Goal: Information Seeking & Learning: Find contact information

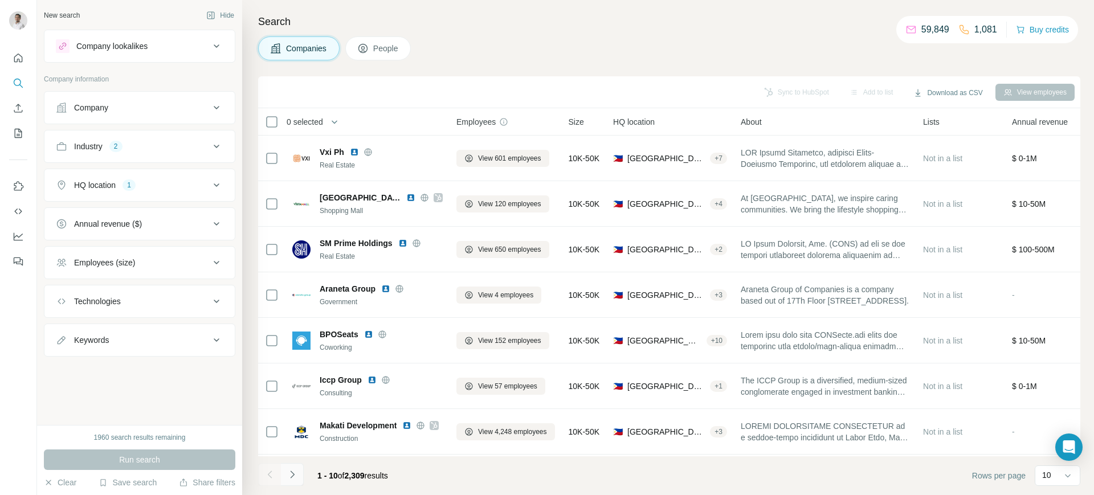
drag, startPoint x: 0, startPoint y: 0, endPoint x: 294, endPoint y: 473, distance: 557.0
click at [294, 473] on icon "Navigate to next page" at bounding box center [292, 474] width 11 height 11
click at [294, 473] on div at bounding box center [292, 474] width 23 height 23
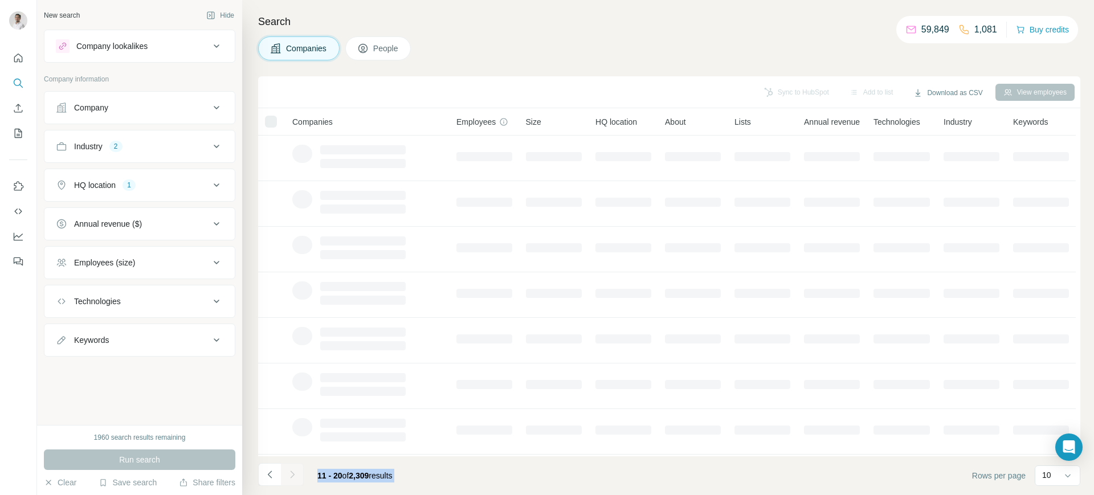
click at [294, 473] on div at bounding box center [292, 474] width 23 height 23
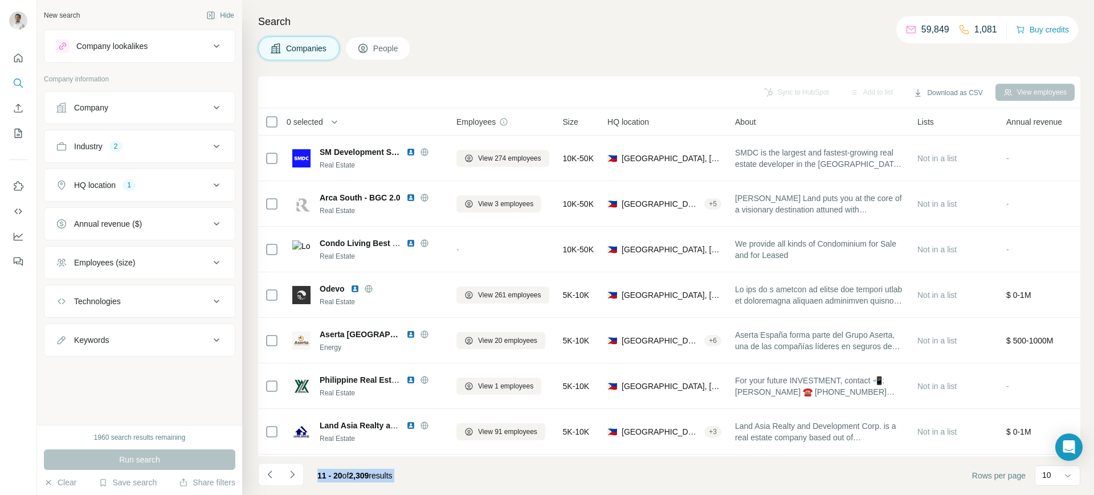
click at [294, 473] on icon "Navigate to next page" at bounding box center [292, 474] width 11 height 11
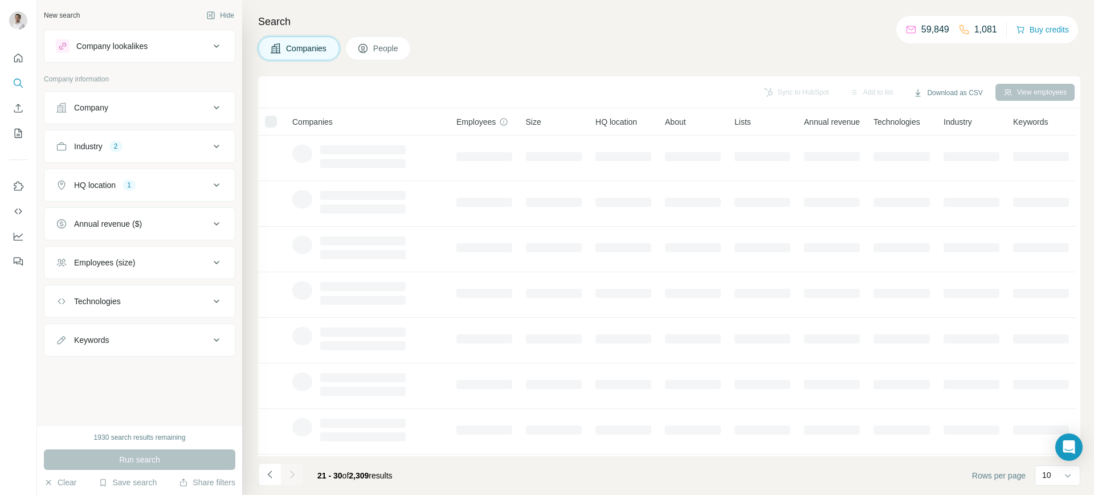
click at [294, 473] on div at bounding box center [292, 474] width 23 height 23
click at [294, 473] on icon "Navigate to next page" at bounding box center [292, 474] width 11 height 11
click at [294, 473] on div at bounding box center [292, 474] width 23 height 23
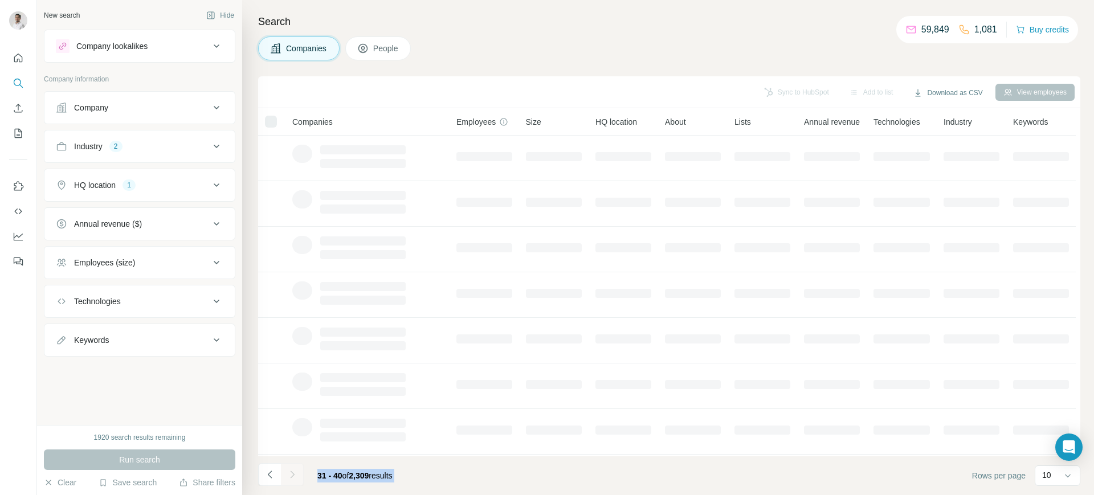
click at [294, 473] on div at bounding box center [292, 474] width 23 height 23
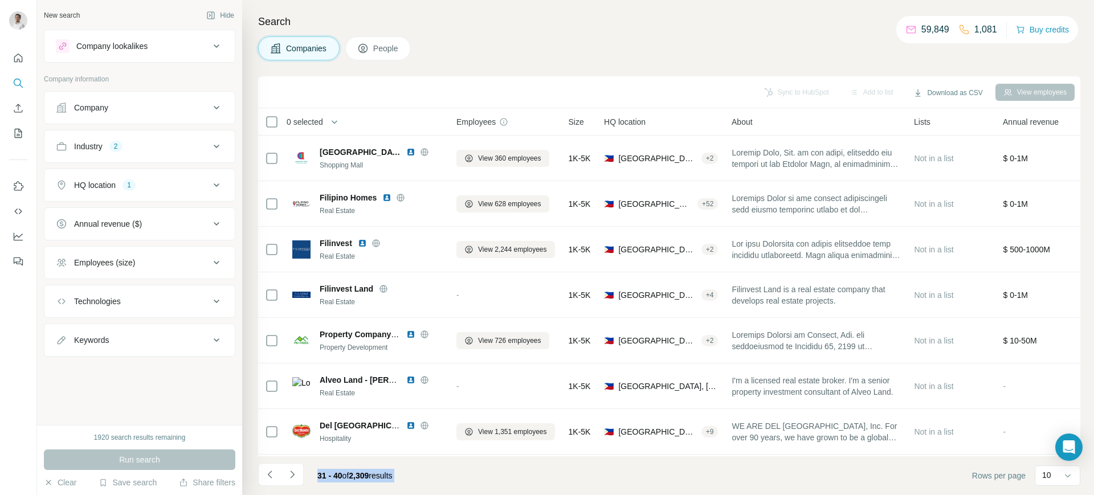
click at [294, 473] on icon "Navigate to next page" at bounding box center [292, 474] width 11 height 11
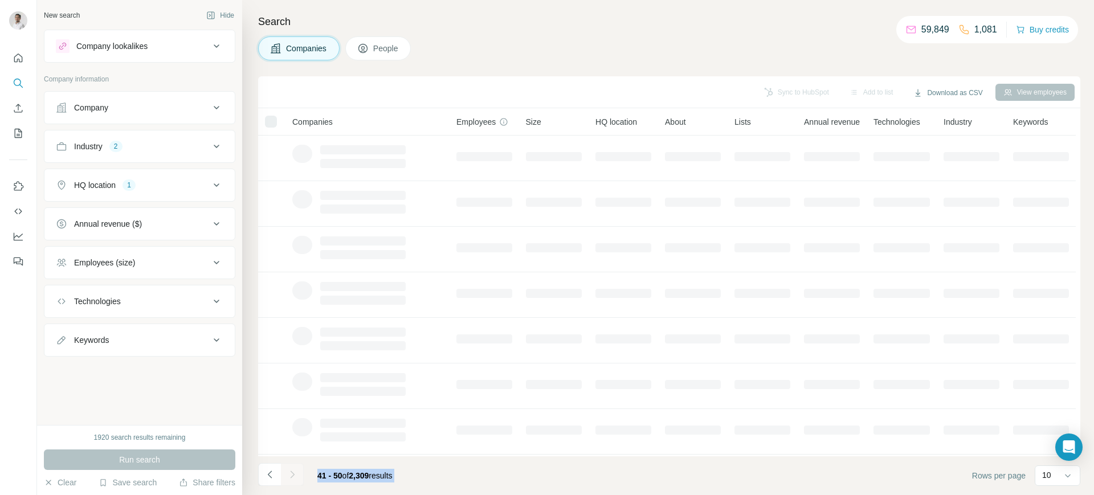
click at [294, 473] on div at bounding box center [292, 474] width 23 height 23
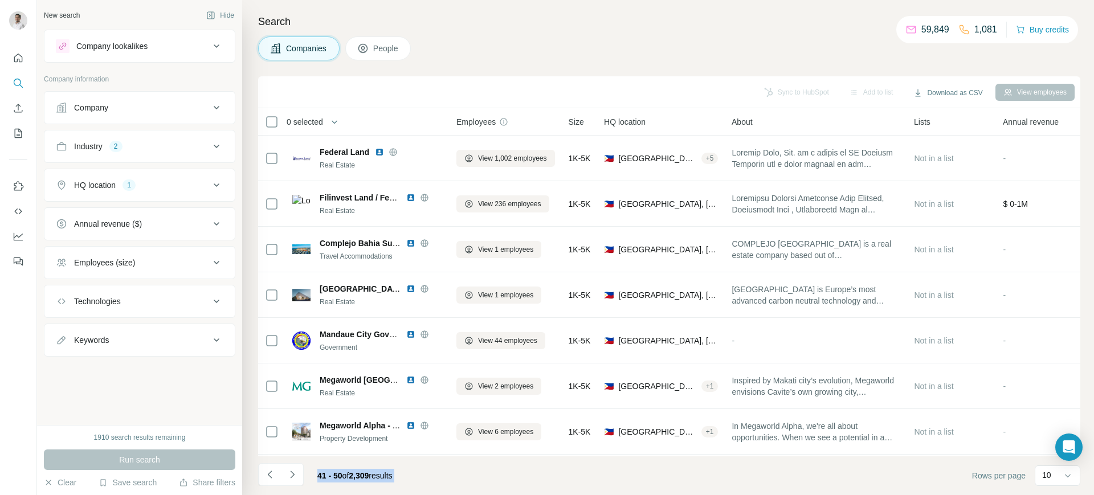
click at [294, 473] on icon "Navigate to next page" at bounding box center [292, 474] width 11 height 11
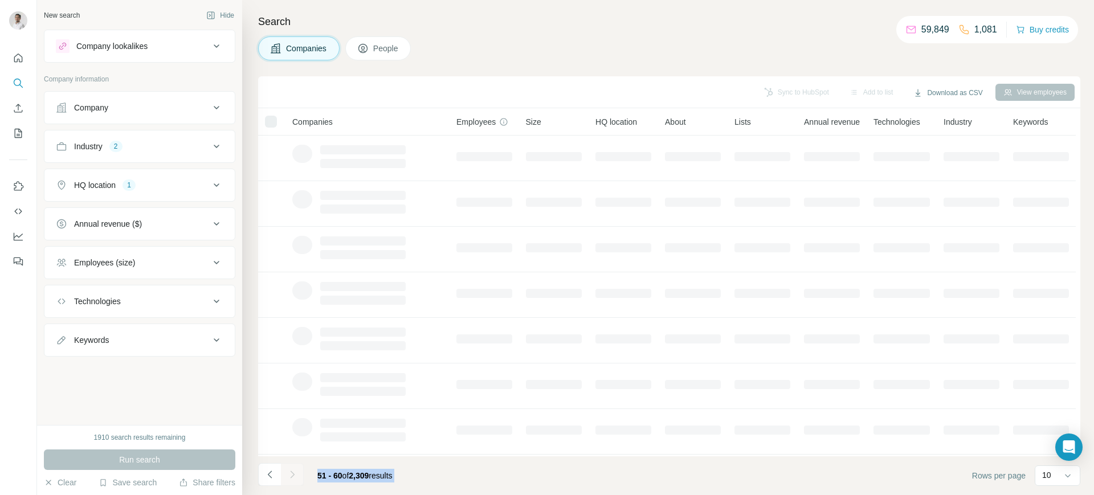
click at [294, 473] on div at bounding box center [292, 474] width 23 height 23
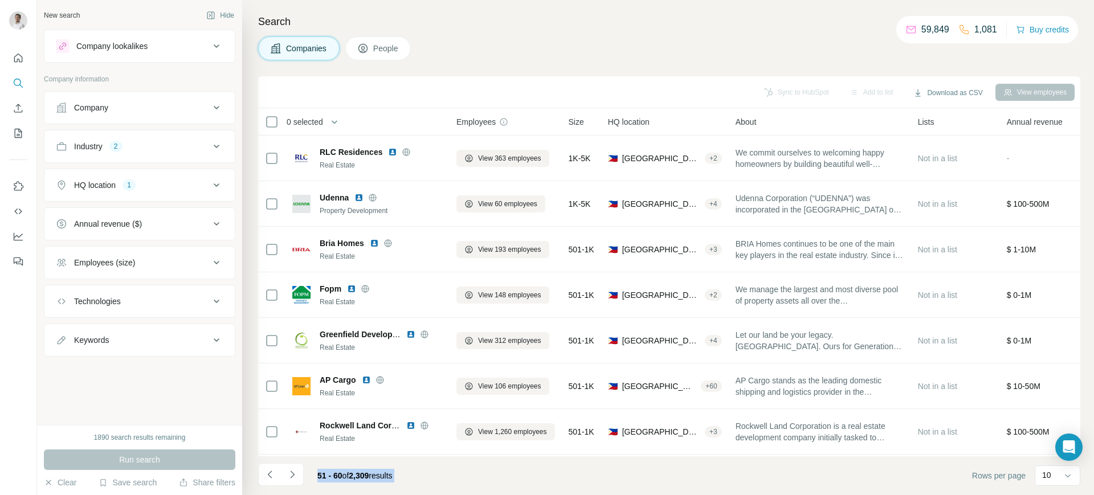
click at [294, 473] on icon "Navigate to next page" at bounding box center [292, 474] width 11 height 11
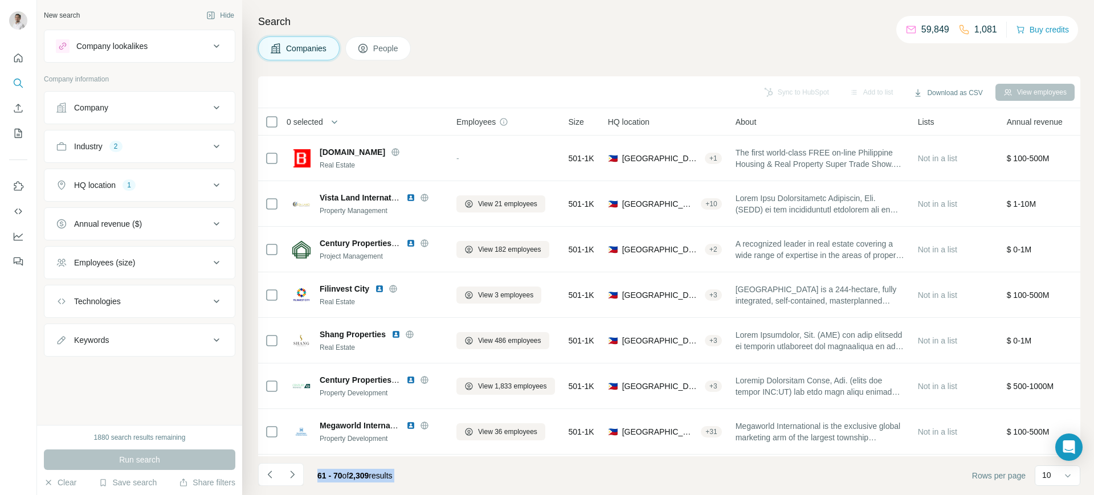
click at [458, 480] on footer "61 - 70 of 2,309 results Rows per page 10" at bounding box center [669, 476] width 822 height 39
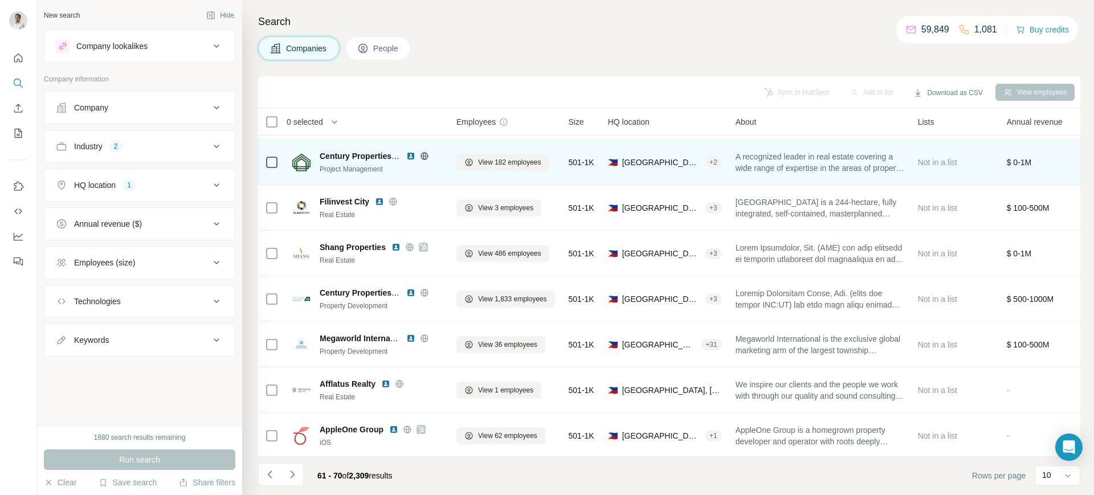
scroll to position [142, 0]
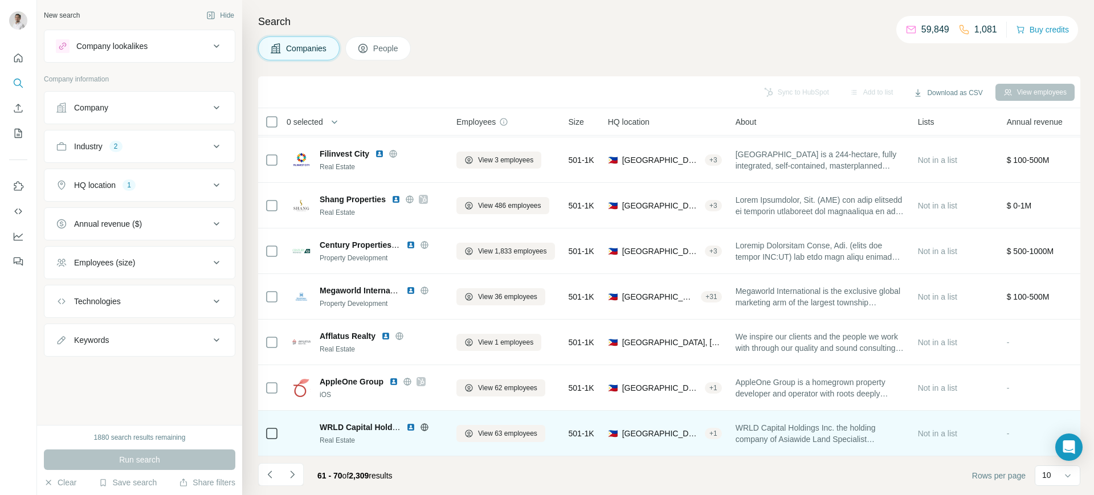
click at [327, 423] on span "WRLD Capital Holdings" at bounding box center [364, 427] width 89 height 9
copy span "WRLD Capital Holdings"
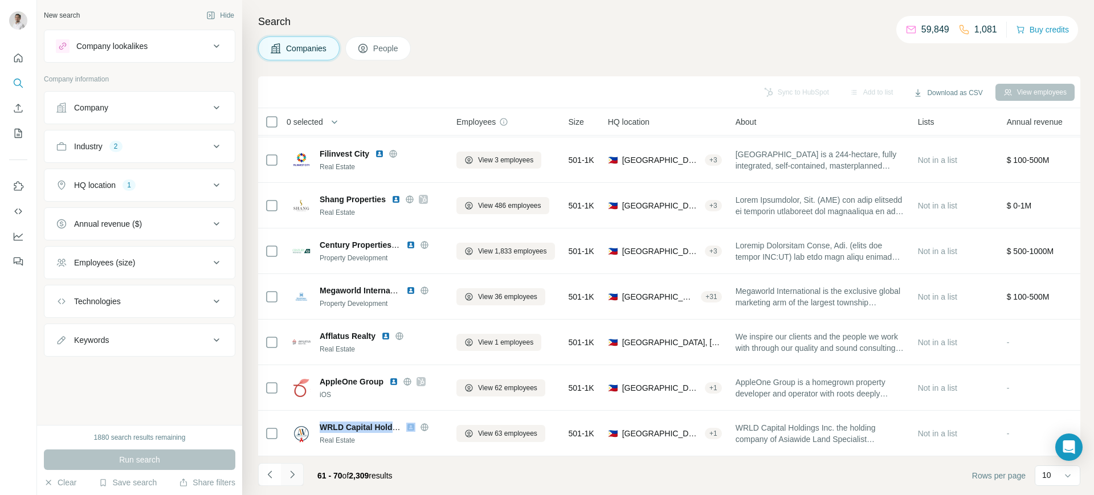
click at [292, 475] on icon "Navigate to next page" at bounding box center [292, 474] width 11 height 11
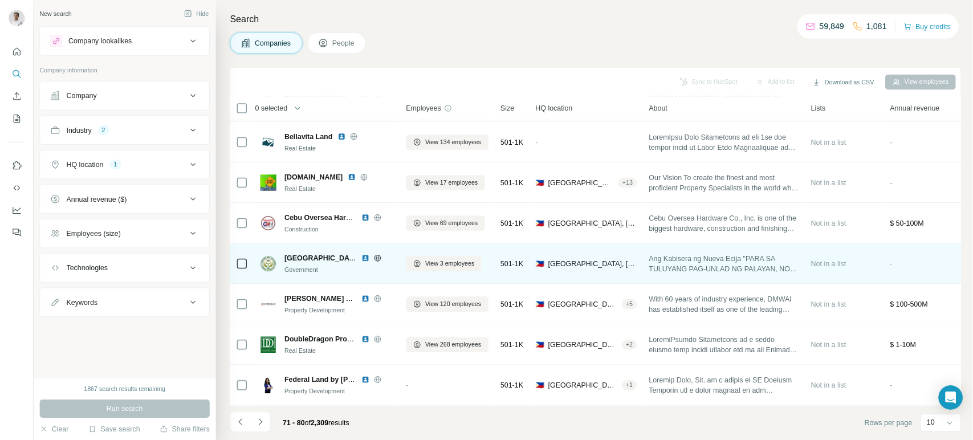
scroll to position [0, 0]
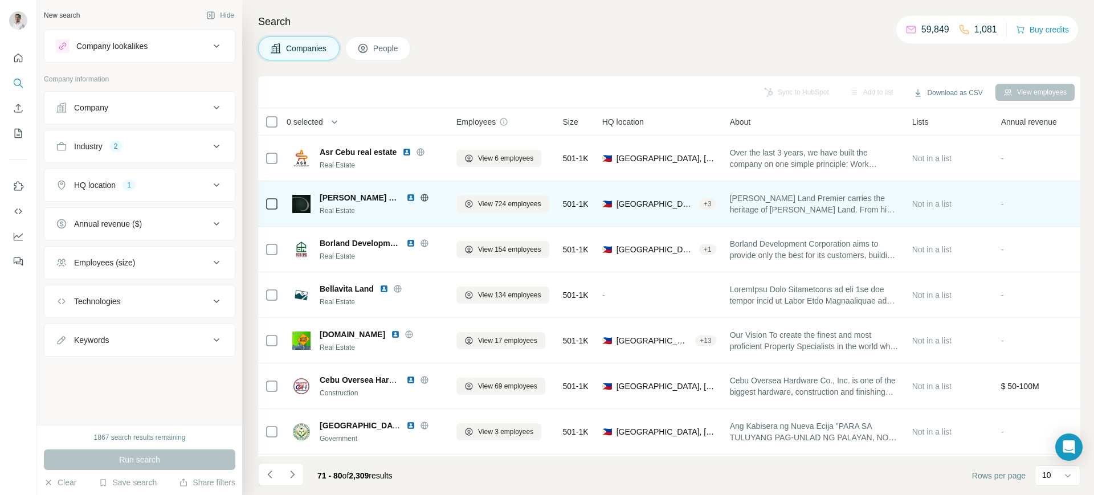
click at [323, 192] on span "[PERSON_NAME] Land Premier" at bounding box center [360, 197] width 81 height 11
copy span "[PERSON_NAME] Land Premier"
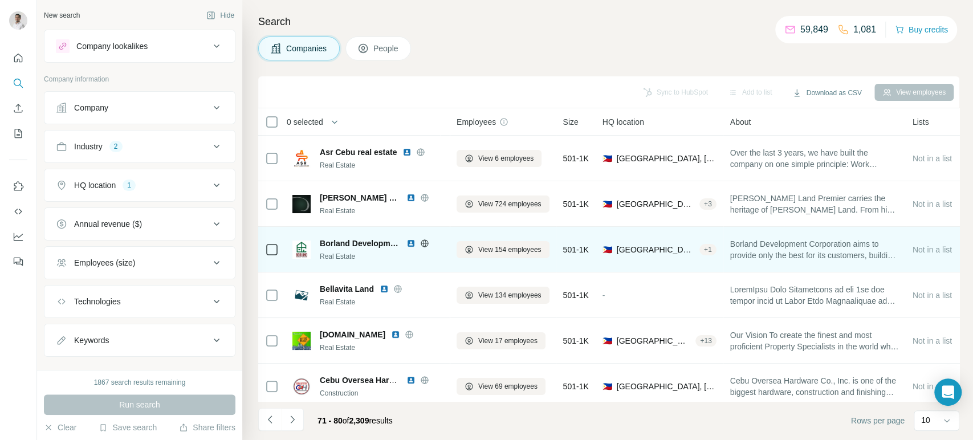
click at [347, 241] on span "Borland Development" at bounding box center [360, 243] width 81 height 11
copy span "Borland Development"
click at [412, 243] on img at bounding box center [410, 243] width 9 height 9
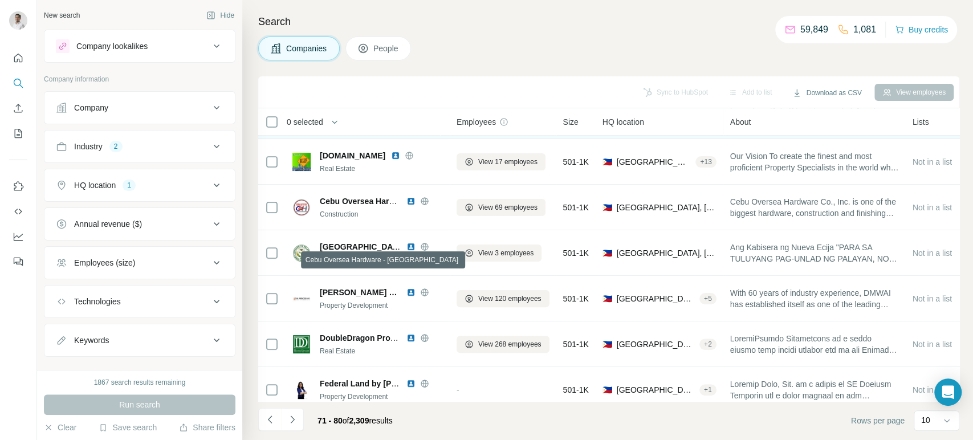
scroll to position [196, 0]
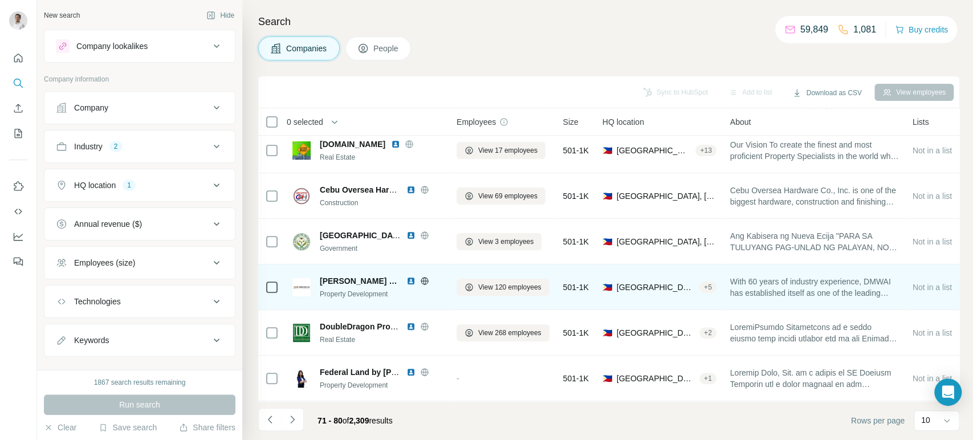
click at [333, 275] on span "D.M. Wenceslao Group" at bounding box center [360, 280] width 81 height 11
copy span "D.M. Wenceslao Group"
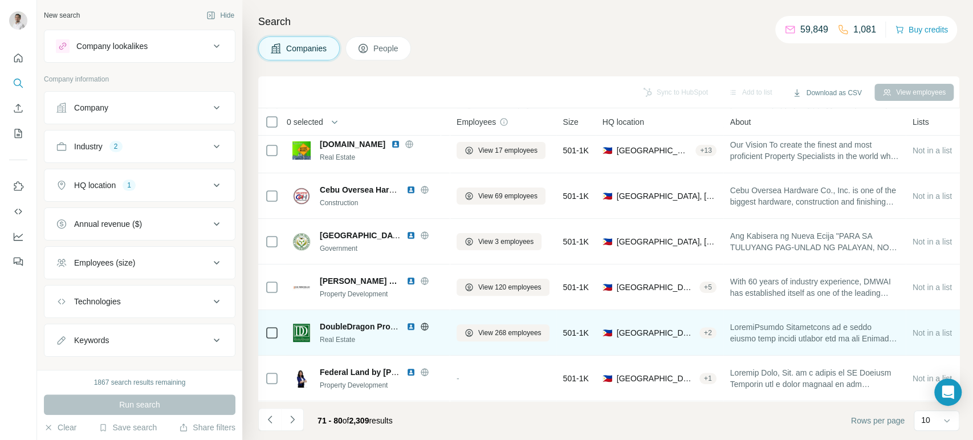
click at [337, 322] on span "DoubleDragon Properties" at bounding box center [368, 326] width 97 height 9
copy span "DoubleDragon Properties"
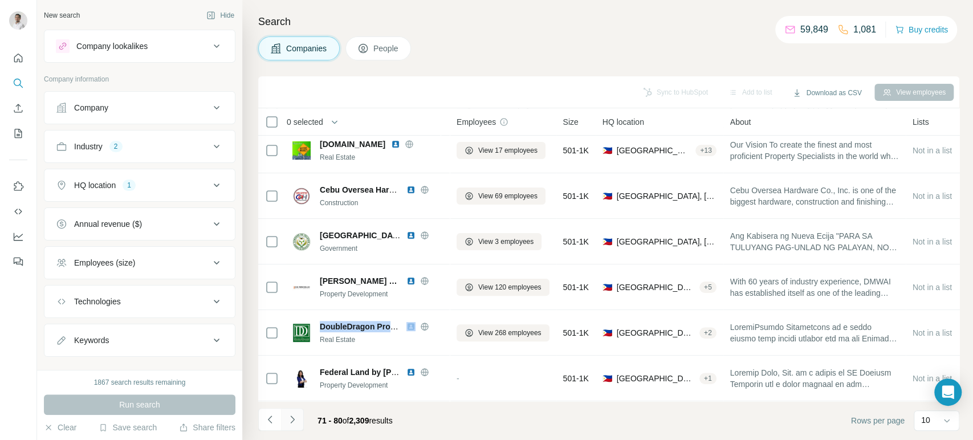
click at [297, 423] on button "Navigate to next page" at bounding box center [292, 419] width 23 height 23
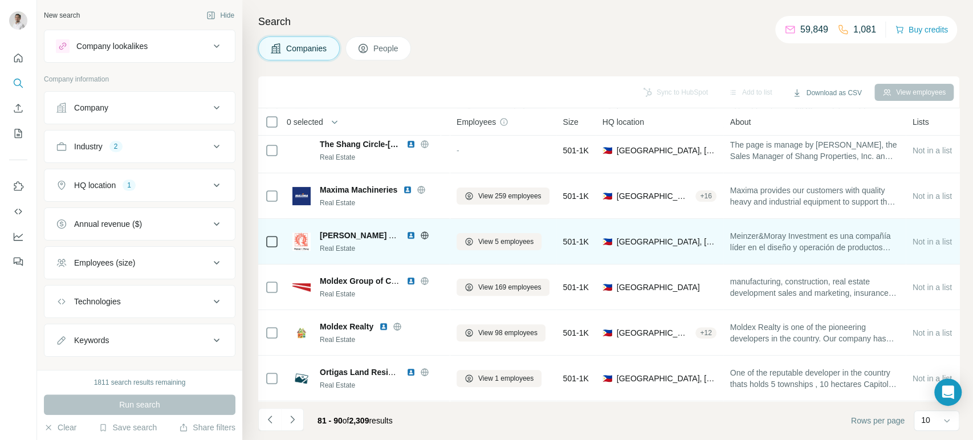
scroll to position [0, 0]
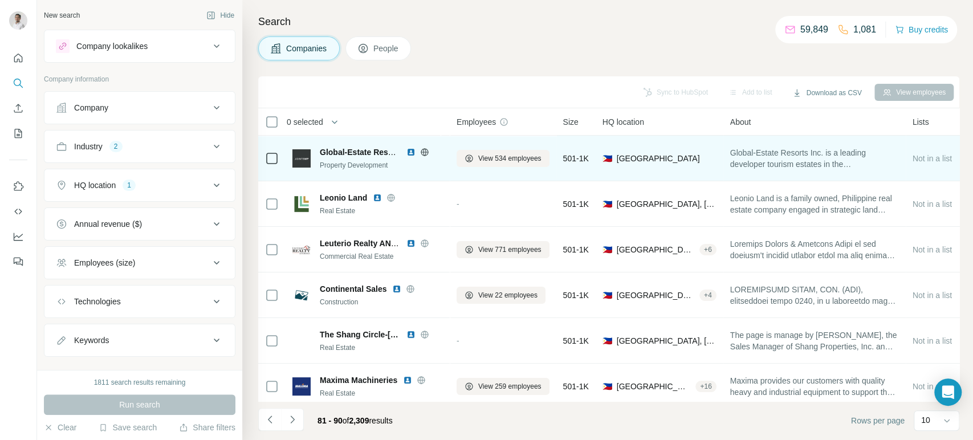
click at [347, 149] on span "Global-Estate Resorts" at bounding box center [361, 152] width 83 height 9
copy span "Global-Estate Resorts"
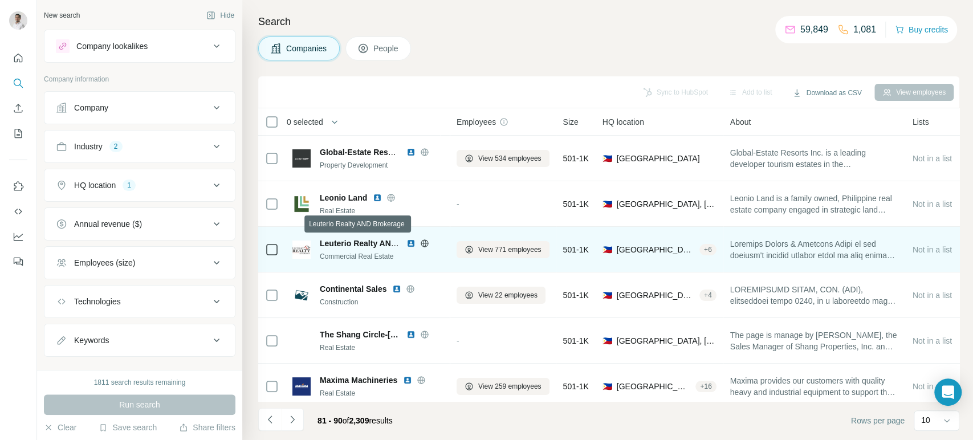
click at [340, 241] on span "Leuterio Realty AND Brokerage" at bounding box center [379, 243] width 119 height 9
copy span "Leuterio Realty AND Brokerage"
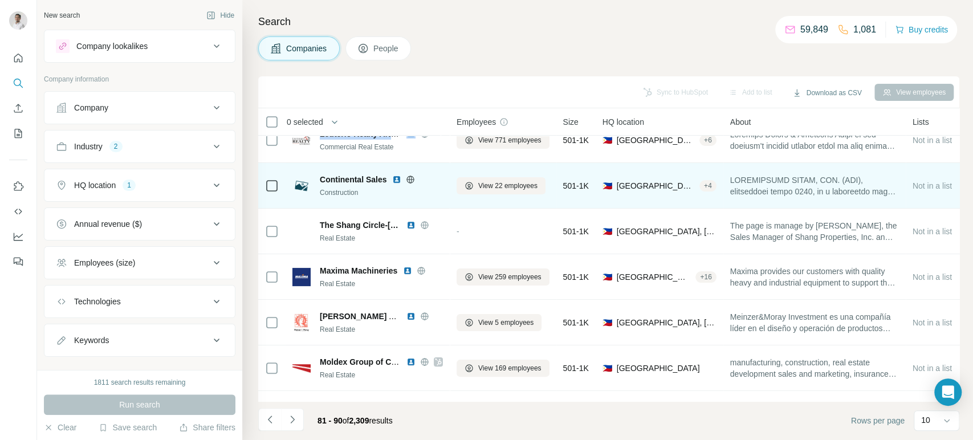
scroll to position [111, 0]
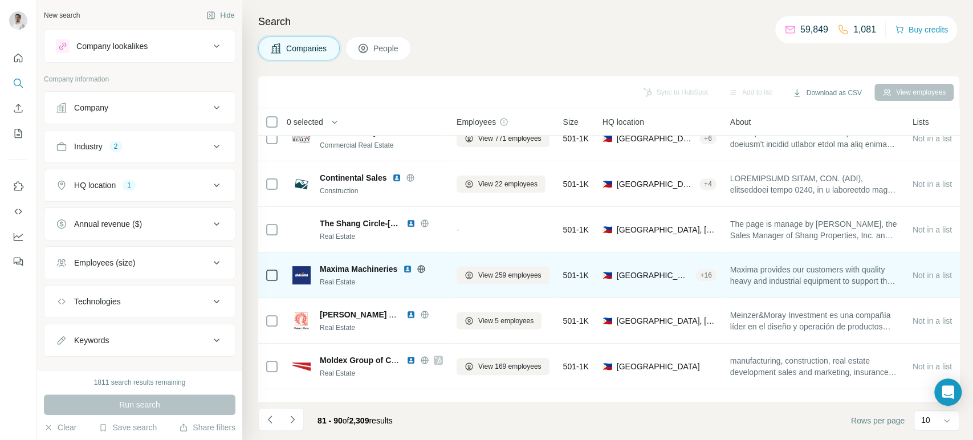
click at [340, 267] on span "Maxima Machineries" at bounding box center [359, 268] width 78 height 11
copy span "Maxima Machineries"
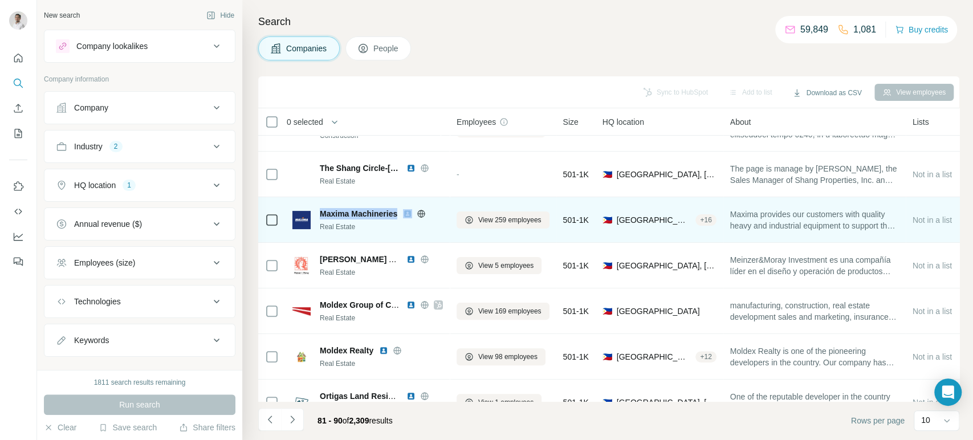
scroll to position [196, 0]
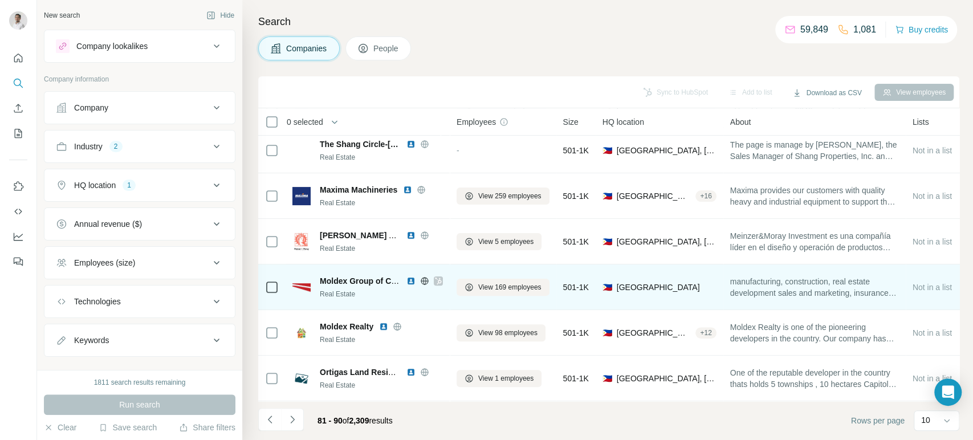
click at [337, 276] on span "Moldex Group of Companies" at bounding box center [374, 280] width 109 height 9
copy span "Moldex Group of Companies"
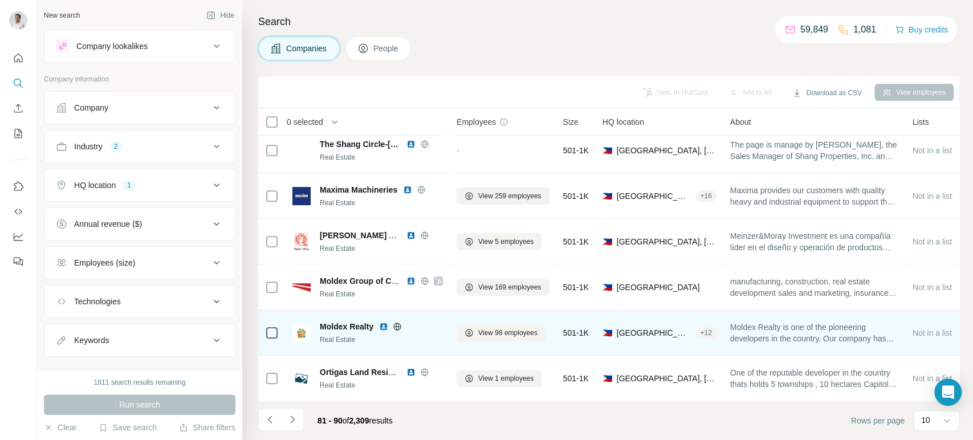
click at [346, 321] on span "Moldex Realty" at bounding box center [347, 326] width 54 height 11
copy span "Moldex Realty"
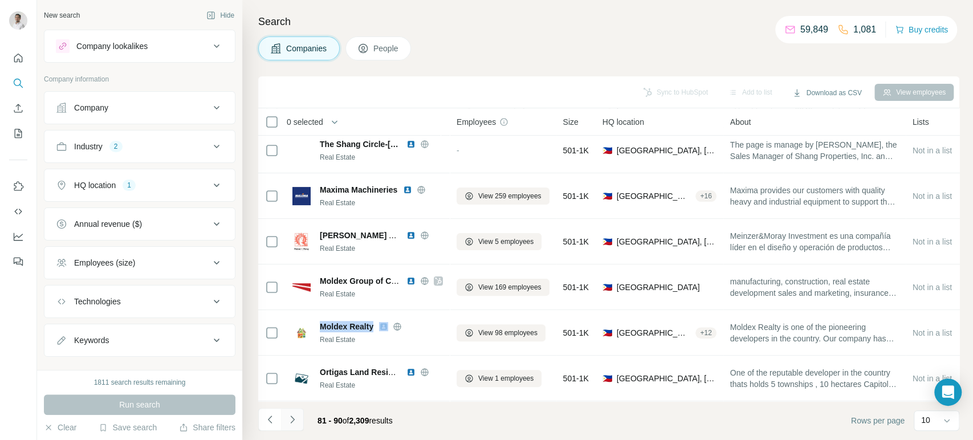
click at [295, 421] on icon "Navigate to next page" at bounding box center [292, 419] width 11 height 11
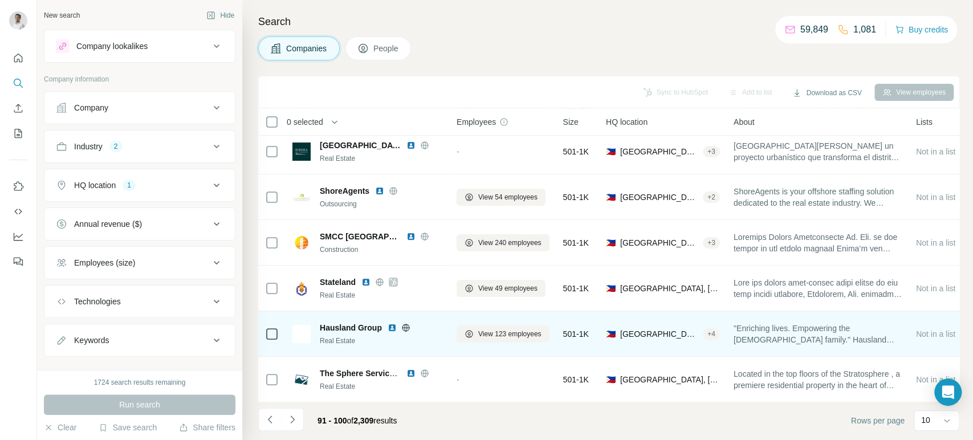
scroll to position [104, 0]
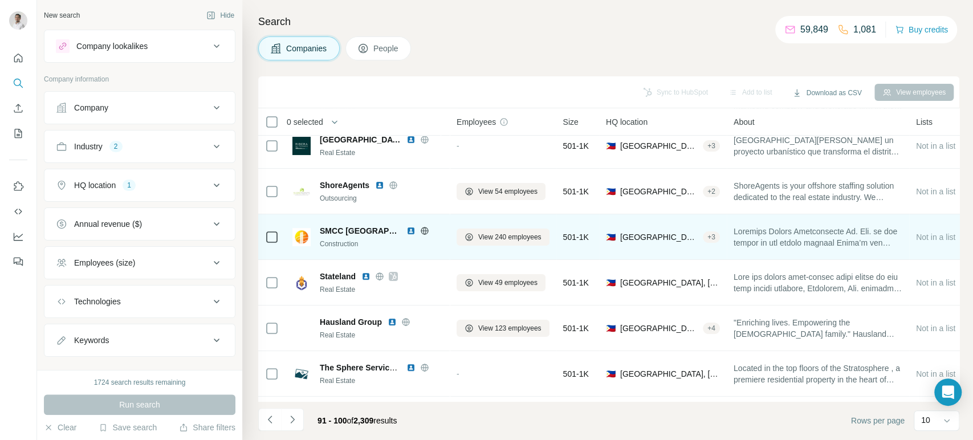
click at [354, 229] on span "SMCC Philippines" at bounding box center [360, 230] width 81 height 11
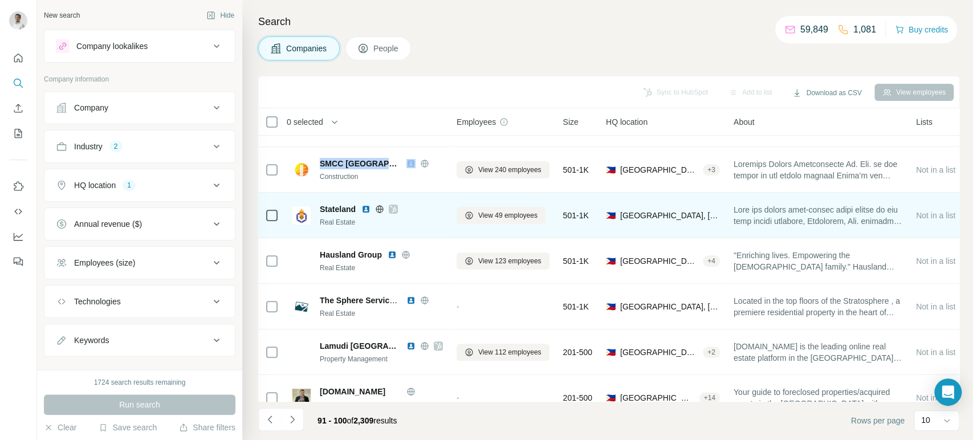
scroll to position [172, 0]
click at [333, 199] on div "Stateland Real Estate" at bounding box center [367, 213] width 150 height 31
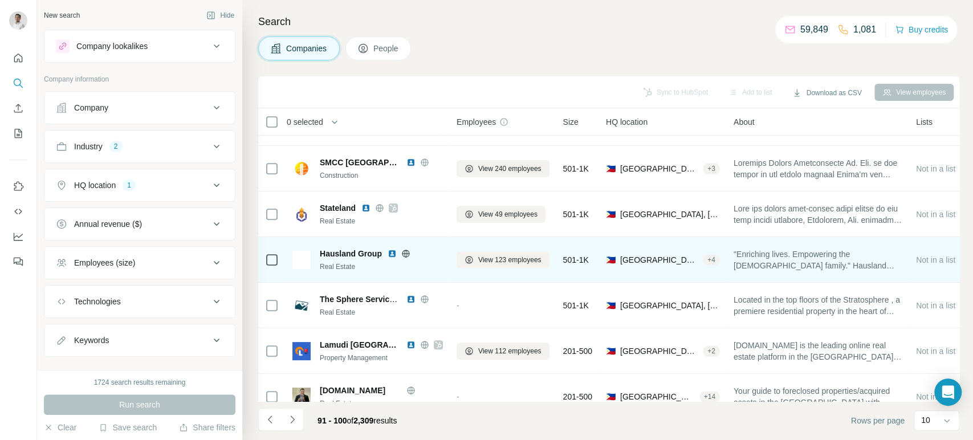
click at [342, 254] on span "Hausland Group" at bounding box center [351, 253] width 62 height 11
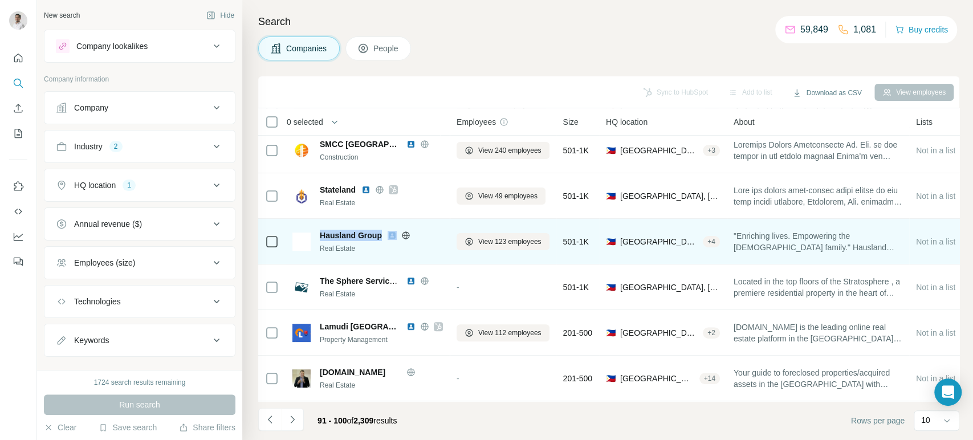
scroll to position [196, 0]
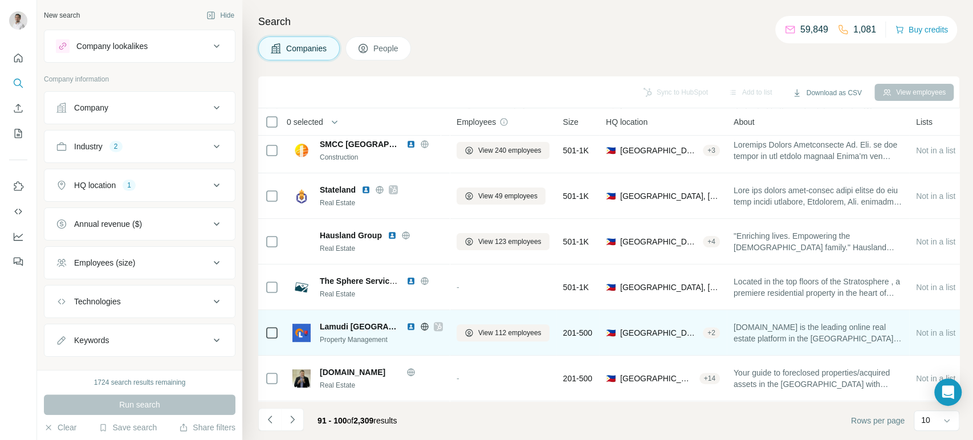
click at [371, 321] on span "Lamudi Philippines" at bounding box center [360, 326] width 81 height 11
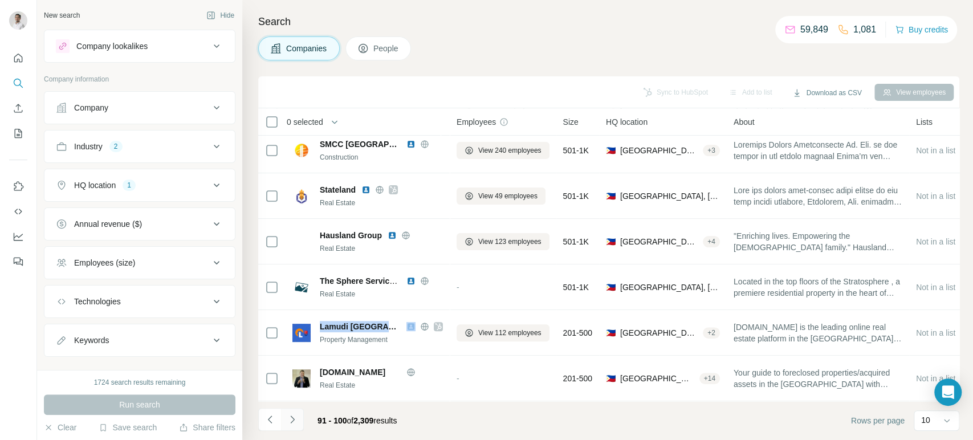
click at [299, 421] on button "Navigate to next page" at bounding box center [292, 419] width 23 height 23
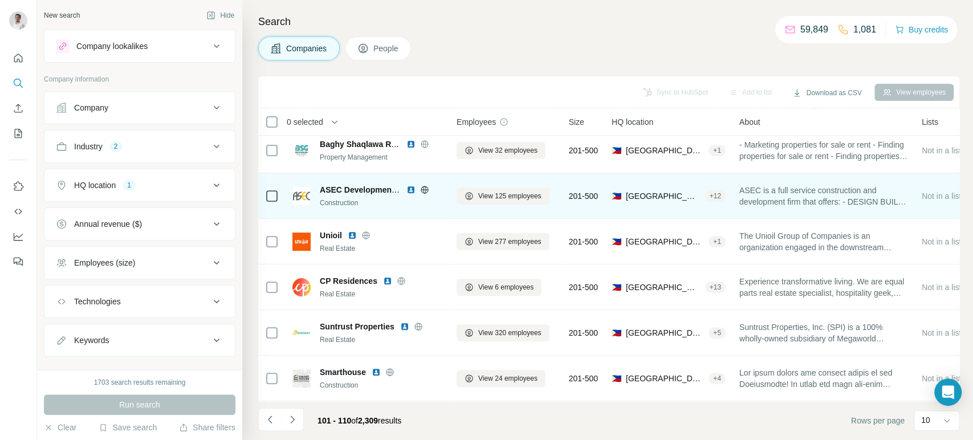
scroll to position [0, 0]
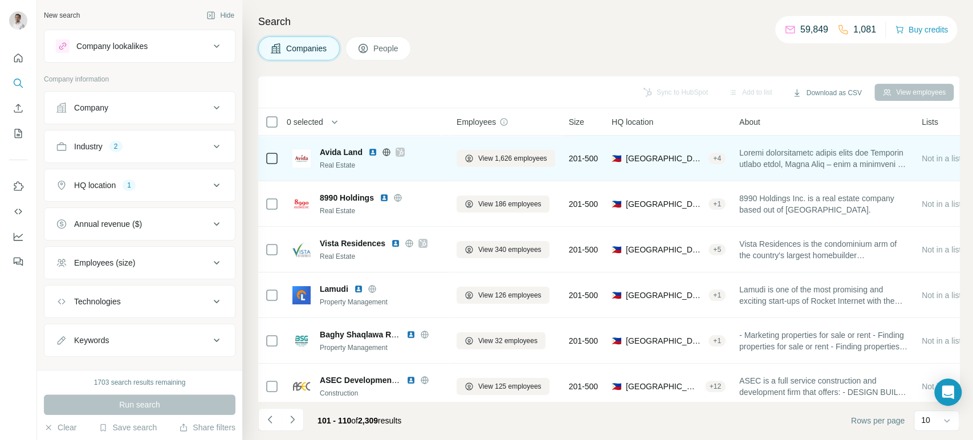
click at [348, 149] on span "Avida Land" at bounding box center [341, 151] width 43 height 11
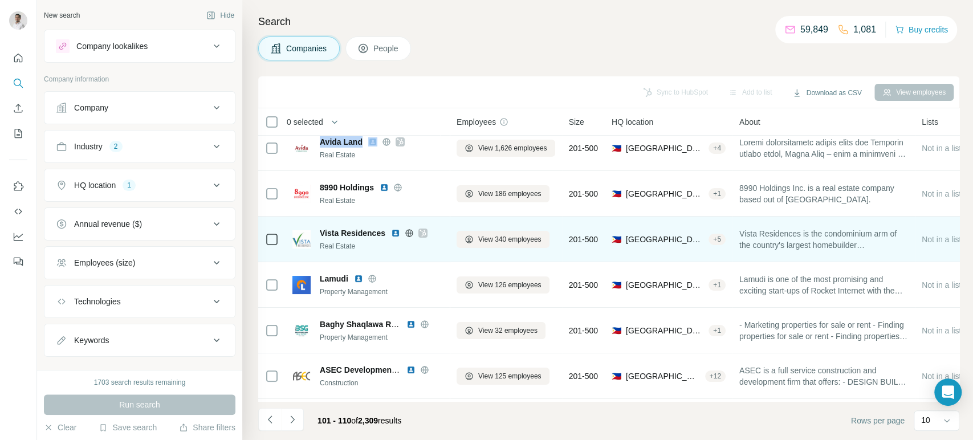
scroll to position [9, 0]
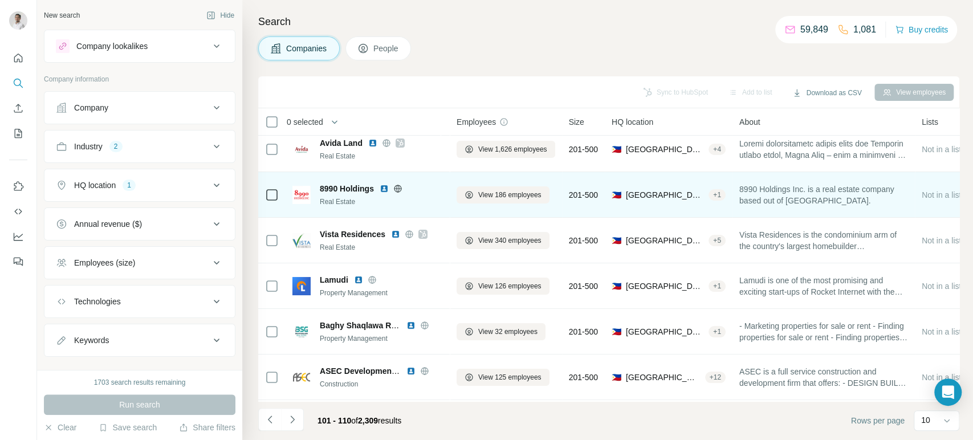
click at [348, 186] on span "8990 Holdings" at bounding box center [347, 188] width 54 height 11
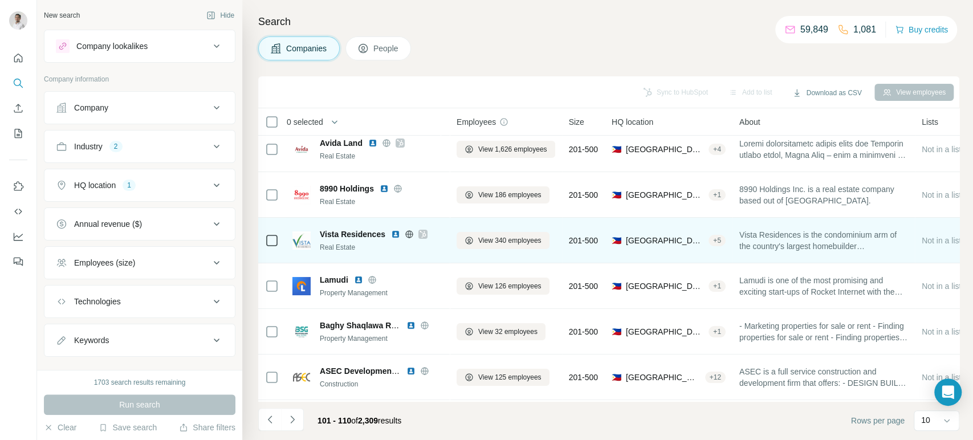
click at [345, 231] on span "Vista Residences" at bounding box center [353, 234] width 66 height 11
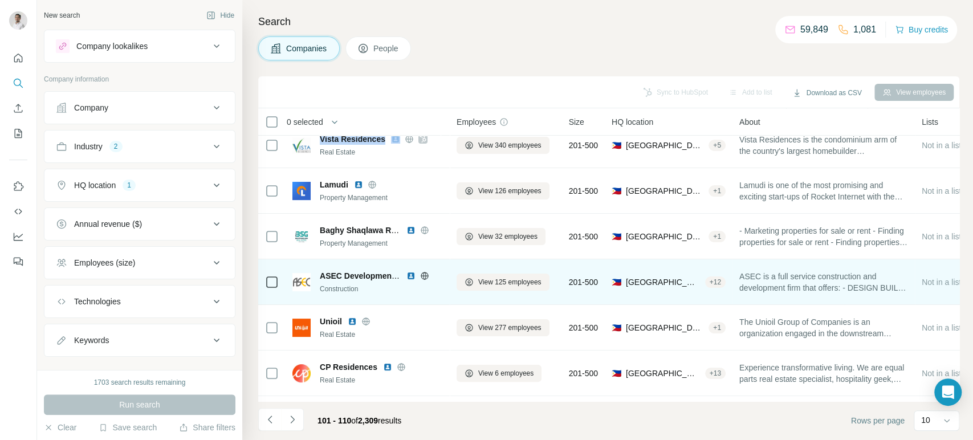
scroll to position [114, 0]
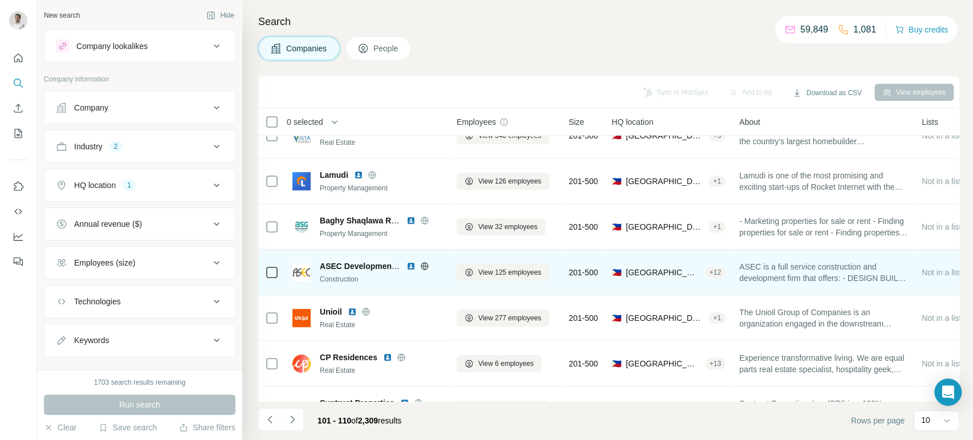
click at [335, 263] on span "ASEC Development AND Construction" at bounding box center [392, 266] width 145 height 9
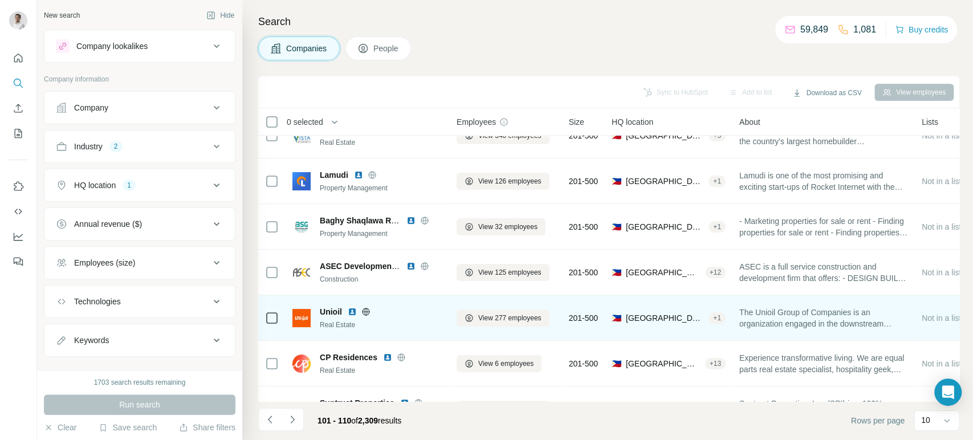
click at [326, 304] on div "Unioil Real Estate" at bounding box center [367, 317] width 150 height 31
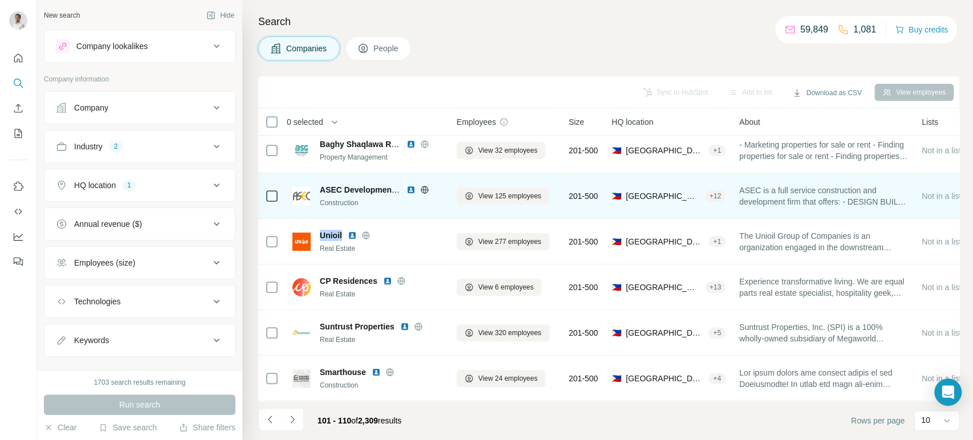
scroll to position [196, 0]
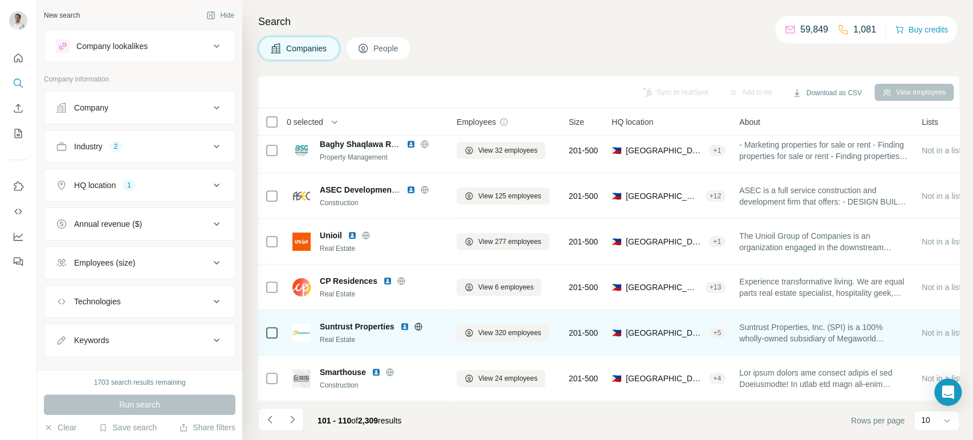
click at [340, 317] on div "Suntrust Properties Real Estate" at bounding box center [367, 332] width 150 height 31
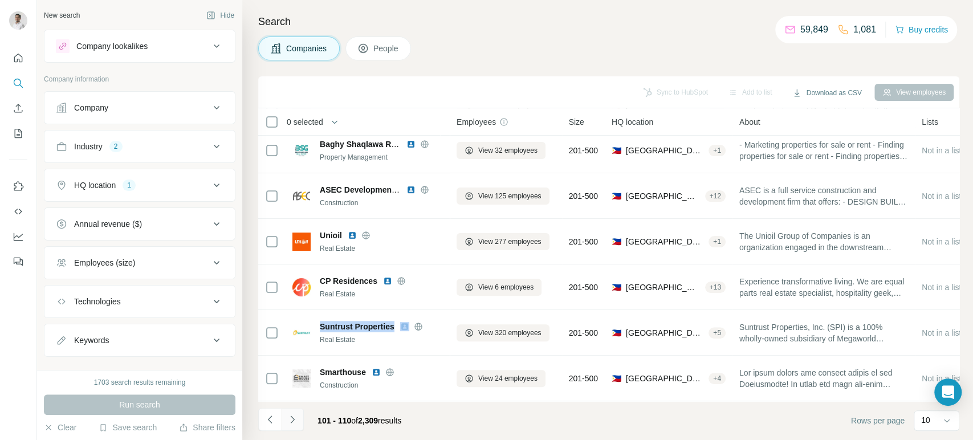
click at [297, 421] on icon "Navigate to next page" at bounding box center [292, 419] width 11 height 11
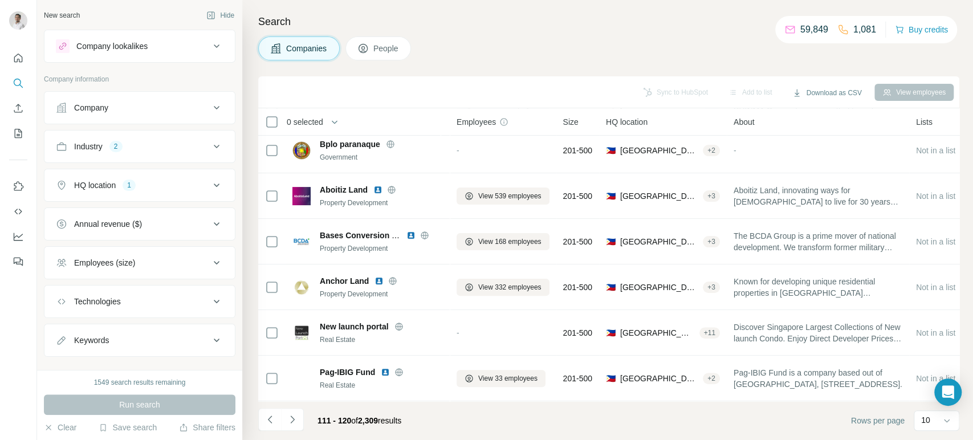
scroll to position [0, 0]
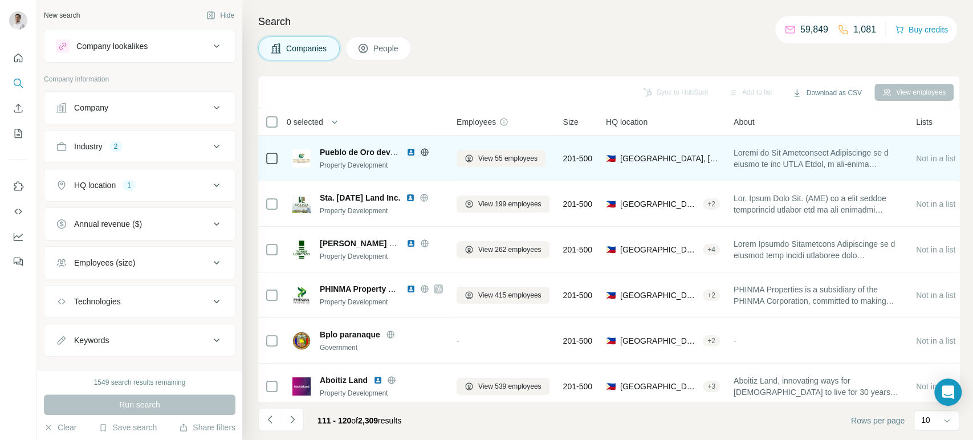
click at [348, 153] on span "Pueblo de Oro development" at bounding box center [373, 152] width 106 height 9
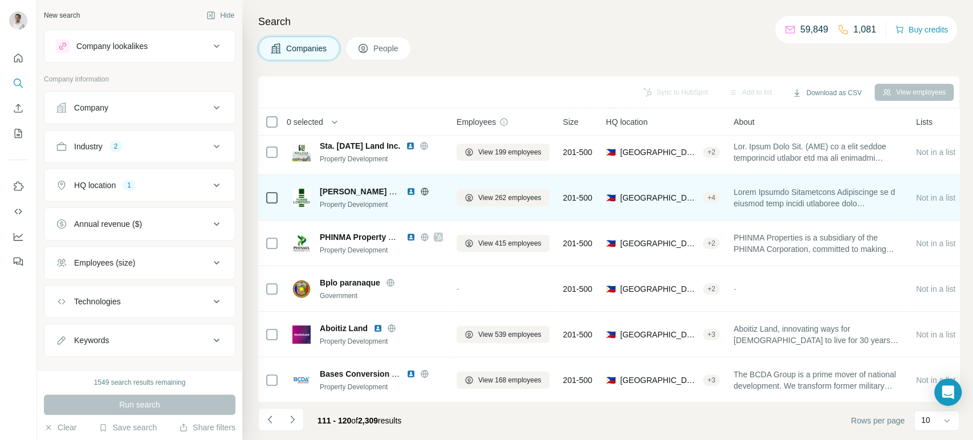
scroll to position [52, 0]
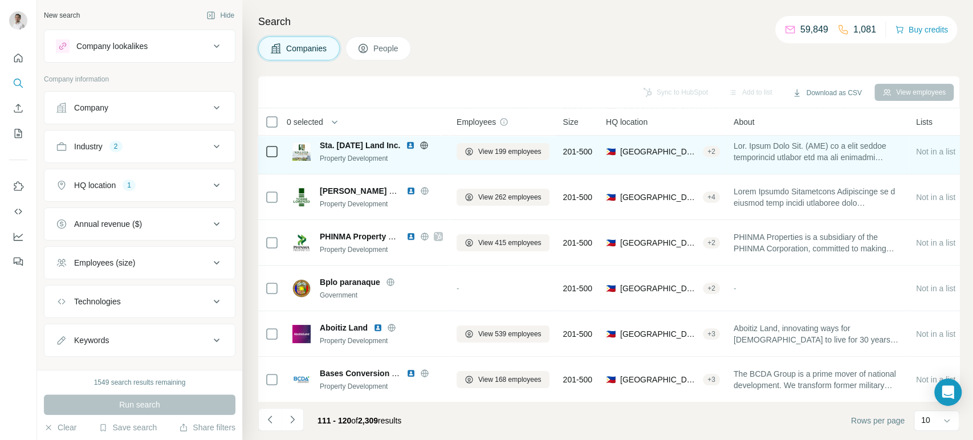
click at [350, 144] on span "Sta. [DATE] Land Inc." at bounding box center [360, 145] width 80 height 11
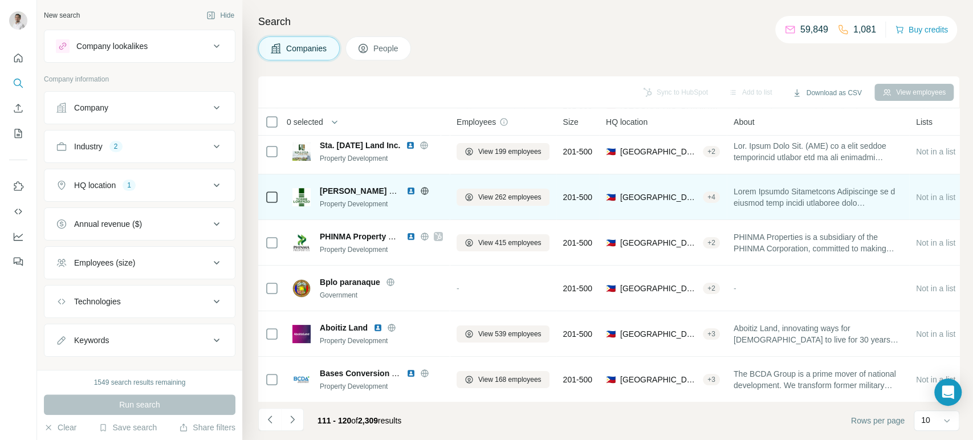
click at [341, 189] on span "[PERSON_NAME] Development Corporation" at bounding box center [403, 190] width 167 height 9
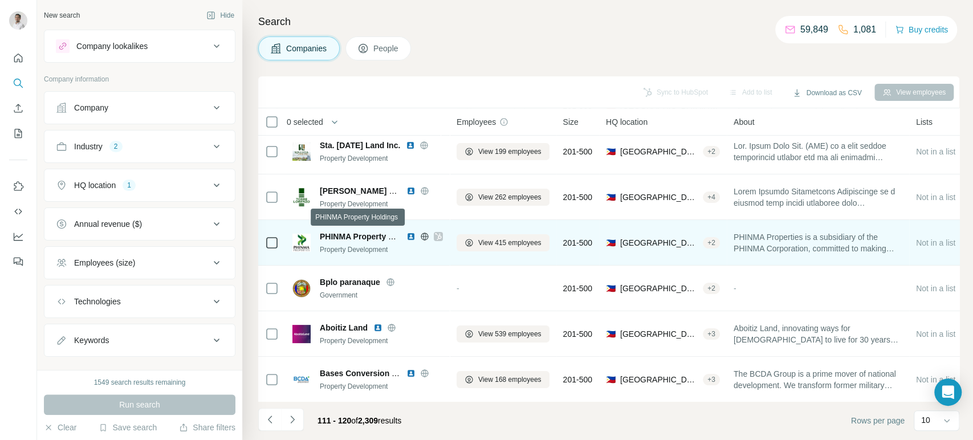
click at [369, 235] on span "PHINMA Property Holdings" at bounding box center [371, 236] width 103 height 9
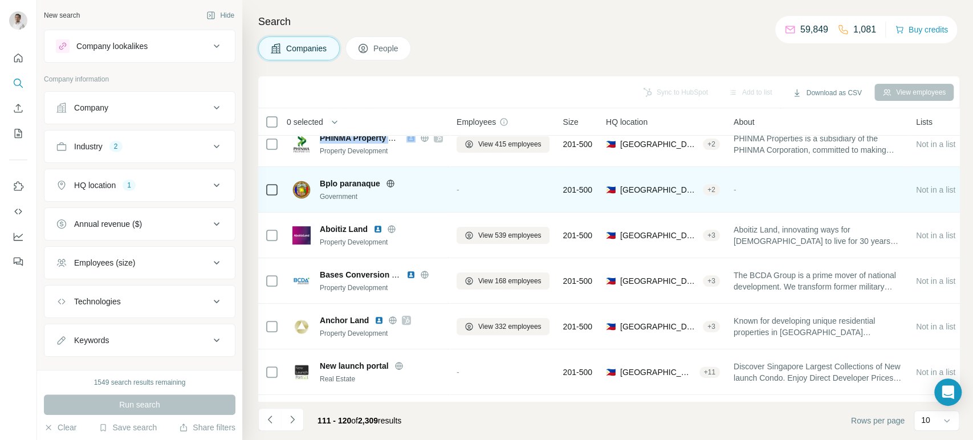
scroll to position [157, 0]
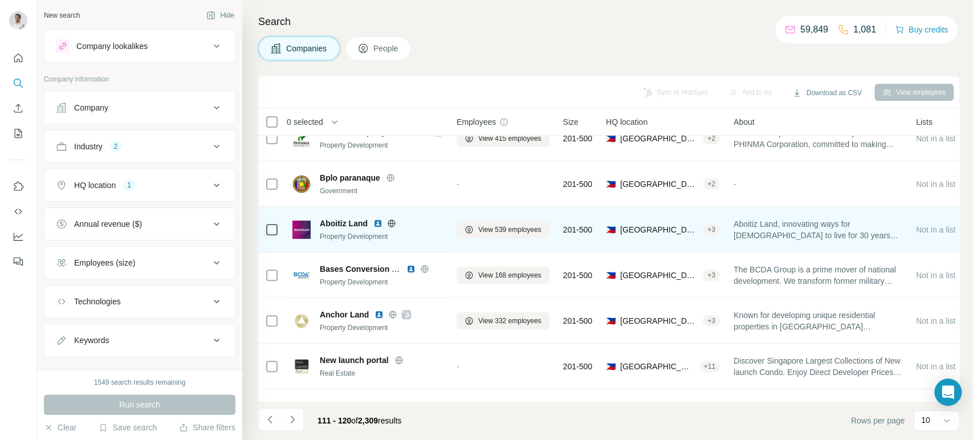
click at [325, 221] on span "Aboitiz Land" at bounding box center [344, 223] width 48 height 11
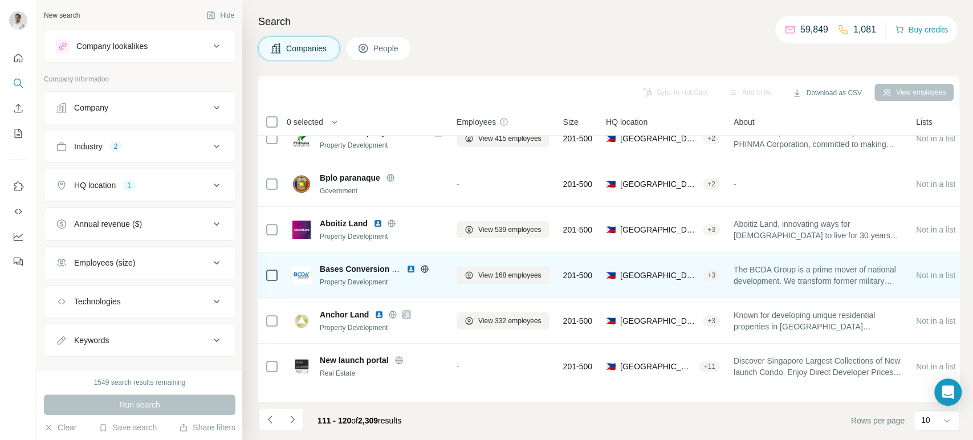
click at [336, 264] on span "Bases Conversion and Development Authority" at bounding box center [408, 268] width 176 height 9
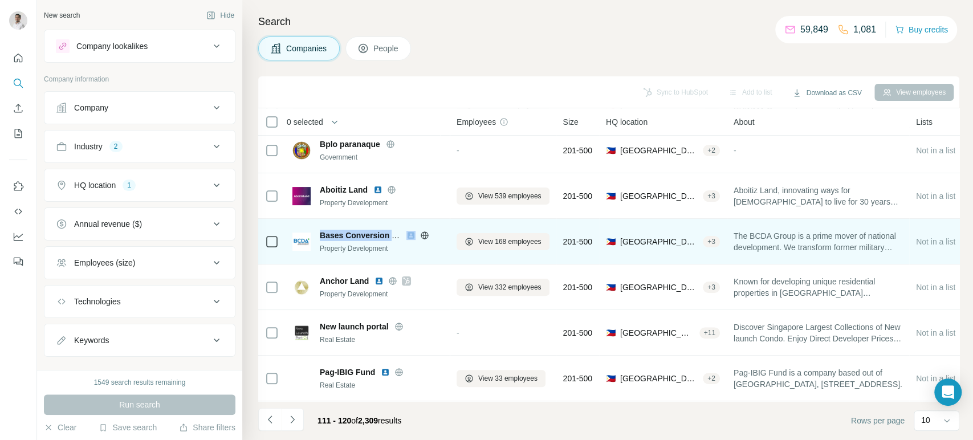
scroll to position [196, 0]
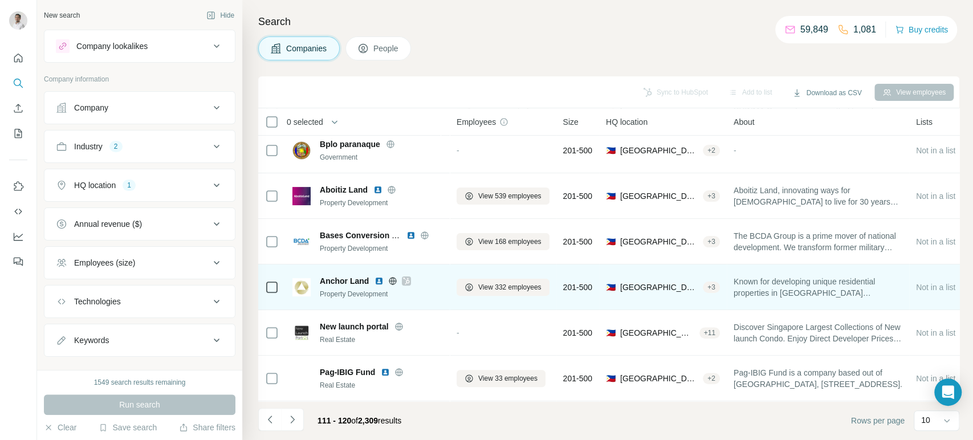
click at [333, 275] on span "Anchor Land" at bounding box center [344, 280] width 49 height 11
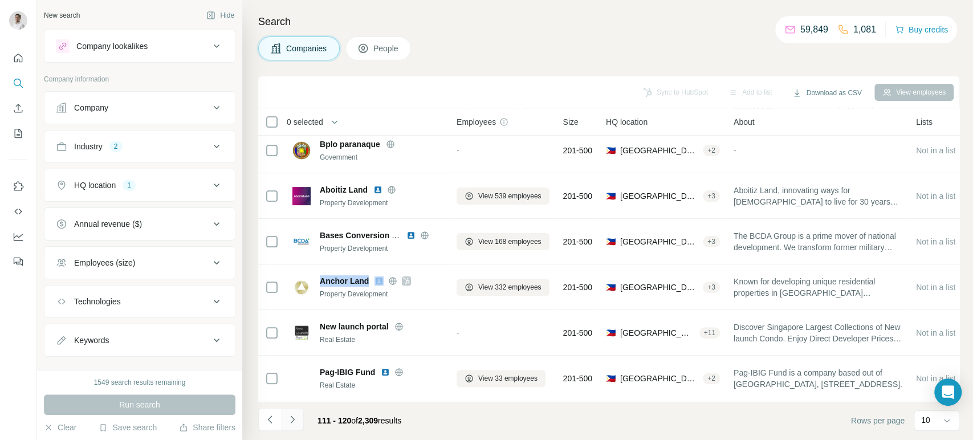
click at [291, 423] on icon "Navigate to next page" at bounding box center [292, 418] width 4 height 7
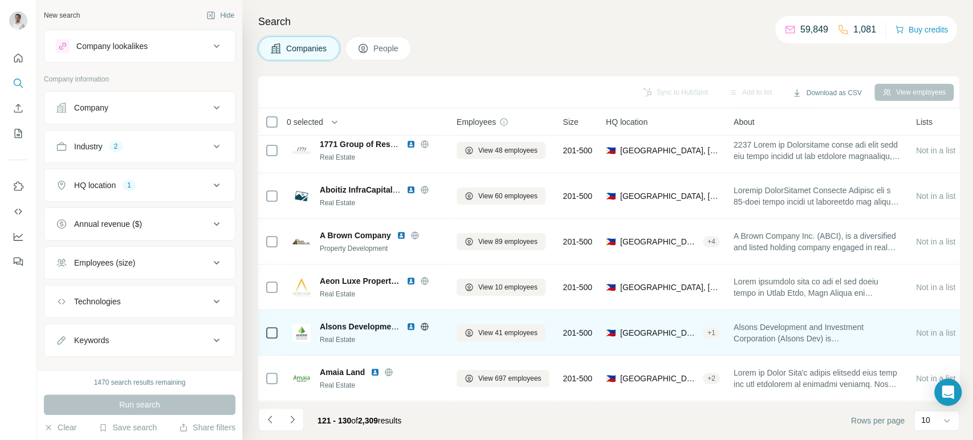
scroll to position [0, 0]
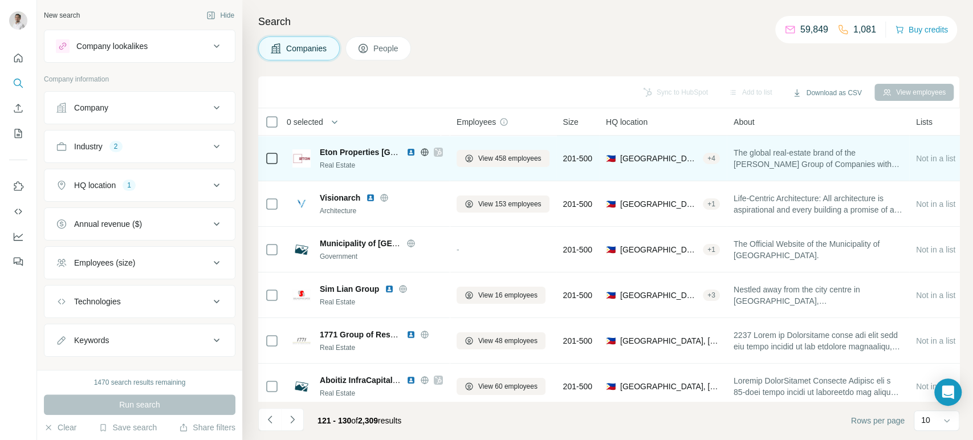
click at [366, 149] on span "Eton Properties Philippines" at bounding box center [393, 152] width 147 height 9
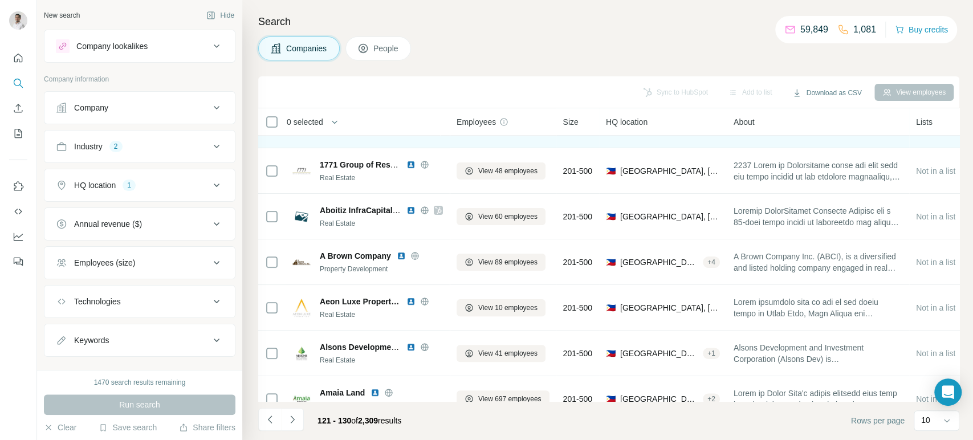
scroll to position [196, 0]
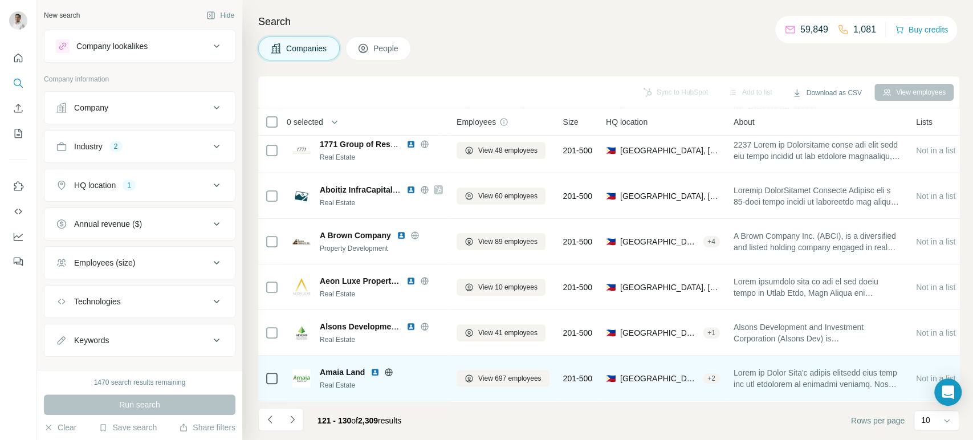
click at [337, 366] on span "Amaia Land" at bounding box center [342, 371] width 45 height 11
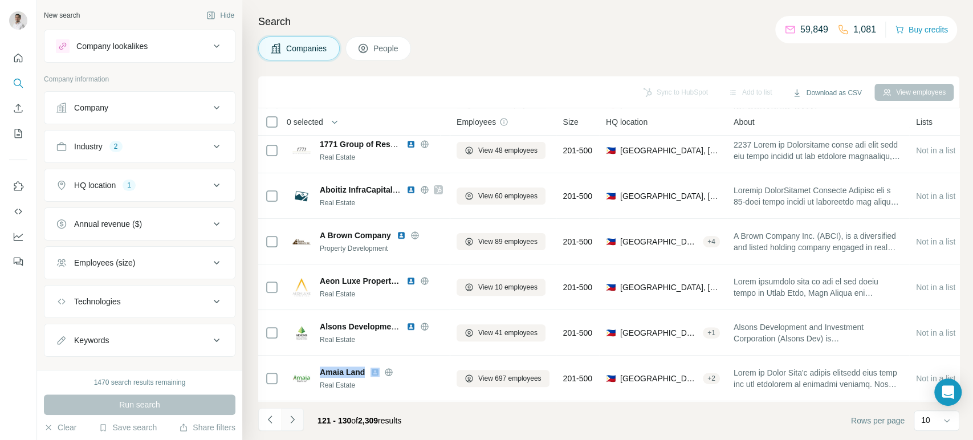
click at [294, 422] on icon "Navigate to next page" at bounding box center [292, 419] width 11 height 11
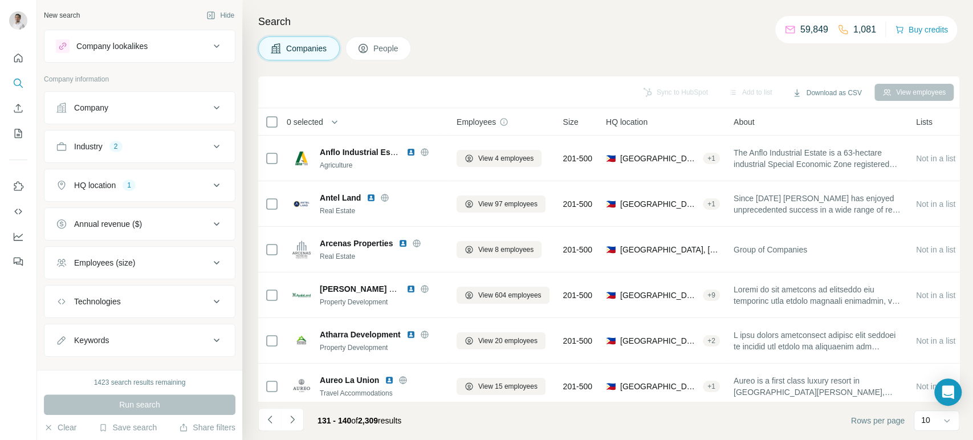
scroll to position [5, 0]
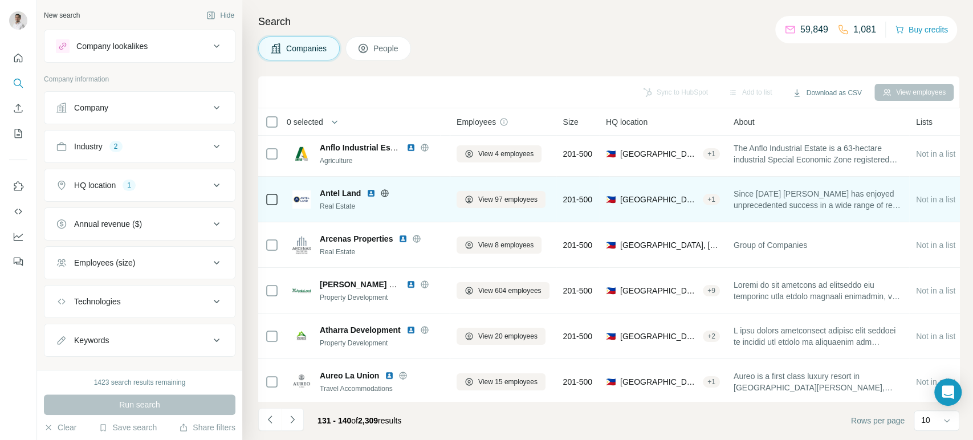
click at [339, 192] on span "Antel Land" at bounding box center [340, 193] width 41 height 11
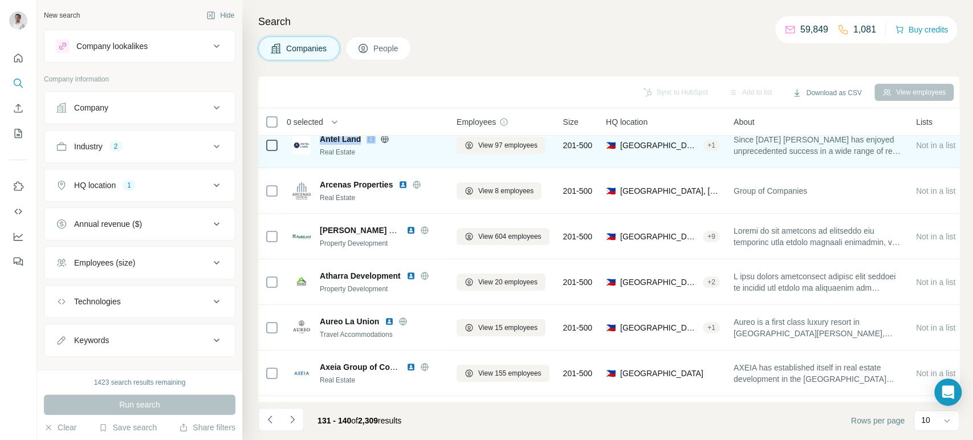
scroll to position [60, 0]
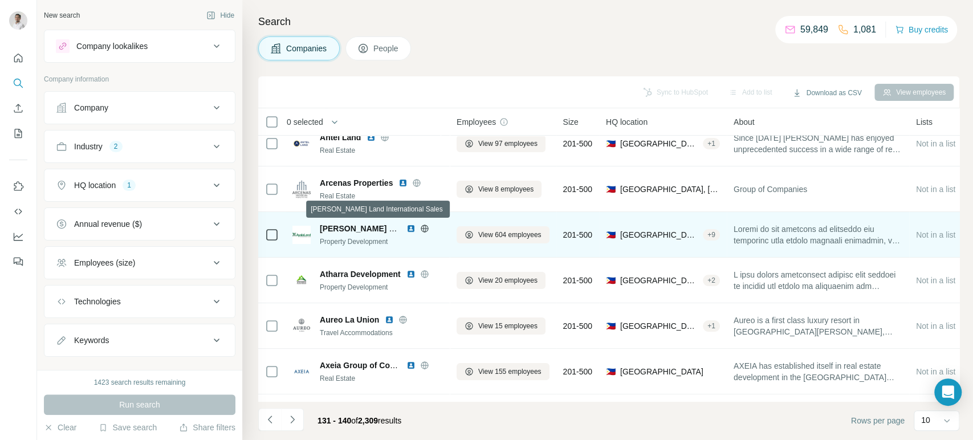
click at [347, 227] on span "Ayala Land International Sales" at bounding box center [400, 228] width 161 height 9
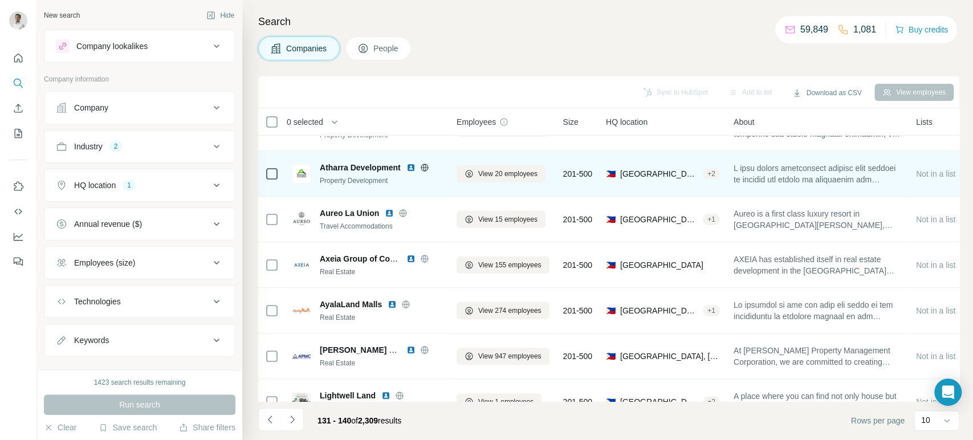
scroll to position [196, 0]
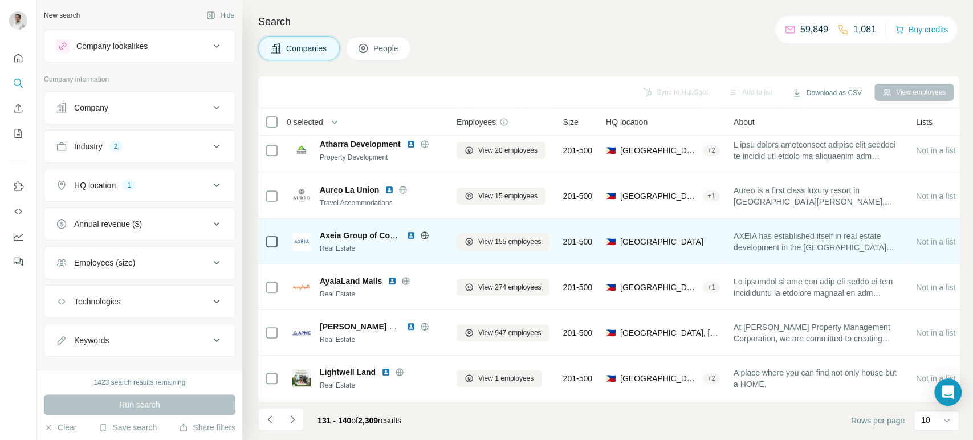
click at [333, 231] on span "Axeia Group of Companies" at bounding box center [371, 235] width 103 height 9
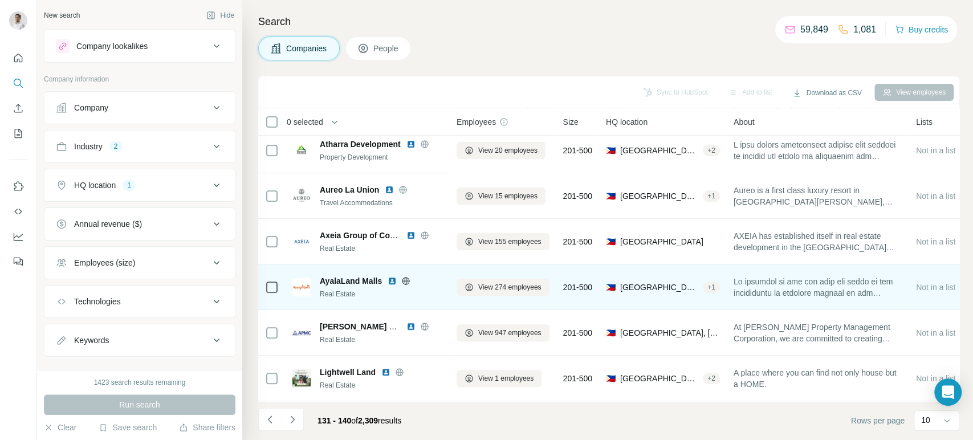
click at [342, 275] on span "AyalaLand Malls" at bounding box center [351, 280] width 62 height 11
click at [392, 276] on img at bounding box center [392, 280] width 9 height 9
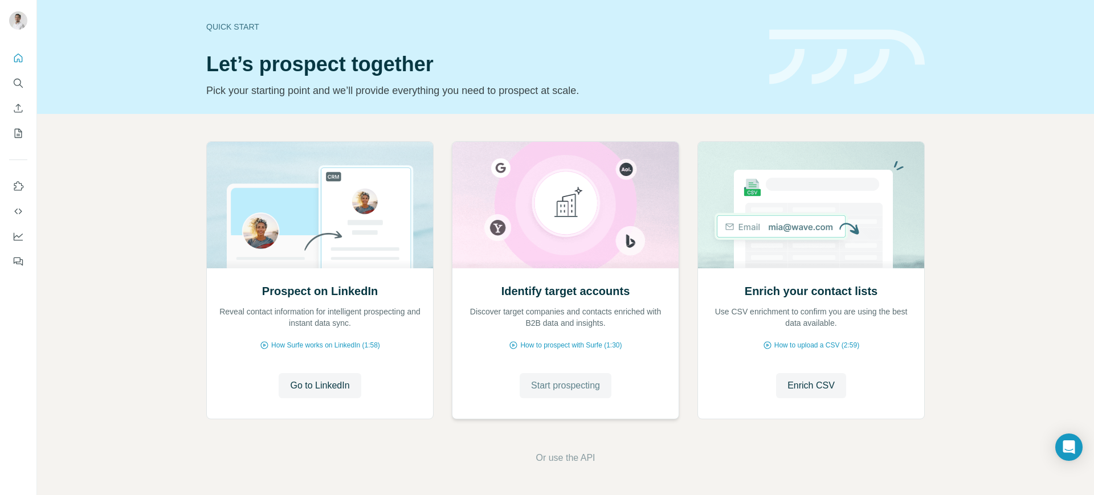
click at [570, 385] on span "Start prospecting" at bounding box center [565, 386] width 69 height 14
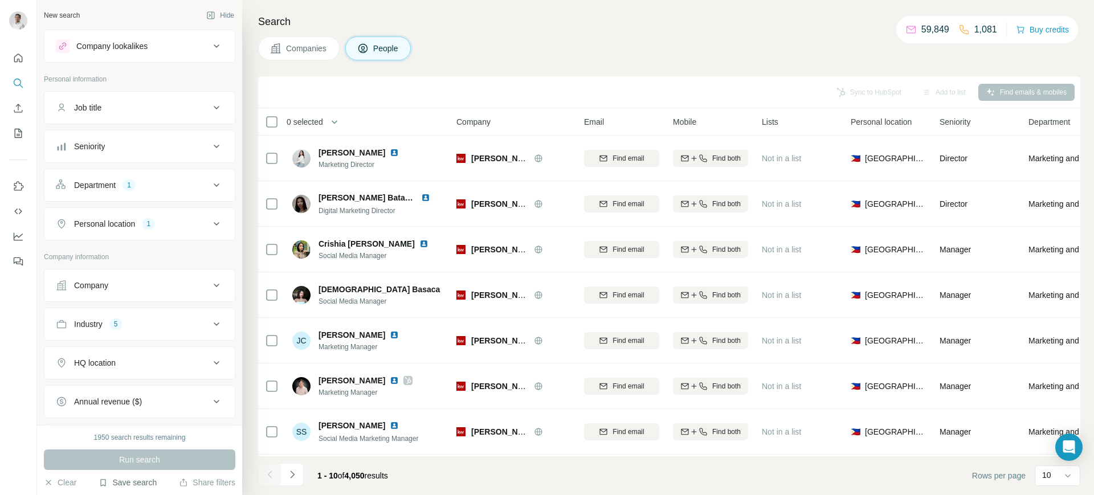
click at [131, 483] on button "Save search" at bounding box center [128, 482] width 58 height 11
click at [150, 462] on div "View my saved searches" at bounding box center [160, 462] width 120 height 23
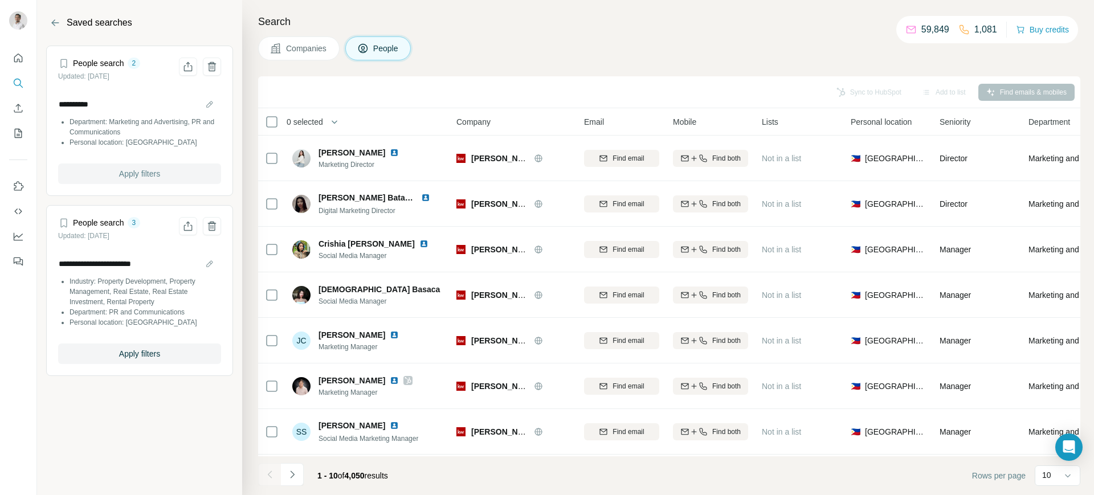
click at [133, 177] on span "Apply filters" at bounding box center [139, 173] width 41 height 11
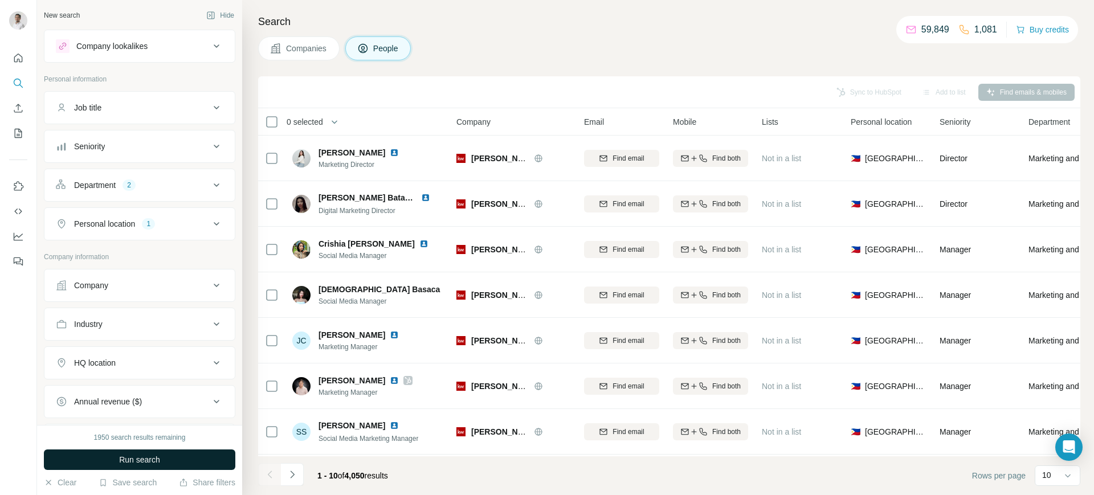
click at [154, 453] on button "Run search" at bounding box center [139, 460] width 191 height 21
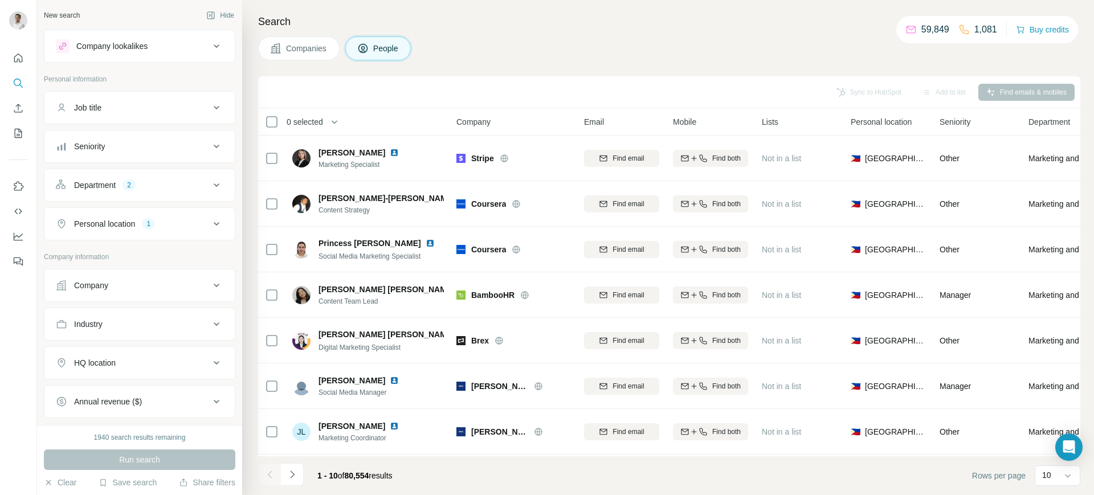
click at [104, 287] on div "Company" at bounding box center [91, 285] width 34 height 11
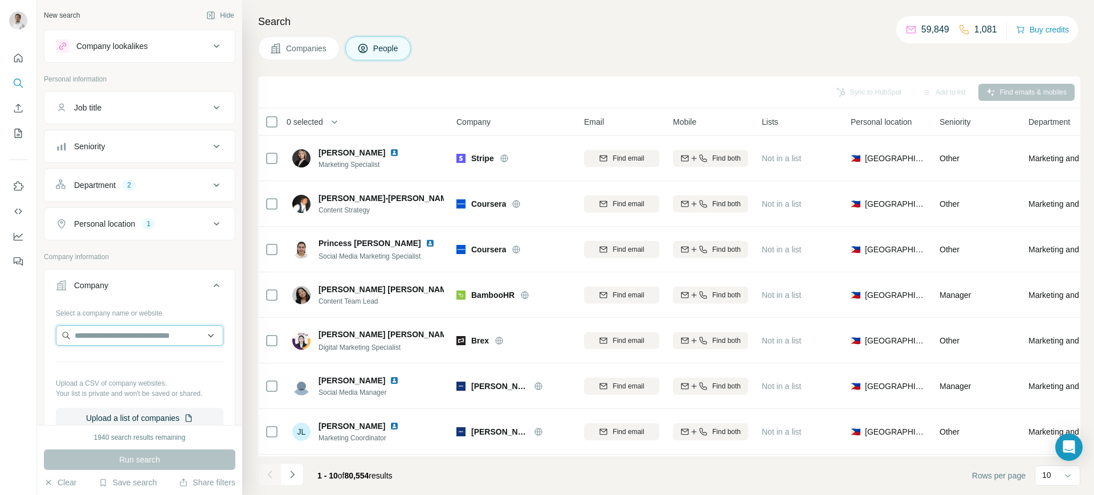
click at [101, 339] on input "text" at bounding box center [140, 335] width 168 height 21
paste input "**********"
type input "**********"
click at [109, 367] on p "asiawideland.com" at bounding box center [130, 372] width 84 height 10
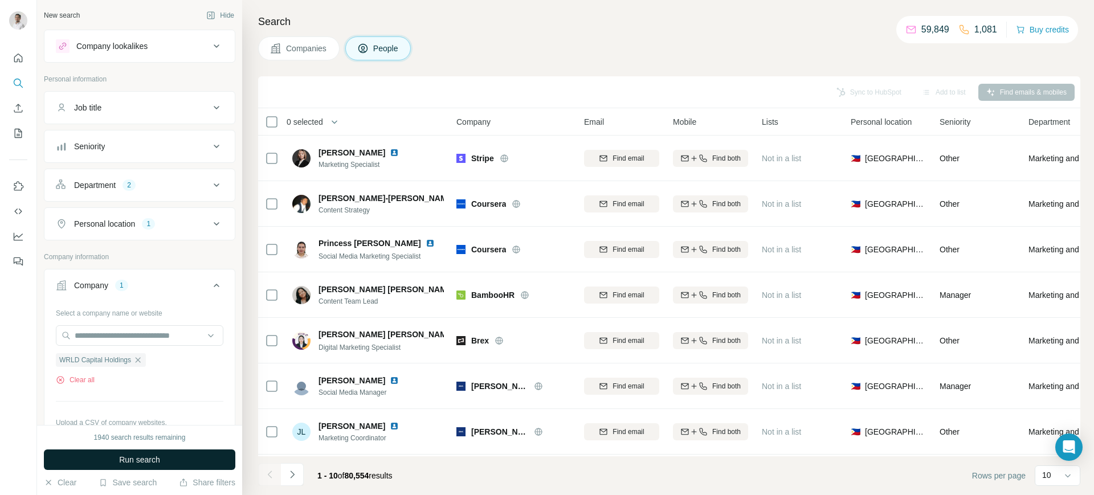
click at [159, 462] on span "Run search" at bounding box center [139, 459] width 41 height 11
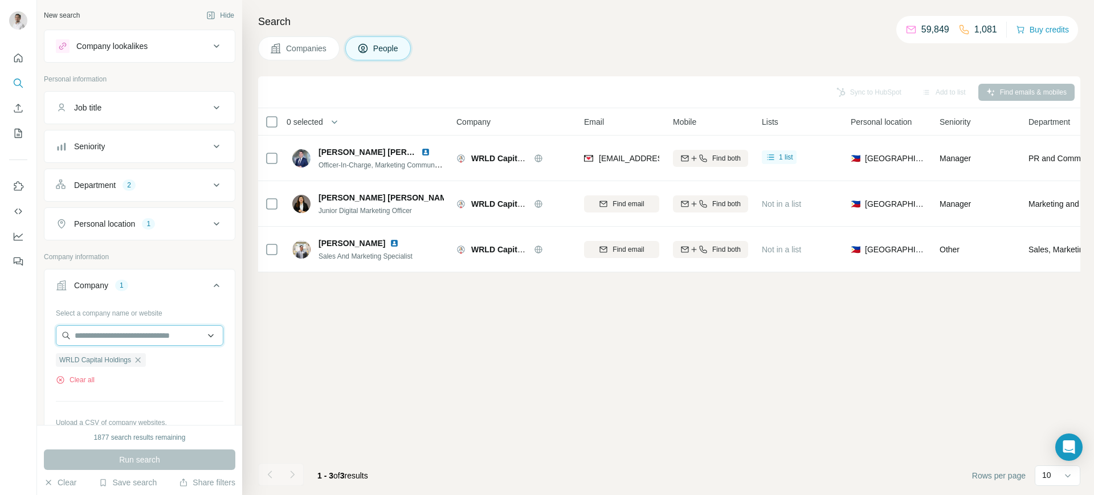
click at [156, 337] on input "text" at bounding box center [140, 335] width 168 height 21
paste input "**********"
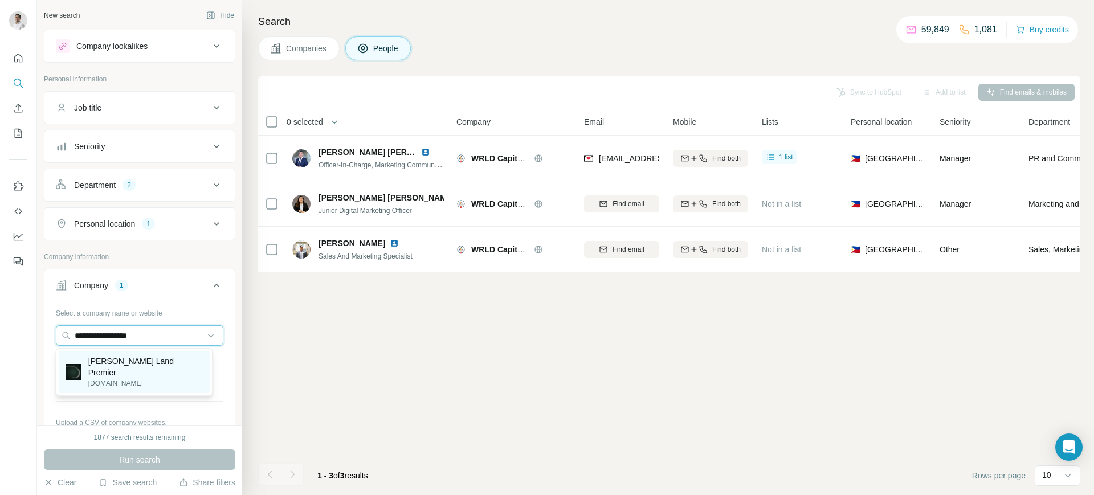
type input "**********"
click at [127, 360] on p "[PERSON_NAME] Land Premier" at bounding box center [145, 367] width 115 height 23
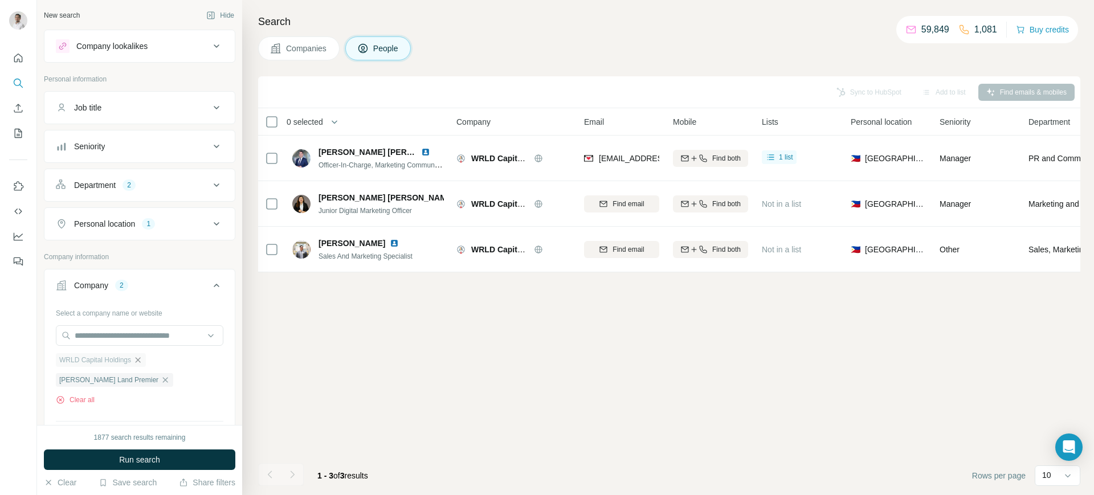
click at [142, 357] on icon "button" at bounding box center [137, 360] width 9 height 9
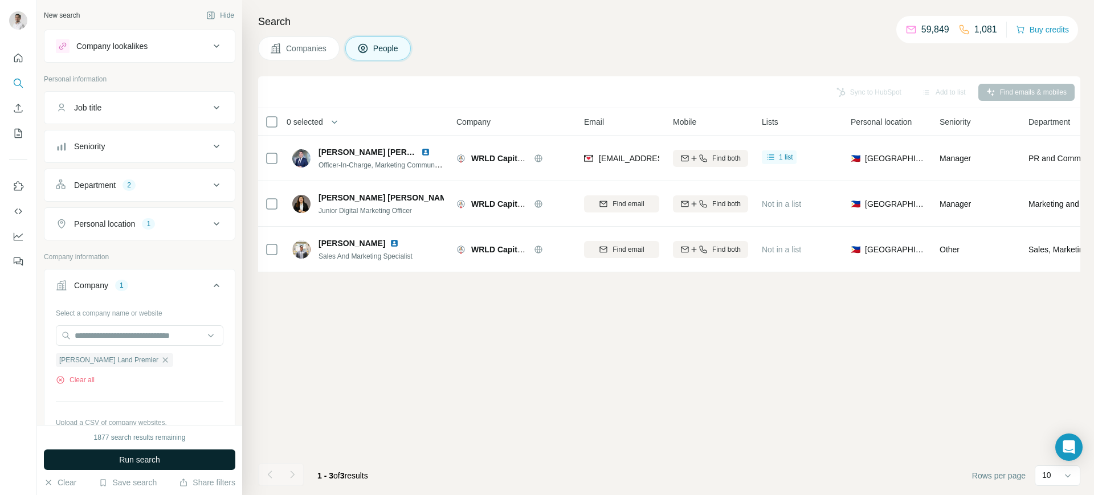
click at [142, 456] on span "Run search" at bounding box center [139, 459] width 41 height 11
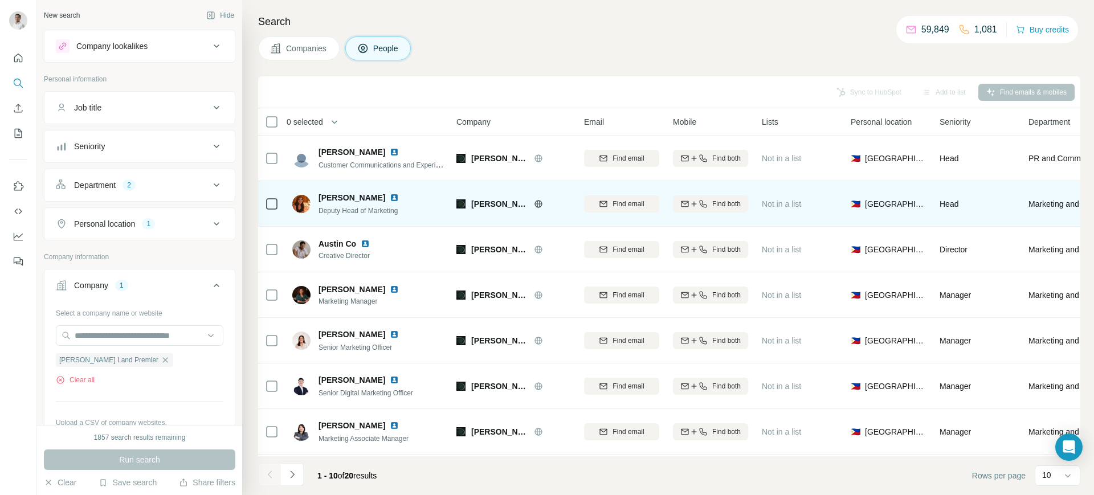
click at [399, 197] on img at bounding box center [394, 197] width 9 height 9
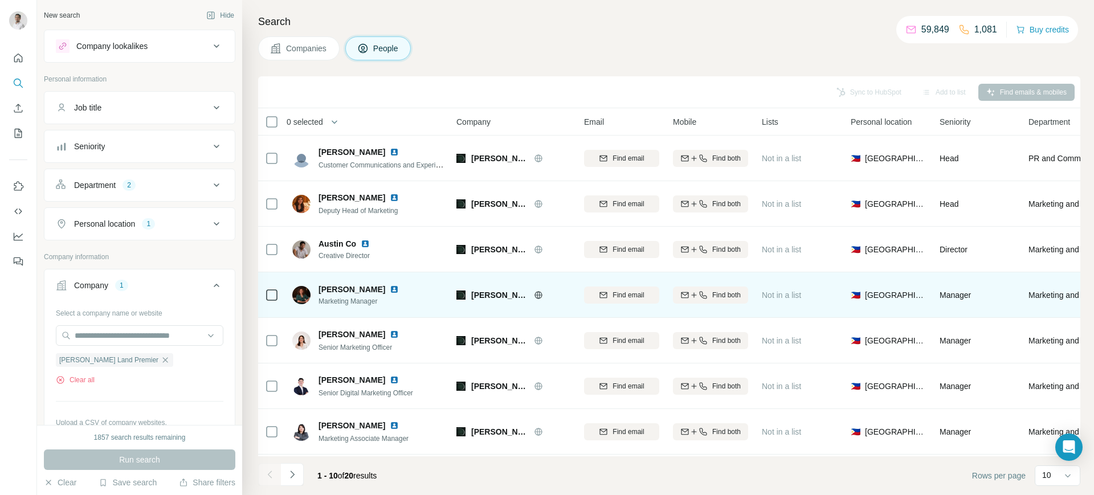
click at [391, 288] on img at bounding box center [394, 289] width 9 height 9
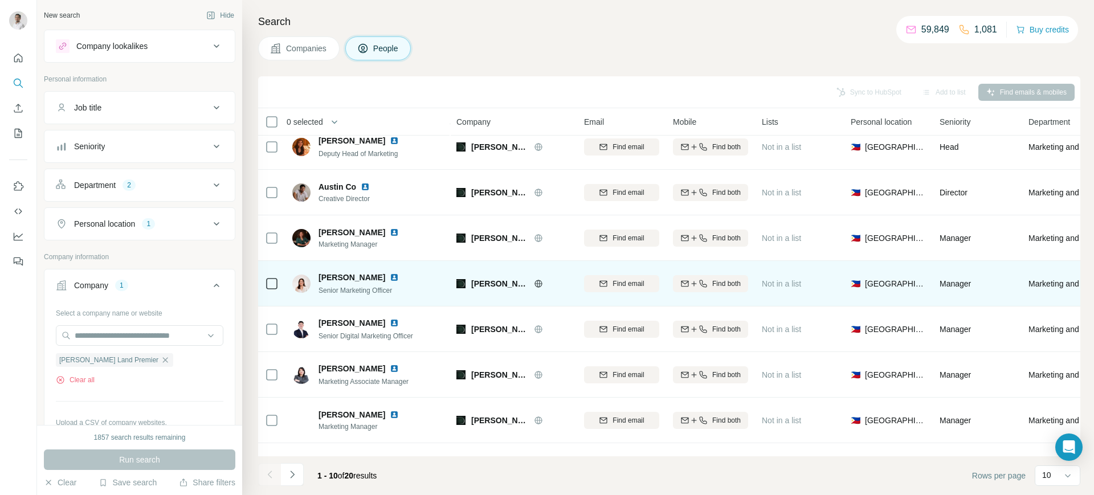
scroll to position [58, 0]
click at [390, 273] on img at bounding box center [394, 276] width 9 height 9
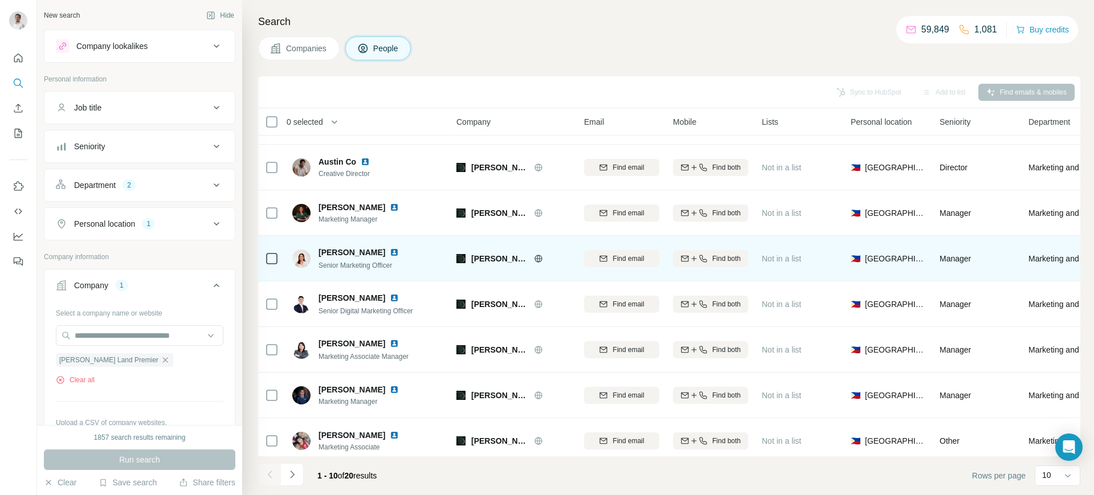
scroll to position [83, 0]
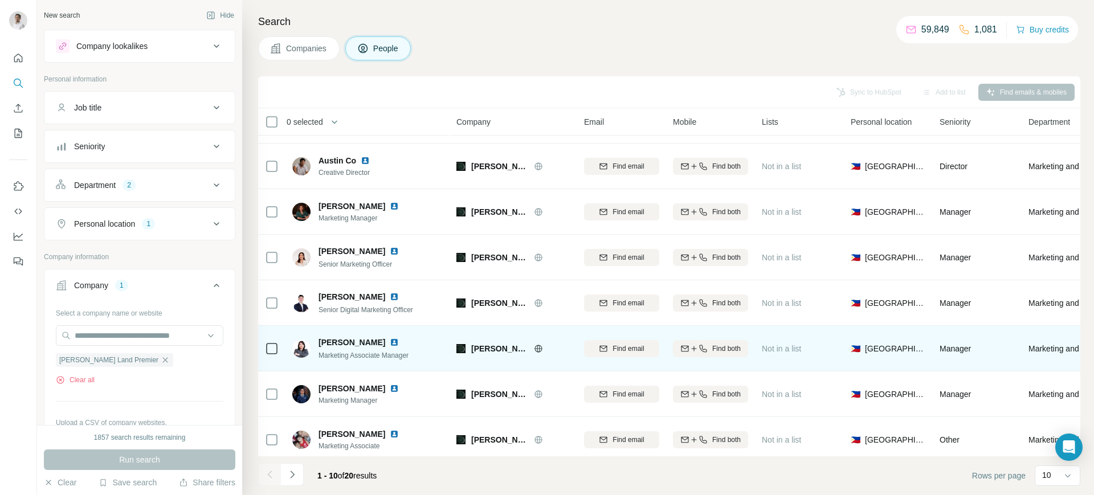
click at [399, 339] on img at bounding box center [394, 342] width 9 height 9
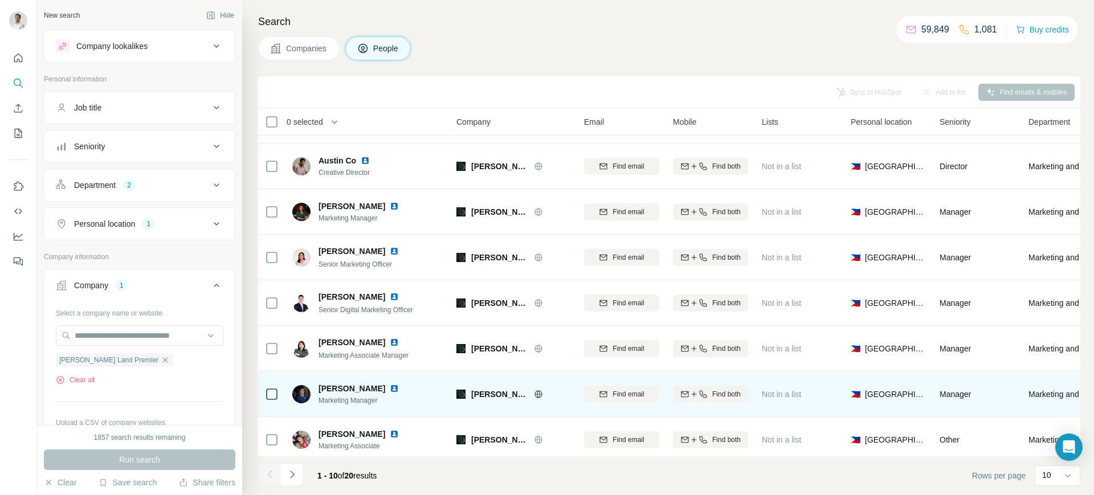
click at [390, 389] on img at bounding box center [394, 388] width 9 height 9
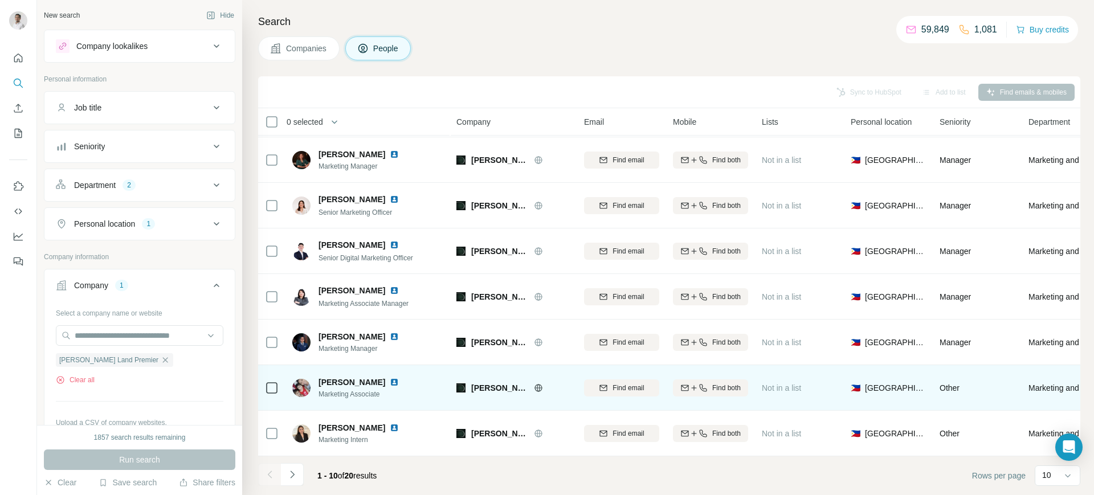
click at [399, 378] on img at bounding box center [394, 382] width 9 height 9
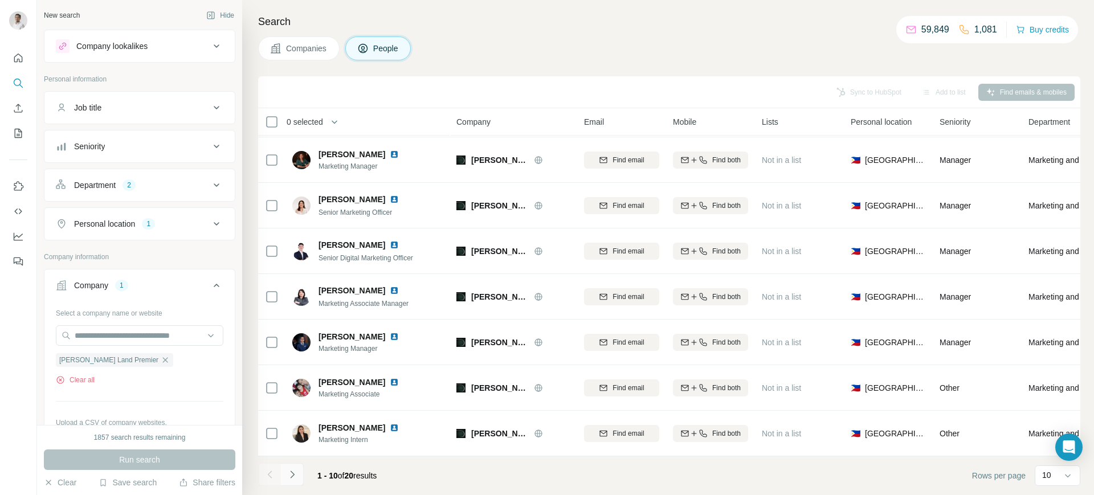
click at [299, 472] on button "Navigate to next page" at bounding box center [292, 474] width 23 height 23
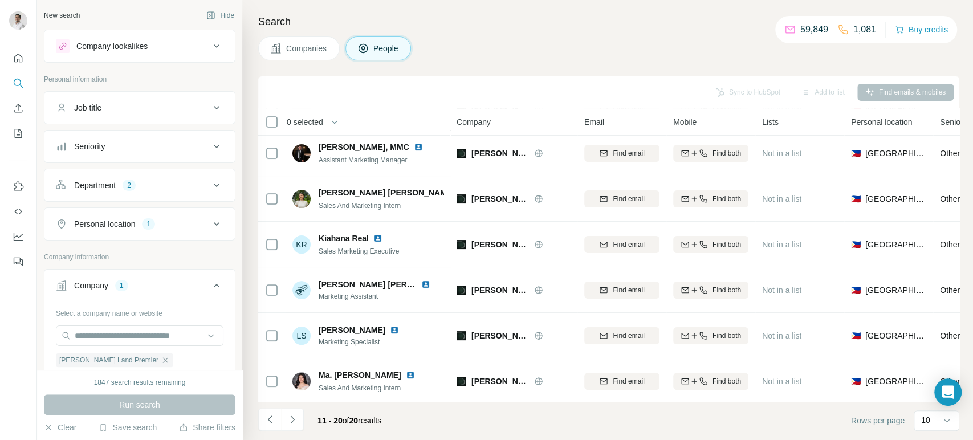
scroll to position [142, 0]
drag, startPoint x: 763, startPoint y: 5, endPoint x: 432, endPoint y: 95, distance: 343.1
click at [432, 95] on div "Sync to HubSpot Add to list Find emails & mobiles" at bounding box center [609, 92] width 690 height 20
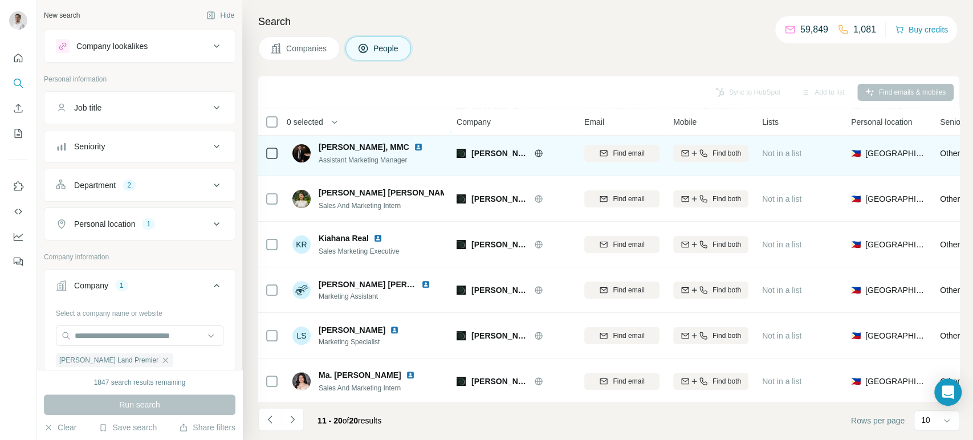
click at [414, 145] on img at bounding box center [418, 146] width 9 height 9
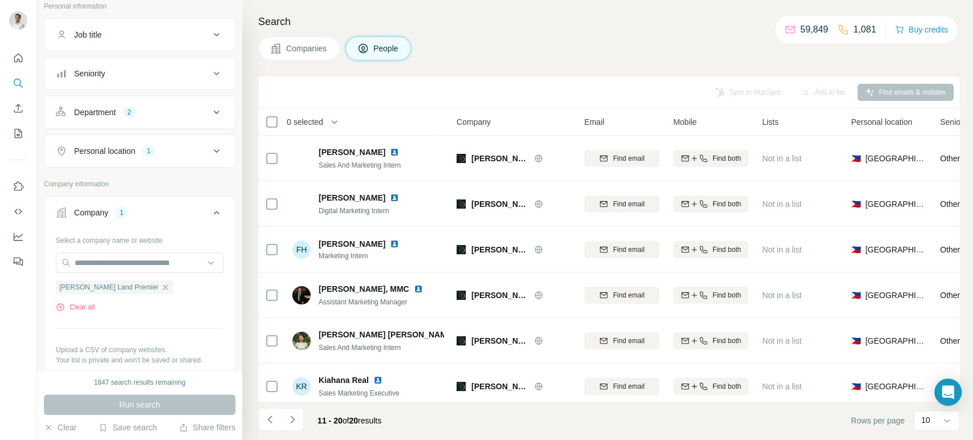
scroll to position [79, 0]
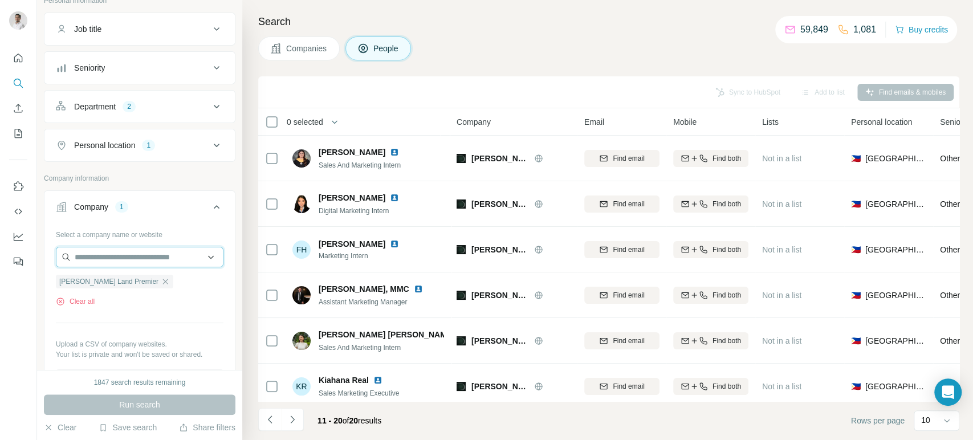
click at [107, 258] on input "text" at bounding box center [140, 257] width 168 height 21
paste input "**********"
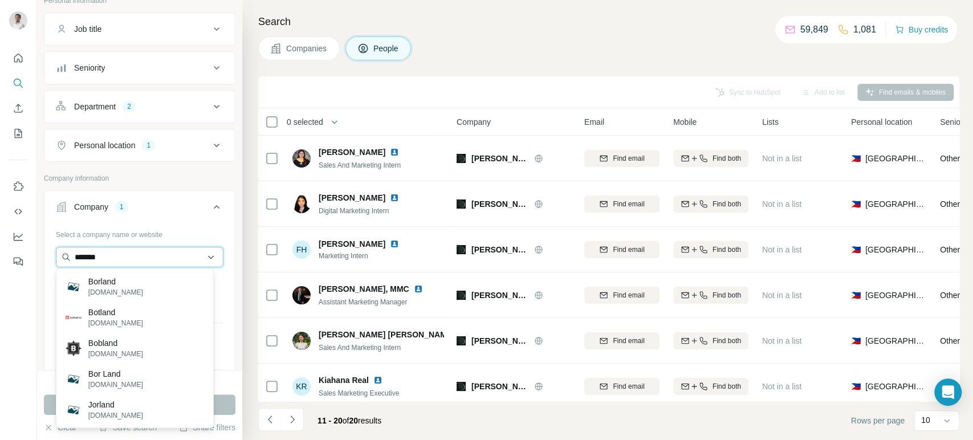
paste input "**********"
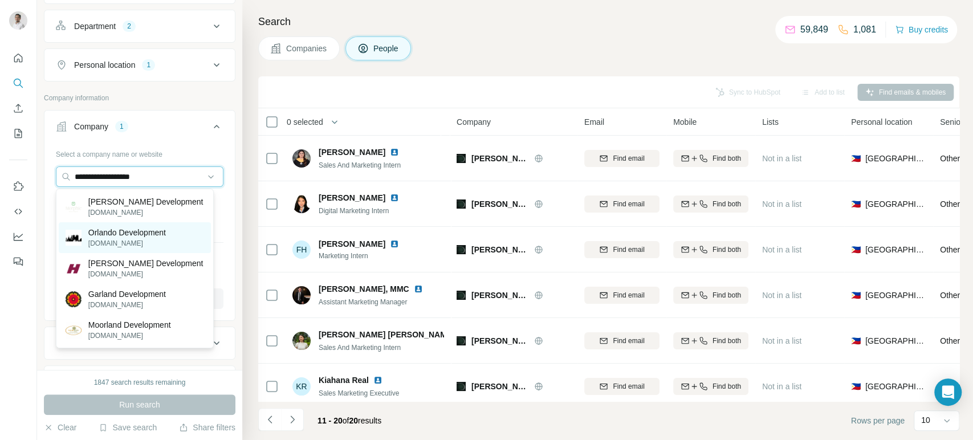
scroll to position [160, 0]
click at [161, 168] on input "**********" at bounding box center [140, 176] width 168 height 21
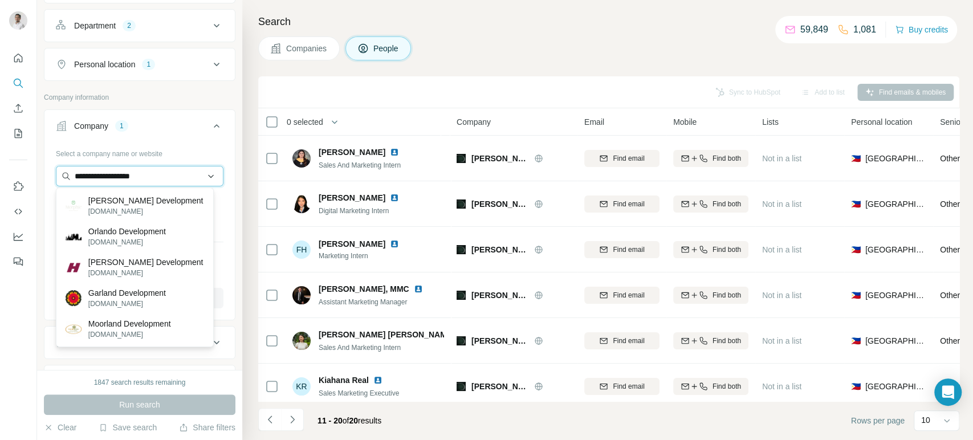
paste input "*"
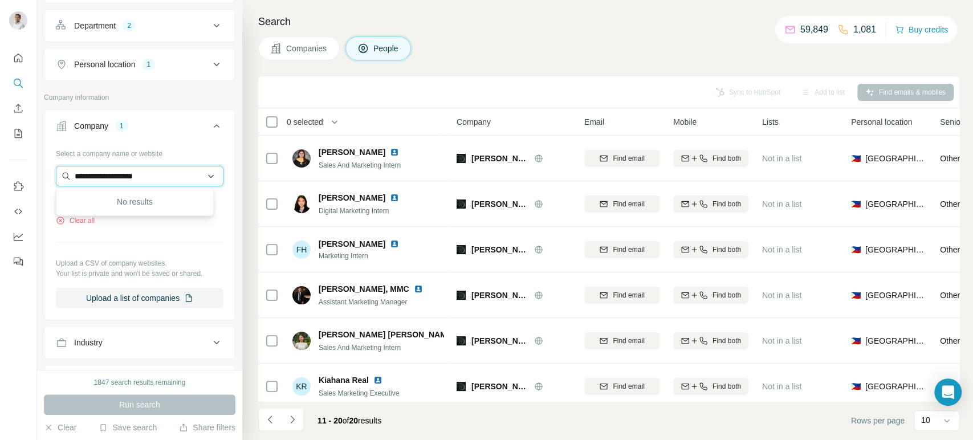
click at [173, 178] on input "**********" at bounding box center [140, 176] width 168 height 21
paste input "***"
click at [173, 178] on input "**********" at bounding box center [140, 176] width 168 height 21
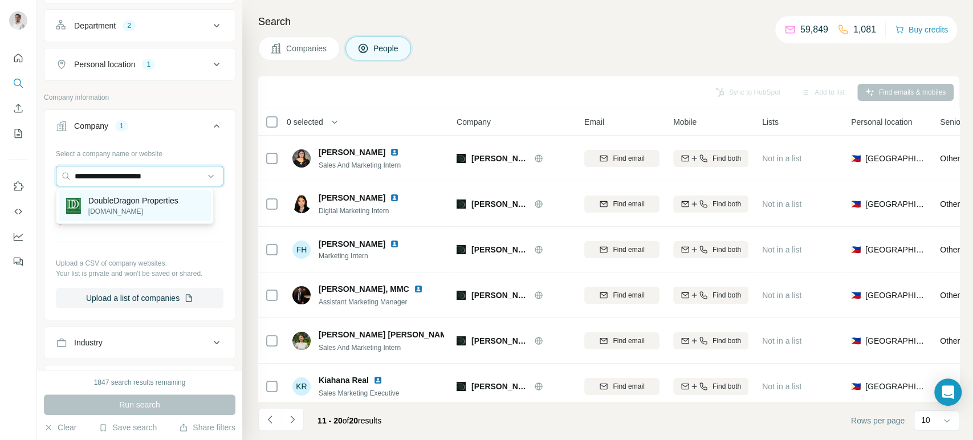
type input "**********"
click at [157, 203] on p "DoubleDragon Properties" at bounding box center [133, 200] width 90 height 11
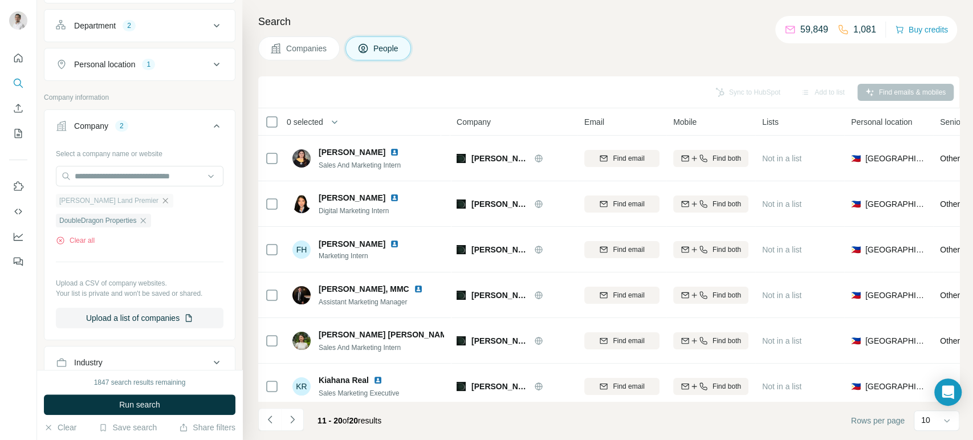
click at [161, 197] on icon "button" at bounding box center [165, 200] width 9 height 9
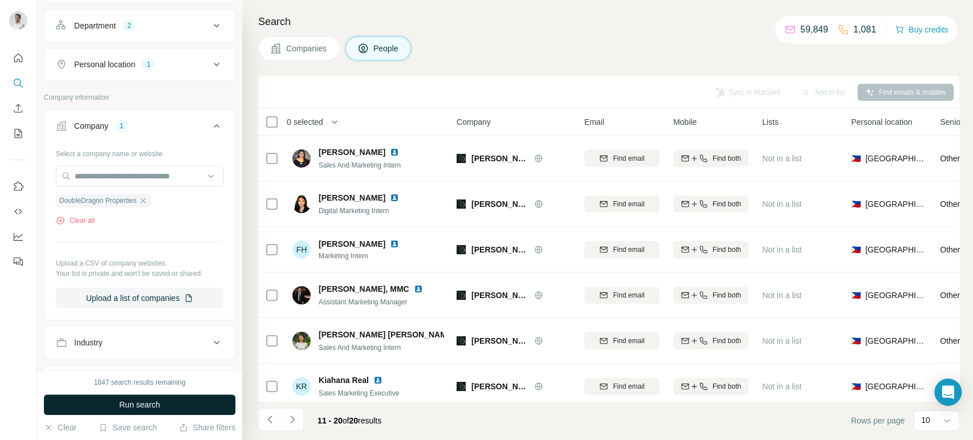
click at [149, 403] on span "Run search" at bounding box center [139, 404] width 41 height 11
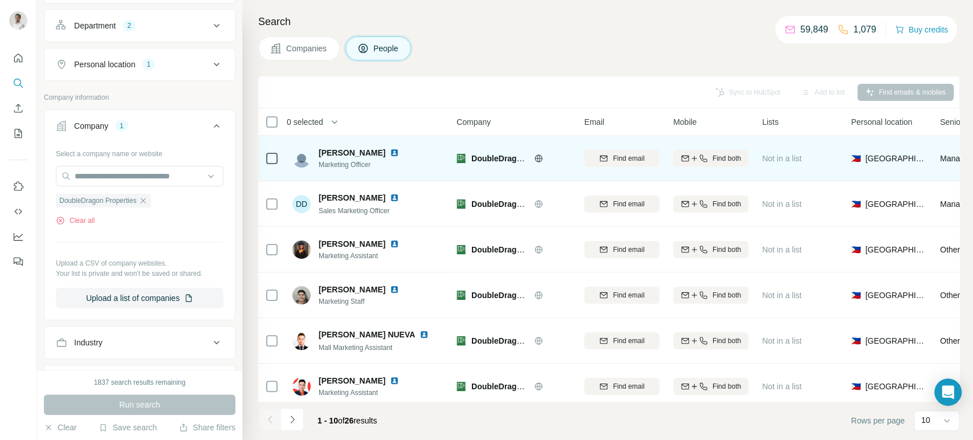
click at [396, 151] on img at bounding box center [394, 152] width 9 height 9
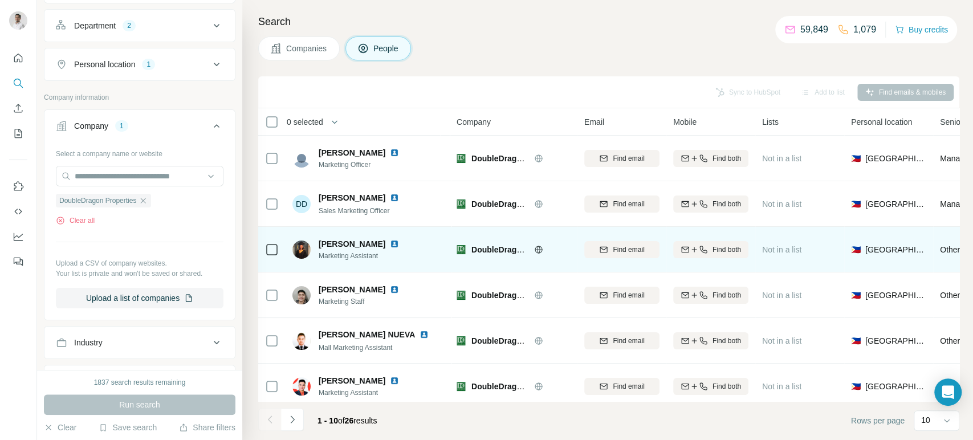
click at [399, 242] on img at bounding box center [394, 243] width 9 height 9
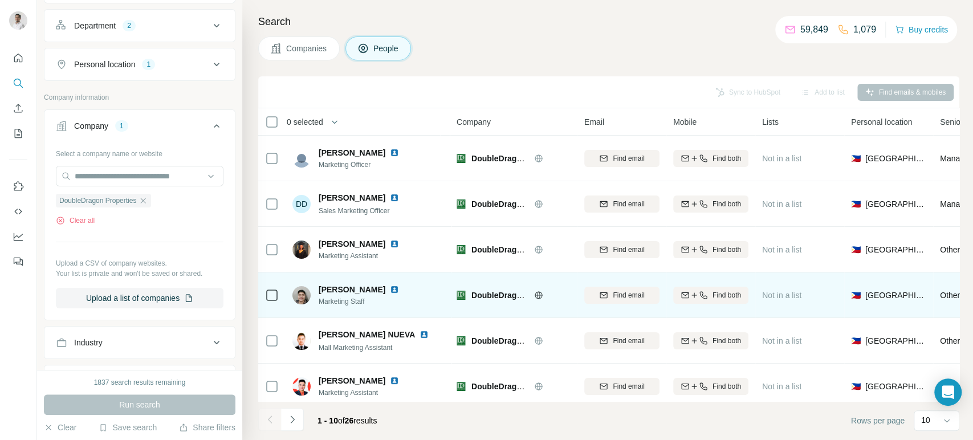
click at [390, 286] on img at bounding box center [394, 289] width 9 height 9
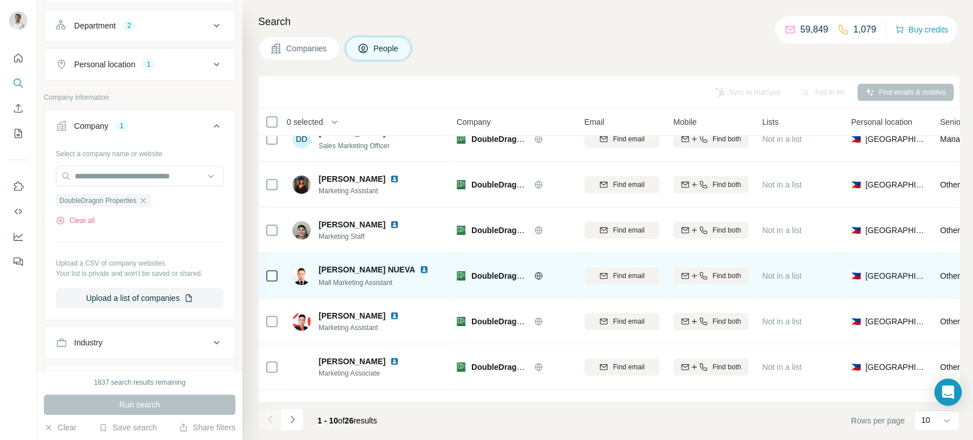
scroll to position [66, 0]
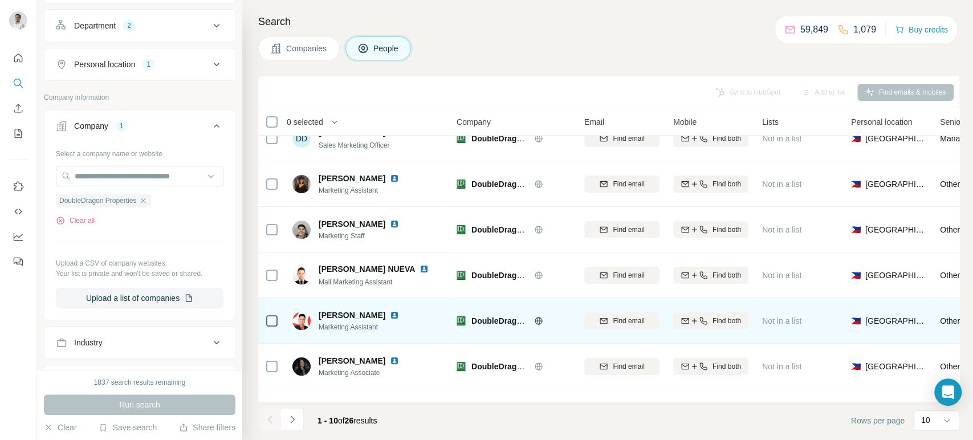
click at [390, 316] on img at bounding box center [394, 315] width 9 height 9
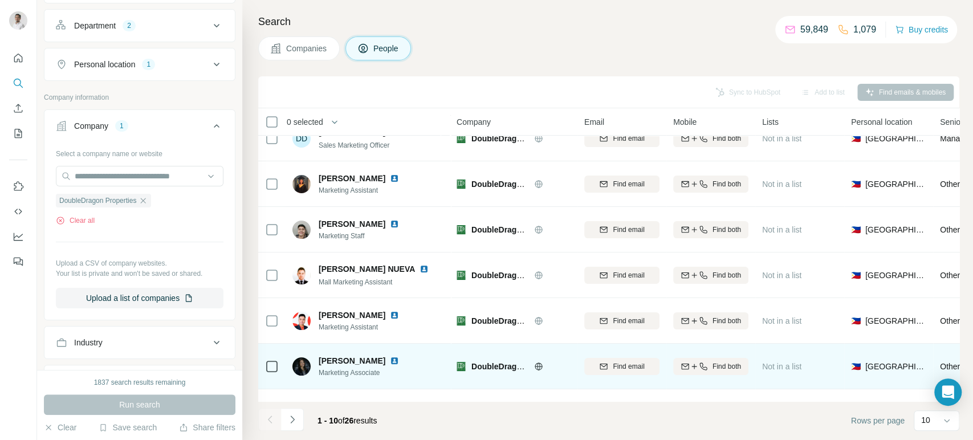
click at [390, 359] on img at bounding box center [394, 360] width 9 height 9
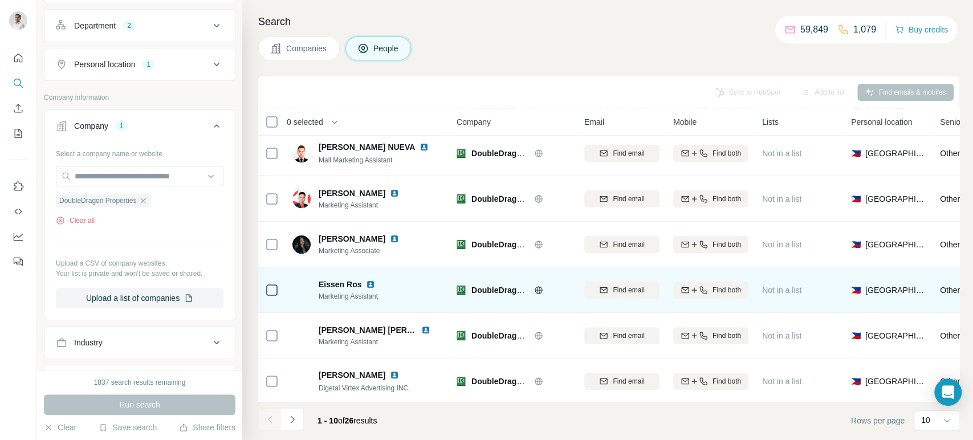
scroll to position [196, 0]
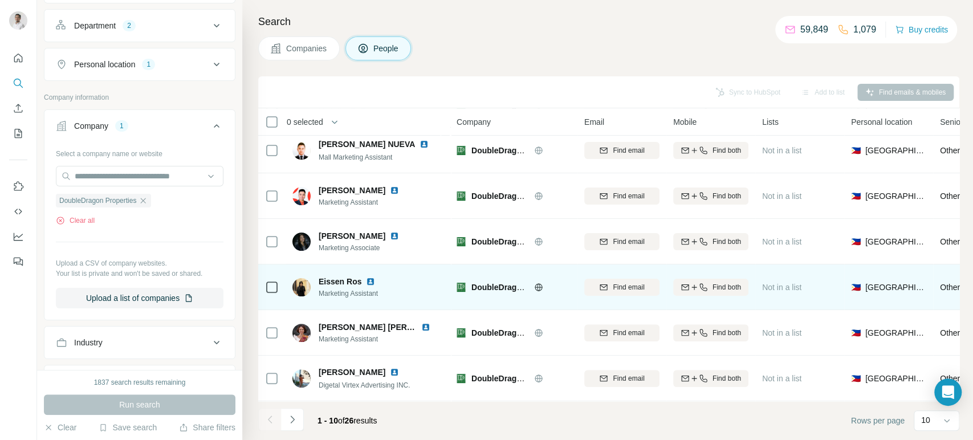
click at [369, 277] on img at bounding box center [370, 281] width 9 height 9
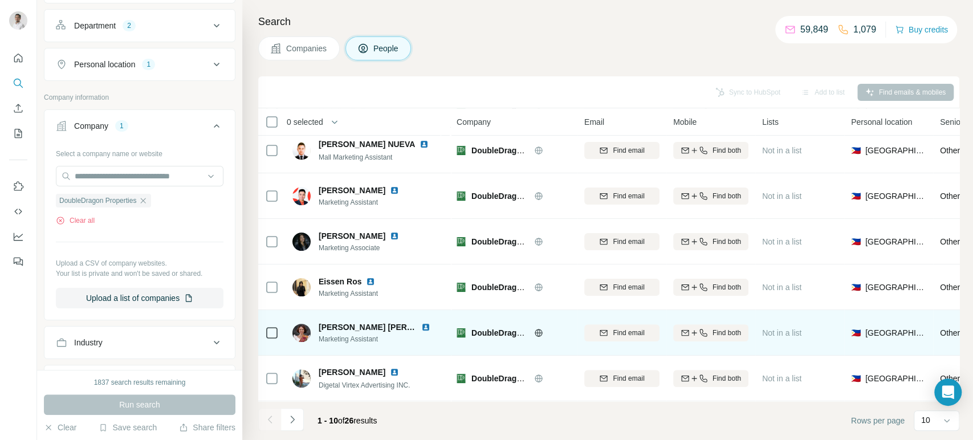
click at [421, 323] on img at bounding box center [425, 327] width 9 height 9
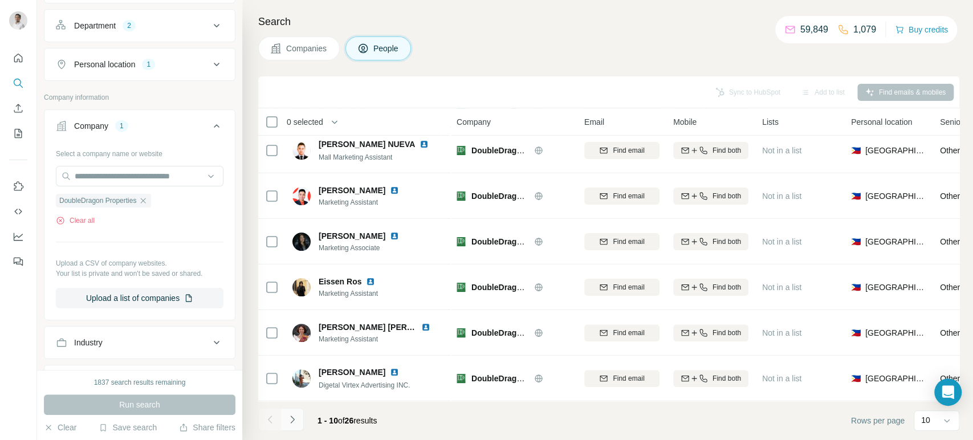
click at [289, 417] on icon "Navigate to next page" at bounding box center [292, 419] width 11 height 11
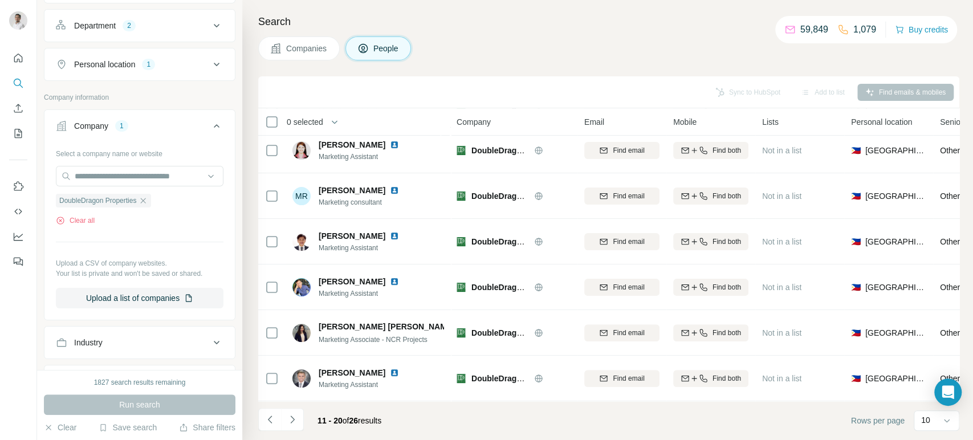
scroll to position [0, 0]
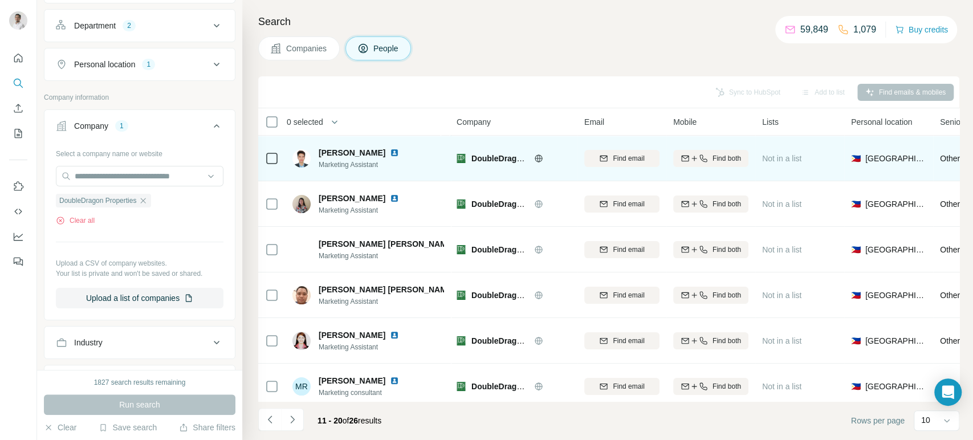
click at [390, 148] on img at bounding box center [394, 152] width 9 height 9
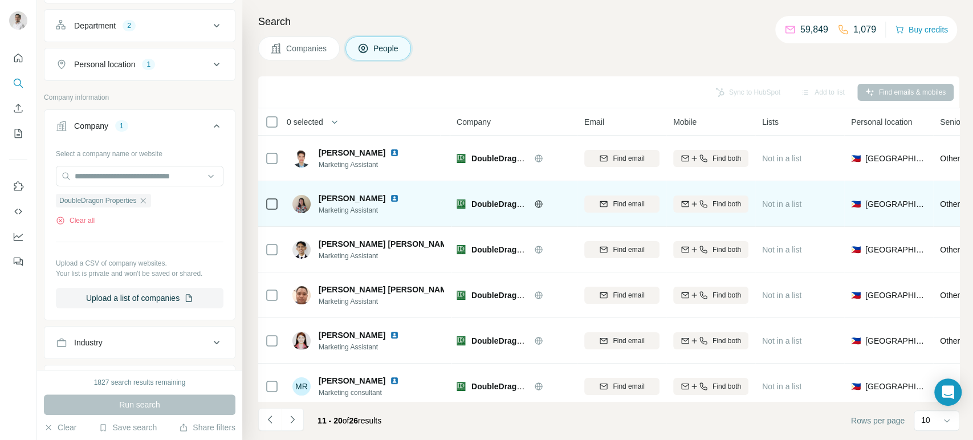
click at [390, 195] on img at bounding box center [394, 198] width 9 height 9
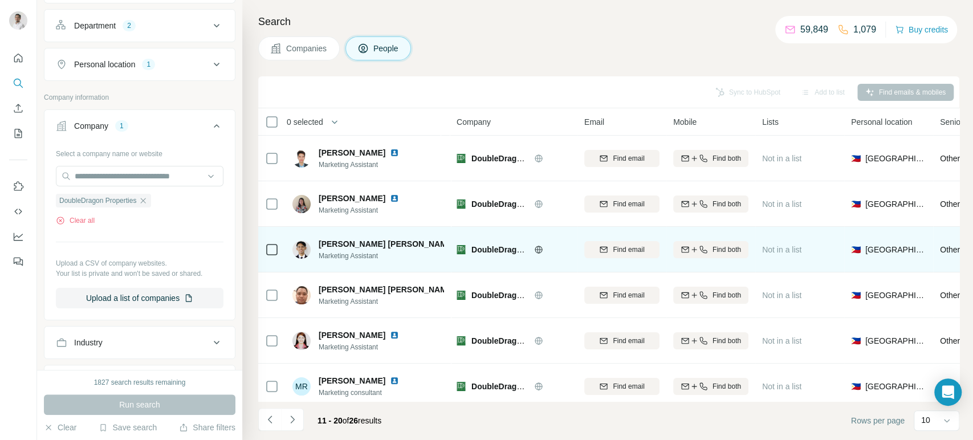
click at [459, 241] on img at bounding box center [463, 243] width 9 height 9
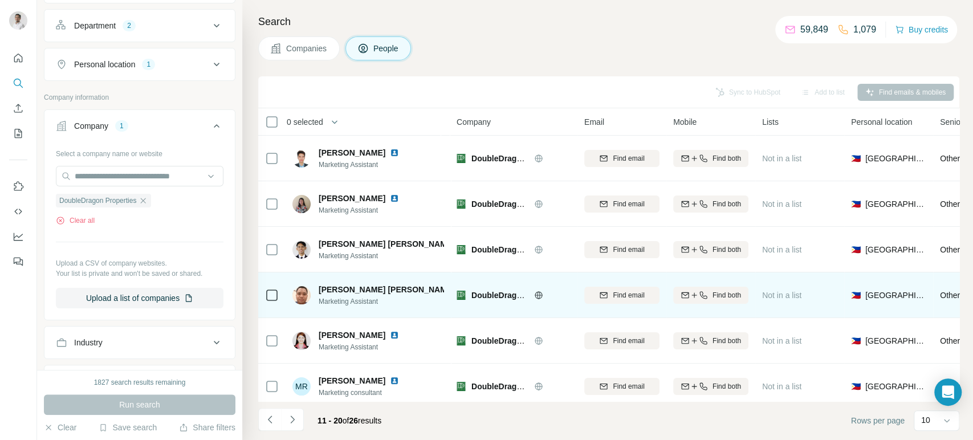
click at [459, 286] on img at bounding box center [463, 289] width 9 height 9
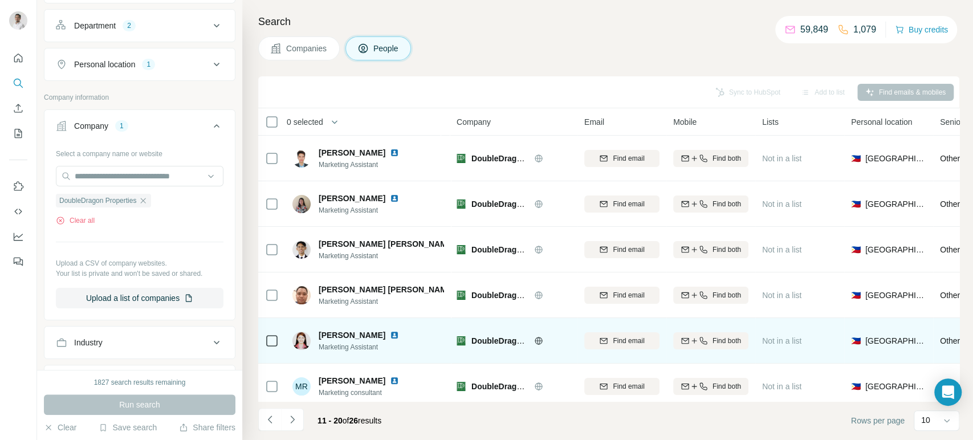
click at [390, 336] on img at bounding box center [394, 335] width 9 height 9
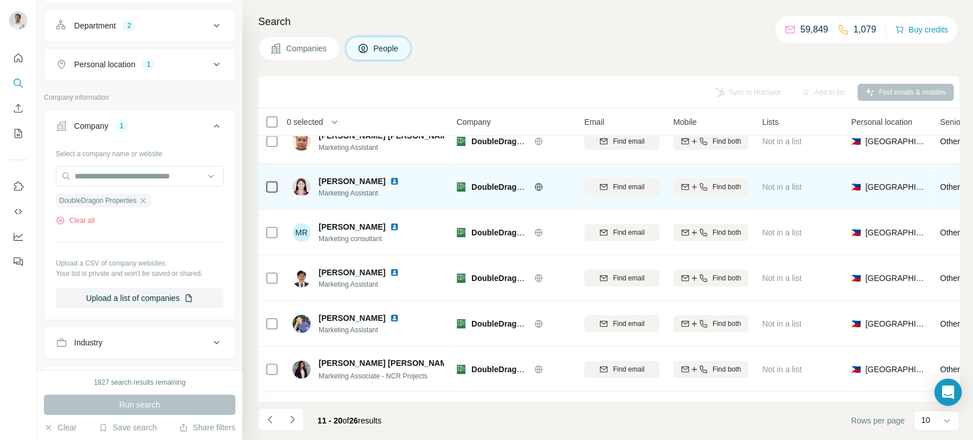
scroll to position [196, 0]
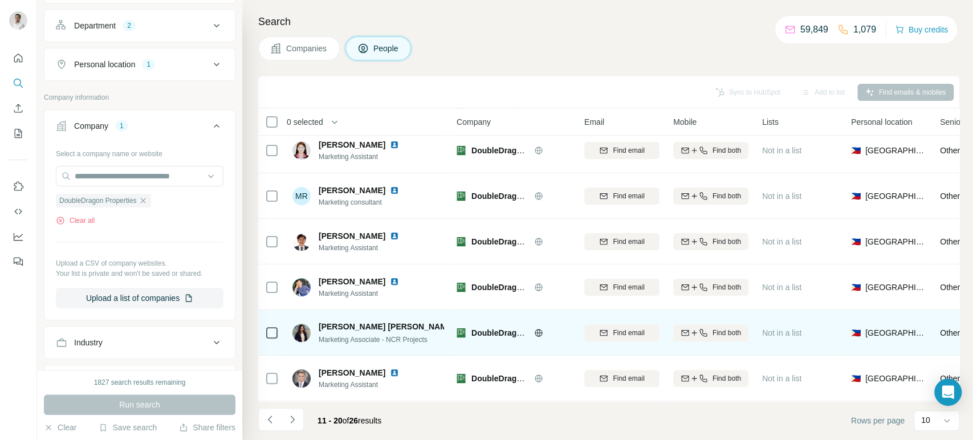
click at [459, 322] on img at bounding box center [463, 326] width 9 height 9
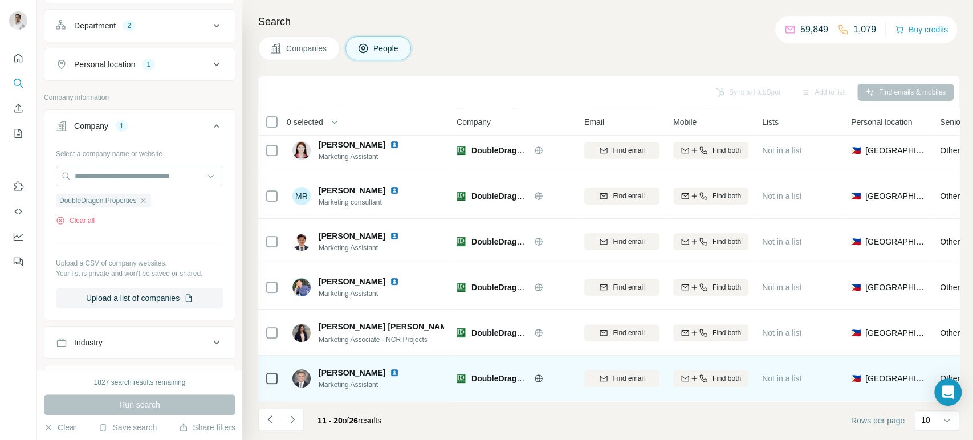
click at [390, 368] on img at bounding box center [394, 372] width 9 height 9
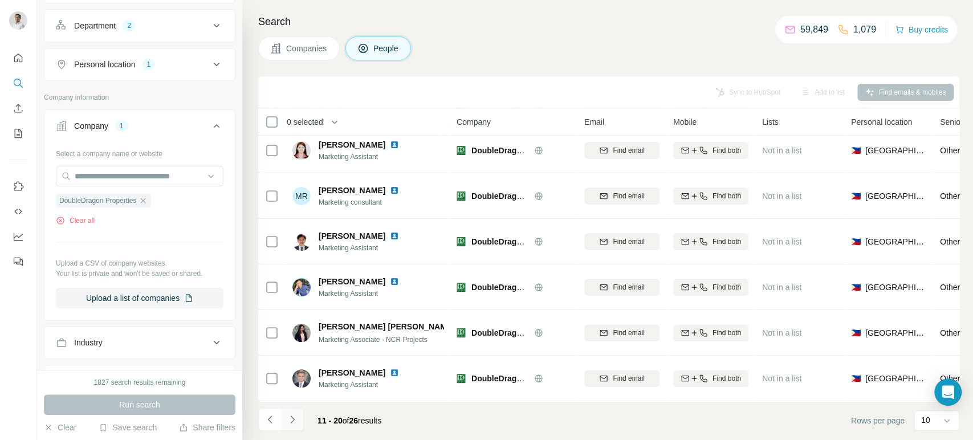
click at [291, 425] on icon "Navigate to next page" at bounding box center [292, 419] width 11 height 11
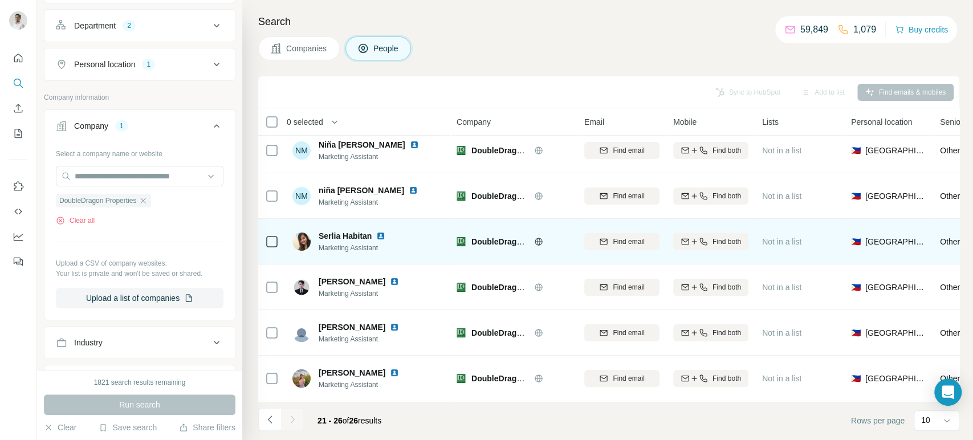
scroll to position [0, 0]
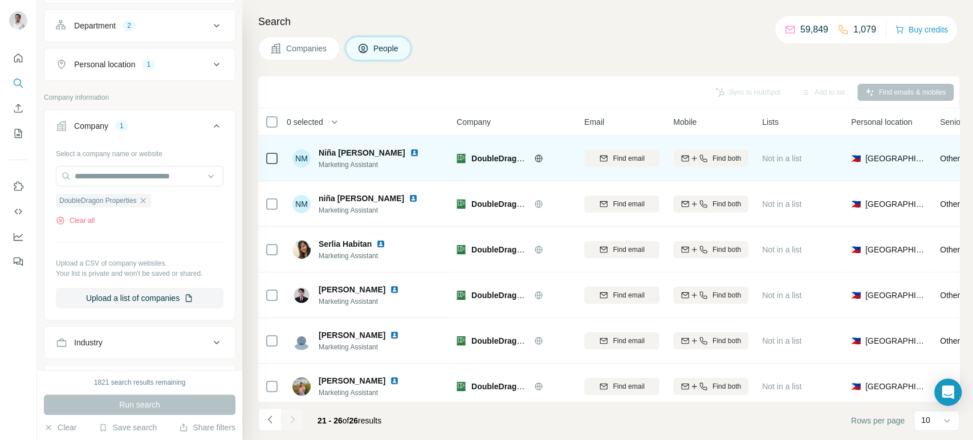
click at [419, 151] on img at bounding box center [414, 152] width 9 height 9
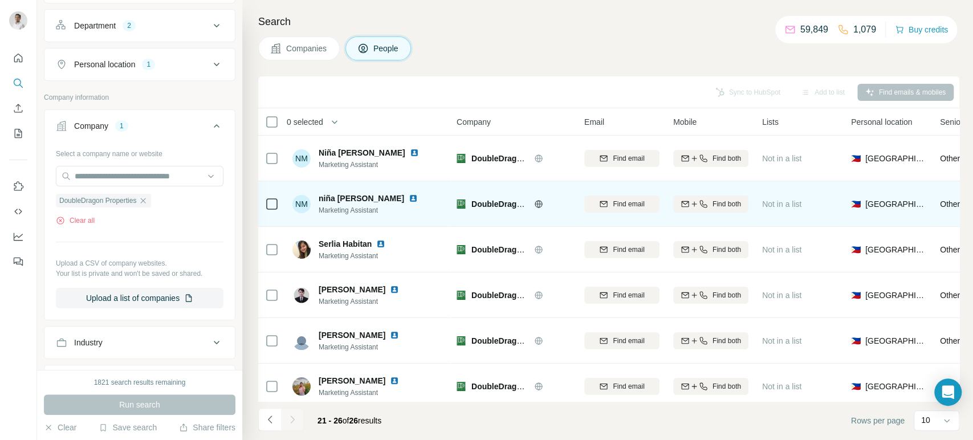
click at [418, 199] on img at bounding box center [413, 198] width 9 height 9
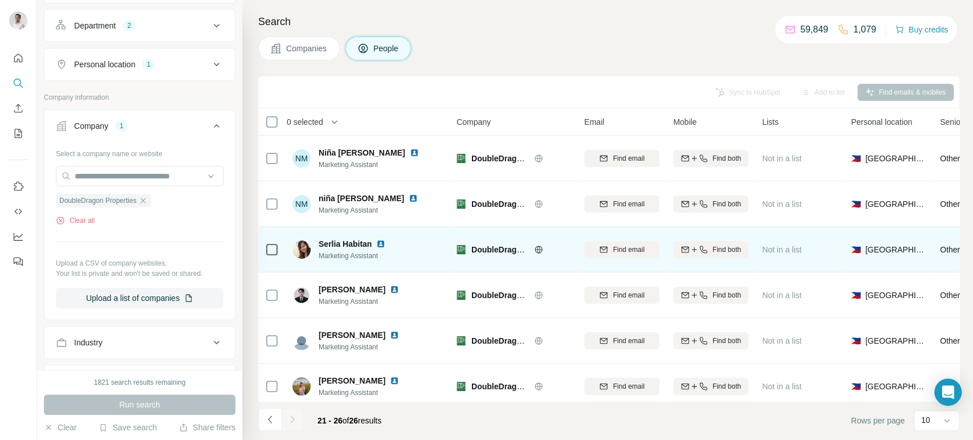
click at [379, 241] on img at bounding box center [380, 243] width 9 height 9
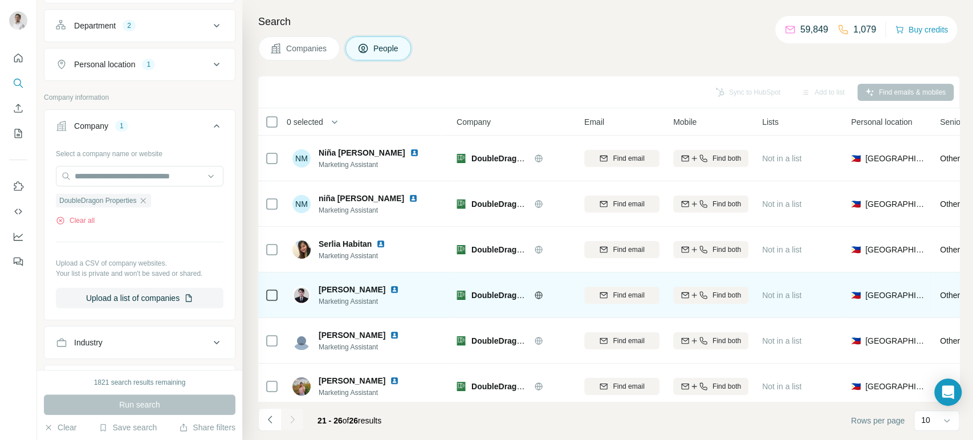
click at [399, 287] on img at bounding box center [394, 289] width 9 height 9
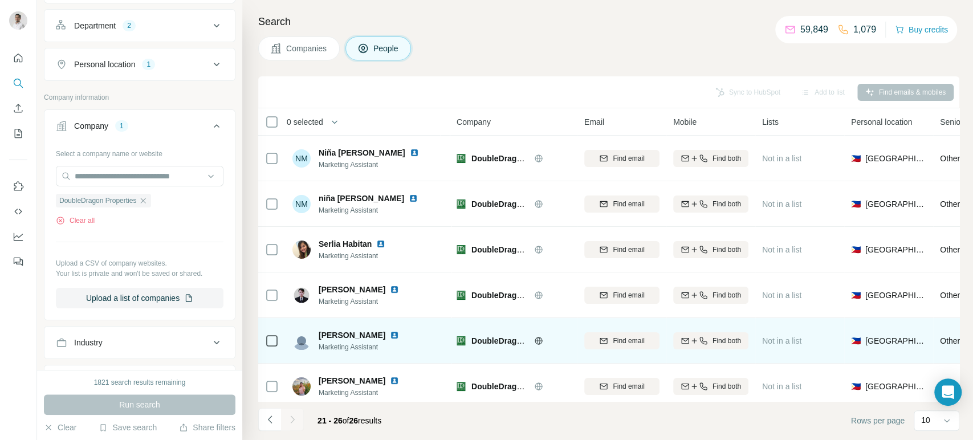
click at [390, 336] on img at bounding box center [394, 335] width 9 height 9
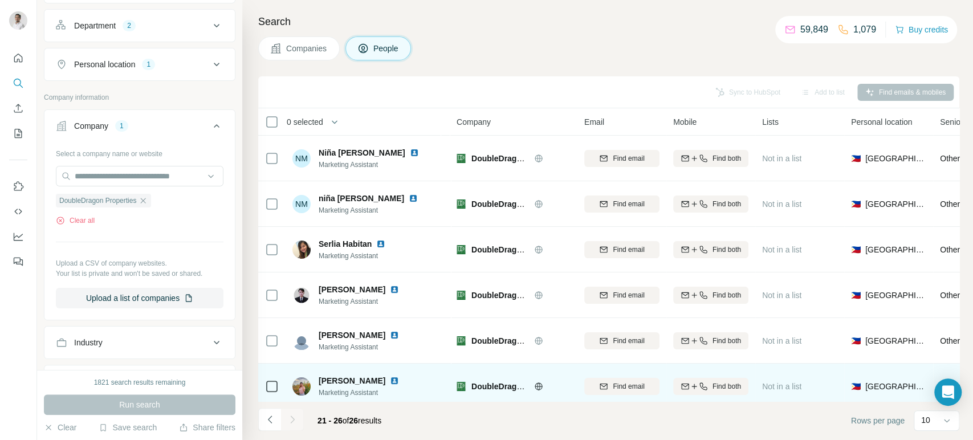
click at [399, 380] on img at bounding box center [394, 380] width 9 height 9
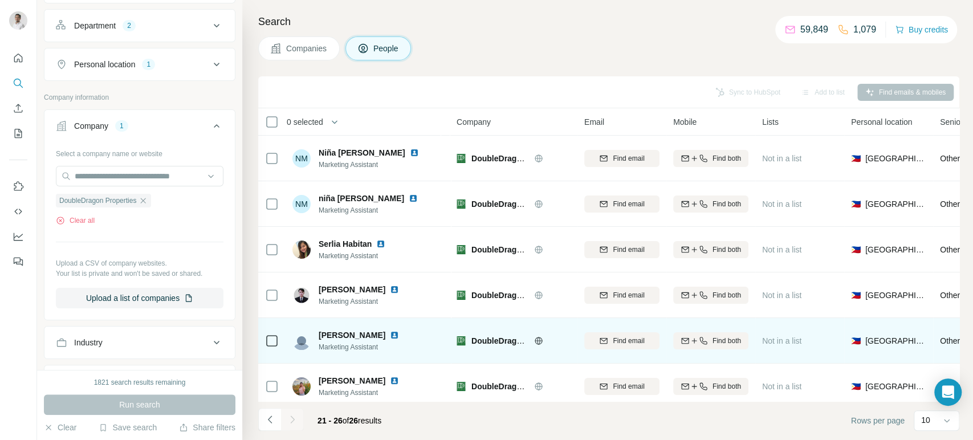
scroll to position [14, 0]
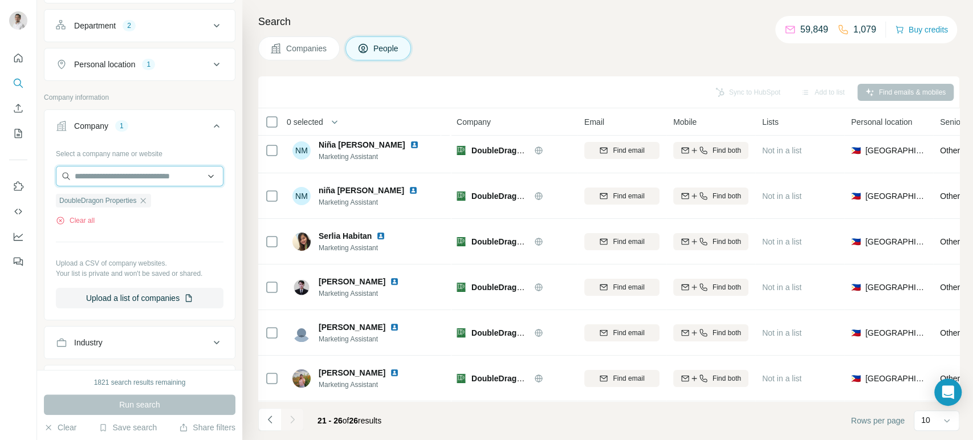
click at [158, 168] on input "text" at bounding box center [140, 176] width 168 height 21
paste input "**********"
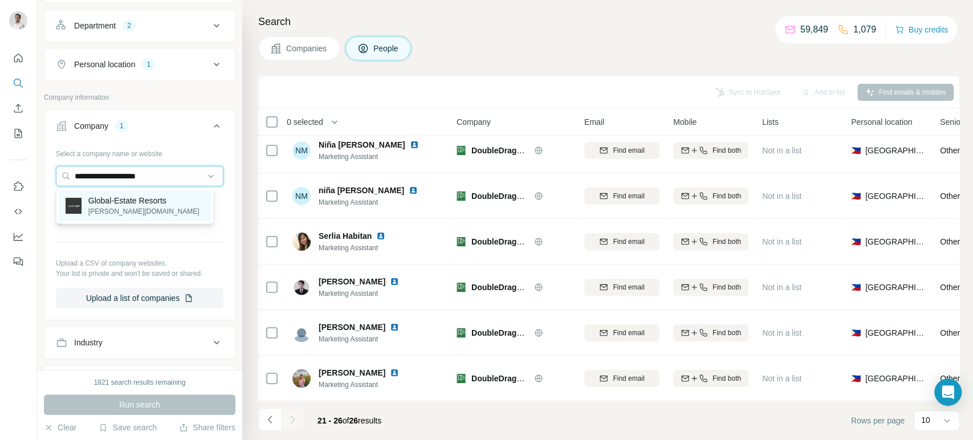
type input "**********"
click at [148, 199] on p "Global-Estate Resorts" at bounding box center [143, 200] width 111 height 11
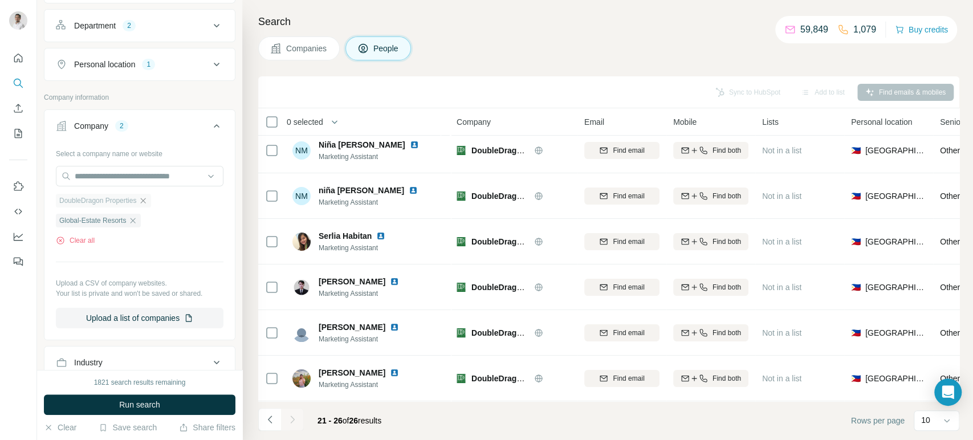
click at [148, 199] on icon "button" at bounding box center [142, 200] width 9 height 9
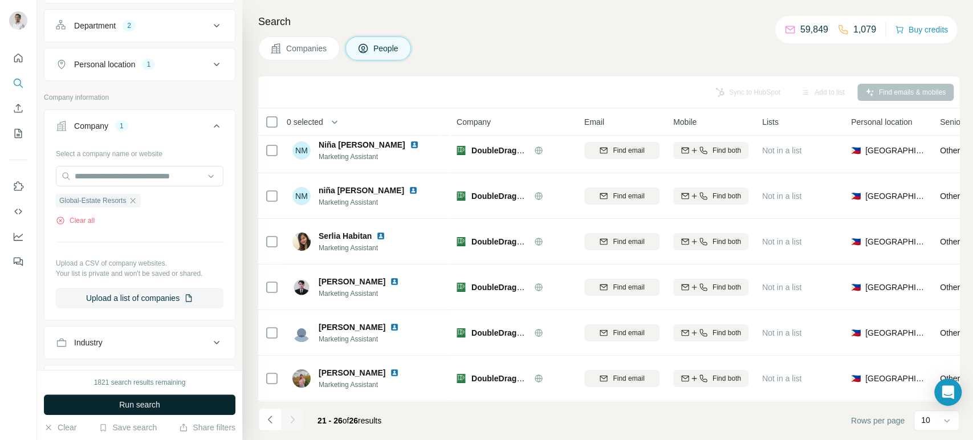
click at [140, 400] on span "Run search" at bounding box center [139, 404] width 41 height 11
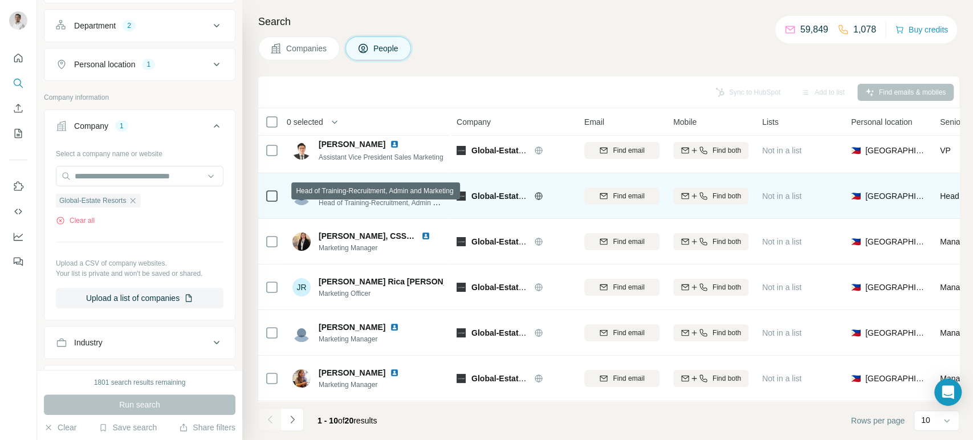
scroll to position [9, 0]
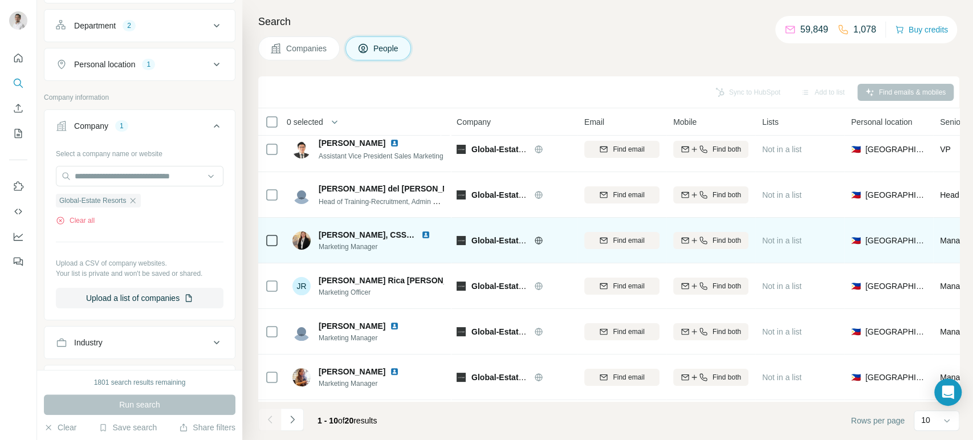
click at [427, 233] on img at bounding box center [425, 234] width 9 height 9
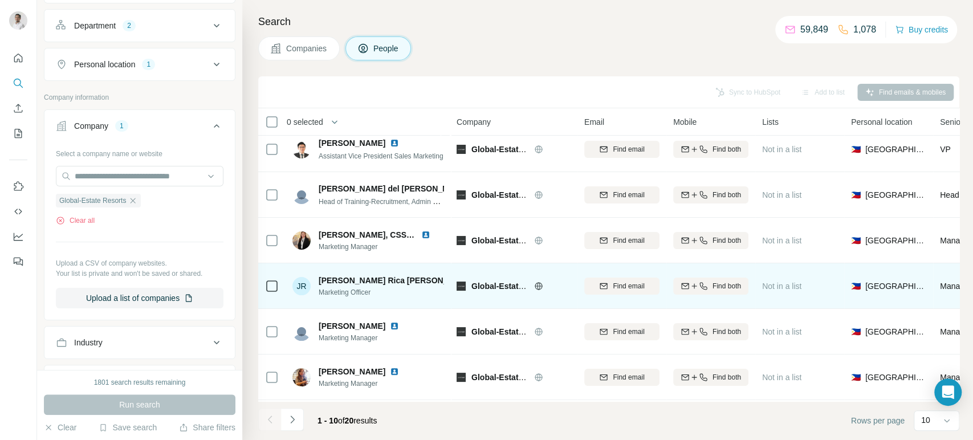
click at [478, 278] on img at bounding box center [482, 280] width 9 height 9
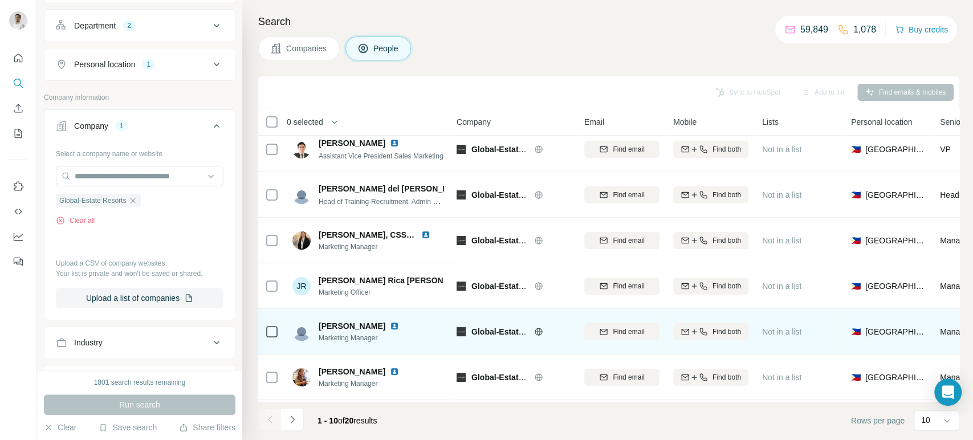
click at [399, 323] on img at bounding box center [394, 325] width 9 height 9
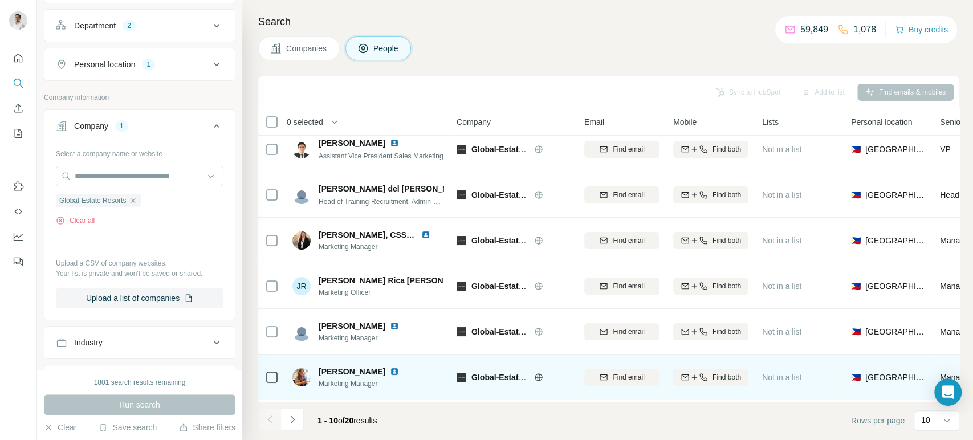
click at [390, 371] on img at bounding box center [394, 371] width 9 height 9
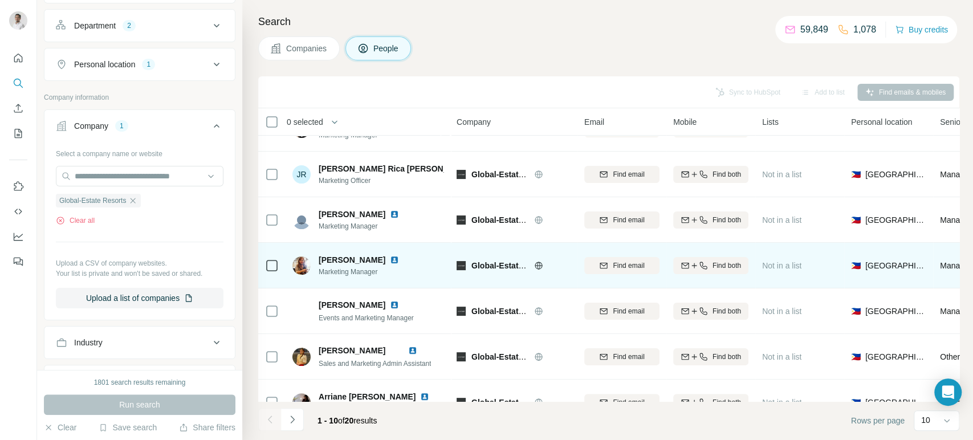
scroll to position [196, 0]
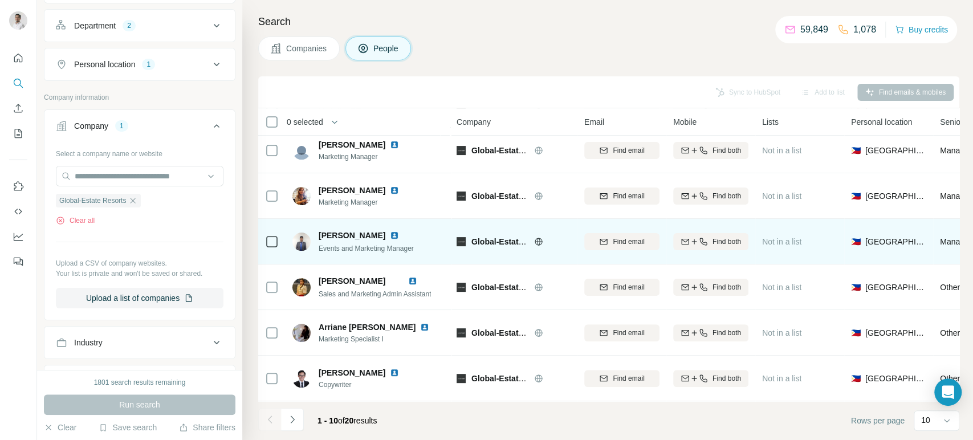
click at [399, 231] on img at bounding box center [394, 235] width 9 height 9
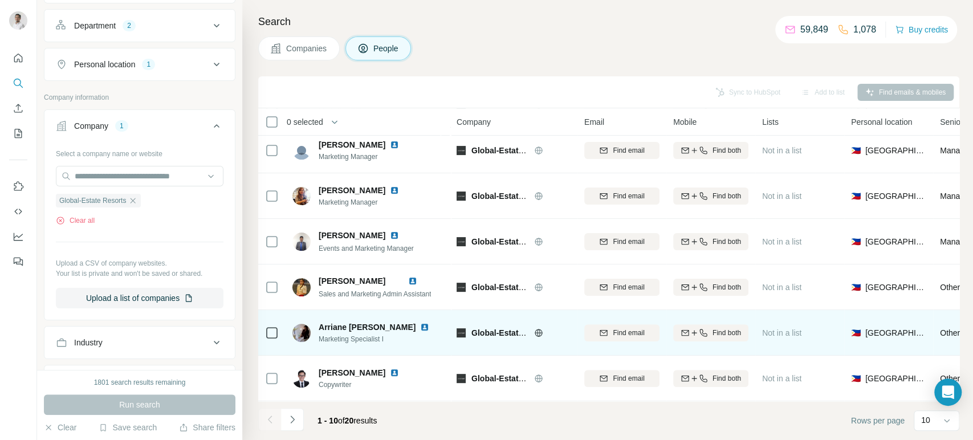
click at [420, 323] on img at bounding box center [424, 327] width 9 height 9
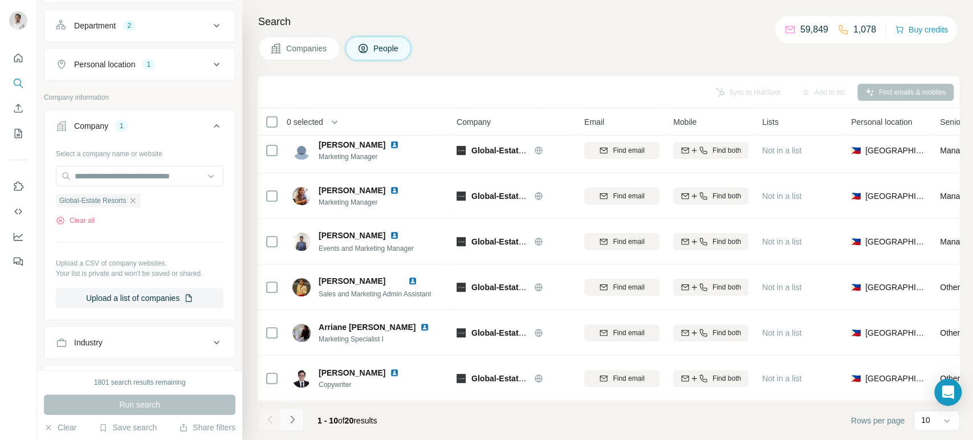
click at [296, 419] on icon "Navigate to next page" at bounding box center [292, 419] width 11 height 11
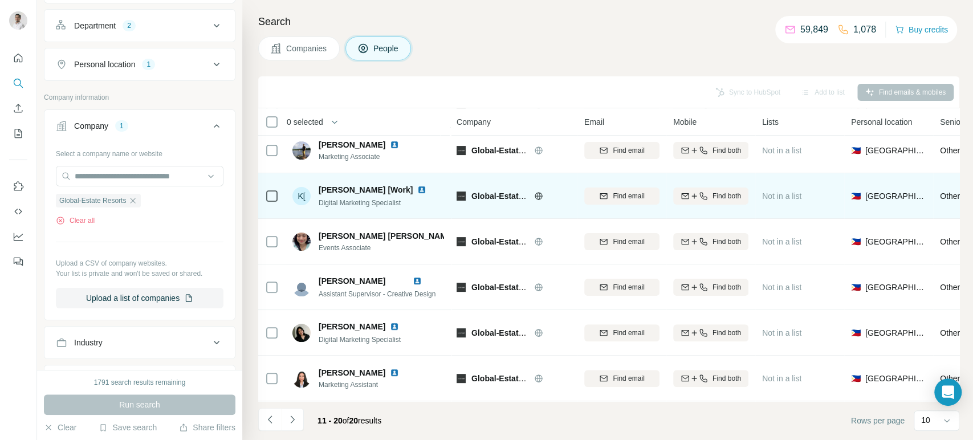
scroll to position [0, 0]
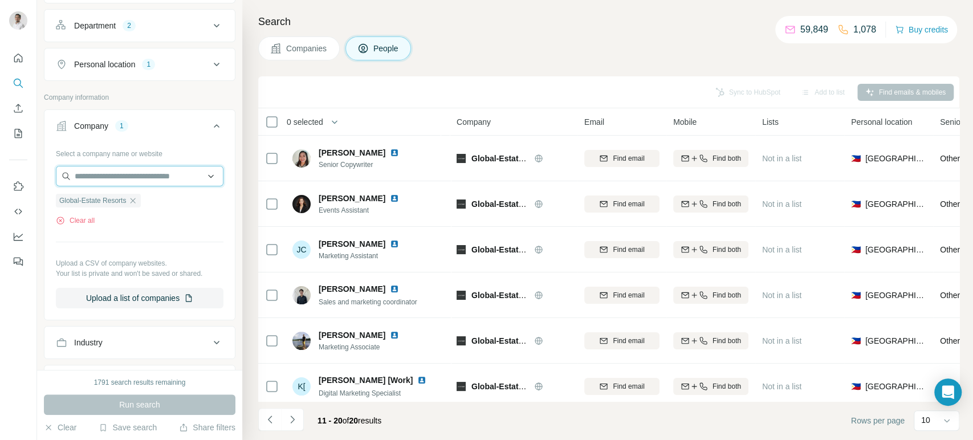
click at [142, 177] on input "text" at bounding box center [140, 176] width 168 height 21
paste input "**********"
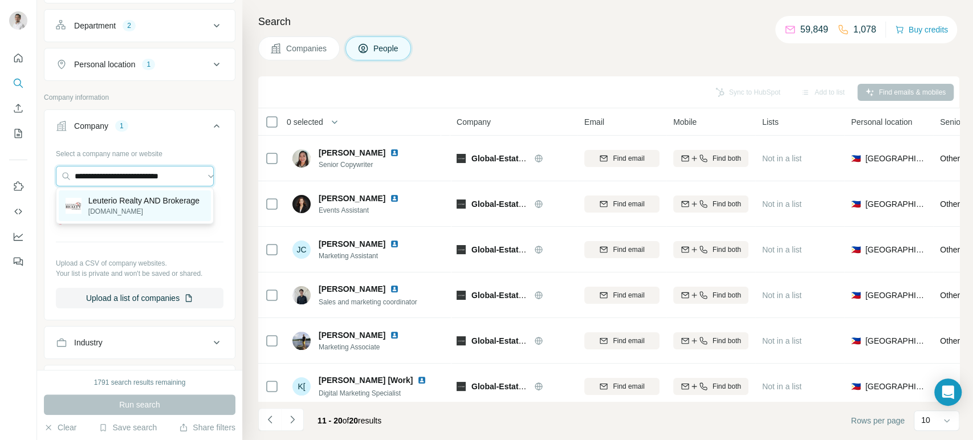
type input "**********"
click at [136, 206] on p "Leuterio Realty AND Brokerage" at bounding box center [143, 200] width 111 height 11
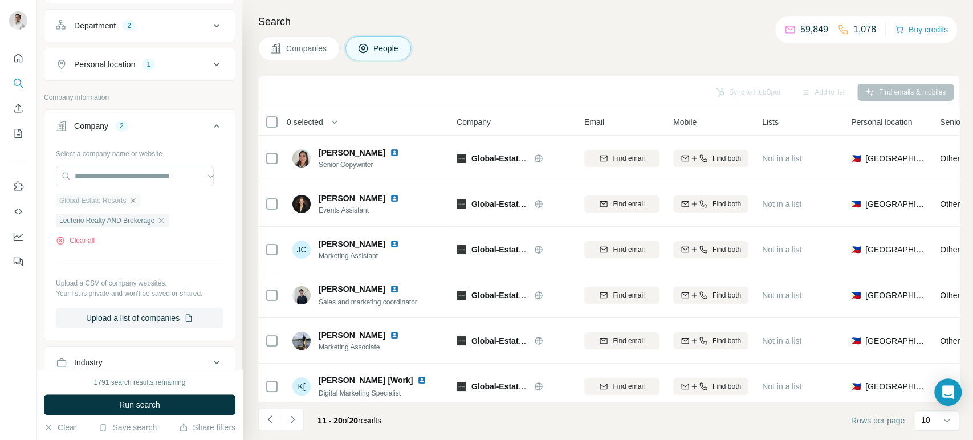
click at [135, 198] on icon "button" at bounding box center [133, 200] width 5 height 5
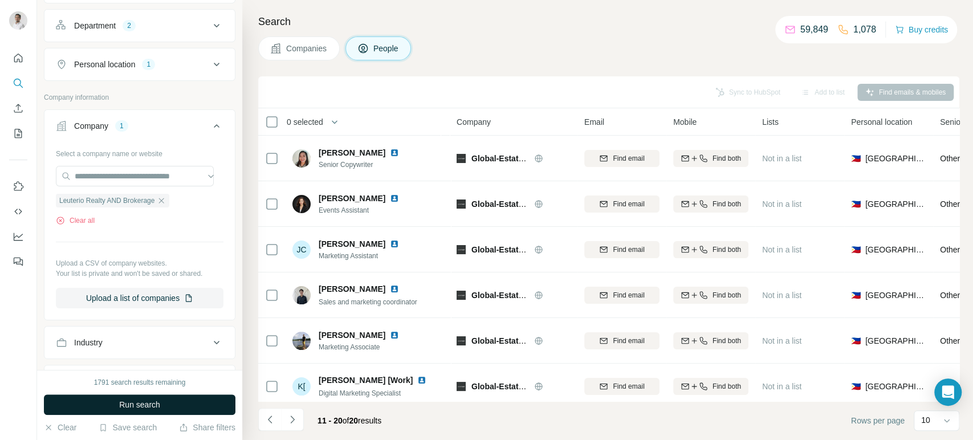
click at [149, 400] on span "Run search" at bounding box center [139, 404] width 41 height 11
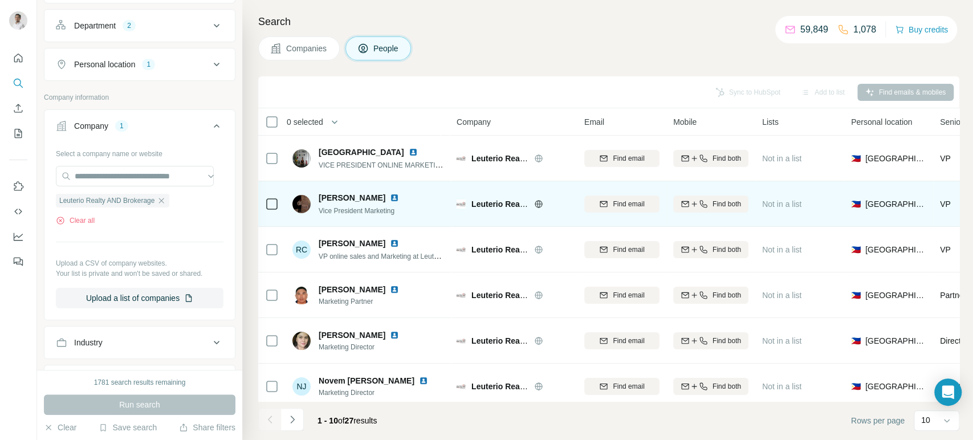
click at [390, 195] on img at bounding box center [394, 197] width 9 height 9
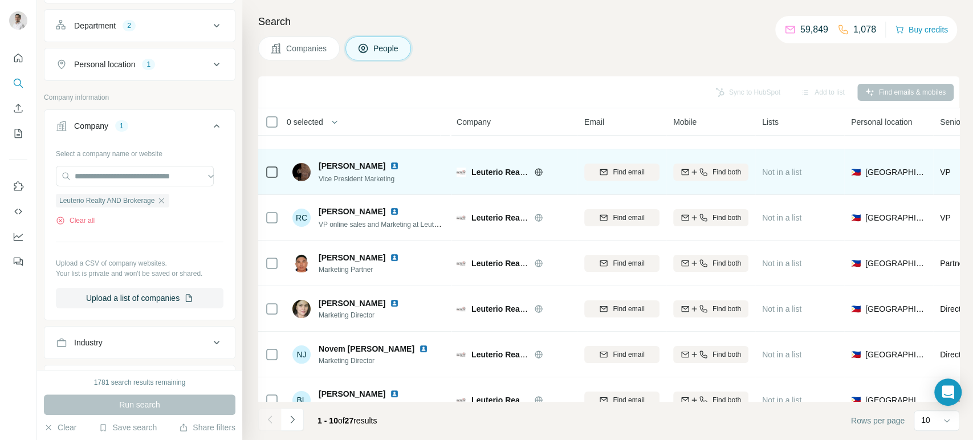
scroll to position [32, 0]
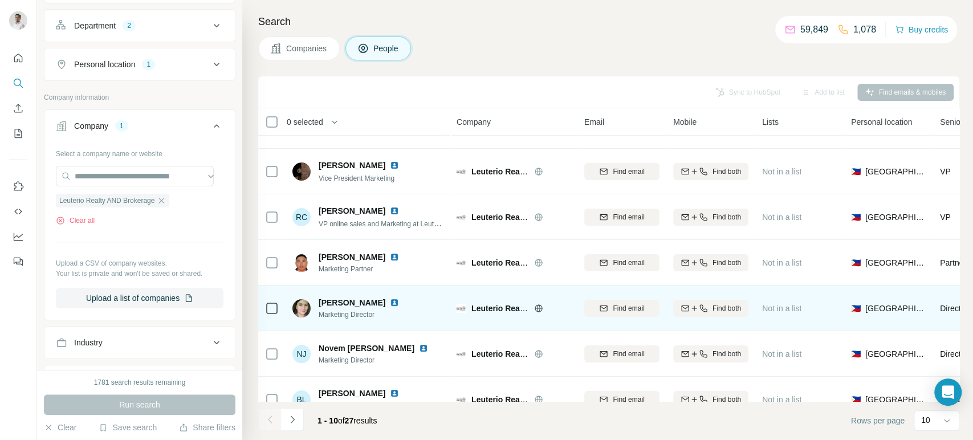
click at [390, 304] on img at bounding box center [394, 302] width 9 height 9
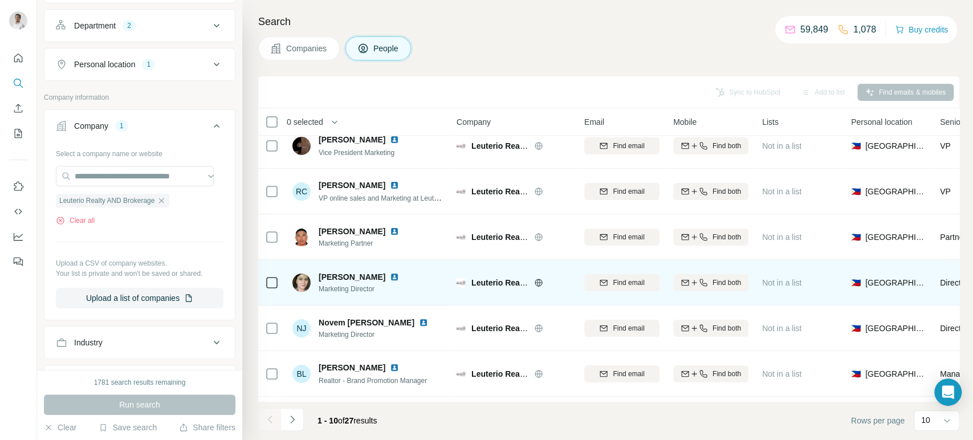
scroll to position [59, 0]
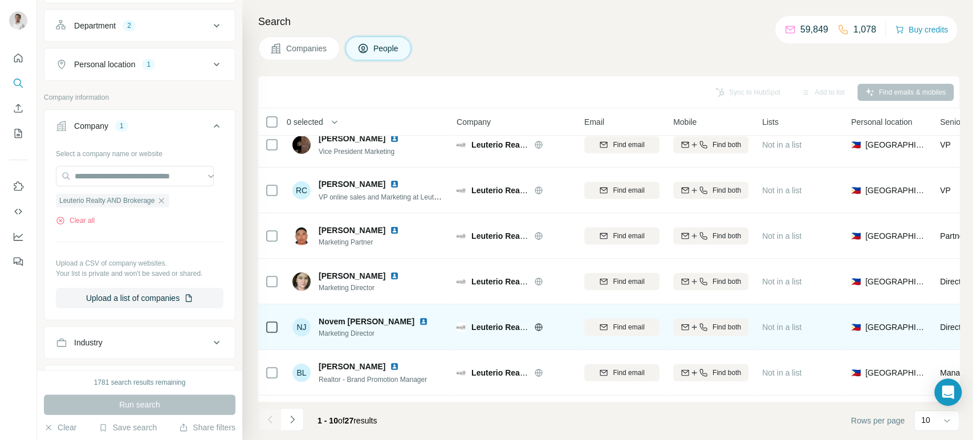
click at [422, 319] on img at bounding box center [423, 321] width 9 height 9
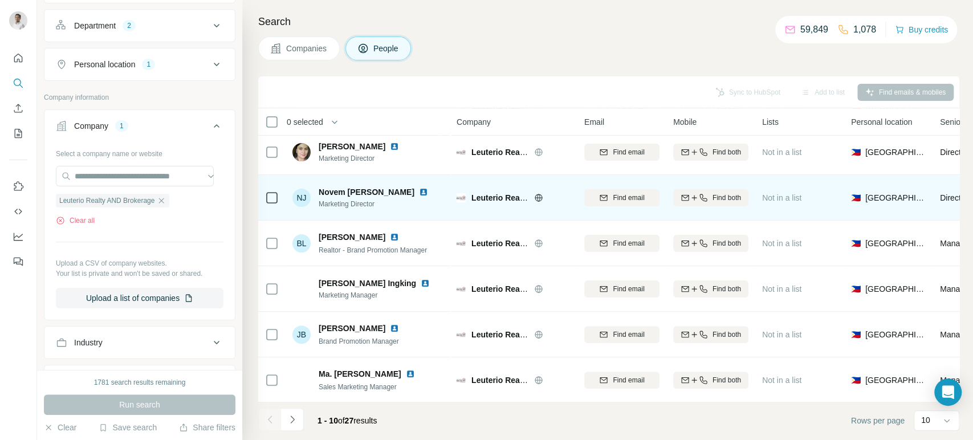
scroll to position [192, 0]
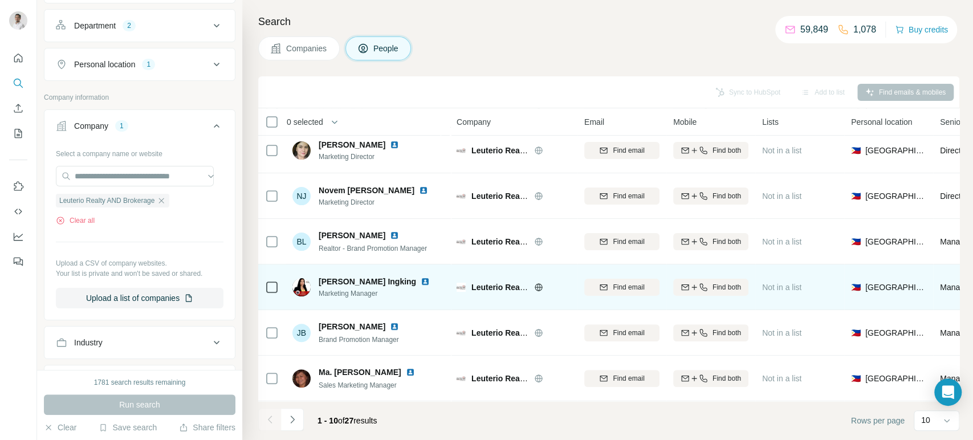
click at [421, 277] on img at bounding box center [425, 281] width 9 height 9
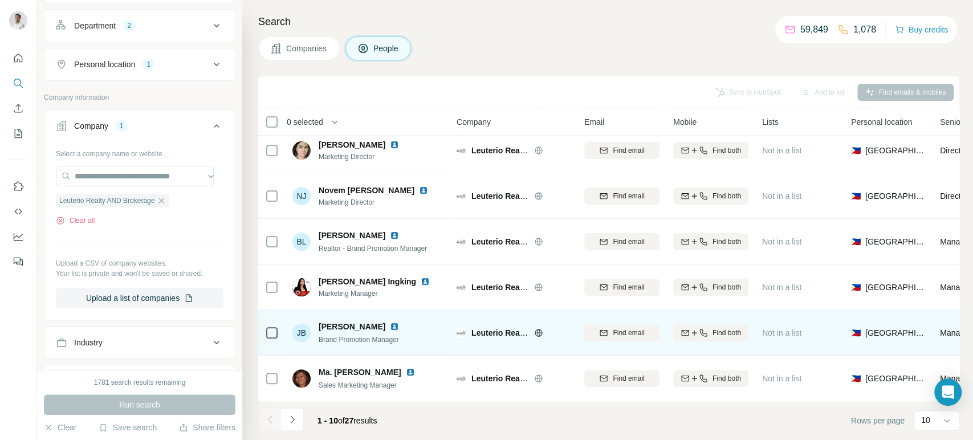
click at [390, 322] on img at bounding box center [394, 326] width 9 height 9
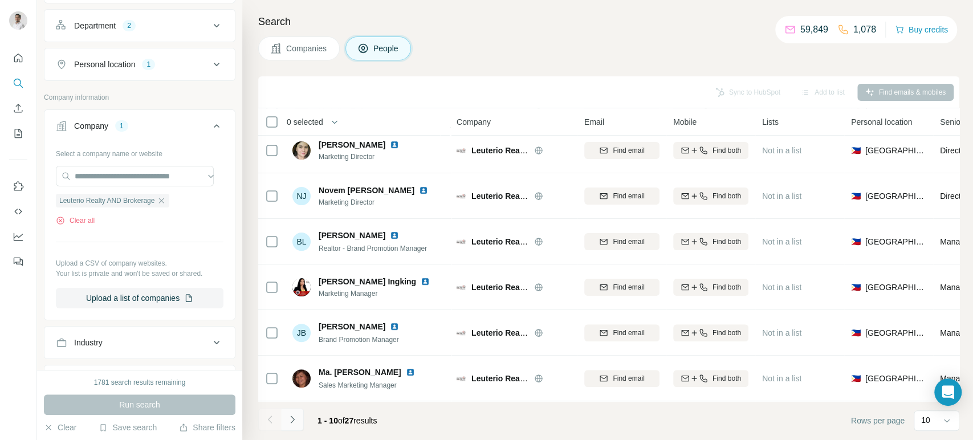
click at [295, 421] on icon "Navigate to next page" at bounding box center [292, 419] width 11 height 11
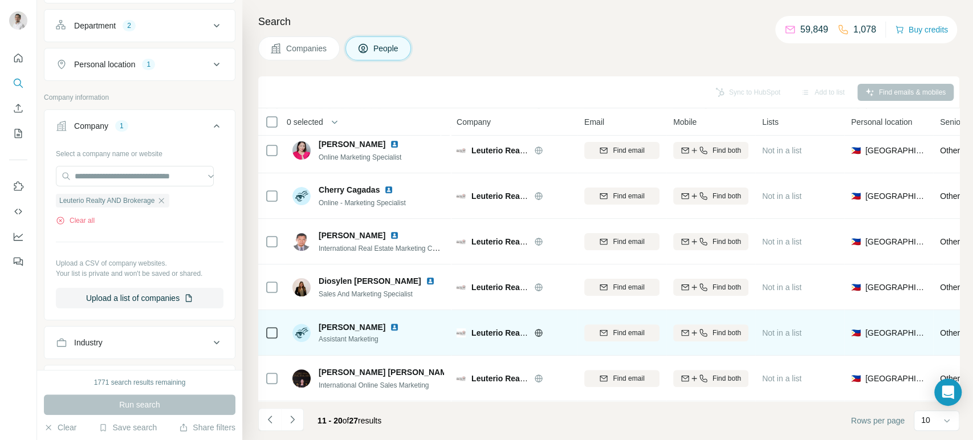
click at [399, 323] on img at bounding box center [394, 327] width 9 height 9
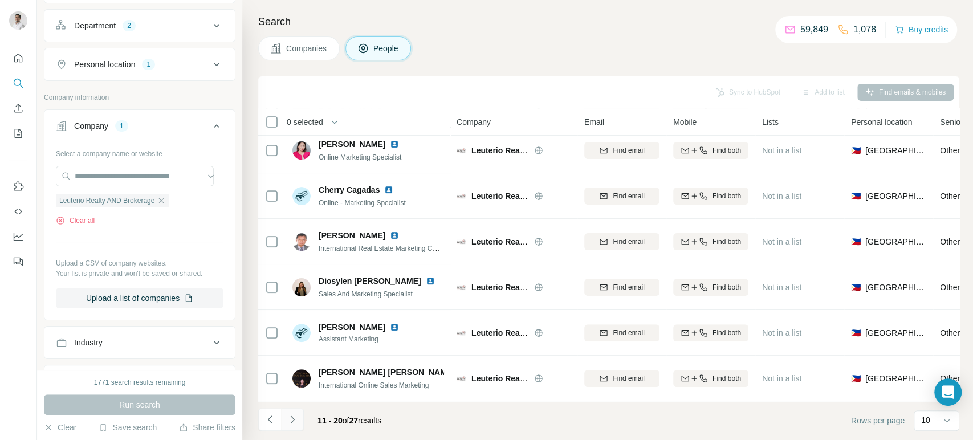
click at [292, 421] on icon "Navigate to next page" at bounding box center [292, 418] width 4 height 7
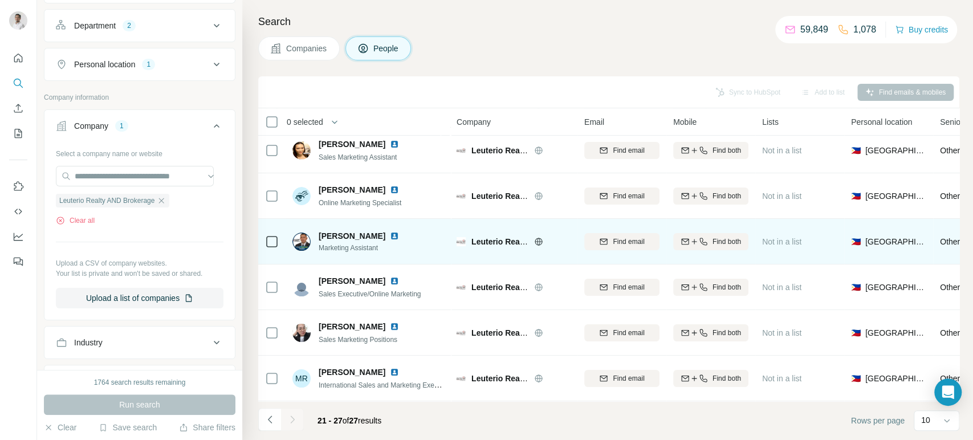
scroll to position [59, 0]
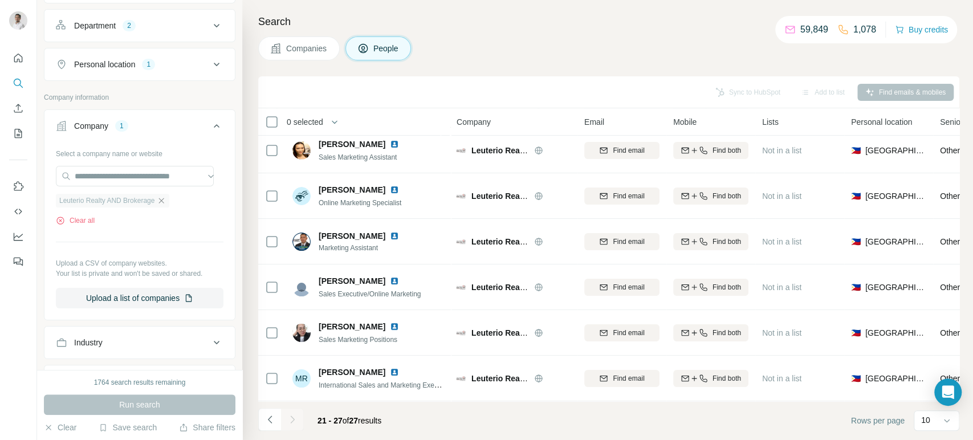
click at [164, 199] on icon "button" at bounding box center [161, 200] width 5 height 5
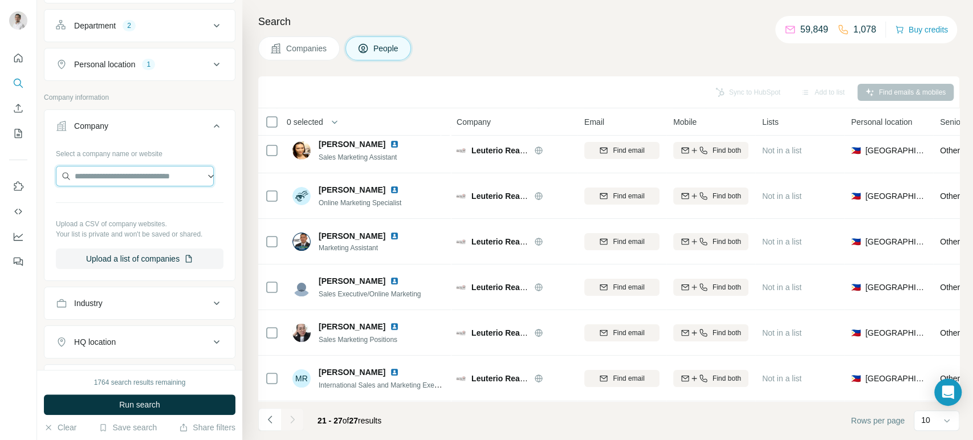
click at [114, 175] on input "text" at bounding box center [135, 176] width 158 height 21
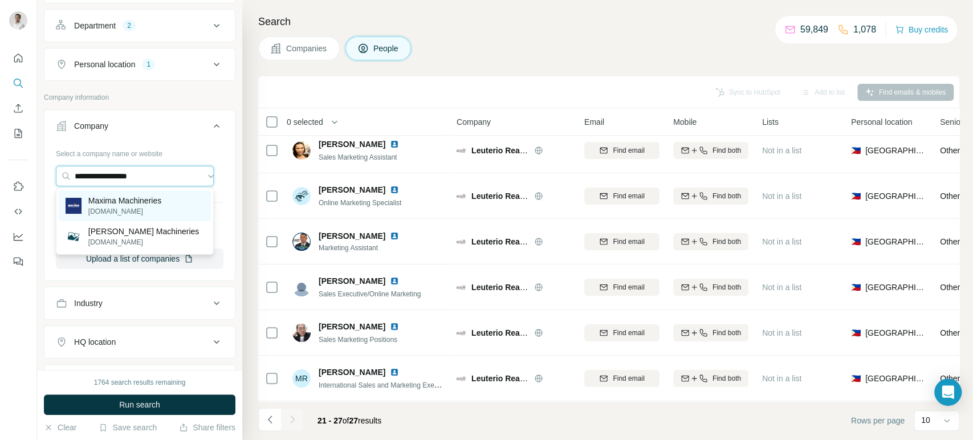
type input "**********"
click at [125, 216] on p "maxima.com.ph" at bounding box center [124, 211] width 73 height 10
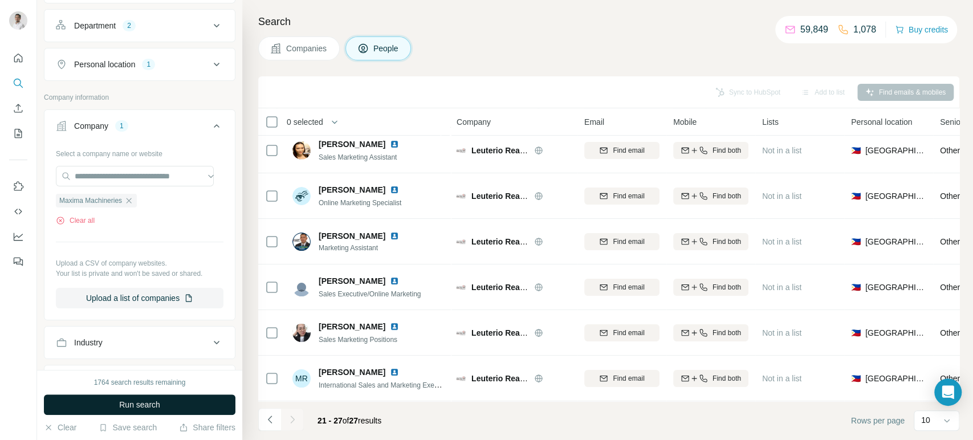
click at [144, 409] on span "Run search" at bounding box center [139, 404] width 41 height 11
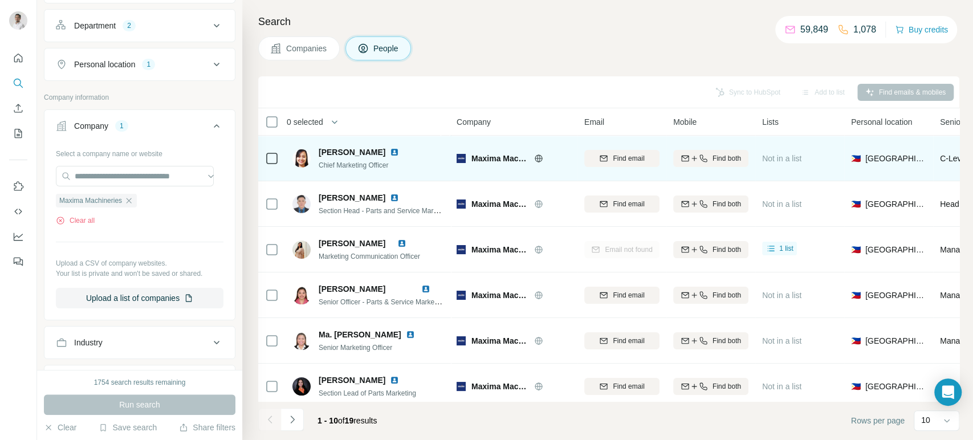
click at [399, 152] on img at bounding box center [394, 152] width 9 height 9
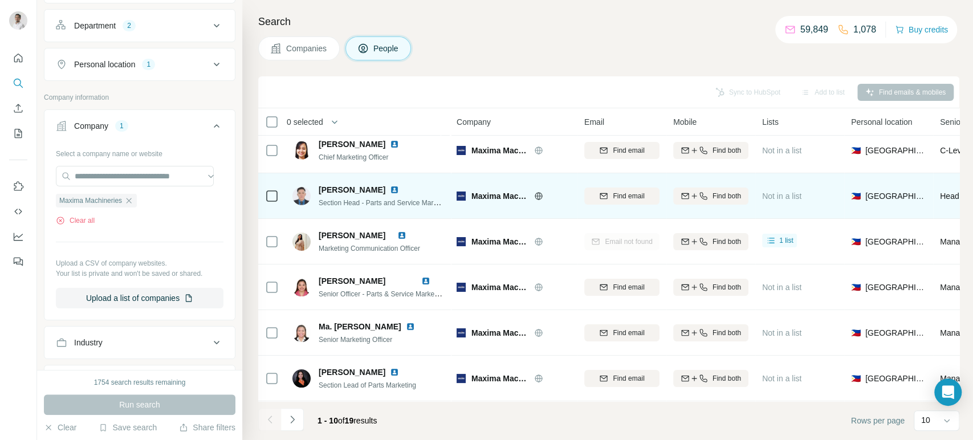
scroll to position [9, 0]
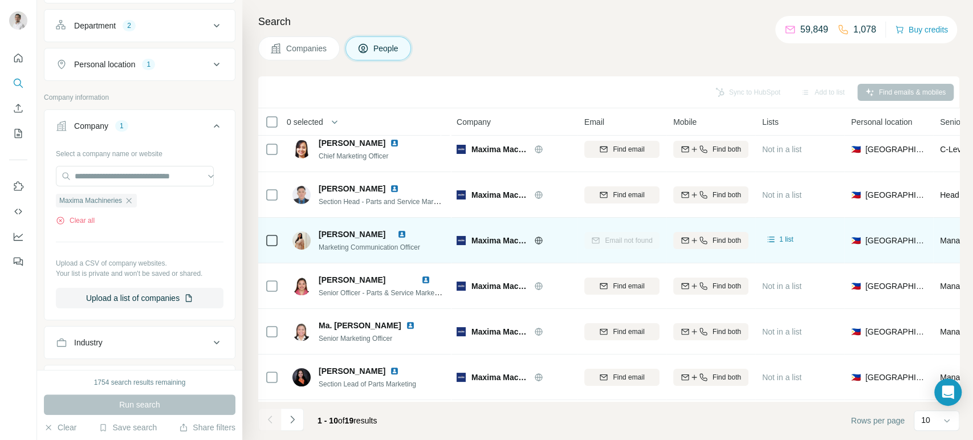
click at [406, 234] on img at bounding box center [401, 234] width 9 height 9
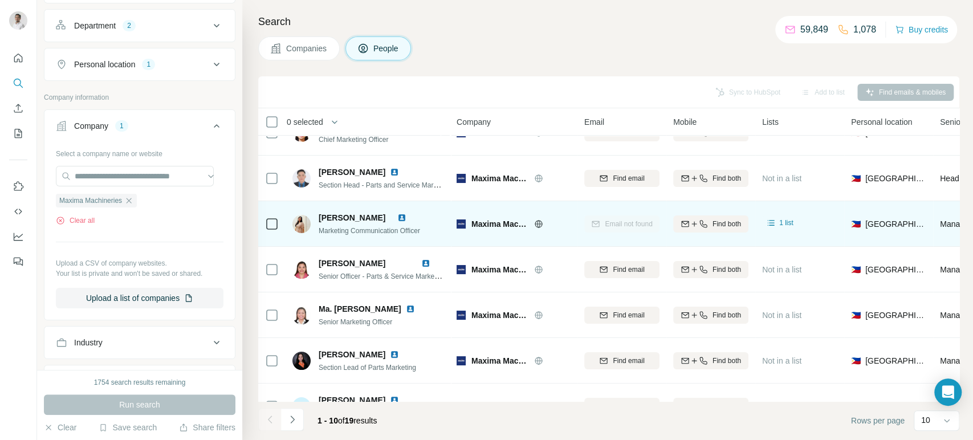
scroll to position [27, 0]
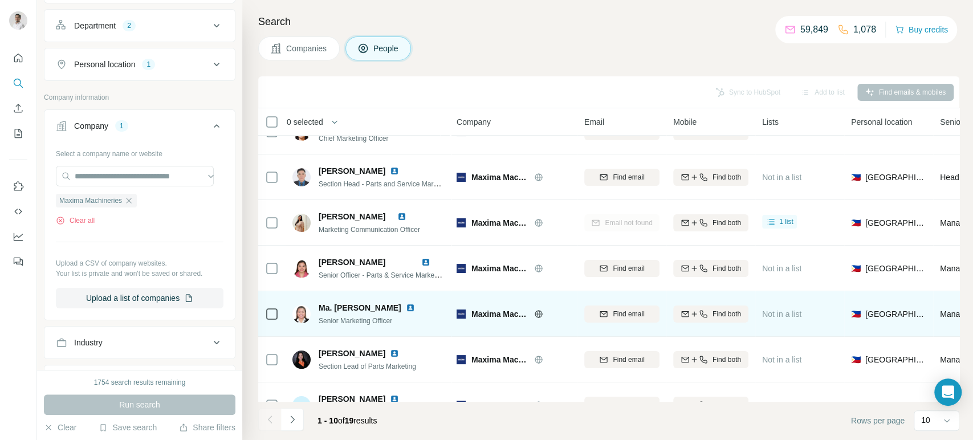
click at [406, 306] on img at bounding box center [410, 307] width 9 height 9
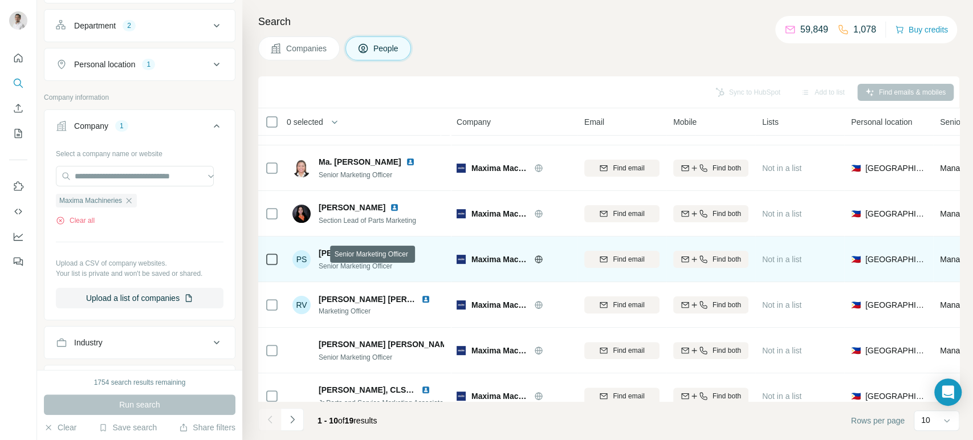
scroll to position [196, 0]
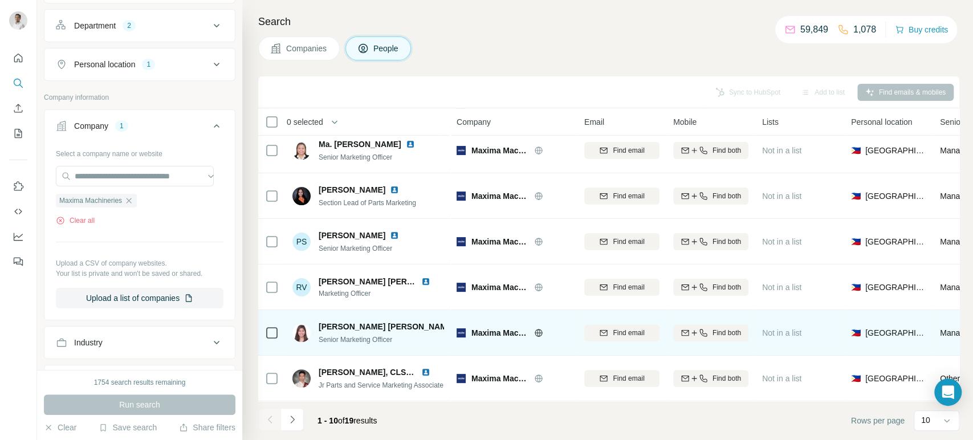
click at [459, 322] on img at bounding box center [463, 326] width 9 height 9
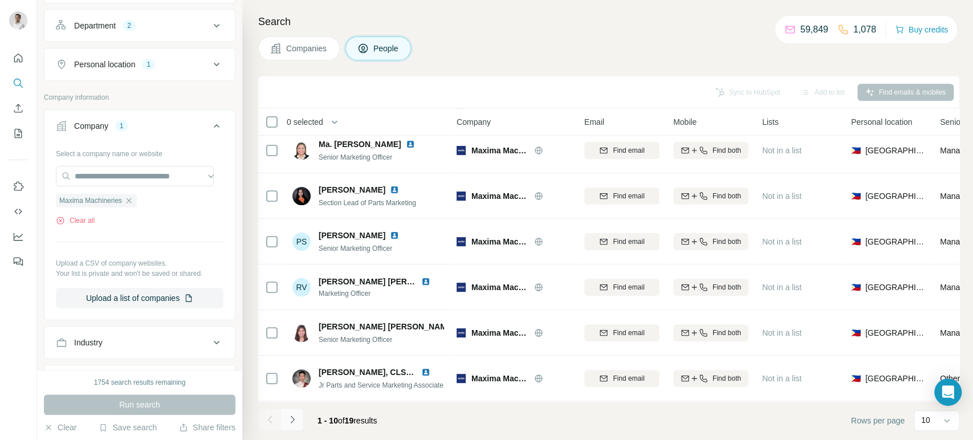
click at [291, 418] on icon "Navigate to next page" at bounding box center [292, 419] width 11 height 11
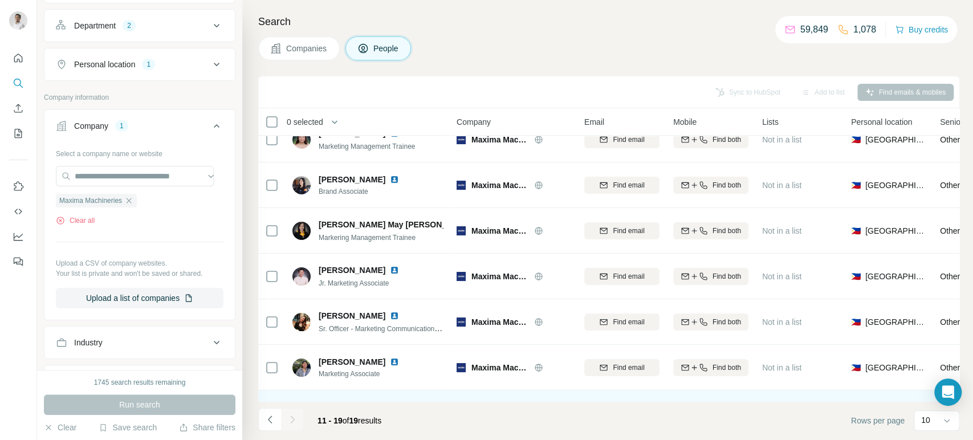
scroll to position [27, 0]
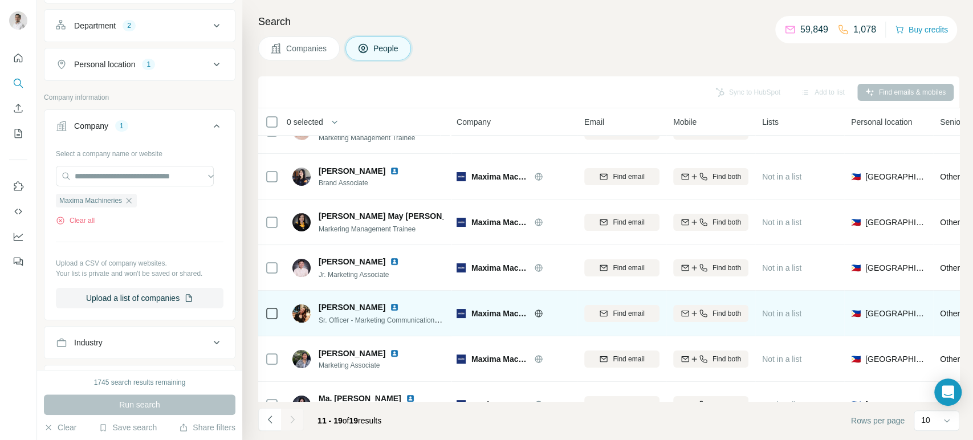
click at [399, 303] on img at bounding box center [394, 307] width 9 height 9
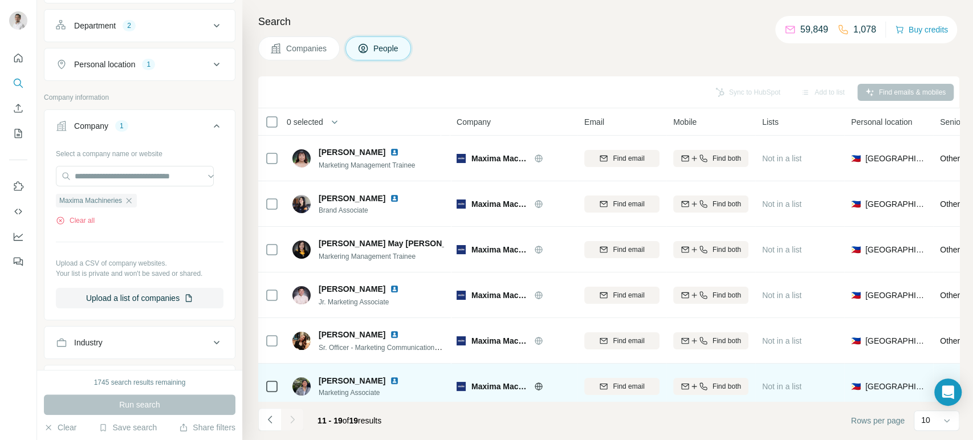
scroll to position [150, 0]
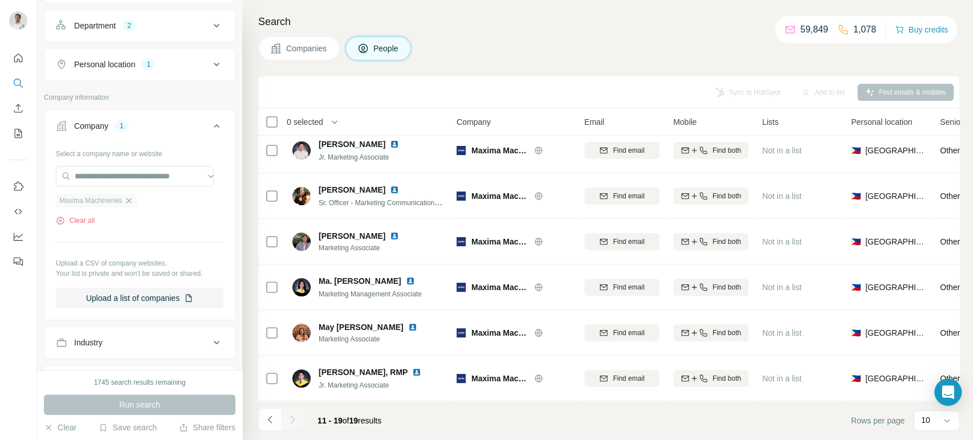
click at [131, 198] on icon "button" at bounding box center [129, 200] width 5 height 5
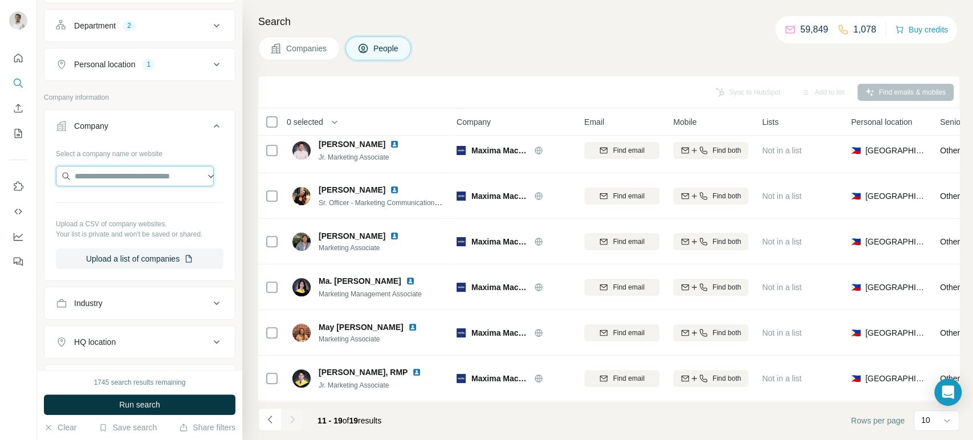
click at [128, 180] on input "text" at bounding box center [135, 176] width 158 height 21
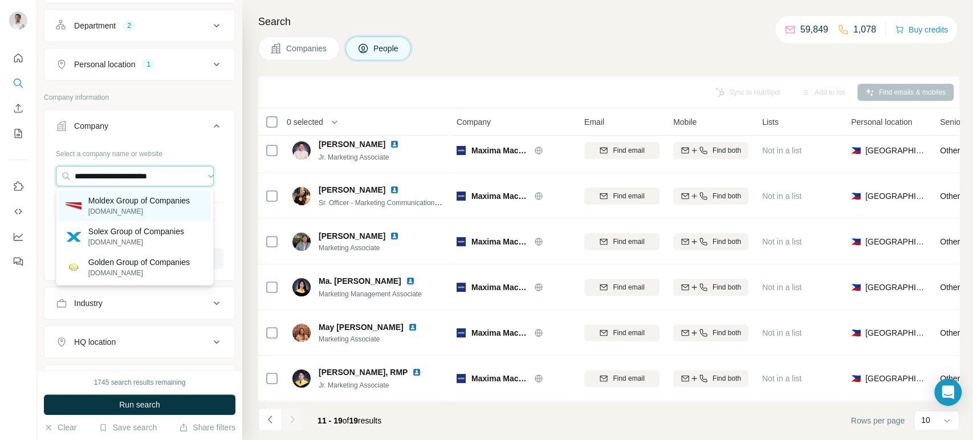
type input "**********"
click at [132, 210] on p "moldex.com.ph" at bounding box center [138, 211] width 101 height 10
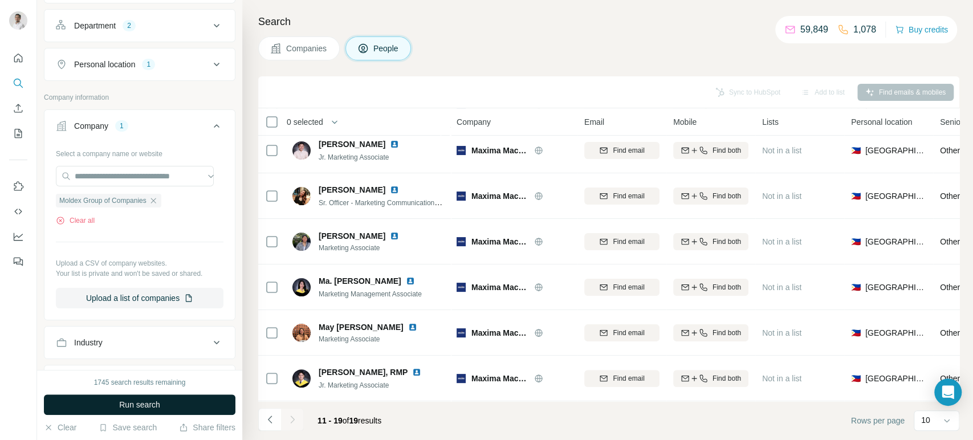
click at [165, 405] on button "Run search" at bounding box center [139, 404] width 191 height 21
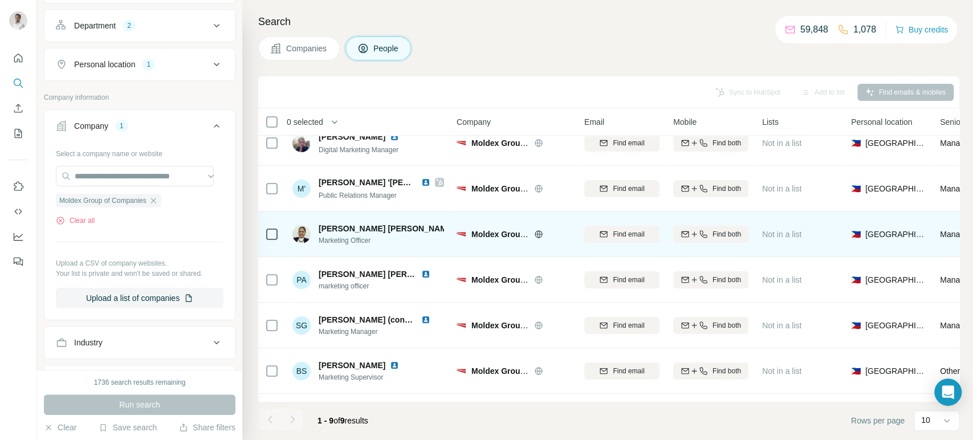
scroll to position [17, 0]
click at [459, 225] on img at bounding box center [463, 227] width 9 height 9
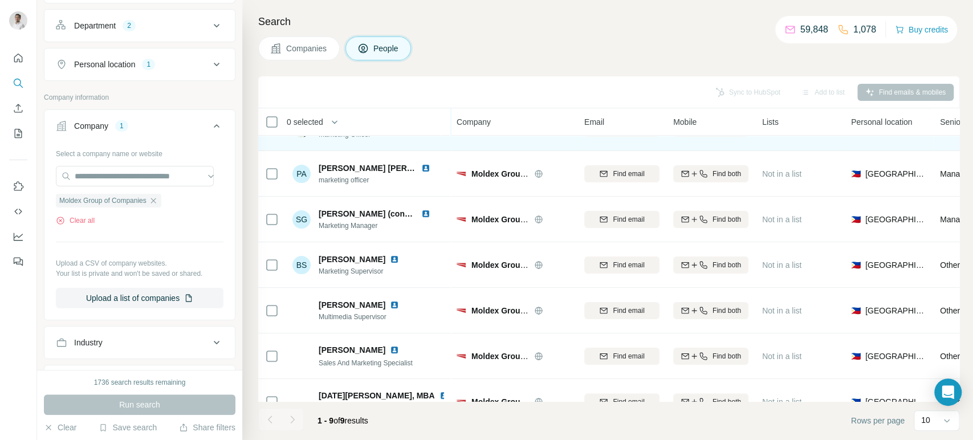
scroll to position [150, 0]
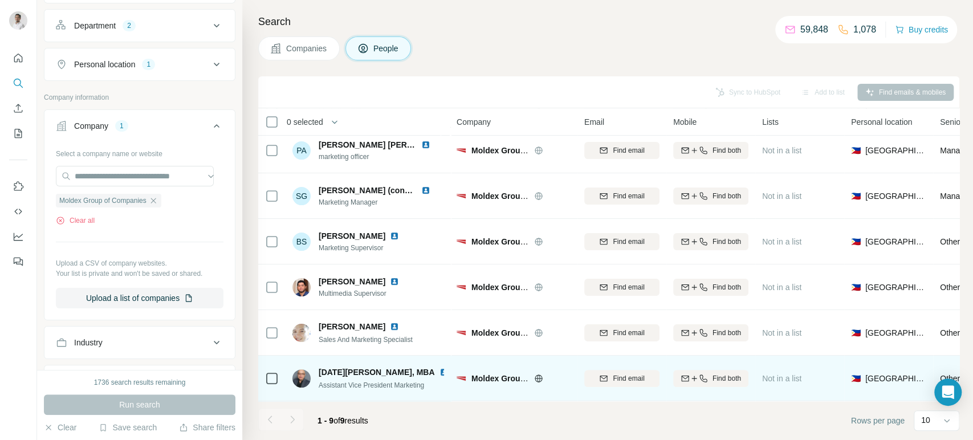
click at [439, 368] on img at bounding box center [443, 372] width 9 height 9
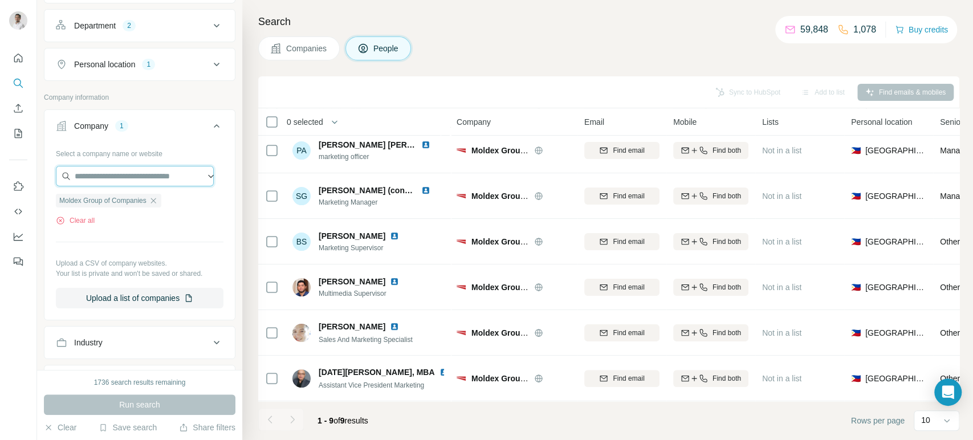
click at [124, 172] on input "text" at bounding box center [135, 176] width 158 height 21
paste input "**********"
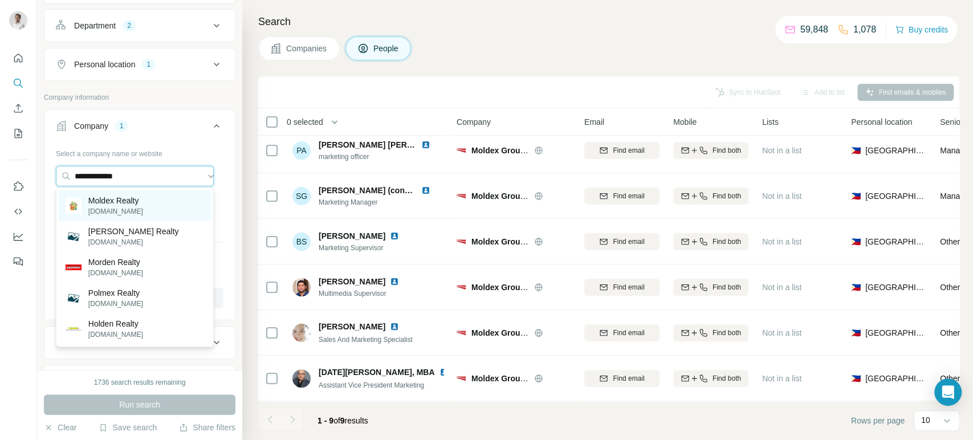
type input "**********"
click at [112, 208] on p "moldexrealty.ph" at bounding box center [115, 211] width 55 height 10
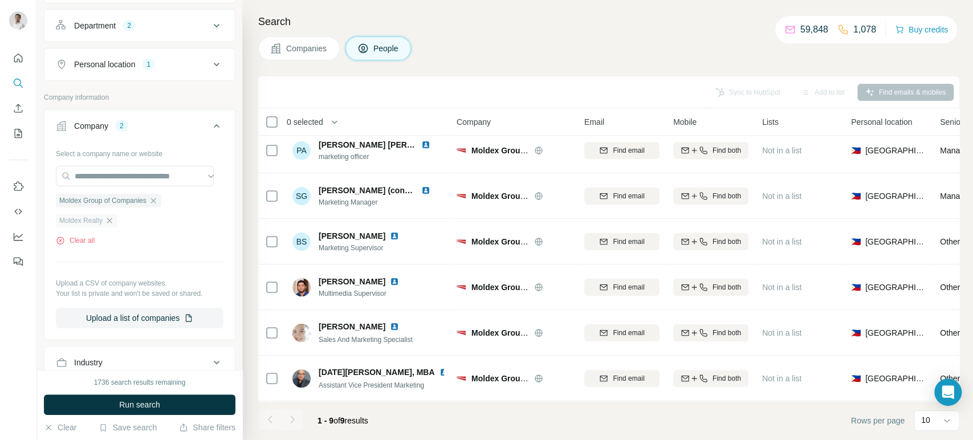
click at [113, 219] on icon "button" at bounding box center [109, 220] width 9 height 9
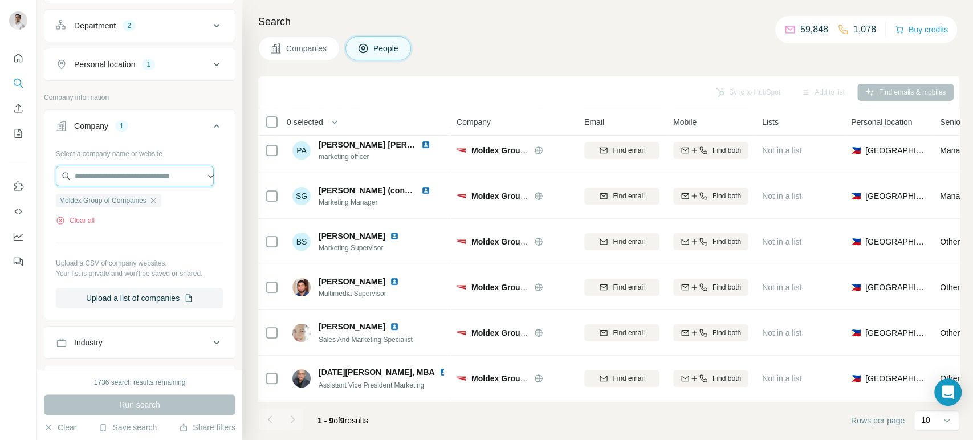
click at [96, 175] on input "text" at bounding box center [135, 176] width 158 height 21
type input "**********"
click at [159, 400] on div "Run search" at bounding box center [139, 404] width 191 height 21
click at [149, 402] on div "Run search" at bounding box center [139, 404] width 191 height 21
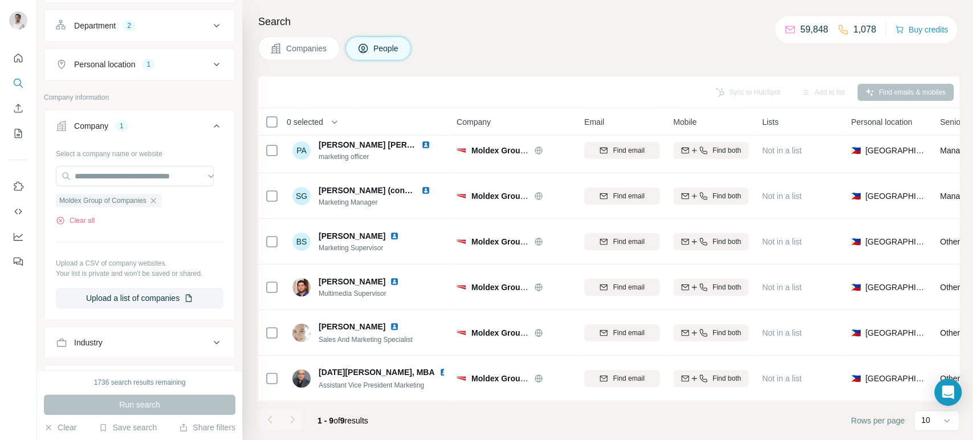
click at [132, 411] on div "Run search" at bounding box center [139, 404] width 191 height 21
click at [128, 177] on input "text" at bounding box center [135, 176] width 158 height 21
paste input "**********"
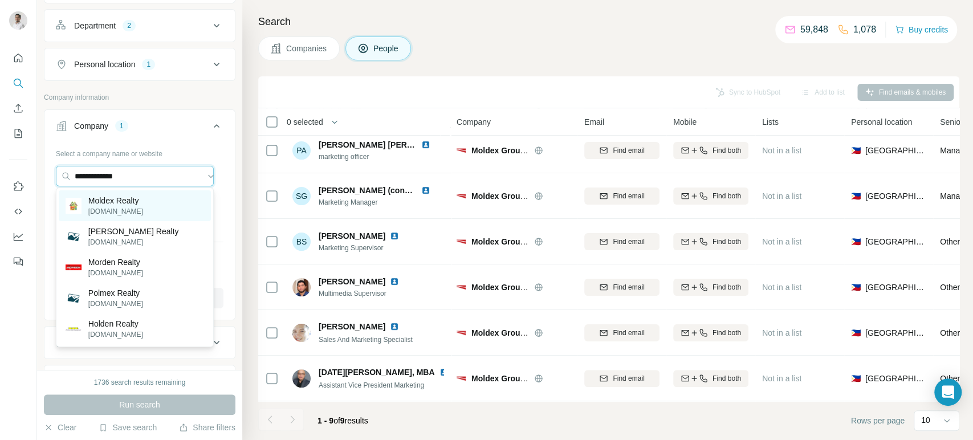
type input "**********"
click at [125, 209] on p "moldexrealty.ph" at bounding box center [115, 211] width 55 height 10
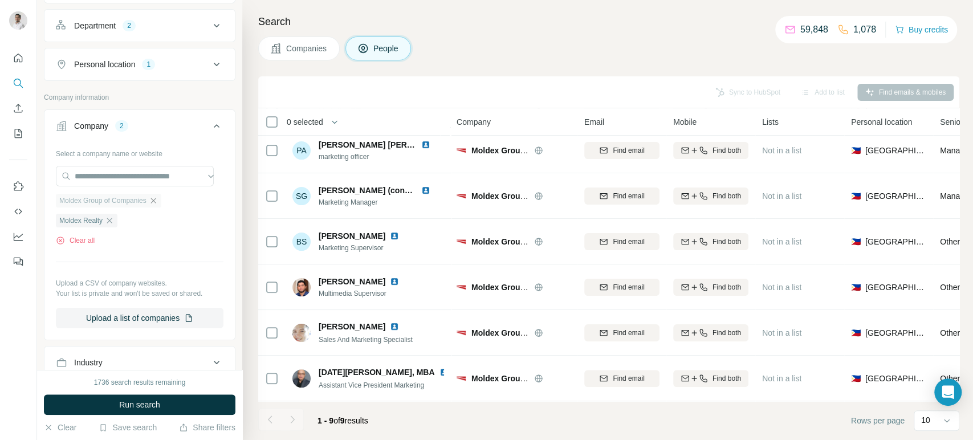
click at [156, 199] on icon "button" at bounding box center [152, 200] width 5 height 5
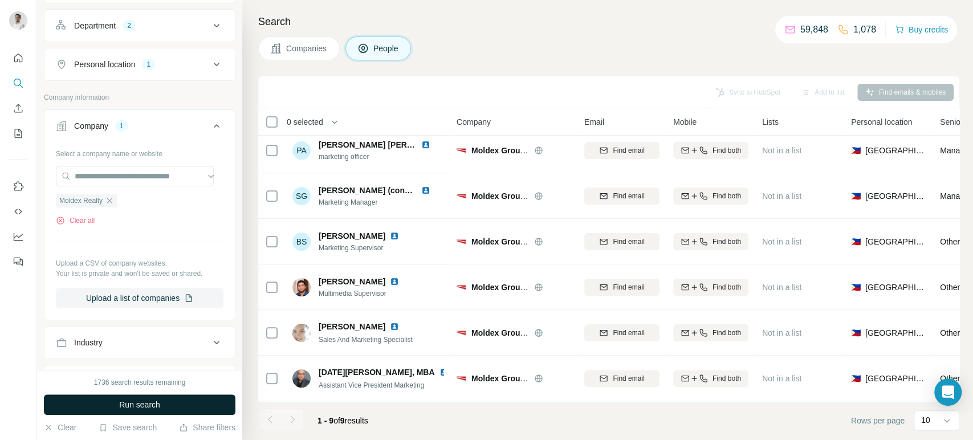
click at [142, 407] on span "Run search" at bounding box center [139, 404] width 41 height 11
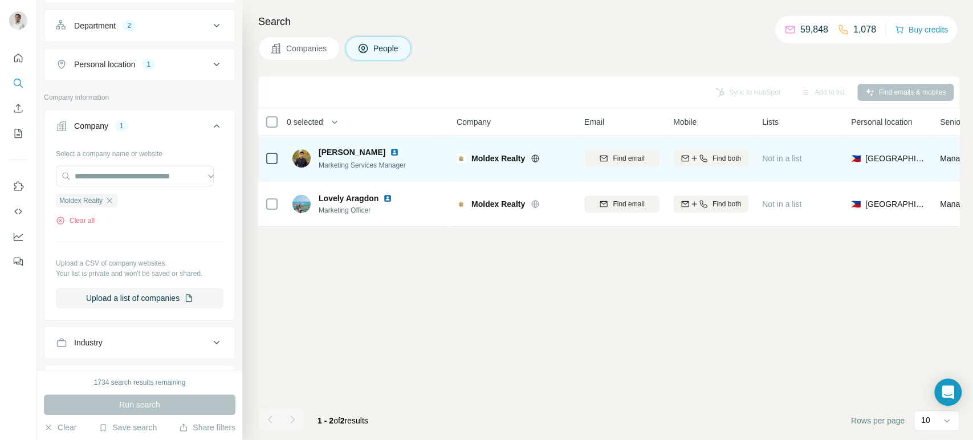
click at [390, 150] on img at bounding box center [394, 152] width 9 height 9
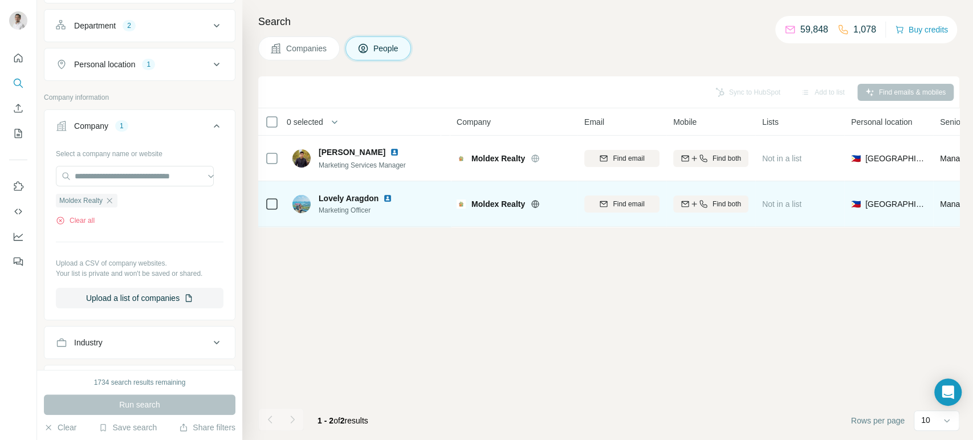
click at [388, 194] on img at bounding box center [387, 198] width 9 height 9
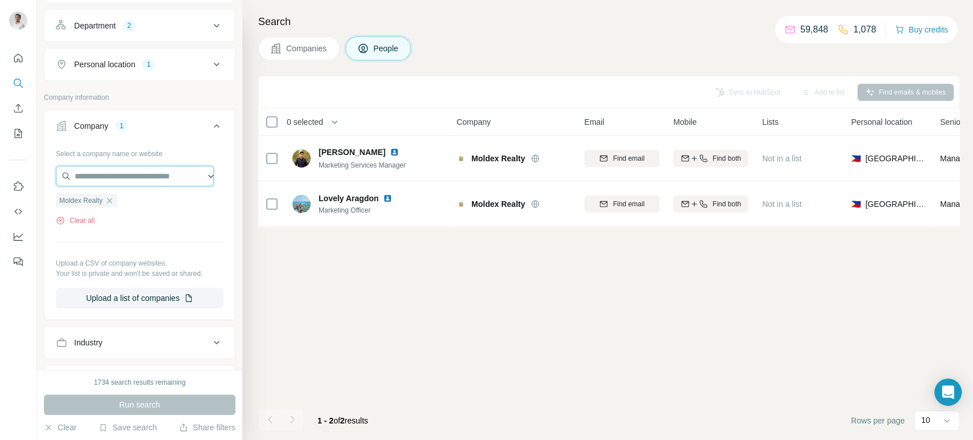
click at [145, 179] on input "text" at bounding box center [135, 176] width 158 height 21
paste input "**********"
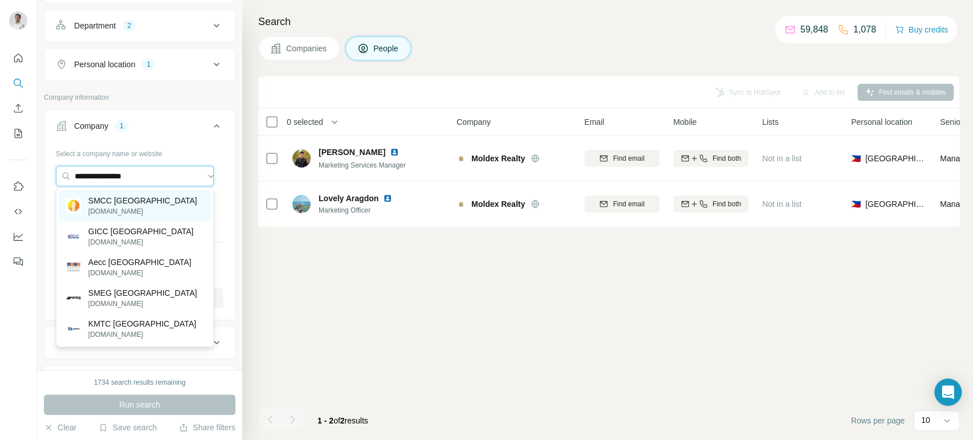
type input "**********"
click at [139, 200] on p "SMCC Philippines" at bounding box center [142, 200] width 109 height 11
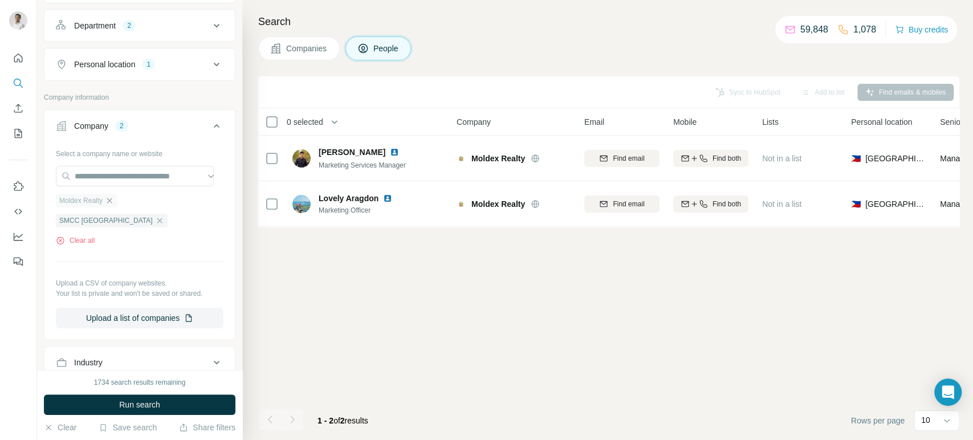
click at [111, 199] on icon "button" at bounding box center [109, 200] width 5 height 5
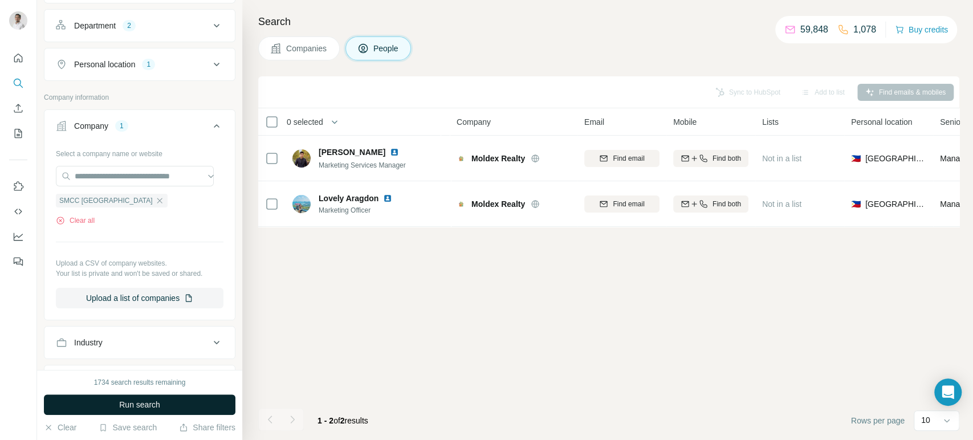
click at [155, 405] on span "Run search" at bounding box center [139, 404] width 41 height 11
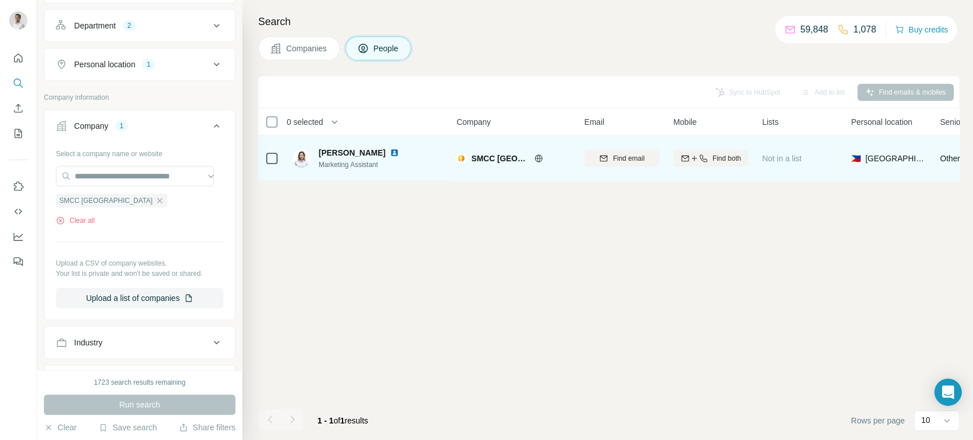
click at [390, 152] on img at bounding box center [394, 152] width 9 height 9
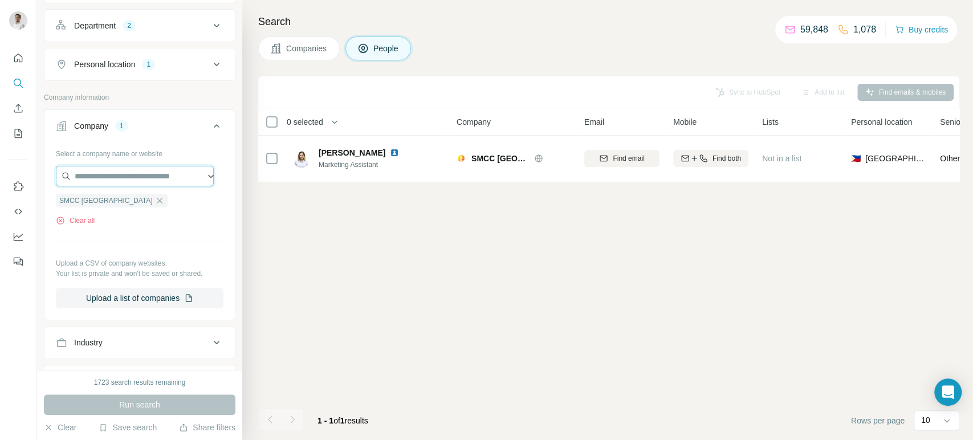
click at [161, 173] on input "text" at bounding box center [135, 176] width 158 height 21
paste input "*********"
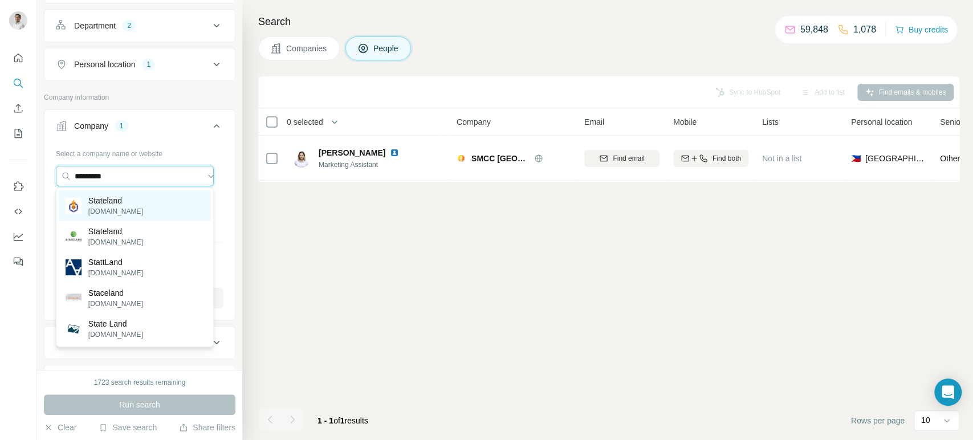
type input "*********"
click at [148, 203] on div "Stateland stateland.com.ph" at bounding box center [135, 205] width 152 height 31
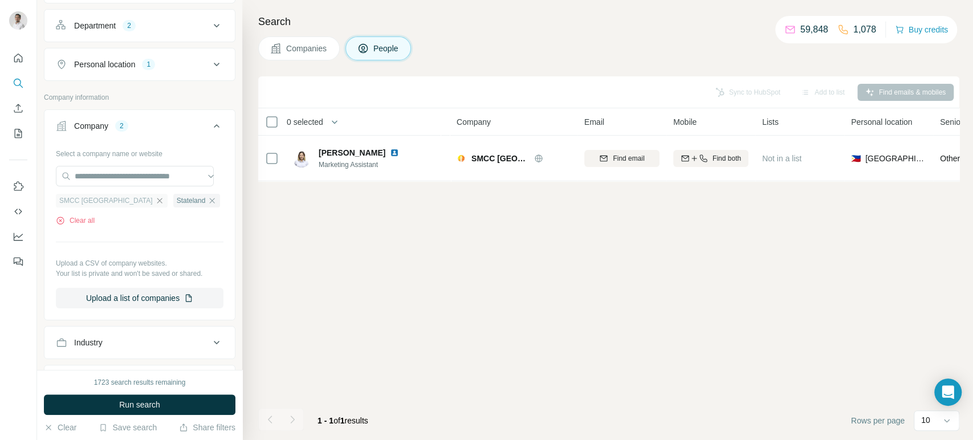
click at [155, 199] on icon "button" at bounding box center [159, 200] width 9 height 9
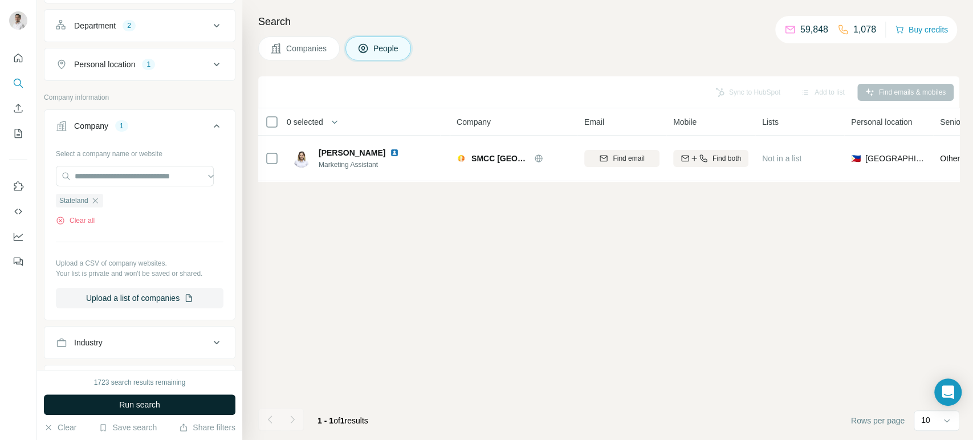
click at [135, 404] on span "Run search" at bounding box center [139, 404] width 41 height 11
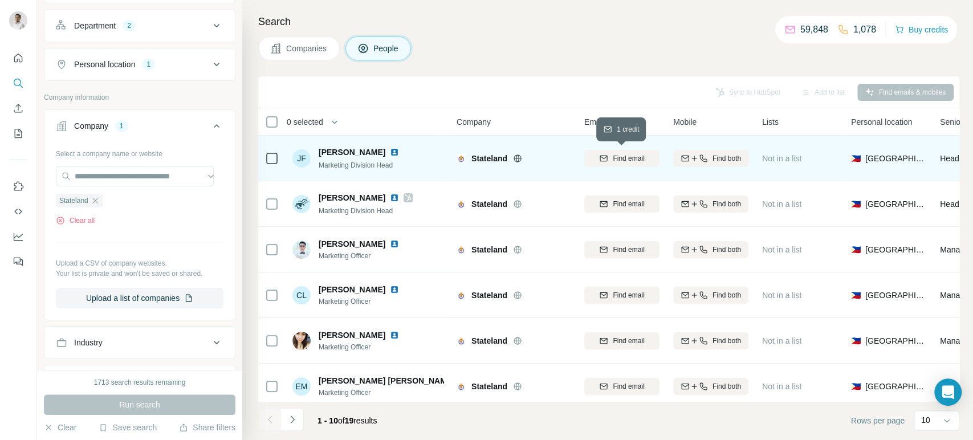
click at [635, 153] on span "Find email" at bounding box center [628, 158] width 31 height 10
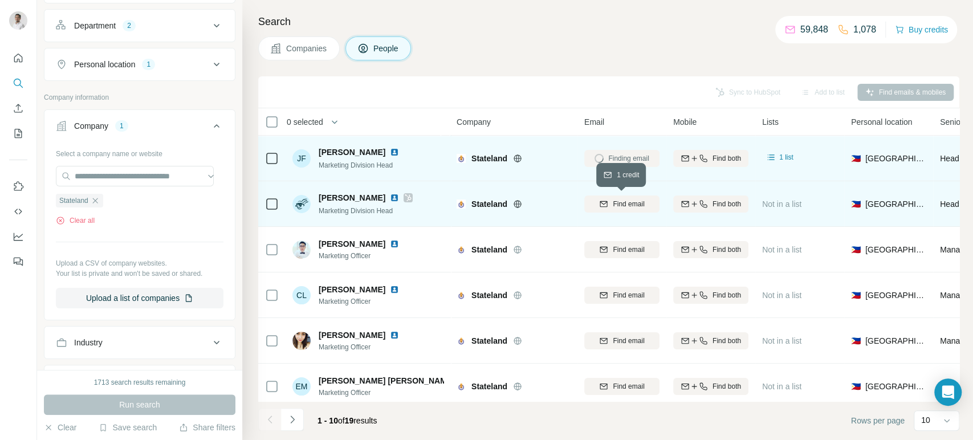
click at [638, 202] on span "Find email" at bounding box center [628, 204] width 31 height 10
click at [406, 198] on icon at bounding box center [408, 197] width 7 height 9
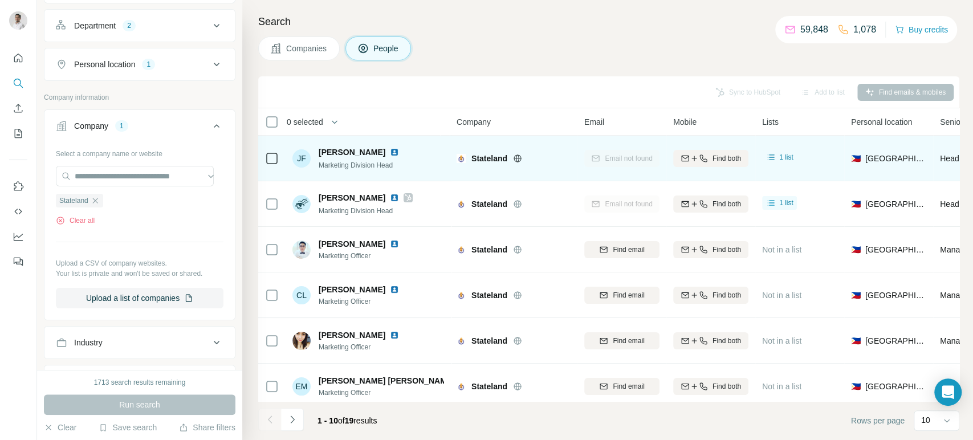
click at [390, 151] on img at bounding box center [394, 152] width 9 height 9
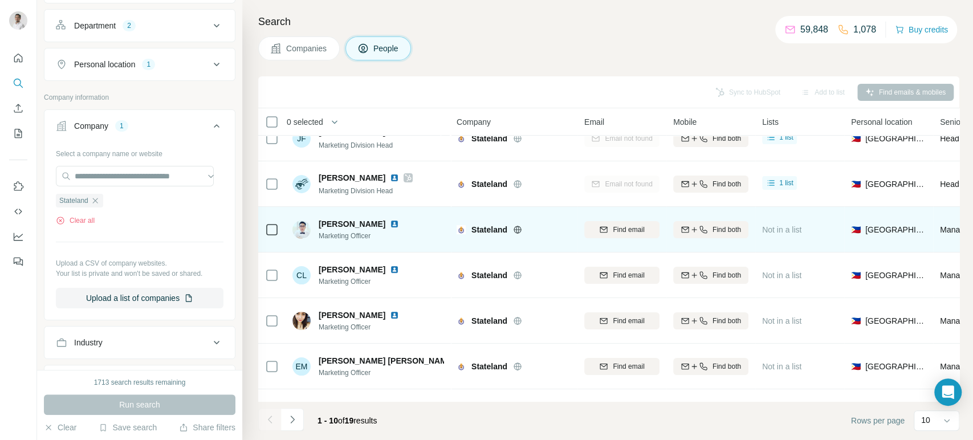
scroll to position [10, 0]
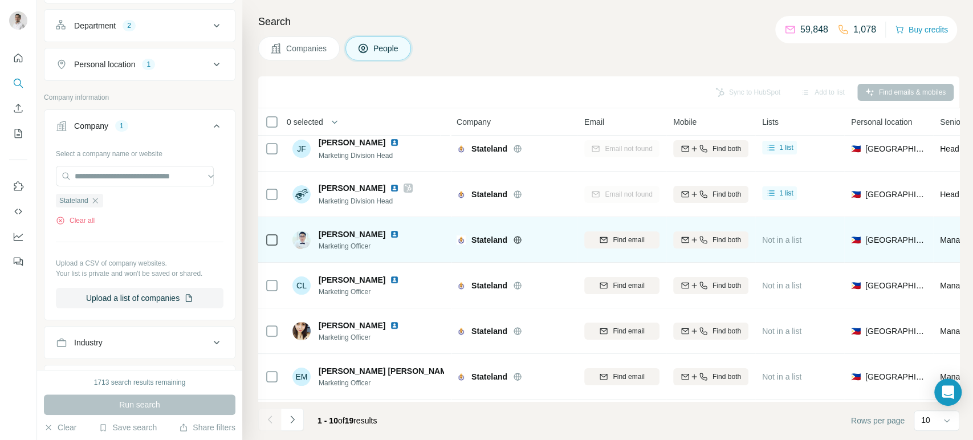
click at [390, 231] on img at bounding box center [394, 234] width 9 height 9
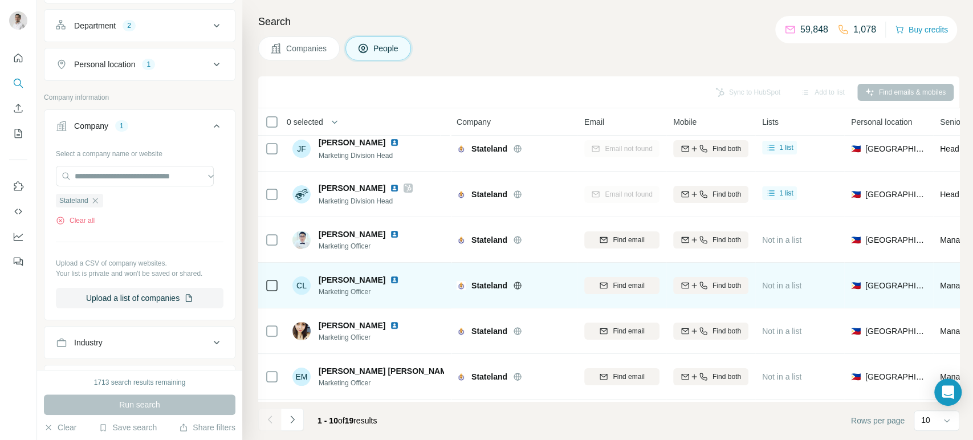
click at [399, 276] on img at bounding box center [394, 279] width 9 height 9
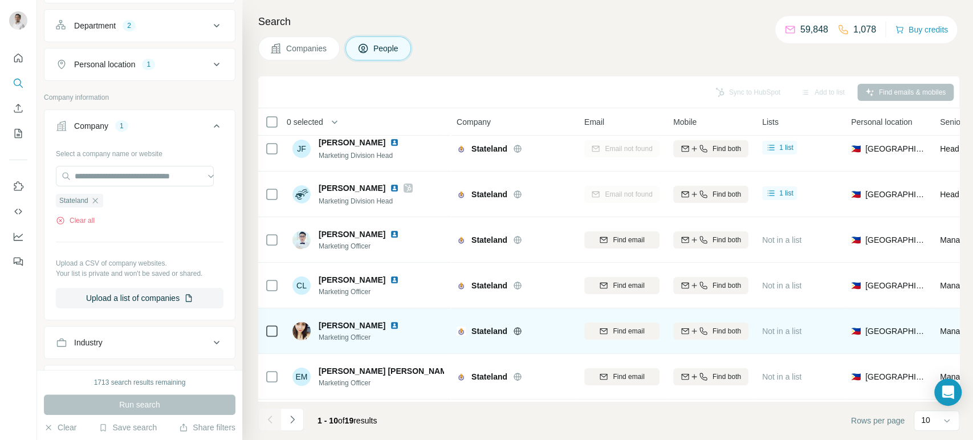
click at [390, 325] on img at bounding box center [394, 325] width 9 height 9
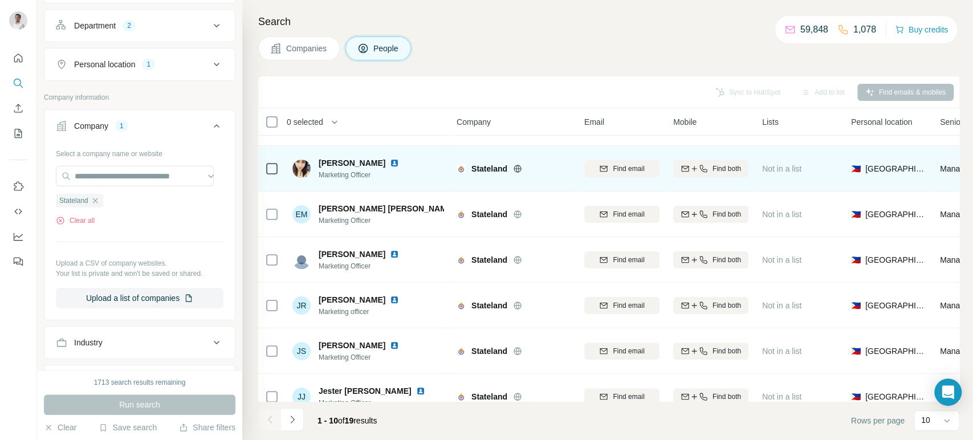
scroll to position [196, 0]
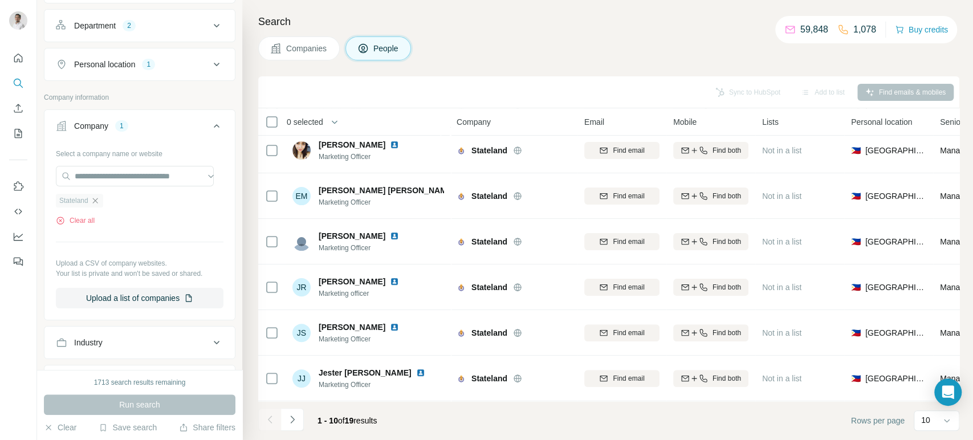
click at [94, 199] on icon "button" at bounding box center [95, 200] width 9 height 9
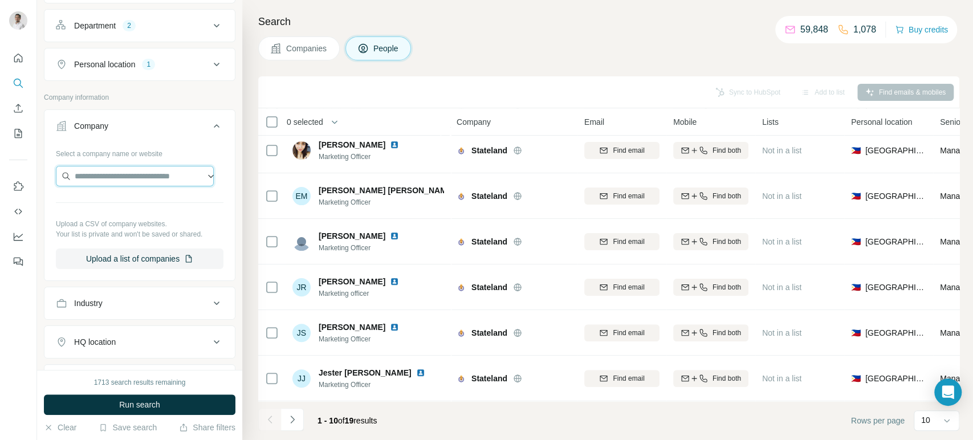
click at [95, 181] on input "text" at bounding box center [135, 176] width 158 height 21
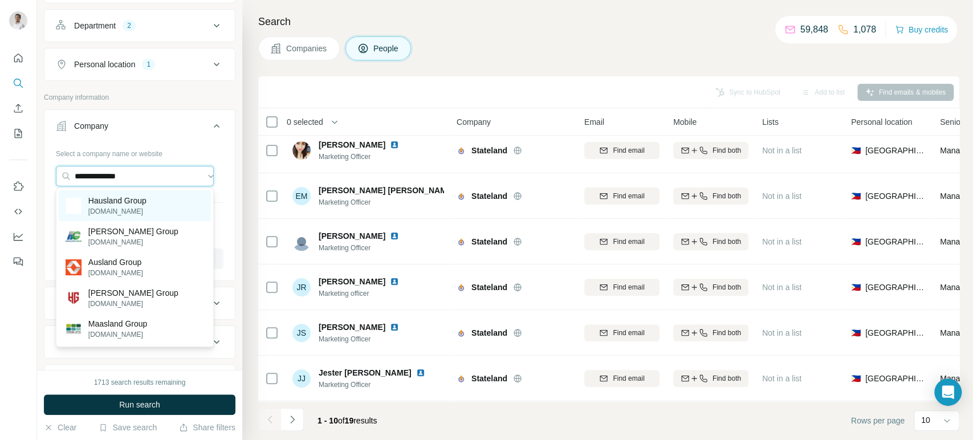
type input "**********"
click at [104, 209] on p "thehauslands.com" at bounding box center [117, 211] width 58 height 10
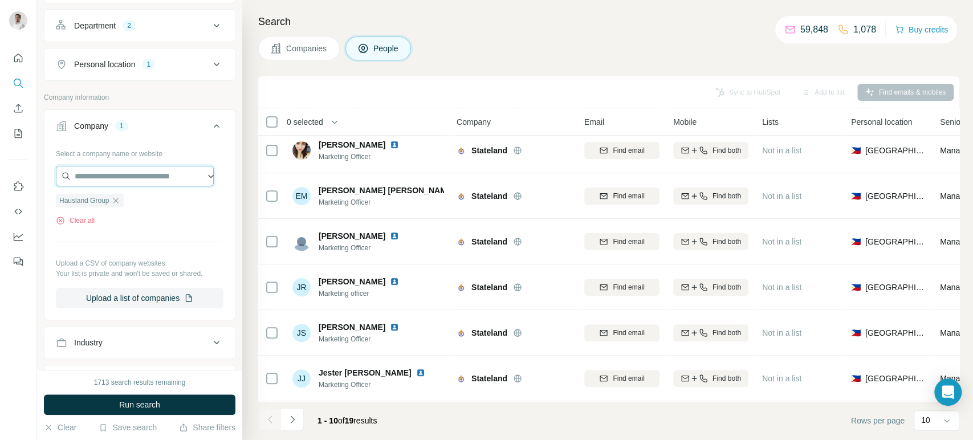
click at [158, 176] on input "text" at bounding box center [135, 176] width 158 height 21
paste input "**********"
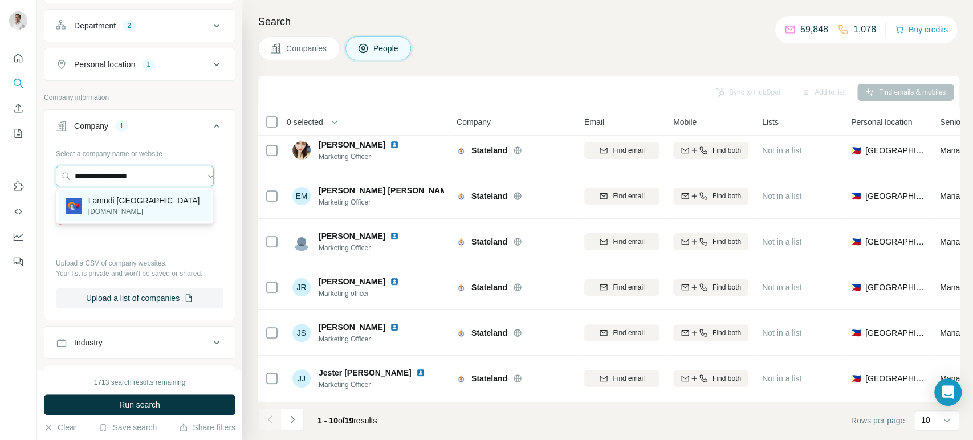
type input "**********"
click at [149, 205] on p "Lamudi Philippines" at bounding box center [144, 200] width 112 height 11
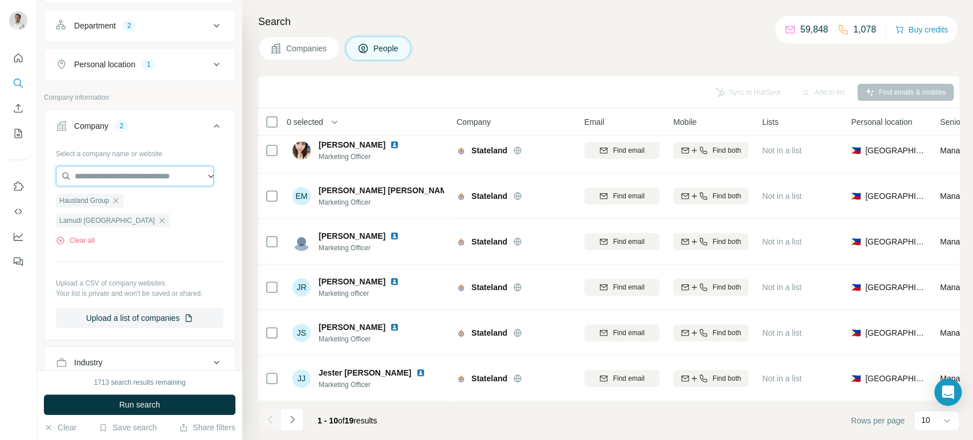
paste input "**********"
type input "**********"
click at [151, 172] on input "**********" at bounding box center [135, 176] width 158 height 21
click at [251, 262] on div "Search Companies People Sync to HubSpot Add to list Find emails & mobiles 0 sel…" at bounding box center [607, 220] width 731 height 440
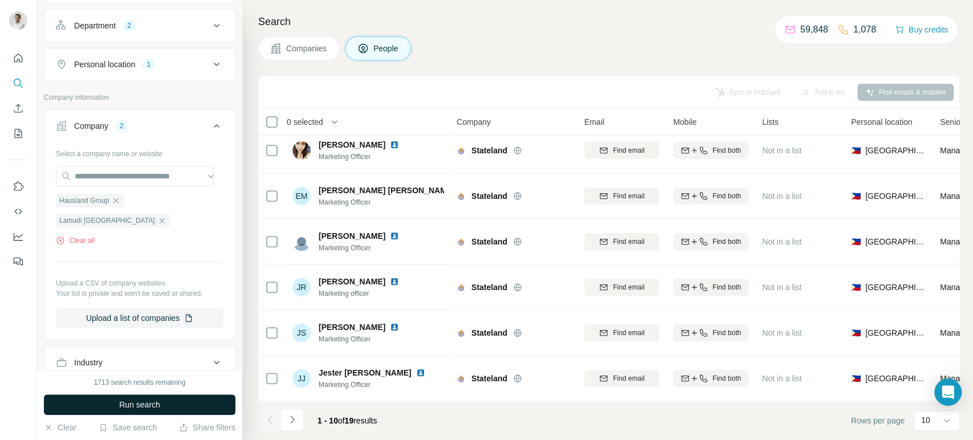
click at [150, 409] on span "Run search" at bounding box center [139, 404] width 41 height 11
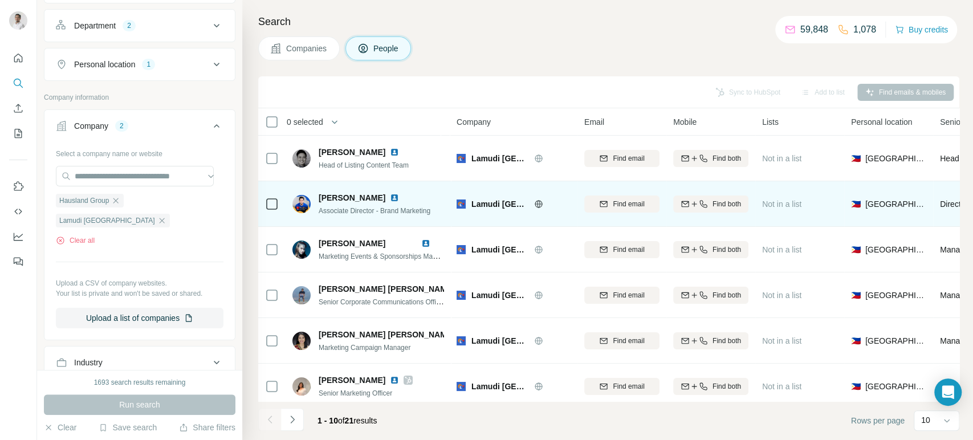
click at [390, 193] on img at bounding box center [394, 197] width 9 height 9
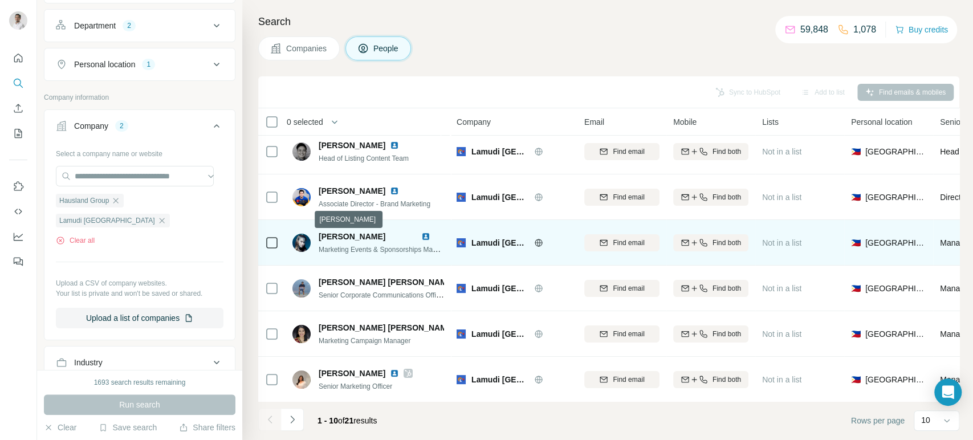
scroll to position [7, 0]
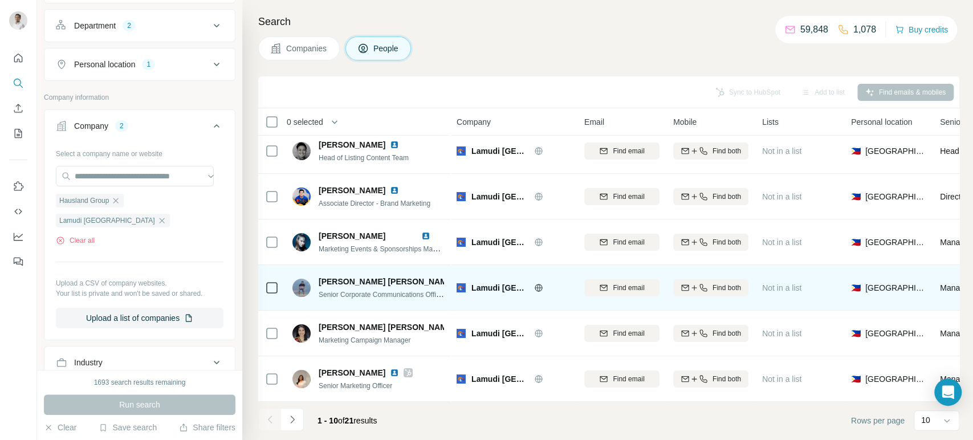
click at [486, 278] on img at bounding box center [490, 281] width 9 height 9
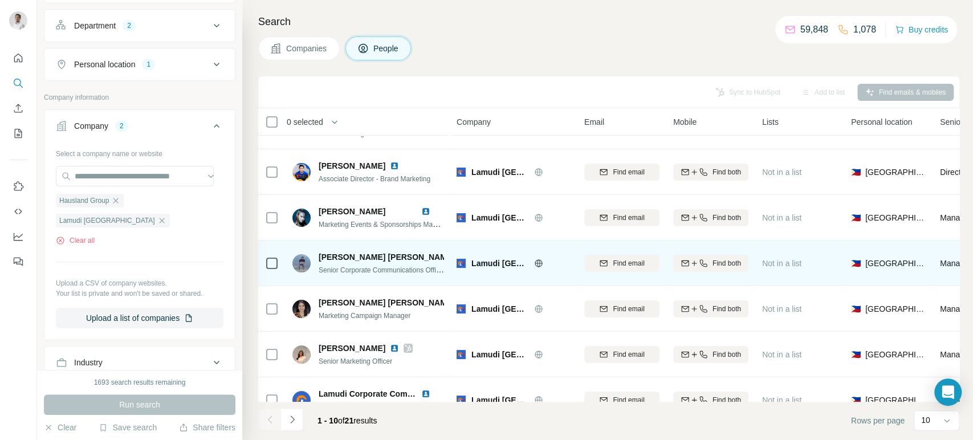
scroll to position [48, 0]
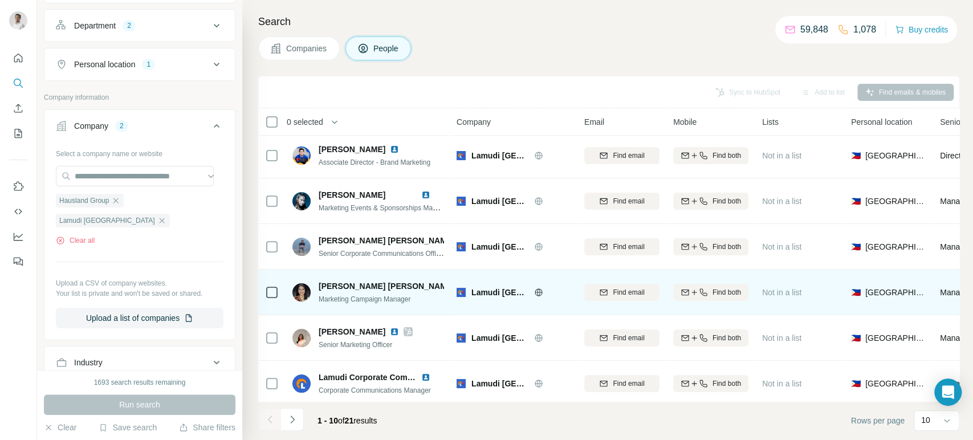
click at [459, 287] on img at bounding box center [463, 286] width 9 height 9
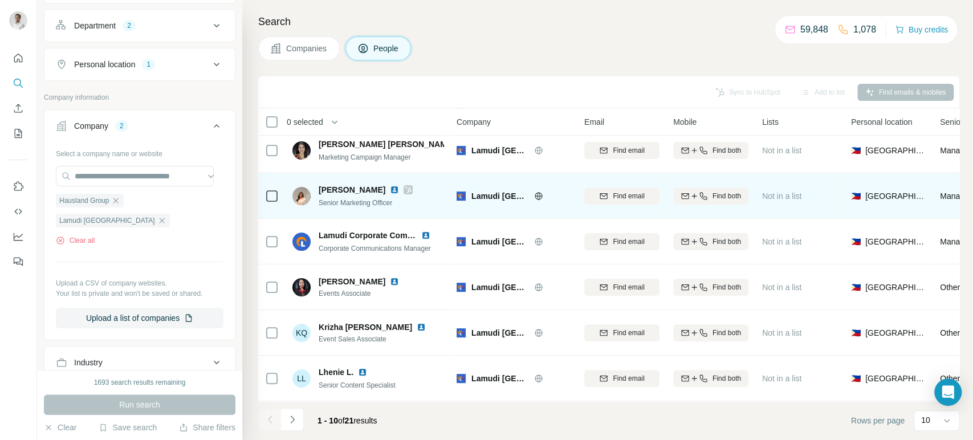
scroll to position [196, 0]
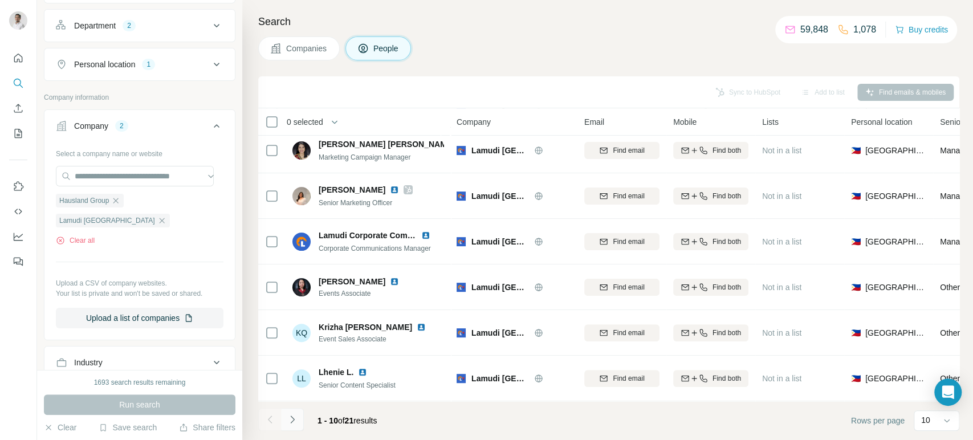
click at [294, 419] on icon "Navigate to next page" at bounding box center [292, 418] width 4 height 7
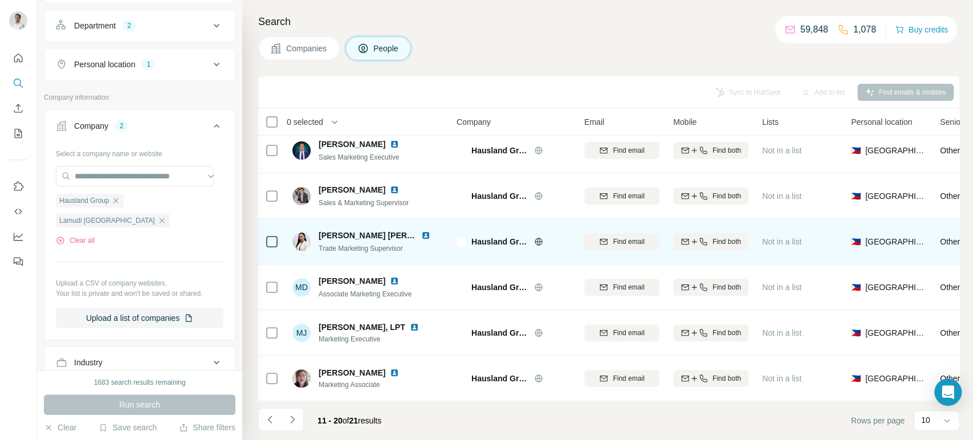
scroll to position [0, 0]
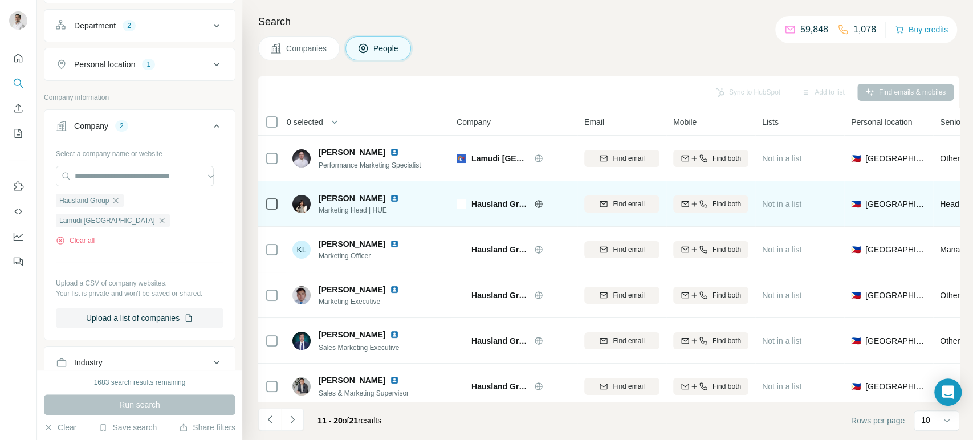
click at [390, 195] on img at bounding box center [394, 198] width 9 height 9
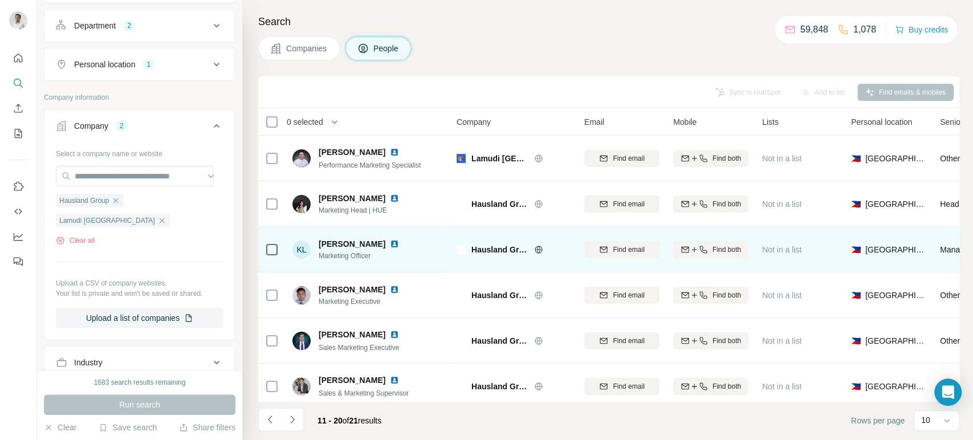
click at [399, 243] on img at bounding box center [394, 243] width 9 height 9
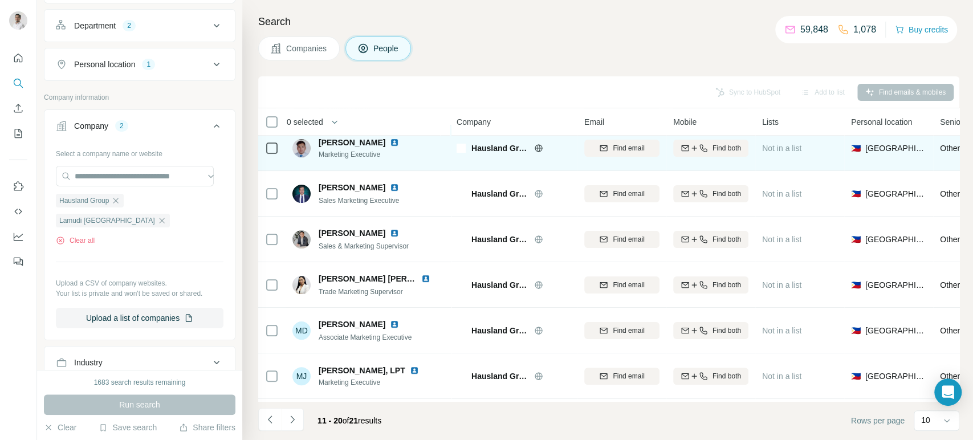
scroll to position [196, 0]
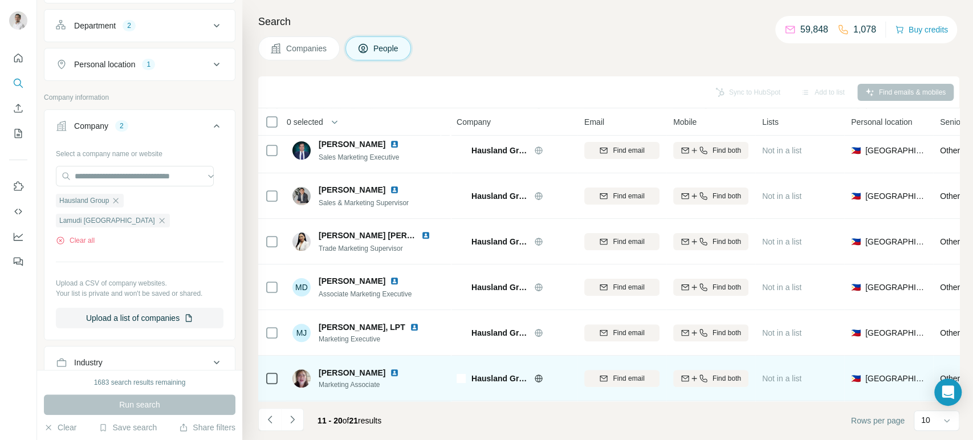
click at [399, 368] on img at bounding box center [394, 372] width 9 height 9
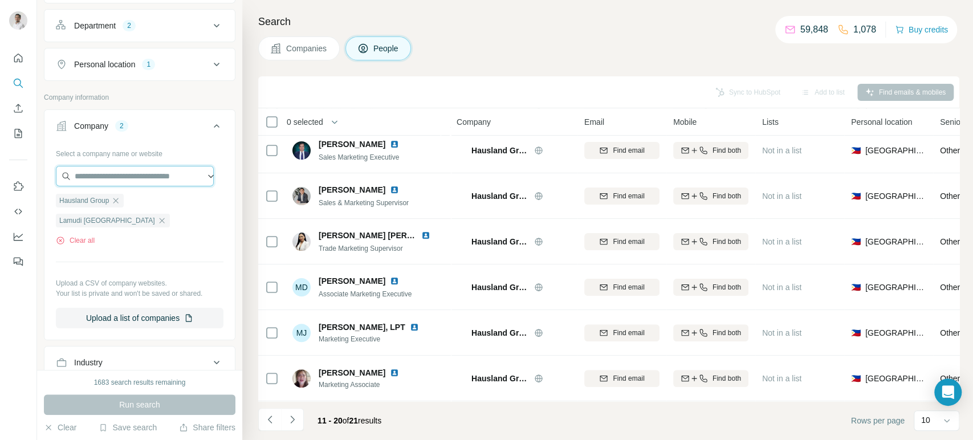
click at [150, 181] on input "text" at bounding box center [135, 176] width 158 height 21
paste input "**********"
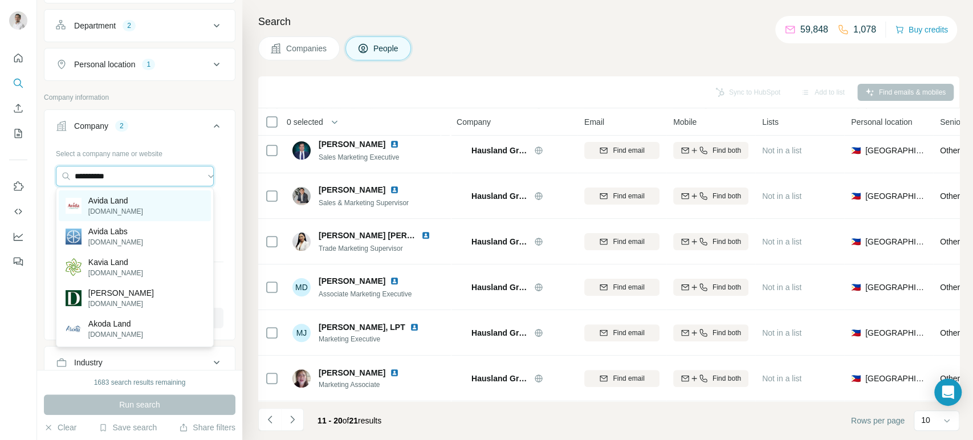
type input "**********"
click at [144, 204] on div "Avida Land avidaland.com" at bounding box center [135, 205] width 152 height 31
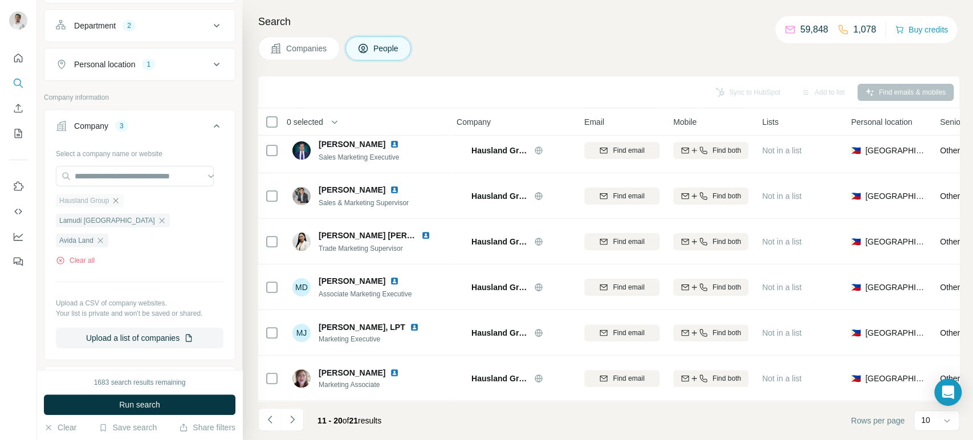
click at [116, 198] on icon "button" at bounding box center [115, 200] width 5 height 5
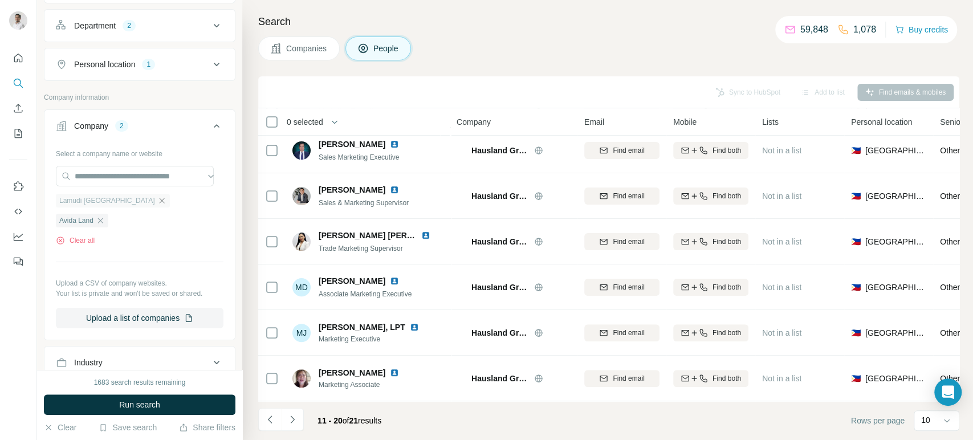
click at [157, 197] on icon "button" at bounding box center [161, 200] width 9 height 9
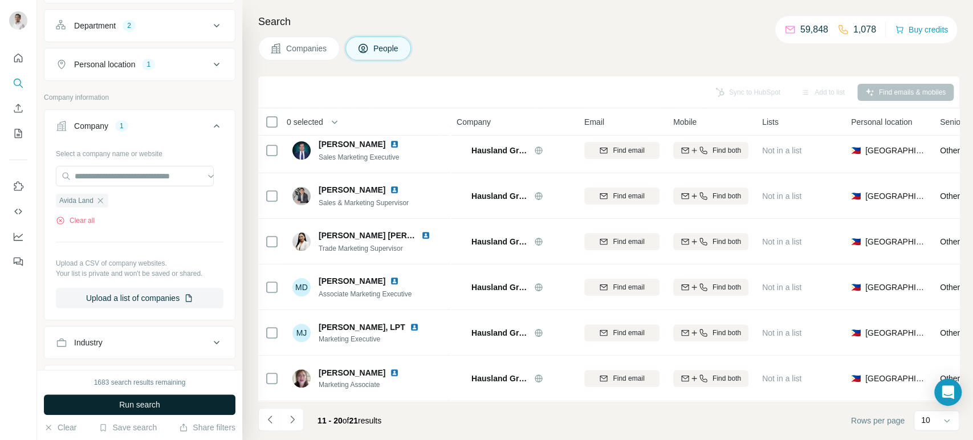
click at [143, 403] on span "Run search" at bounding box center [139, 404] width 41 height 11
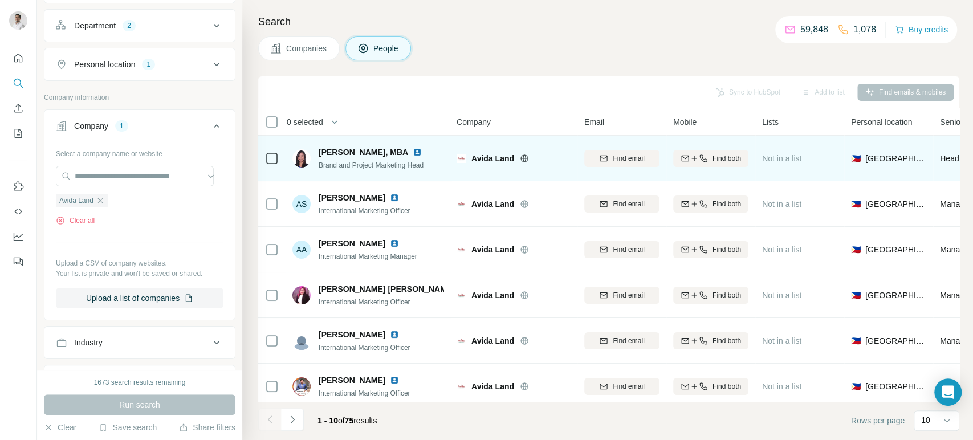
click at [418, 149] on img at bounding box center [417, 152] width 9 height 9
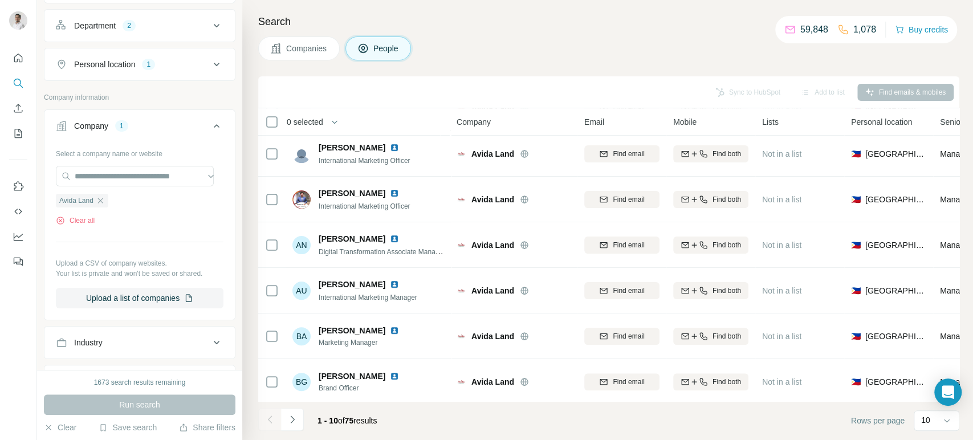
scroll to position [196, 0]
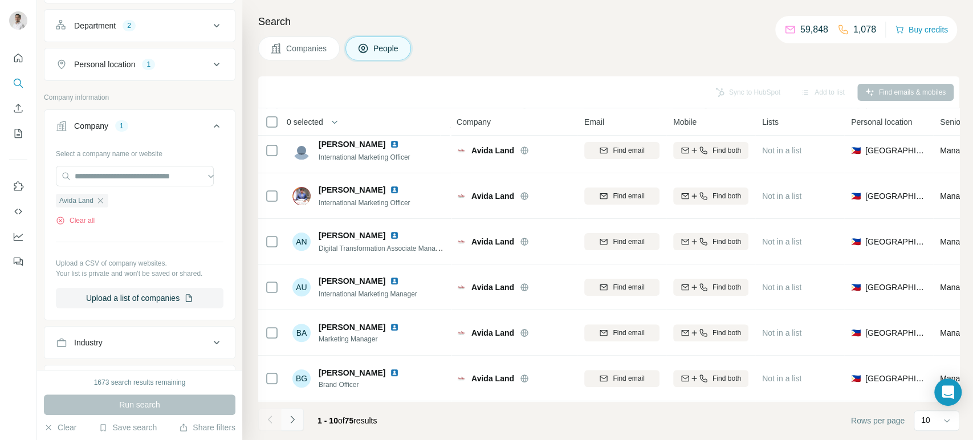
click at [289, 423] on icon "Navigate to next page" at bounding box center [292, 419] width 11 height 11
click at [294, 421] on icon "Navigate to next page" at bounding box center [292, 419] width 11 height 11
click at [296, 418] on icon "Navigate to next page" at bounding box center [292, 419] width 11 height 11
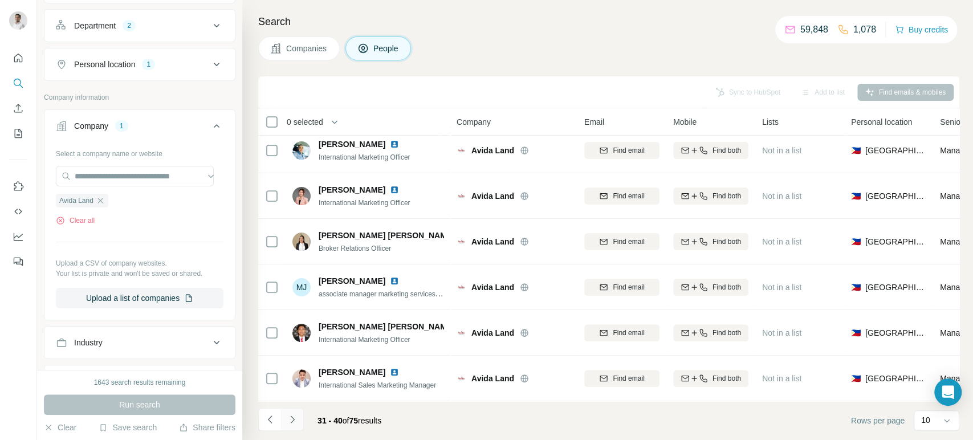
click at [294, 415] on icon "Navigate to next page" at bounding box center [292, 419] width 11 height 11
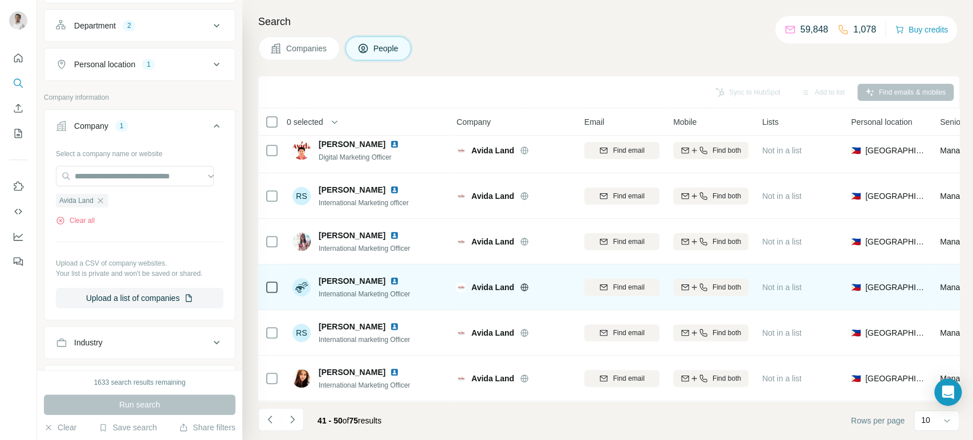
scroll to position [0, 0]
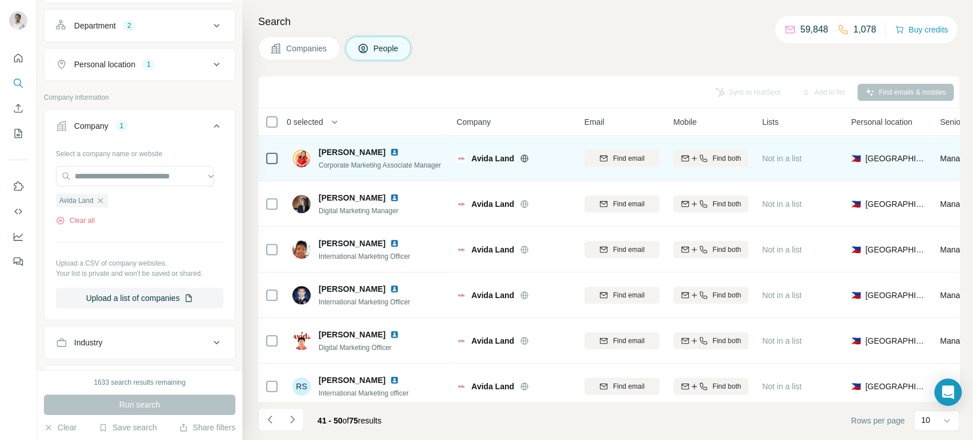
click at [397, 151] on img at bounding box center [394, 152] width 9 height 9
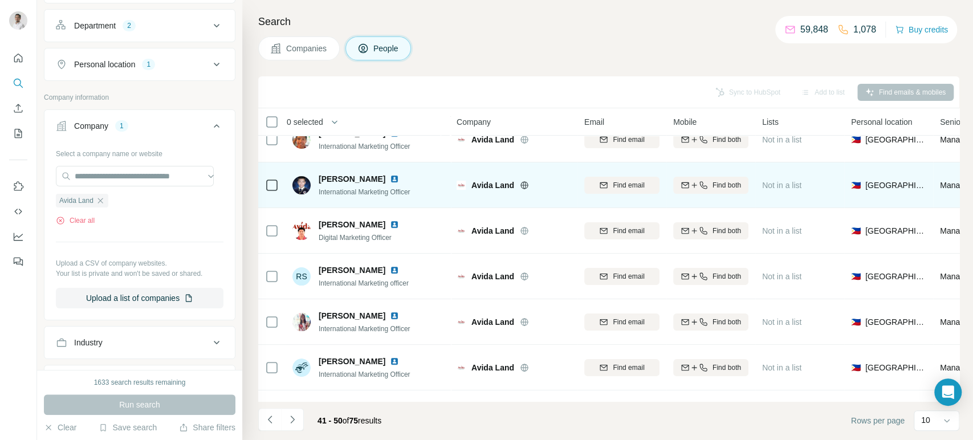
scroll to position [196, 0]
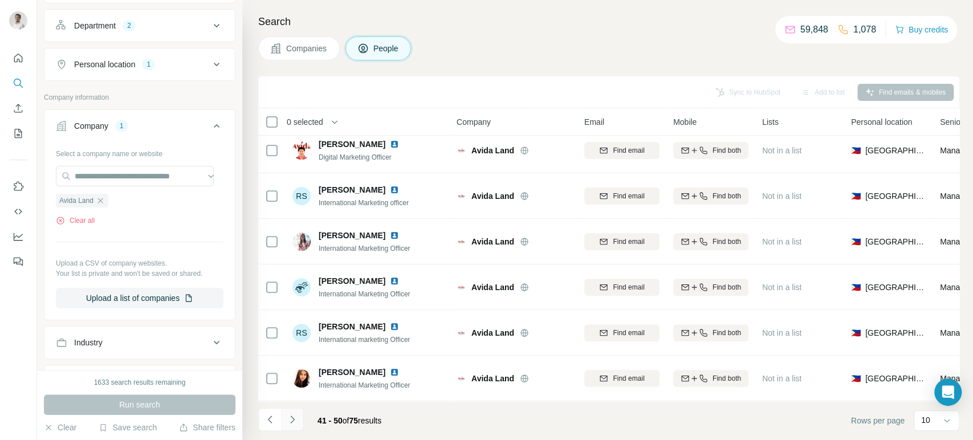
click at [296, 421] on icon "Navigate to next page" at bounding box center [292, 419] width 11 height 11
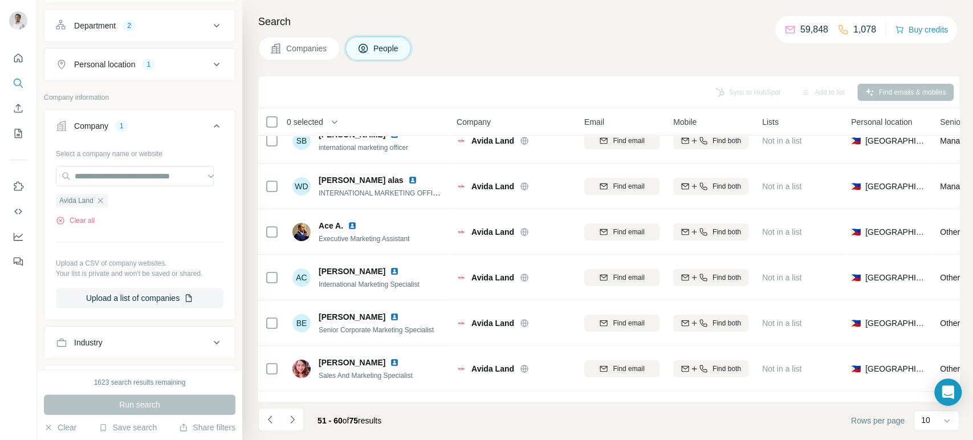
scroll to position [34, 0]
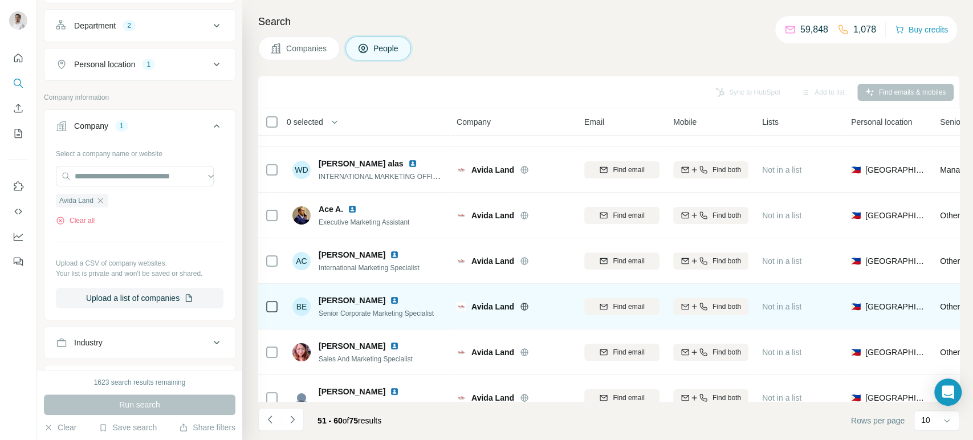
click at [390, 300] on img at bounding box center [394, 300] width 9 height 9
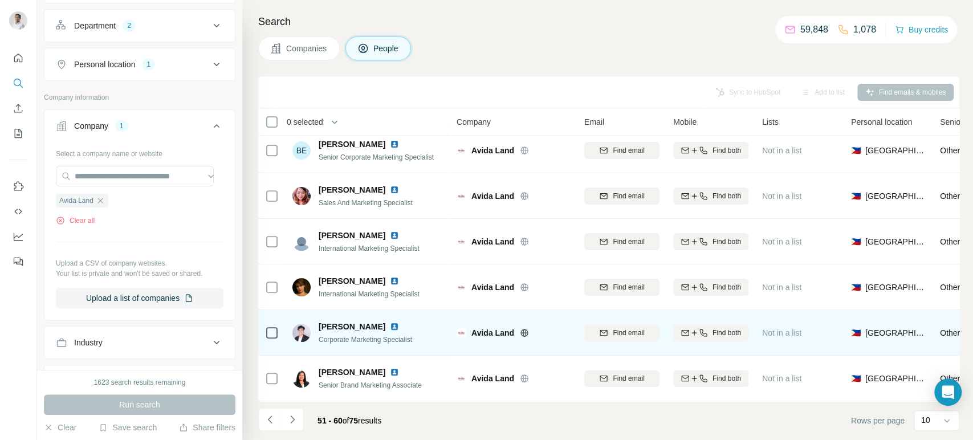
click at [390, 322] on img at bounding box center [394, 326] width 9 height 9
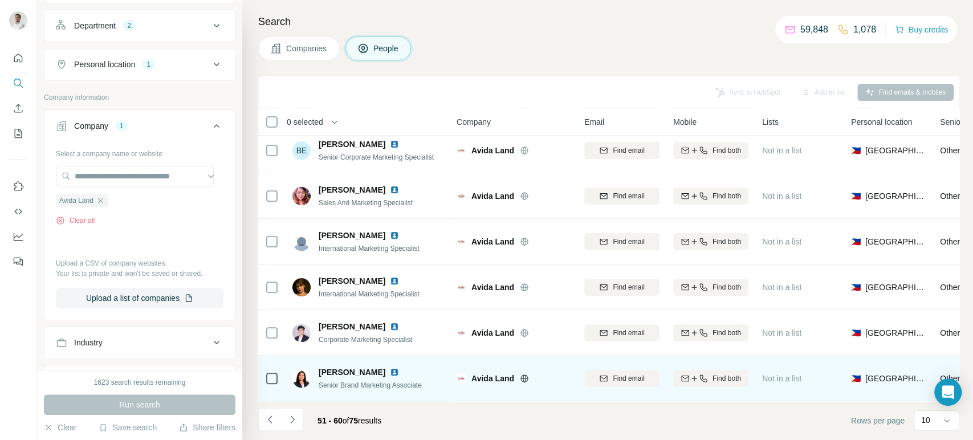
click at [394, 368] on img at bounding box center [394, 372] width 9 height 9
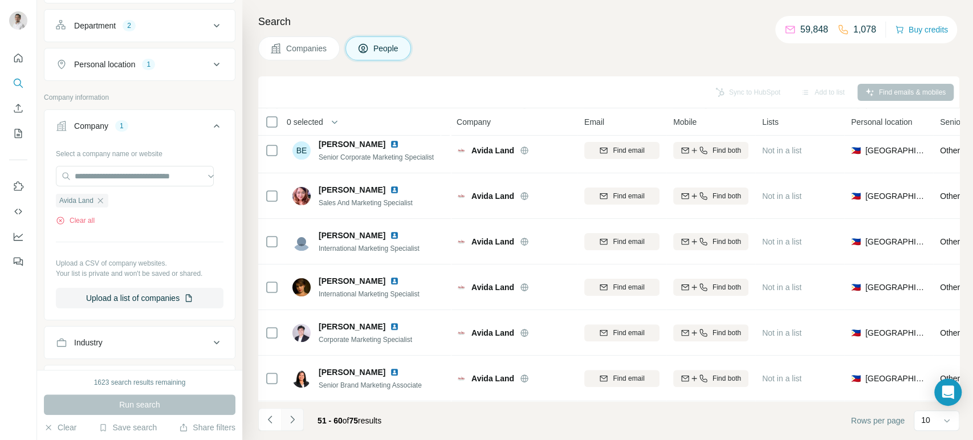
click at [290, 418] on icon "Navigate to next page" at bounding box center [292, 419] width 11 height 11
click at [296, 419] on icon "Navigate to next page" at bounding box center [292, 419] width 11 height 11
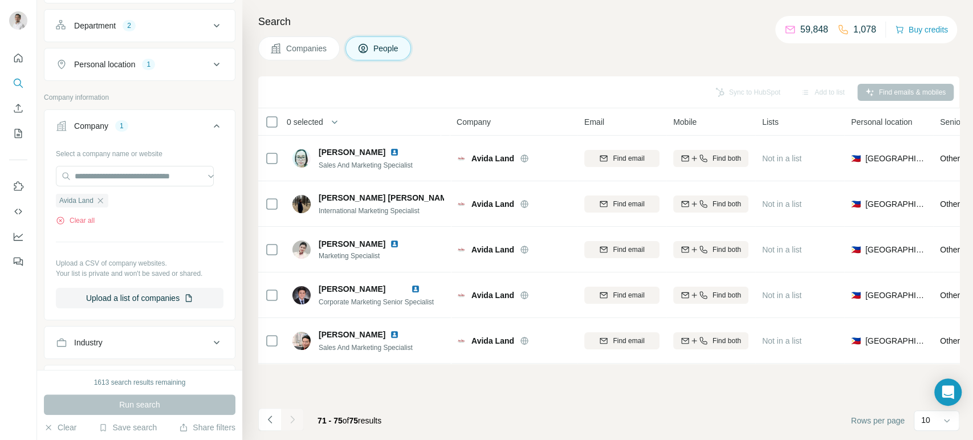
scroll to position [0, 0]
click at [270, 424] on icon "Navigate to previous page" at bounding box center [269, 419] width 11 height 11
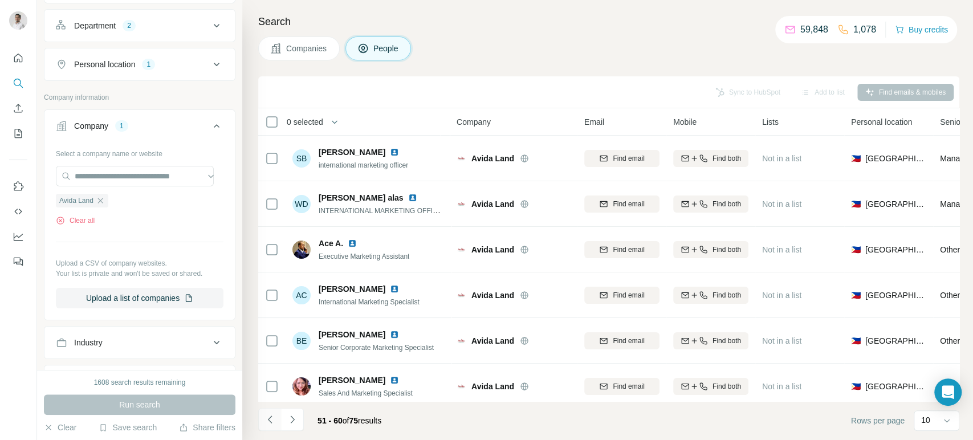
click at [270, 424] on icon "Navigate to previous page" at bounding box center [269, 419] width 11 height 11
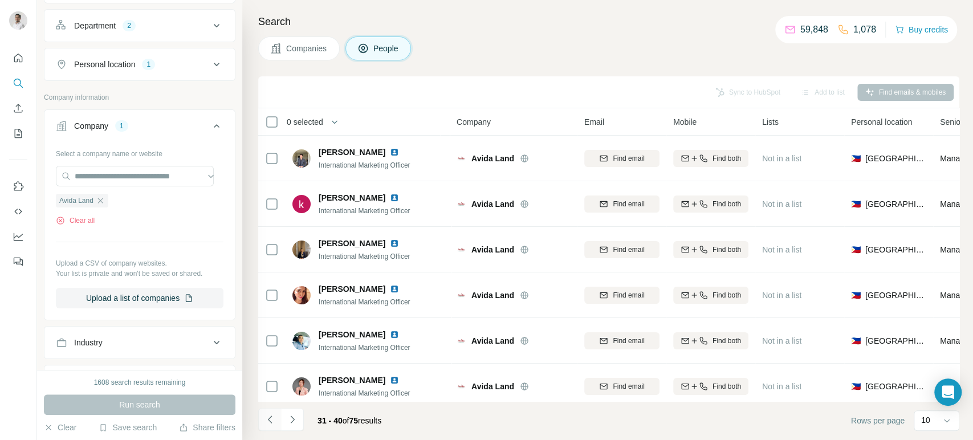
click at [270, 424] on icon "Navigate to previous page" at bounding box center [269, 419] width 11 height 11
click at [270, 424] on div at bounding box center [269, 419] width 23 height 23
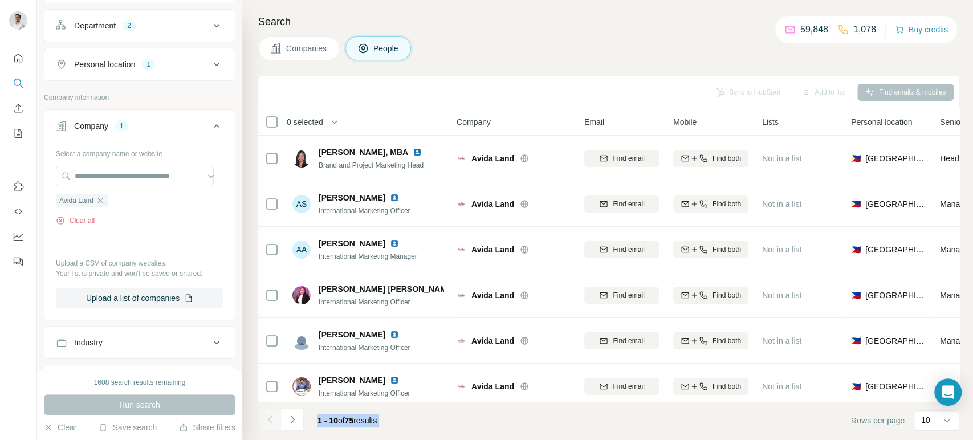
click at [270, 424] on div at bounding box center [269, 419] width 23 height 23
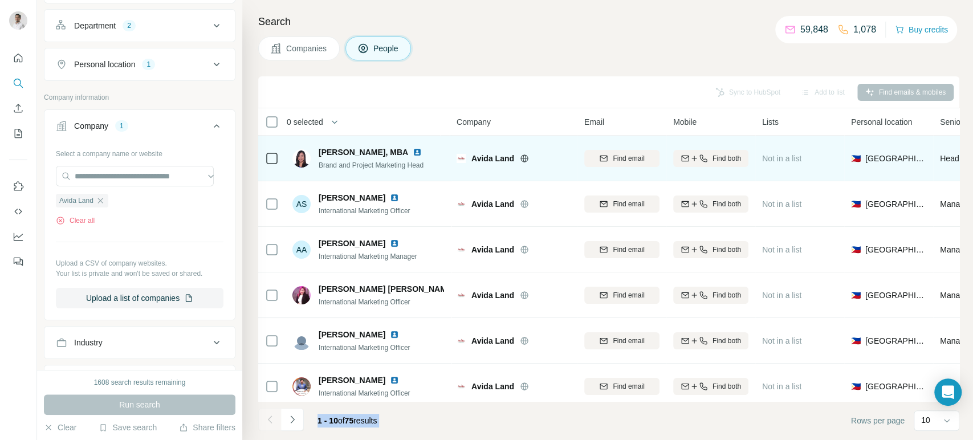
click at [419, 154] on img at bounding box center [417, 152] width 9 height 9
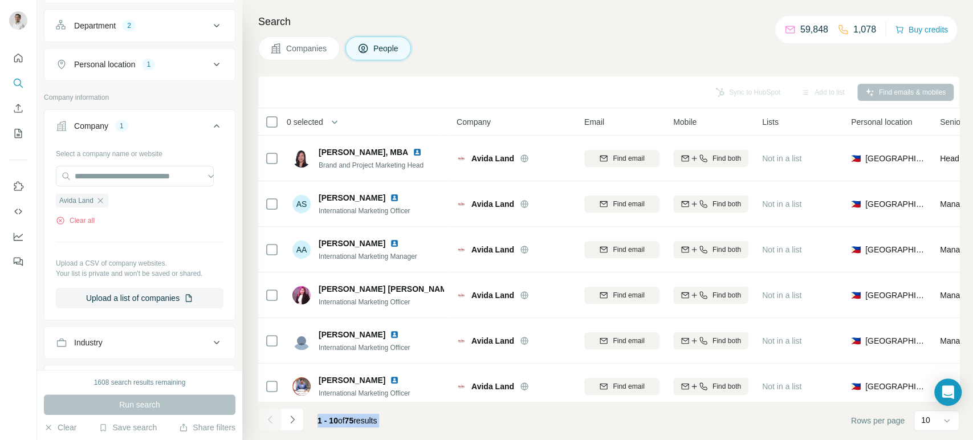
scroll to position [196, 0]
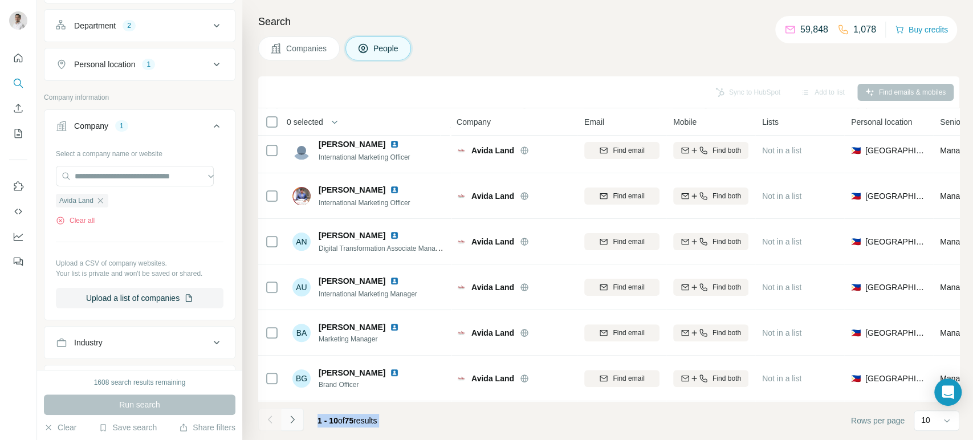
click at [296, 417] on icon "Navigate to next page" at bounding box center [292, 419] width 11 height 11
click at [292, 420] on icon "Navigate to next page" at bounding box center [292, 419] width 11 height 11
click at [428, 420] on footer "21 - 30 of 75 results Rows per page 10" at bounding box center [608, 420] width 701 height 39
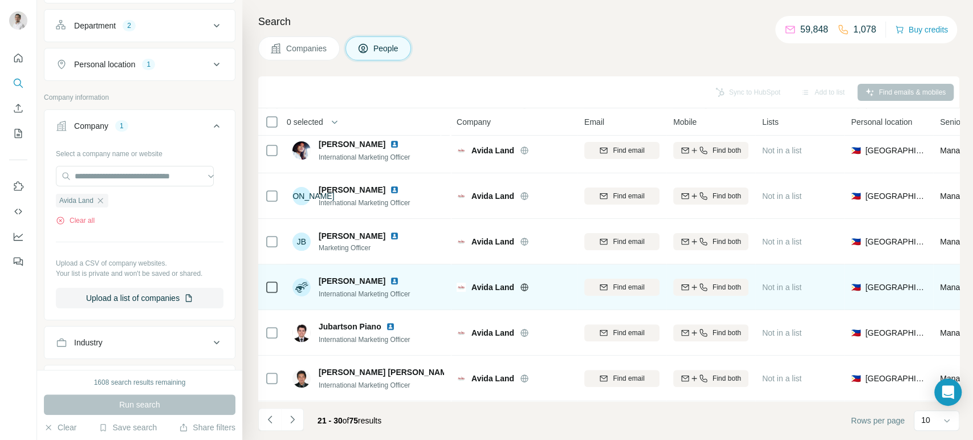
scroll to position [0, 0]
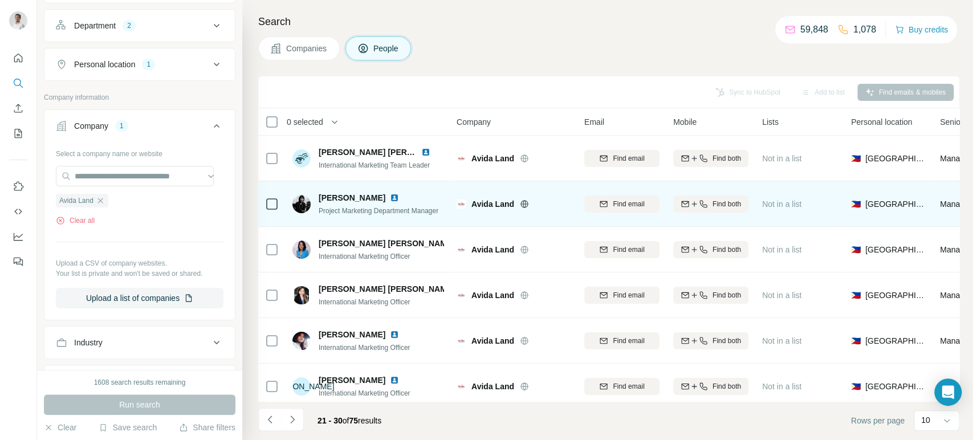
click at [399, 195] on img at bounding box center [394, 197] width 9 height 9
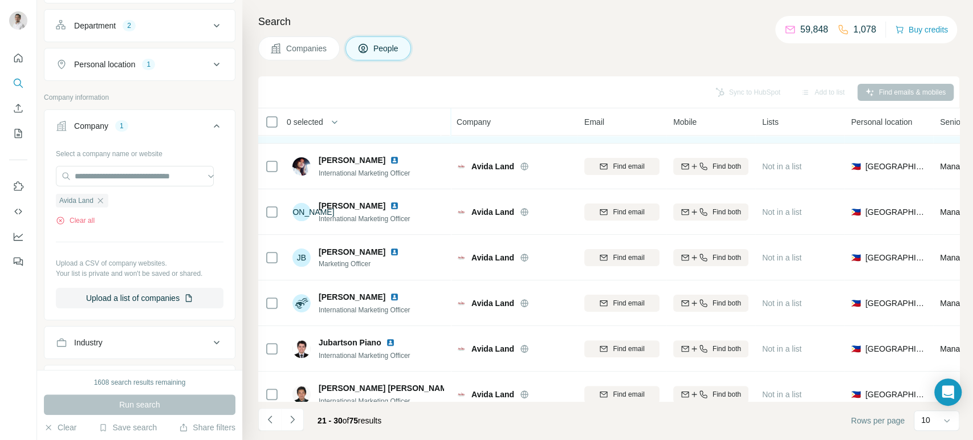
scroll to position [196, 0]
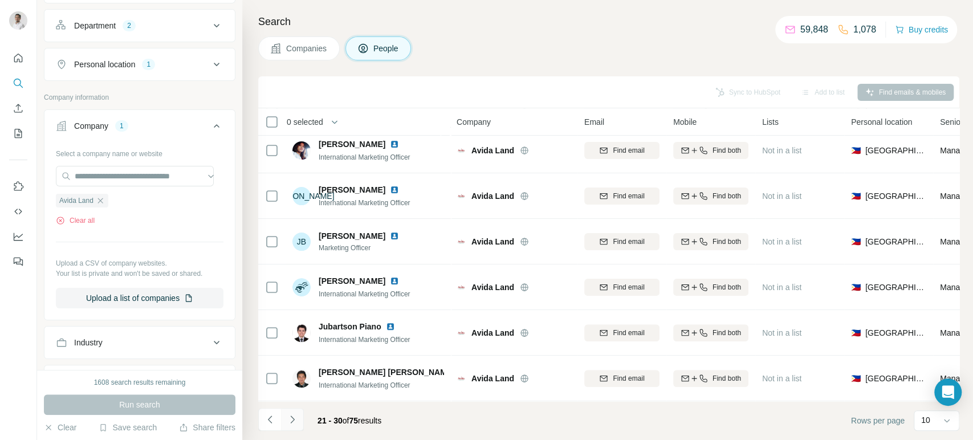
click at [293, 423] on icon "Navigate to next page" at bounding box center [292, 419] width 11 height 11
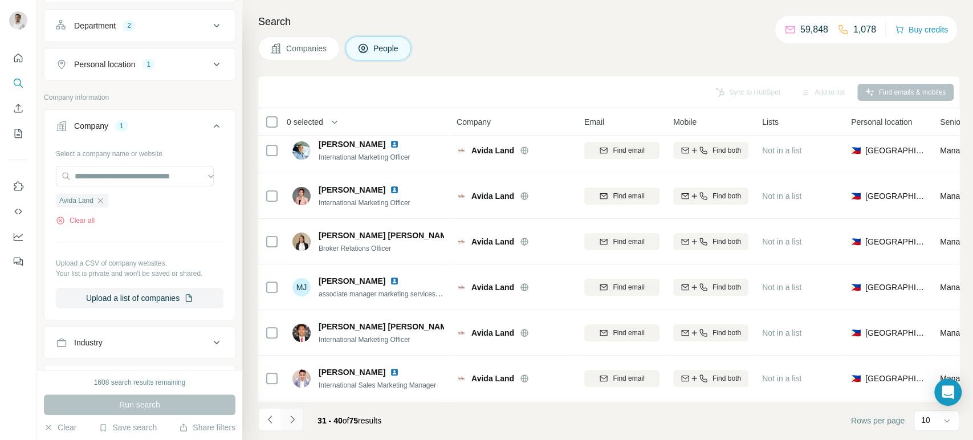
click at [295, 419] on icon "Navigate to next page" at bounding box center [292, 419] width 11 height 11
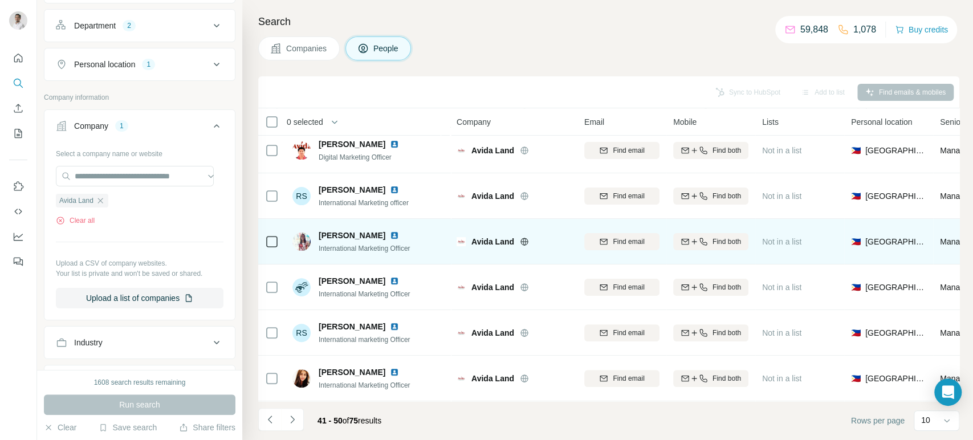
scroll to position [0, 0]
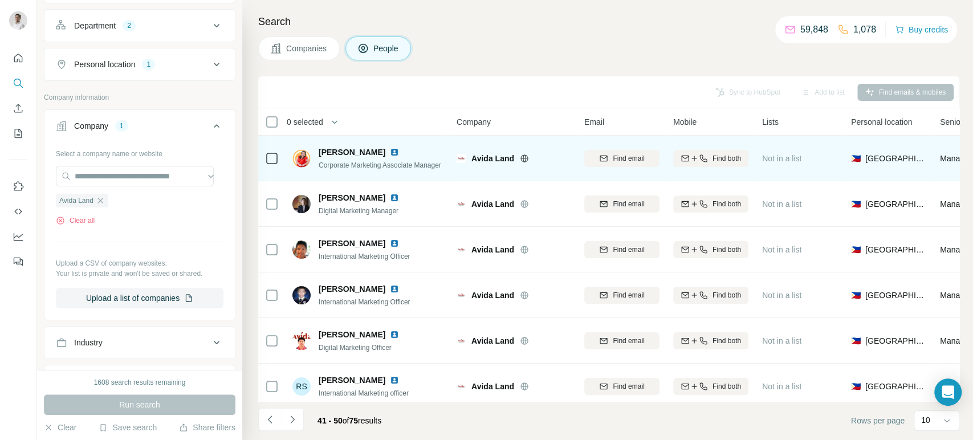
click at [395, 152] on img at bounding box center [394, 152] width 9 height 9
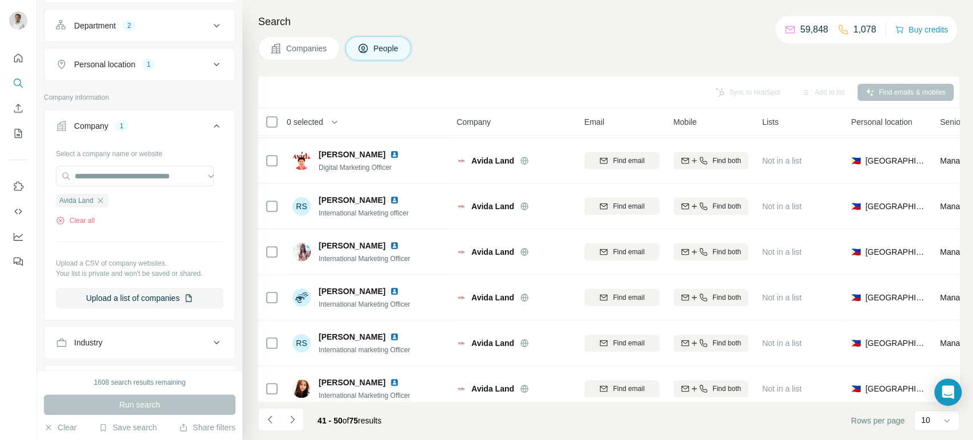
scroll to position [196, 0]
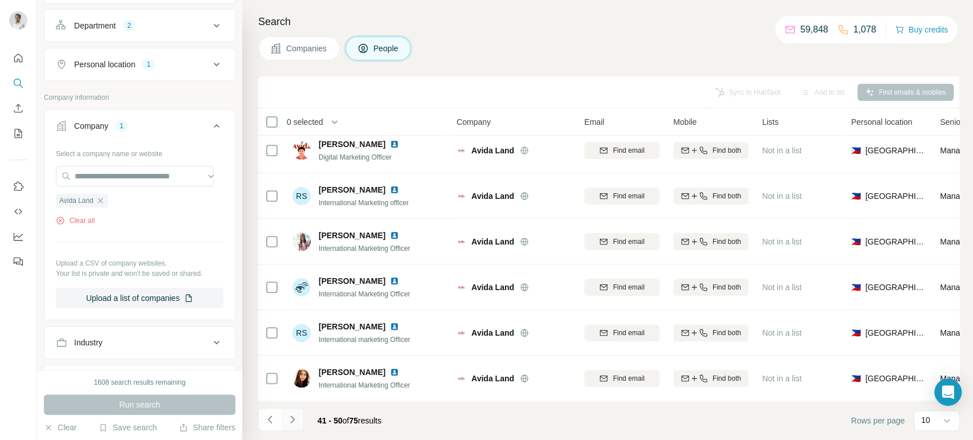
click at [296, 422] on icon "Navigate to next page" at bounding box center [292, 419] width 11 height 11
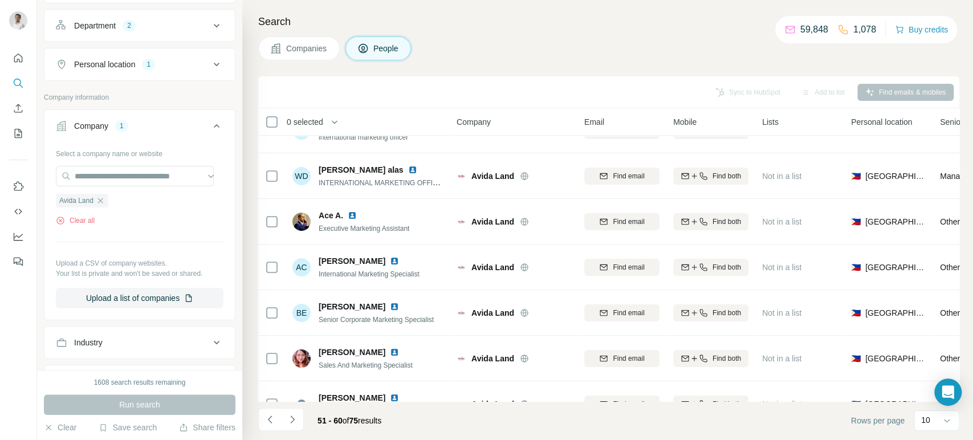
scroll to position [68, 0]
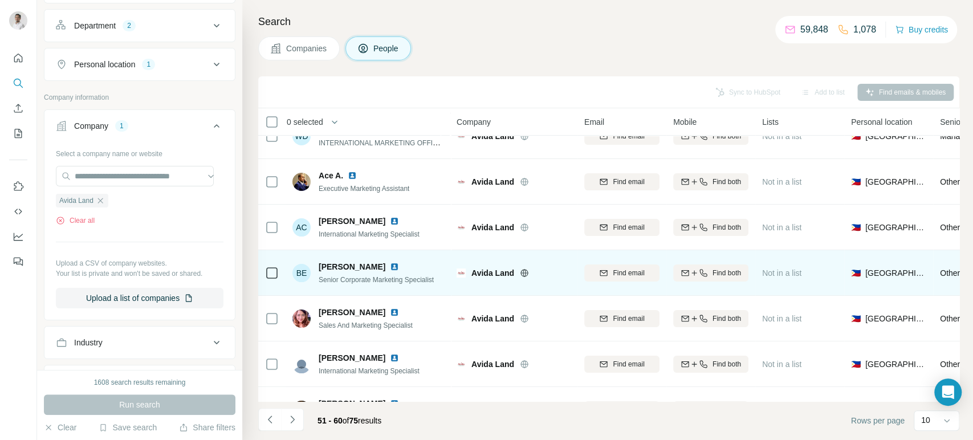
click at [390, 265] on img at bounding box center [394, 266] width 9 height 9
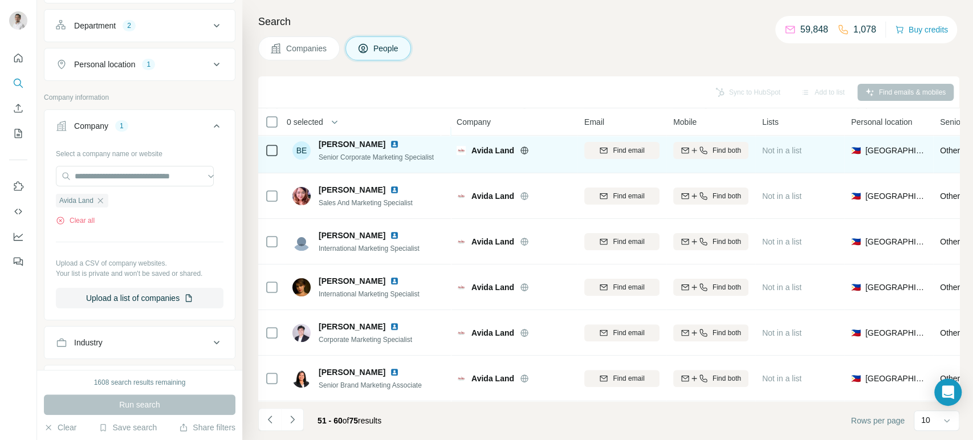
scroll to position [196, 0]
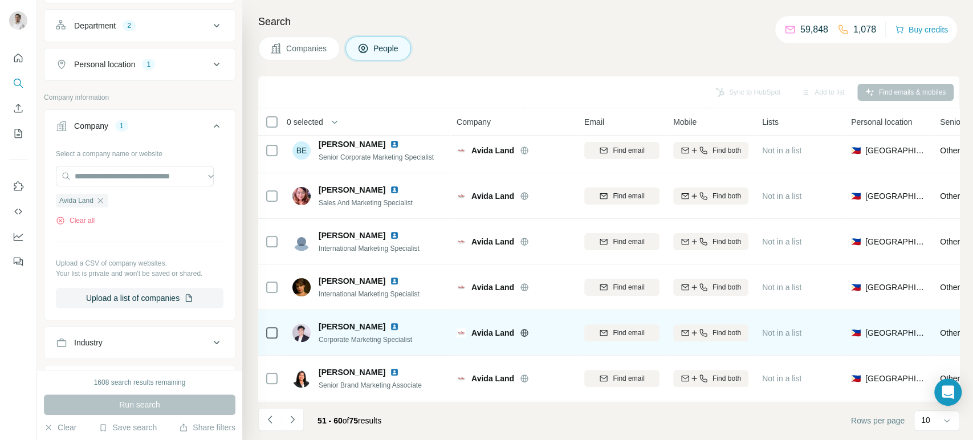
click at [390, 322] on img at bounding box center [394, 326] width 9 height 9
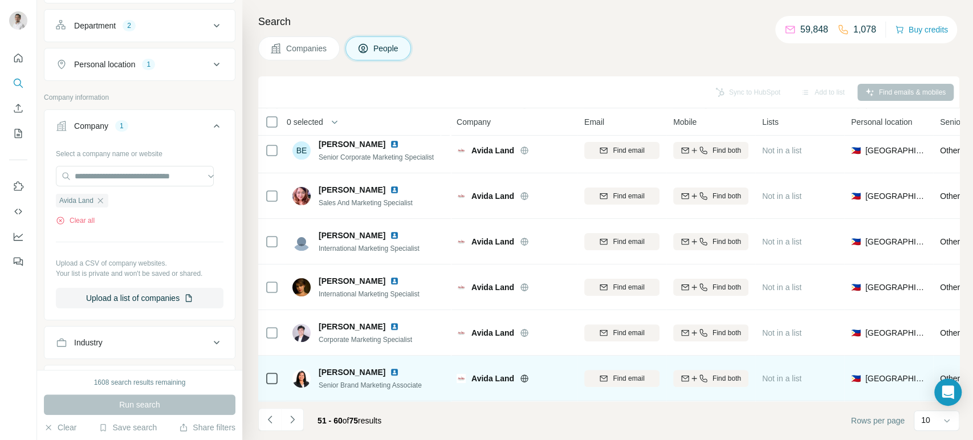
click at [396, 368] on img at bounding box center [394, 372] width 9 height 9
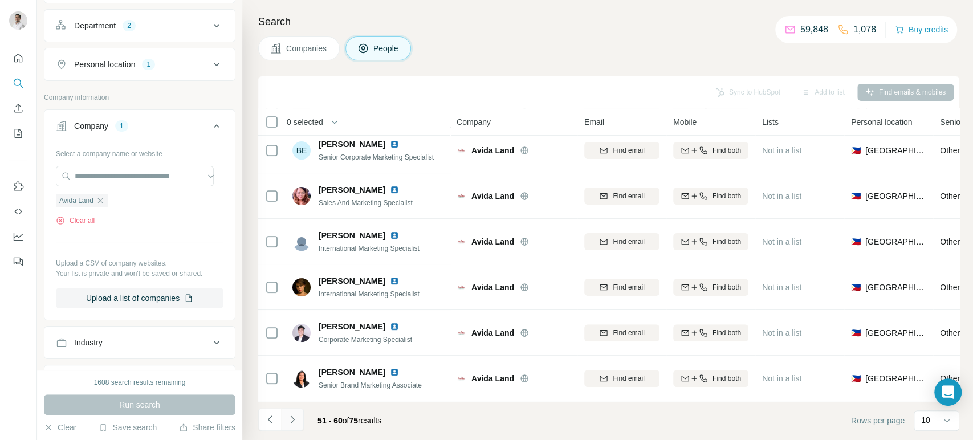
click at [295, 419] on icon "Navigate to next page" at bounding box center [292, 419] width 11 height 11
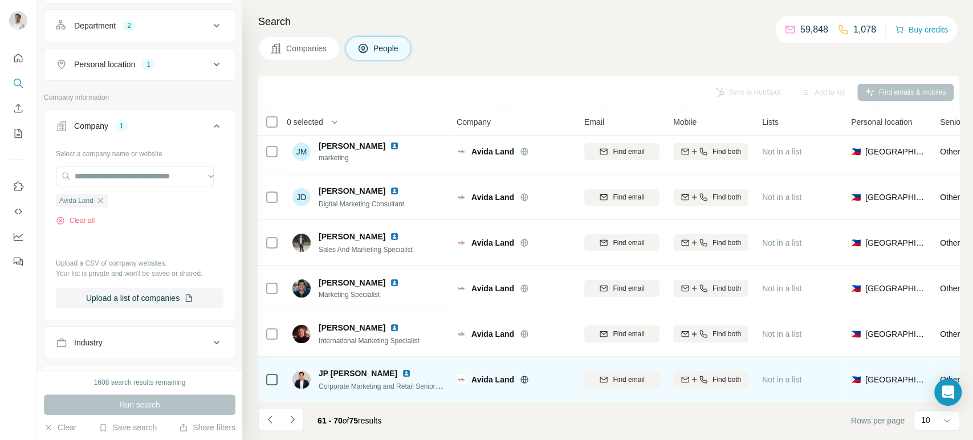
scroll to position [91, 0]
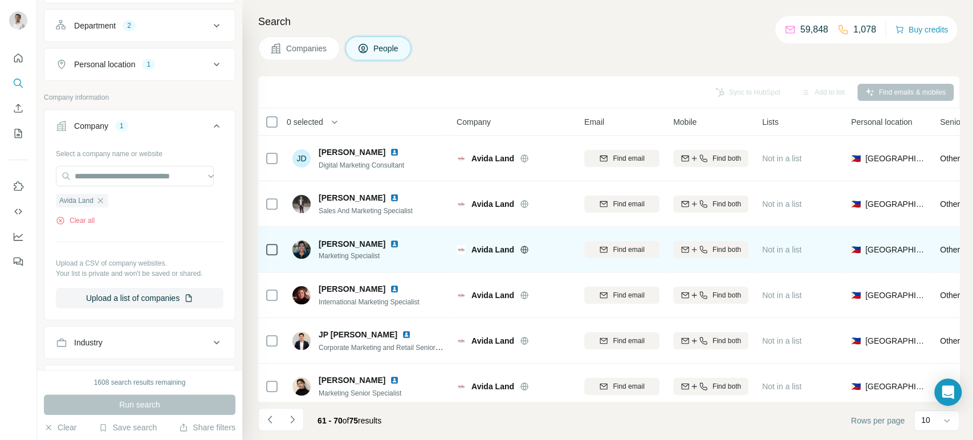
click at [397, 242] on img at bounding box center [394, 243] width 9 height 9
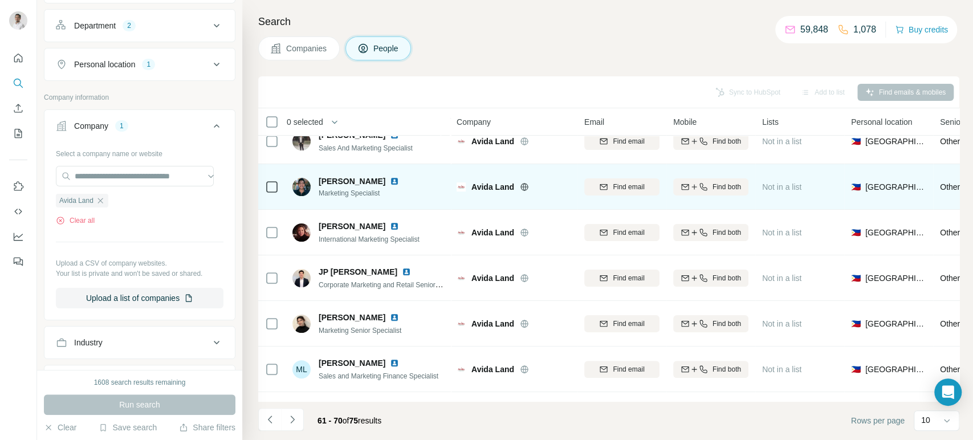
scroll to position [196, 0]
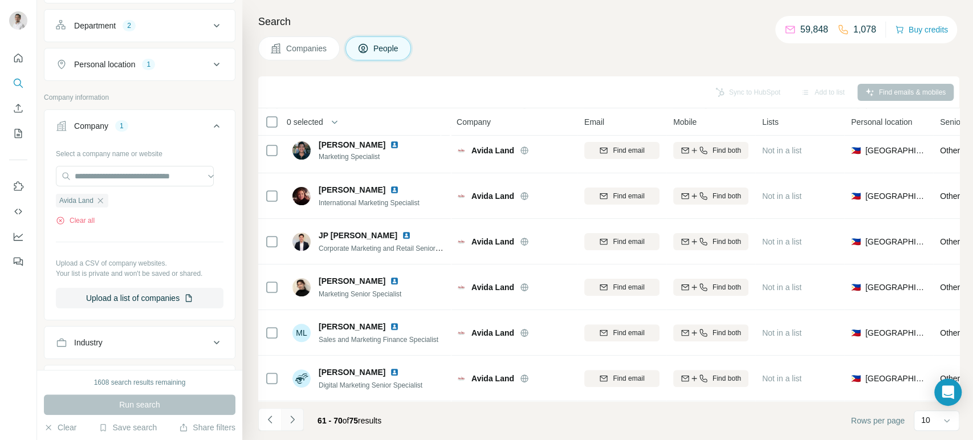
click at [296, 418] on icon "Navigate to next page" at bounding box center [292, 419] width 11 height 11
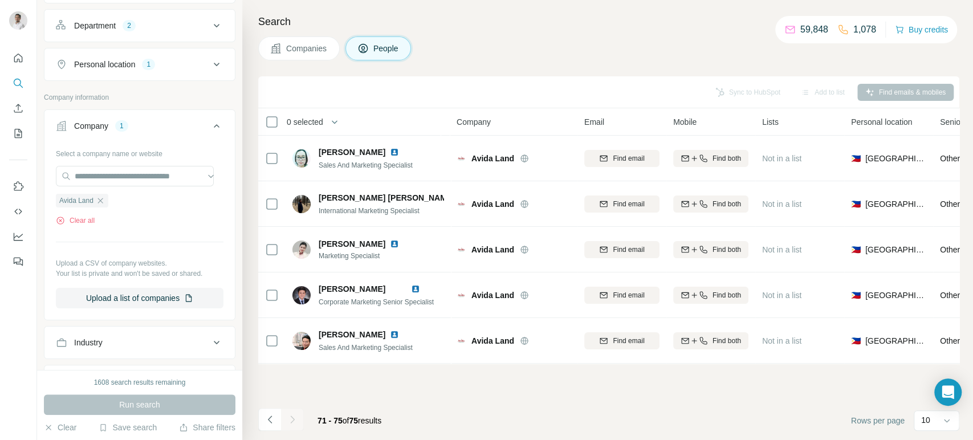
scroll to position [0, 0]
paste input "**********"
click at [142, 177] on input "**********" at bounding box center [135, 176] width 158 height 21
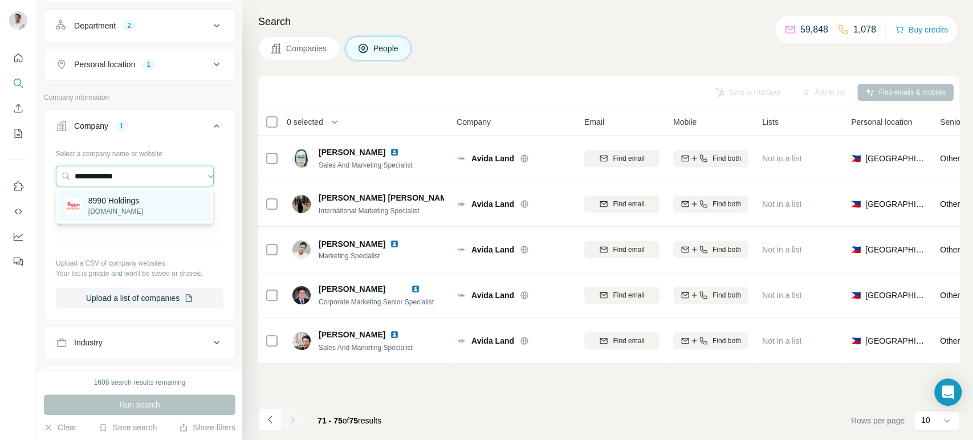
type input "**********"
click at [133, 196] on p "8990 Holdings" at bounding box center [115, 200] width 55 height 11
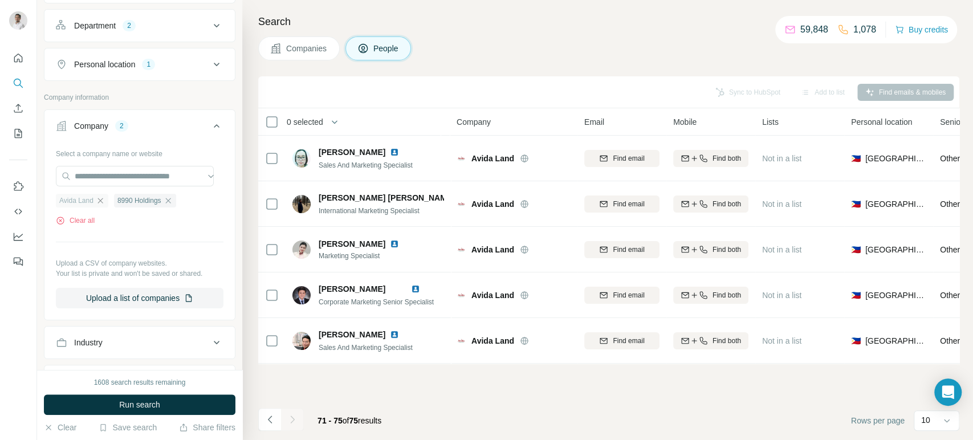
click at [100, 201] on icon "button" at bounding box center [100, 200] width 9 height 9
click at [137, 405] on span "Run search" at bounding box center [139, 404] width 41 height 11
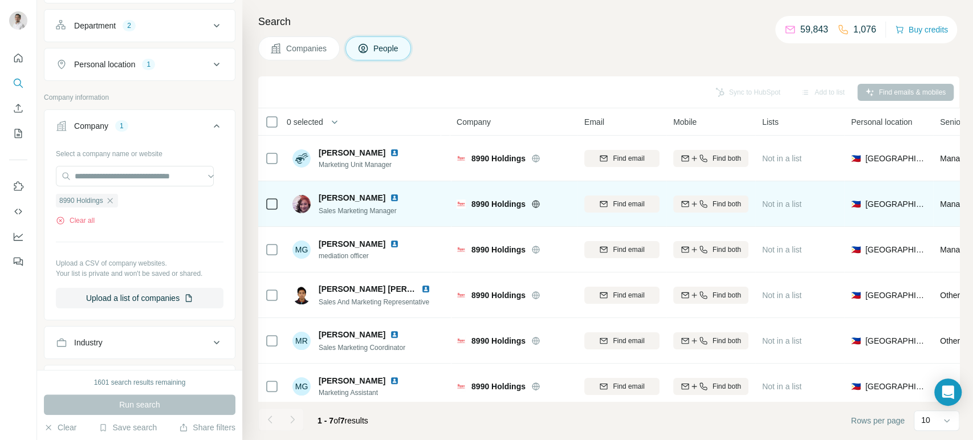
click at [390, 197] on img at bounding box center [394, 197] width 9 height 9
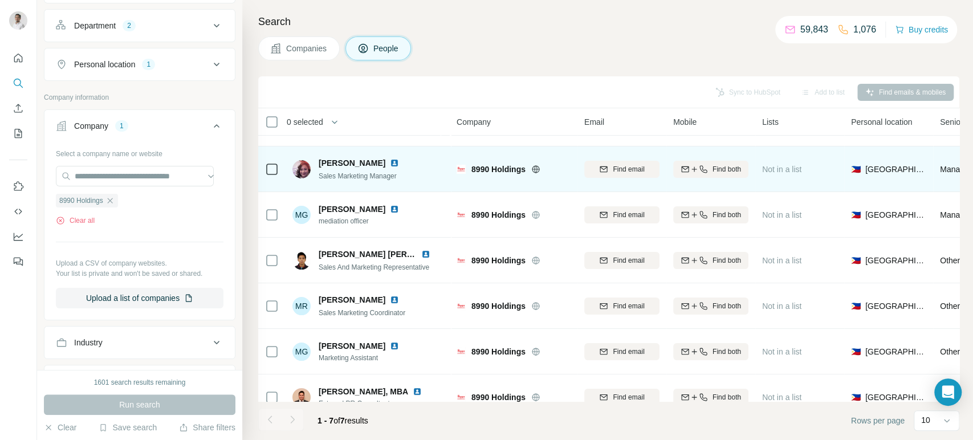
scroll to position [59, 0]
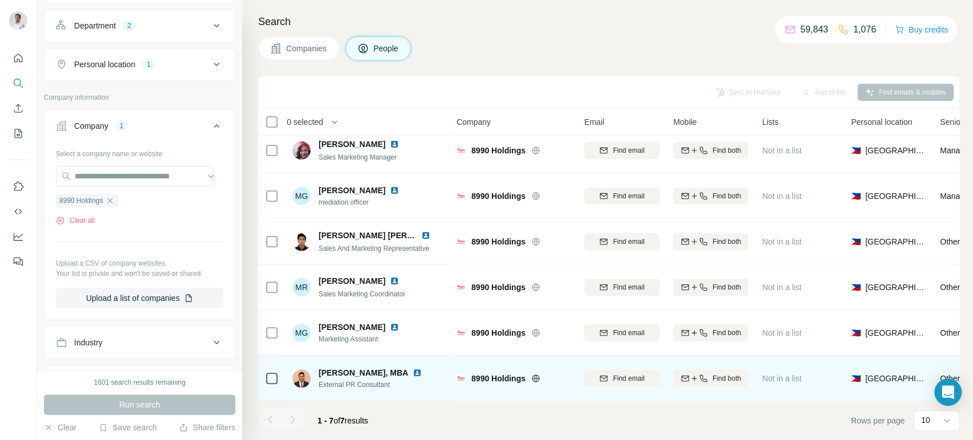
click at [413, 368] on img at bounding box center [417, 372] width 9 height 9
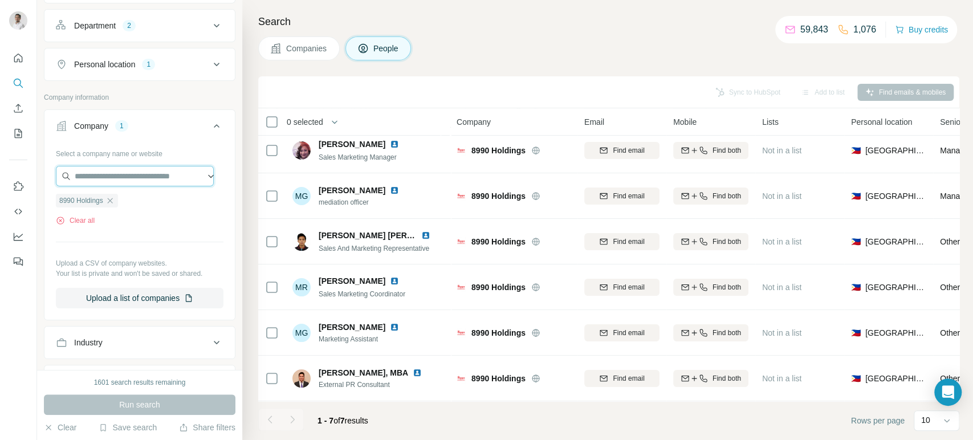
click at [144, 178] on input "text" at bounding box center [135, 176] width 158 height 21
paste input "**********"
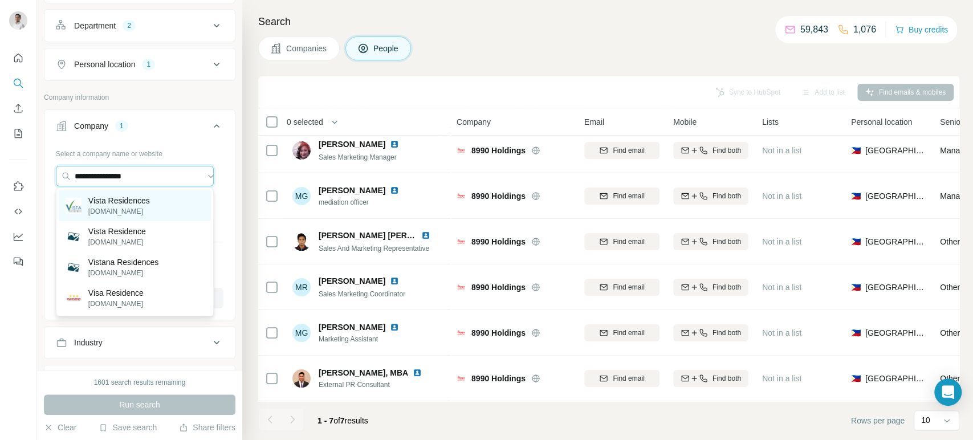
type input "**********"
click at [141, 208] on p "vistaresidences.com.ph" at bounding box center [119, 211] width 62 height 10
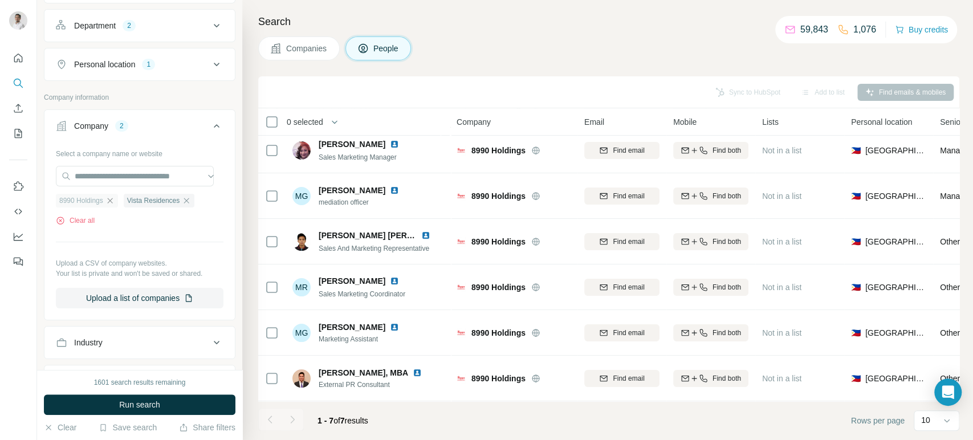
click at [115, 203] on icon "button" at bounding box center [109, 200] width 9 height 9
click at [147, 407] on span "Run search" at bounding box center [139, 404] width 41 height 11
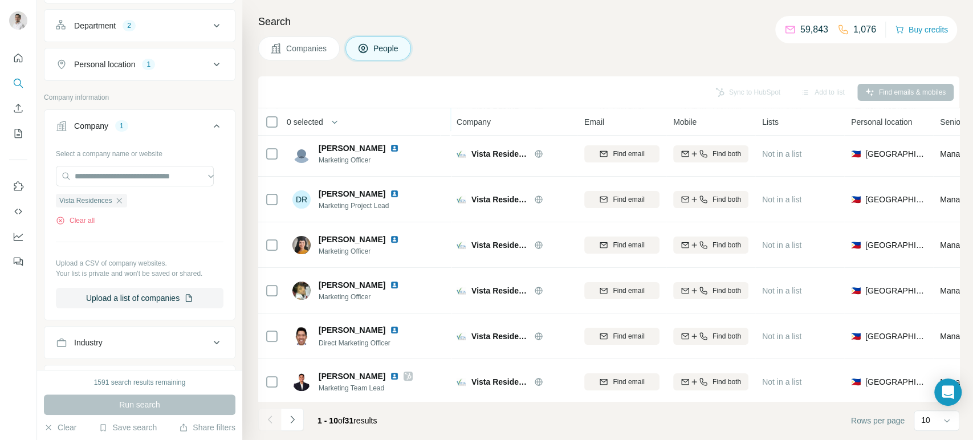
scroll to position [97, 0]
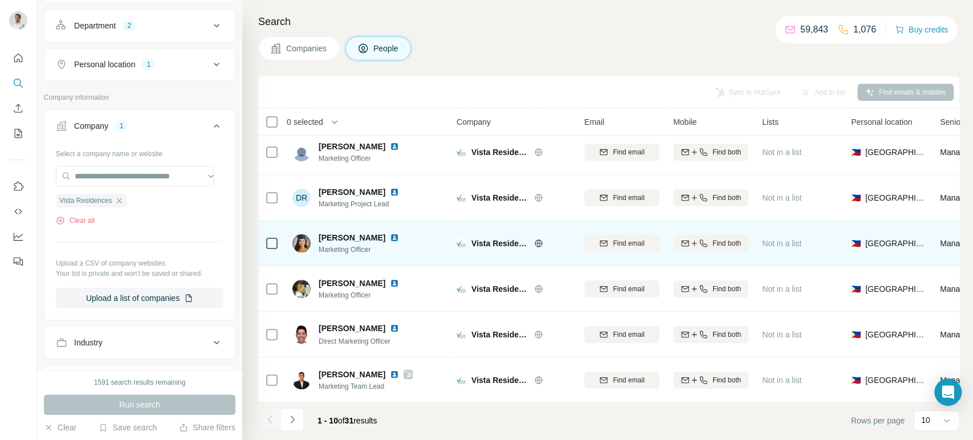
click at [399, 234] on img at bounding box center [394, 237] width 9 height 9
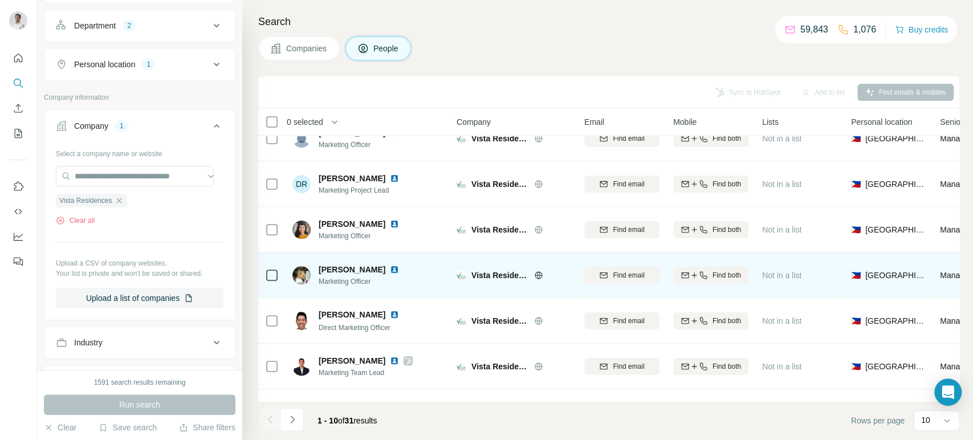
scroll to position [113, 0]
click at [390, 266] on img at bounding box center [394, 267] width 9 height 9
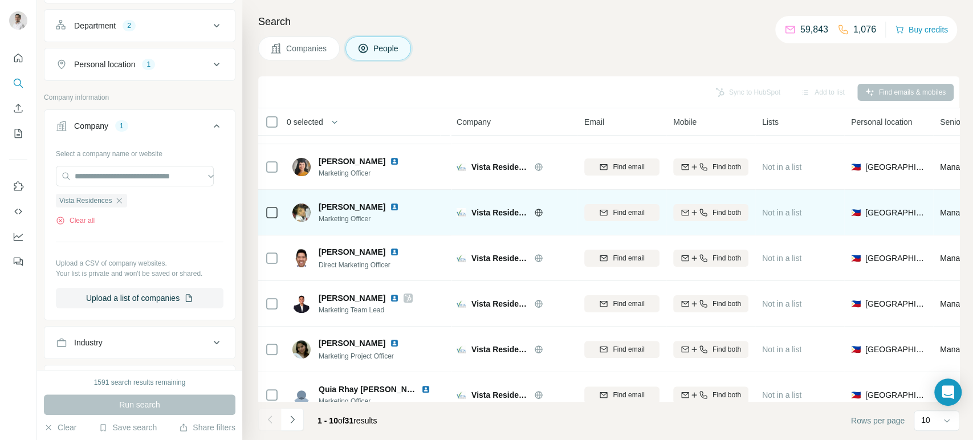
scroll to position [196, 0]
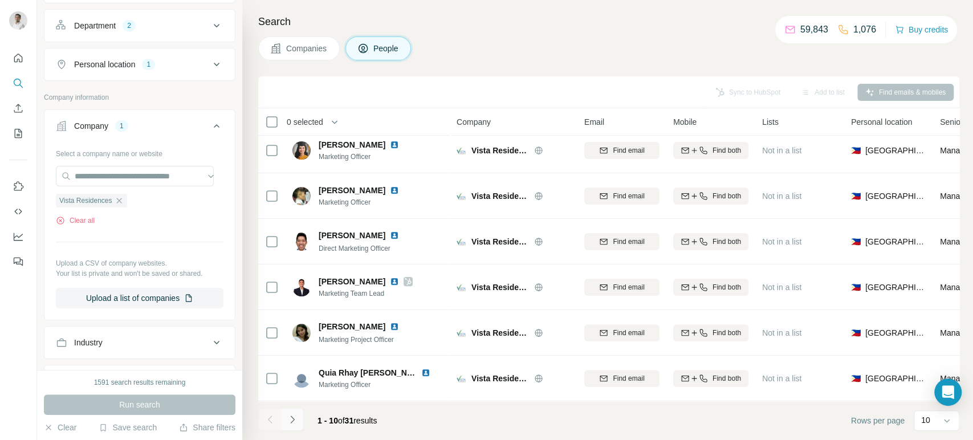
click at [297, 419] on icon "Navigate to next page" at bounding box center [292, 419] width 11 height 11
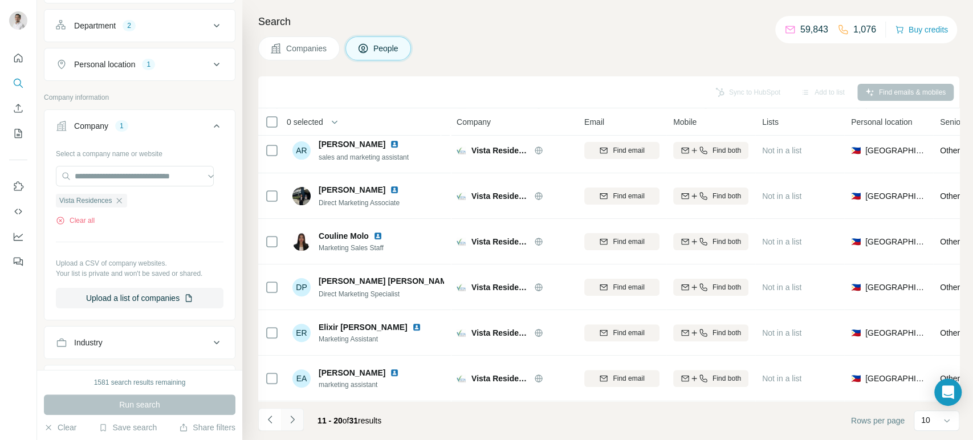
click at [292, 421] on icon "Navigate to next page" at bounding box center [292, 419] width 11 height 11
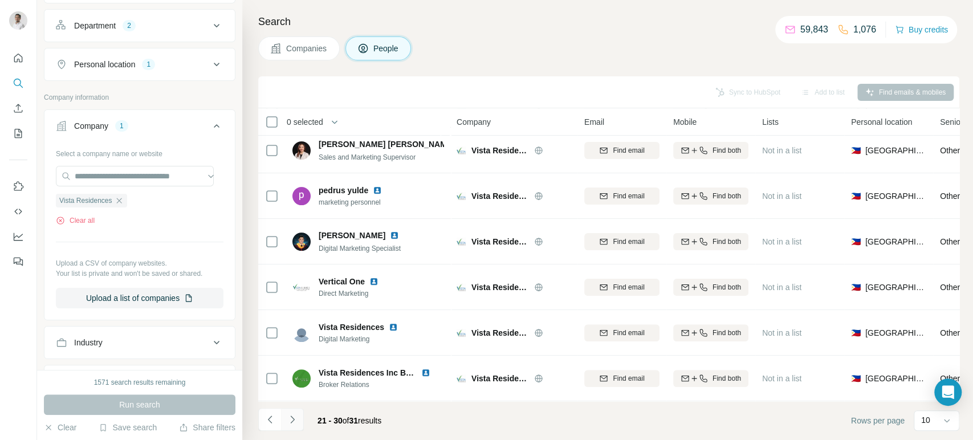
click at [291, 418] on icon "Navigate to next page" at bounding box center [292, 419] width 11 height 11
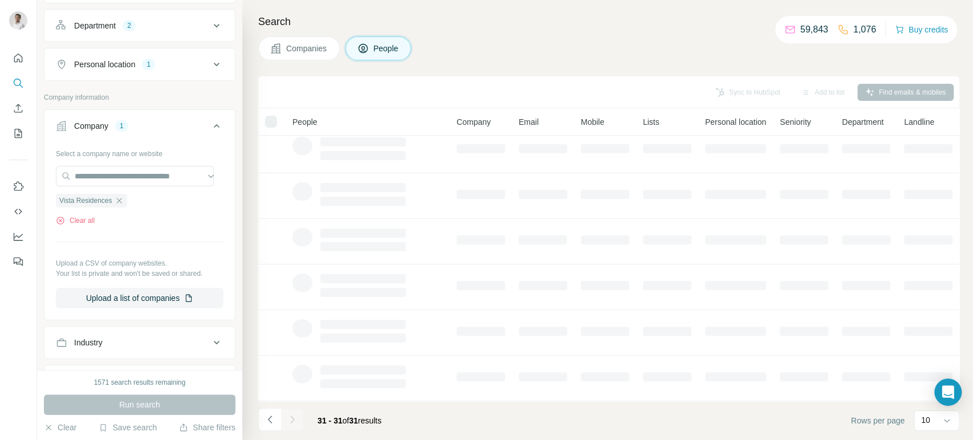
scroll to position [0, 0]
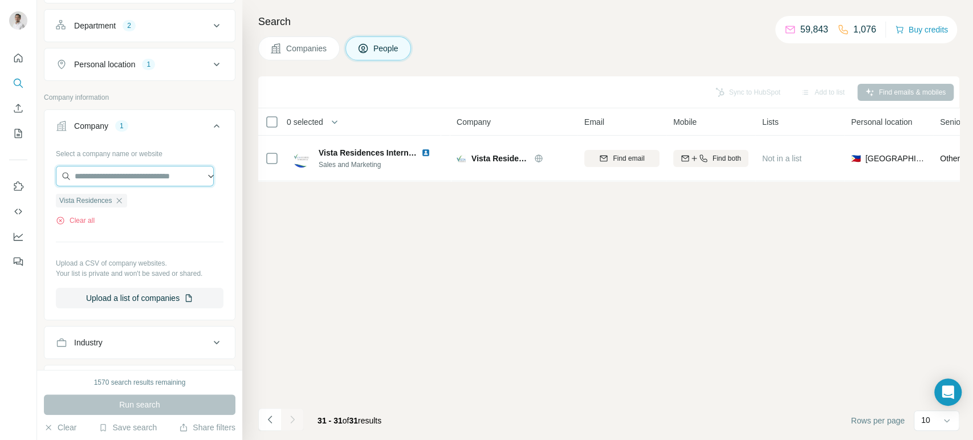
click at [140, 182] on input "text" at bounding box center [135, 176] width 158 height 21
paste input "******"
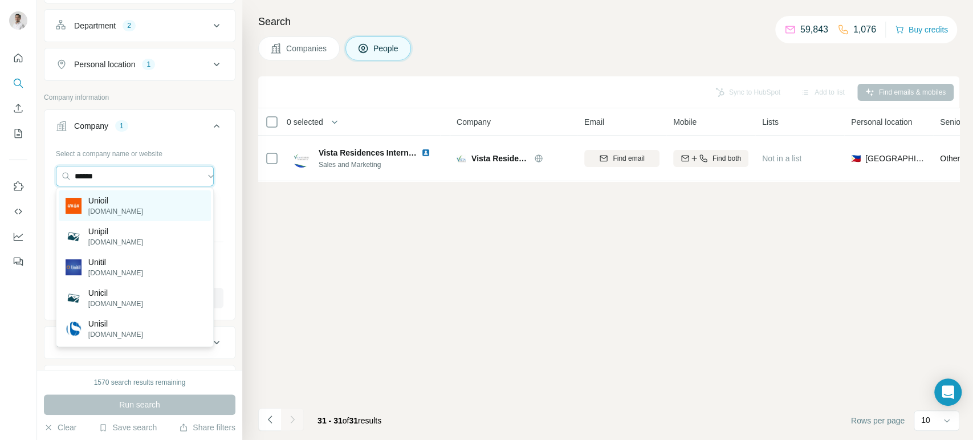
type input "******"
click at [129, 205] on div "Unioil unioil.com" at bounding box center [135, 205] width 152 height 31
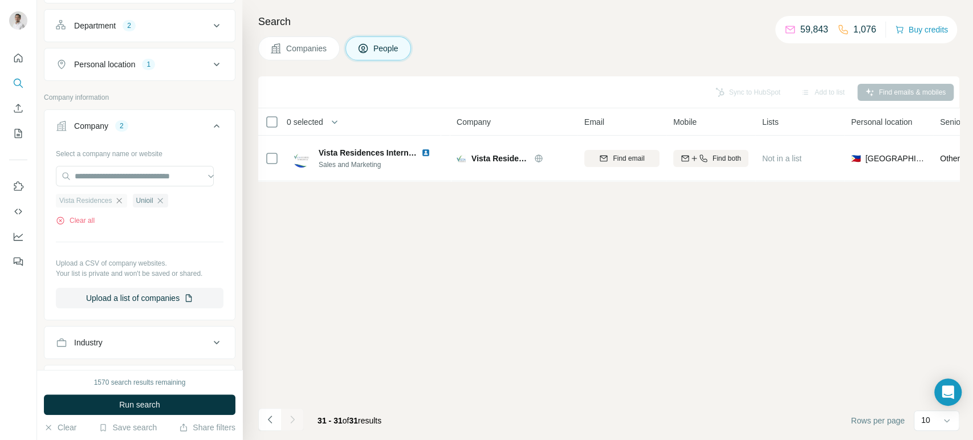
click at [121, 199] on icon "button" at bounding box center [118, 200] width 5 height 5
click at [140, 402] on span "Run search" at bounding box center [139, 404] width 41 height 11
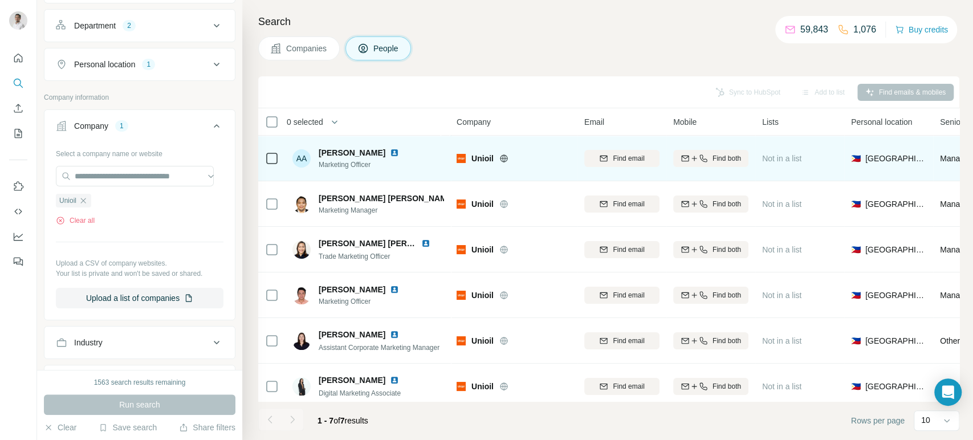
click at [390, 149] on img at bounding box center [394, 152] width 9 height 9
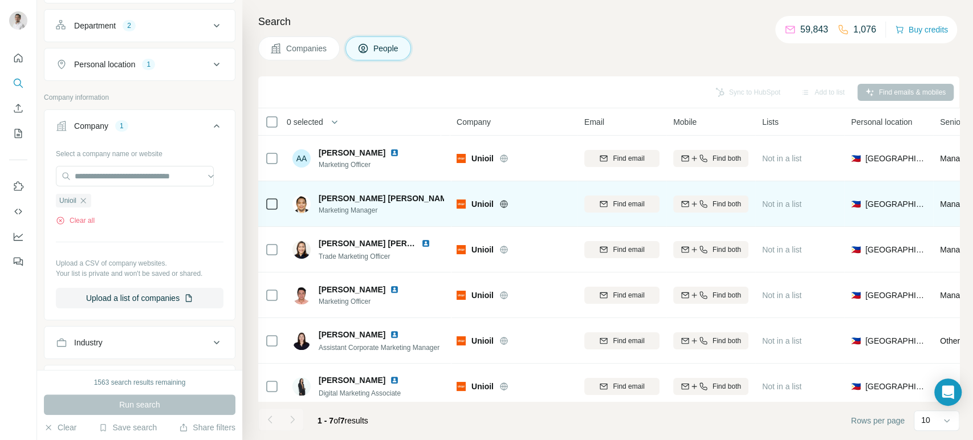
click at [459, 197] on img at bounding box center [463, 198] width 9 height 9
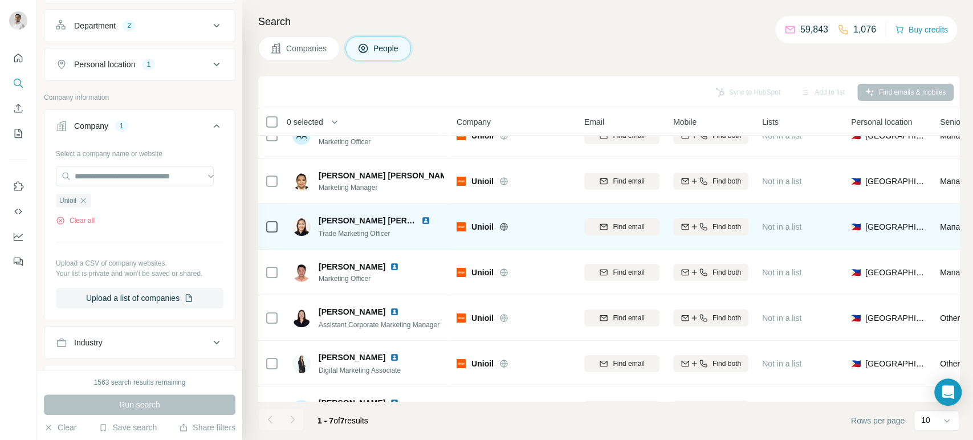
scroll to position [40, 0]
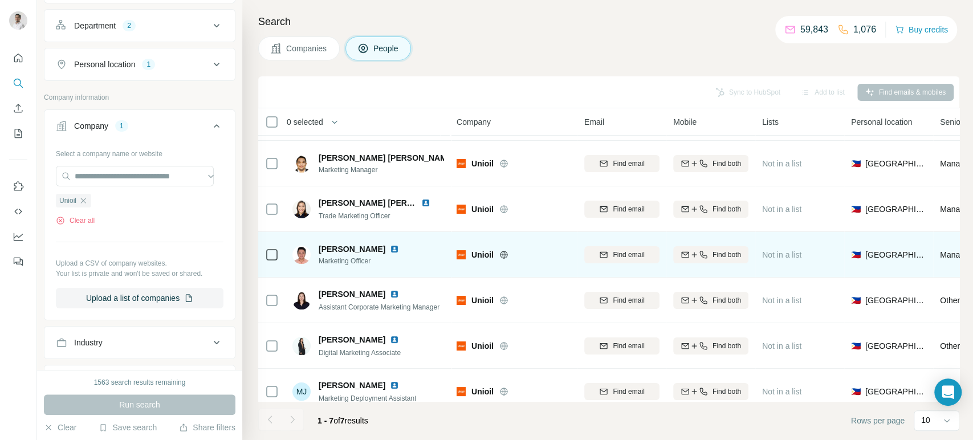
click at [390, 248] on img at bounding box center [394, 248] width 9 height 9
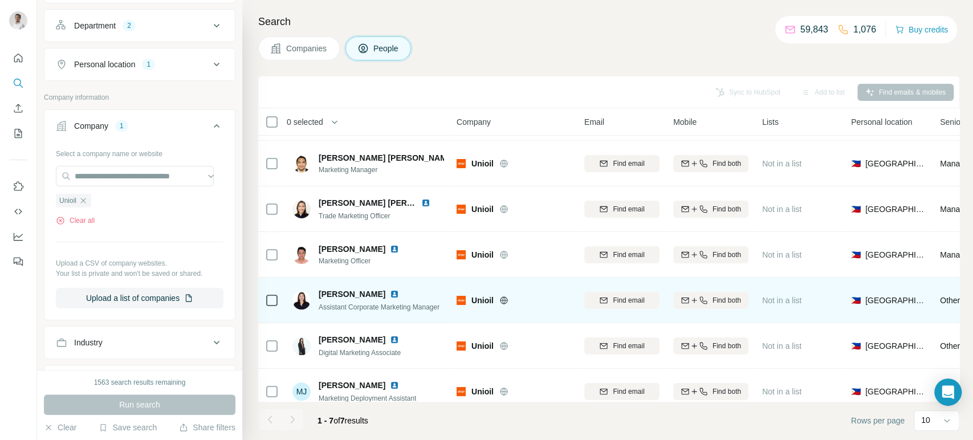
click at [390, 293] on img at bounding box center [394, 294] width 9 height 9
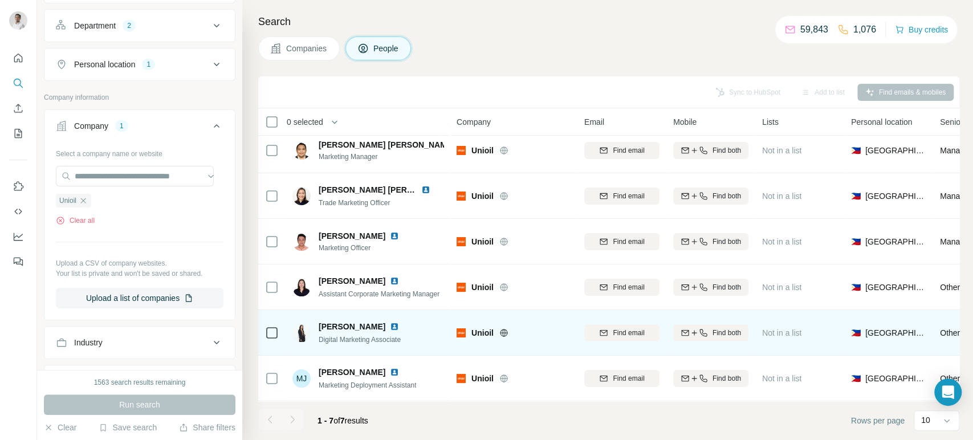
scroll to position [0, 0]
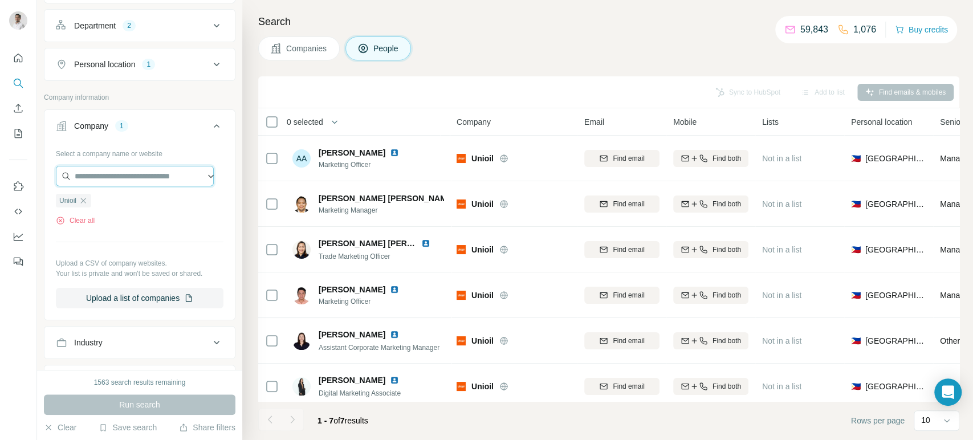
click at [164, 180] on input "text" at bounding box center [135, 176] width 158 height 21
paste input "**********"
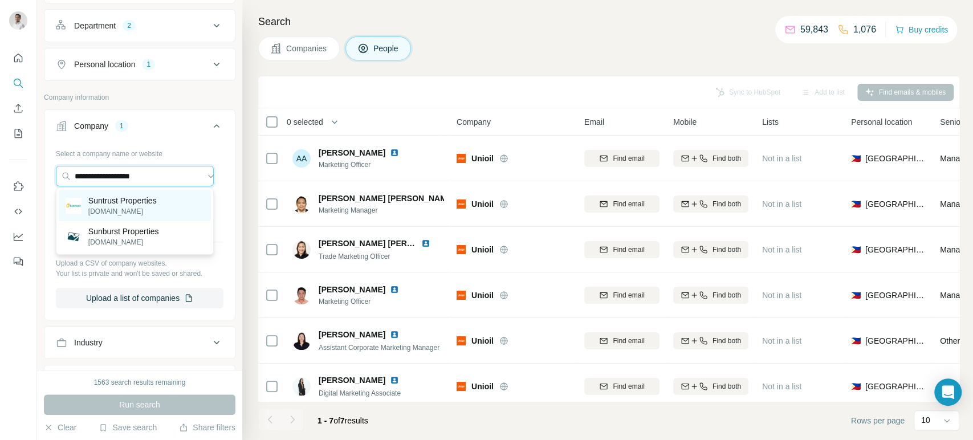
type input "**********"
click at [149, 208] on p "suntrust.com.ph" at bounding box center [122, 211] width 68 height 10
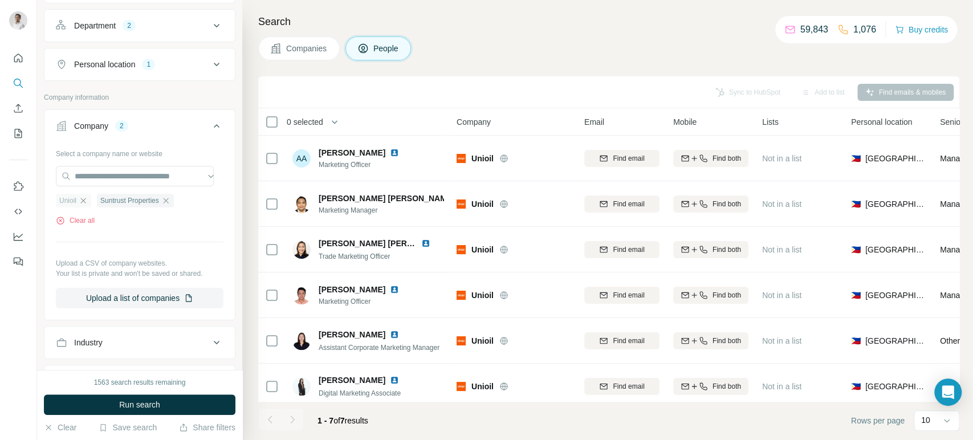
click at [84, 197] on icon "button" at bounding box center [83, 200] width 9 height 9
click at [137, 403] on span "Run search" at bounding box center [139, 404] width 41 height 11
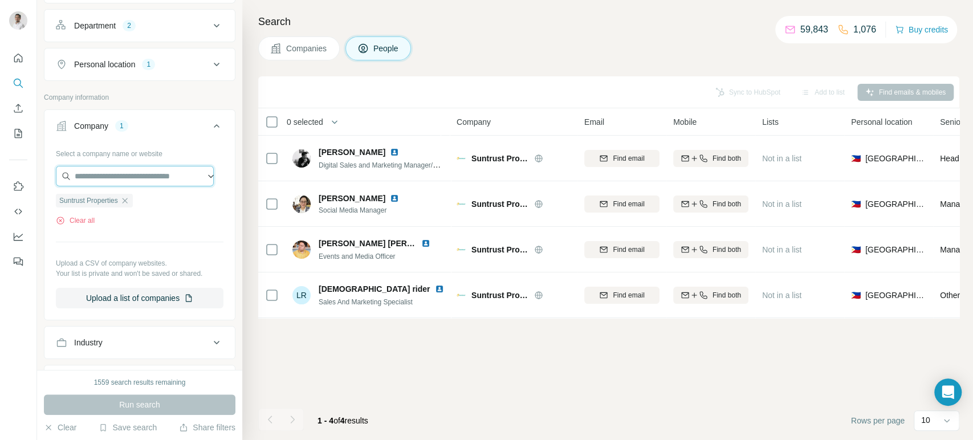
paste input "**********"
click at [168, 173] on input "**********" at bounding box center [135, 176] width 158 height 21
type input "**********"
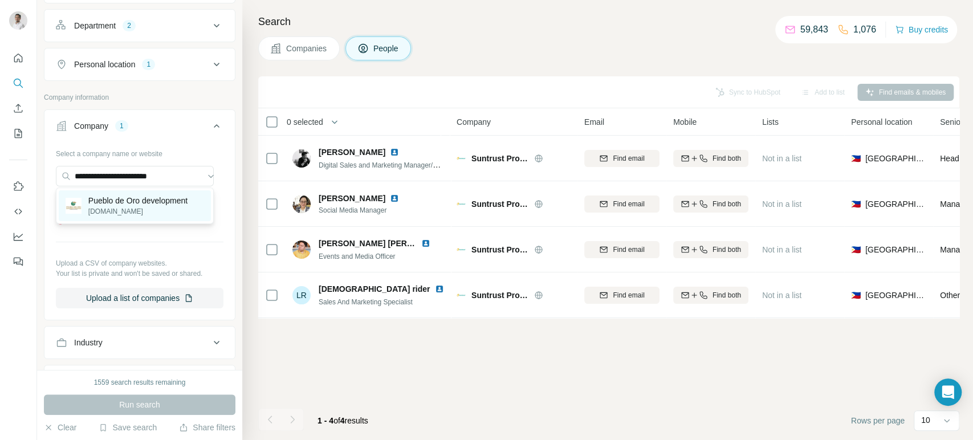
click at [153, 214] on p "pueblodeoro.com" at bounding box center [137, 211] width 99 height 10
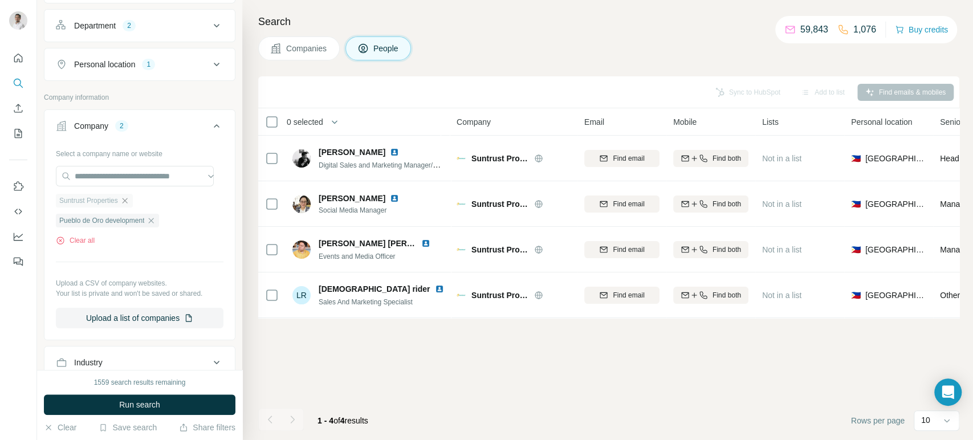
click at [127, 198] on icon "button" at bounding box center [124, 200] width 5 height 5
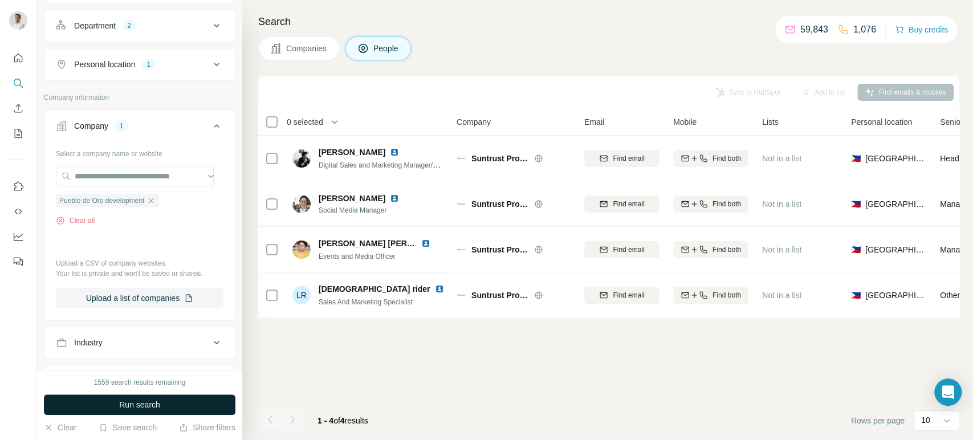
click at [150, 404] on span "Run search" at bounding box center [139, 404] width 41 height 11
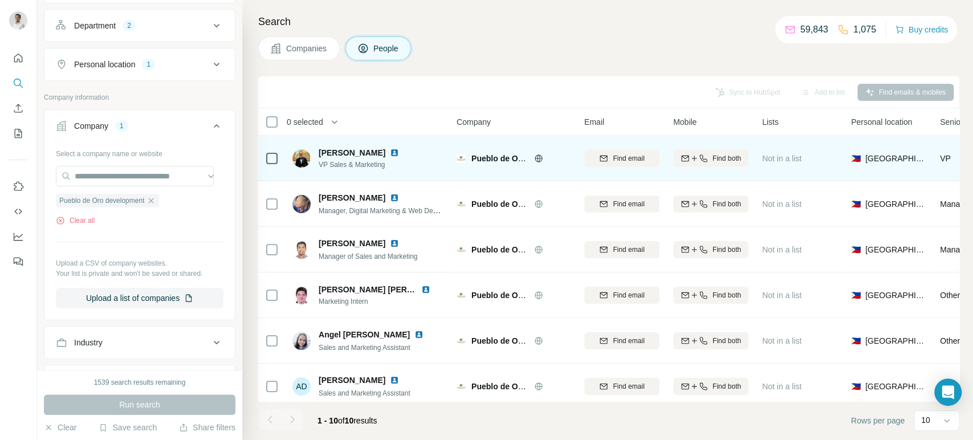
click at [382, 147] on div "Lemuel Branal" at bounding box center [366, 152] width 94 height 11
click at [390, 152] on img at bounding box center [394, 152] width 9 height 9
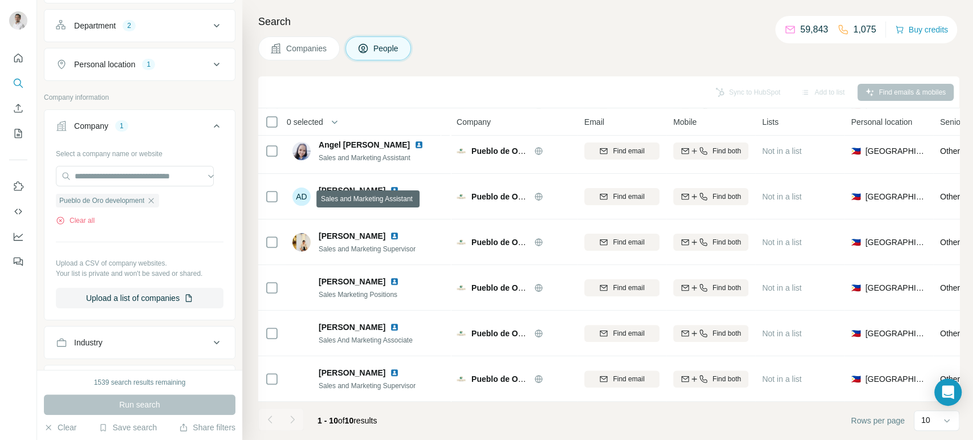
scroll to position [196, 0]
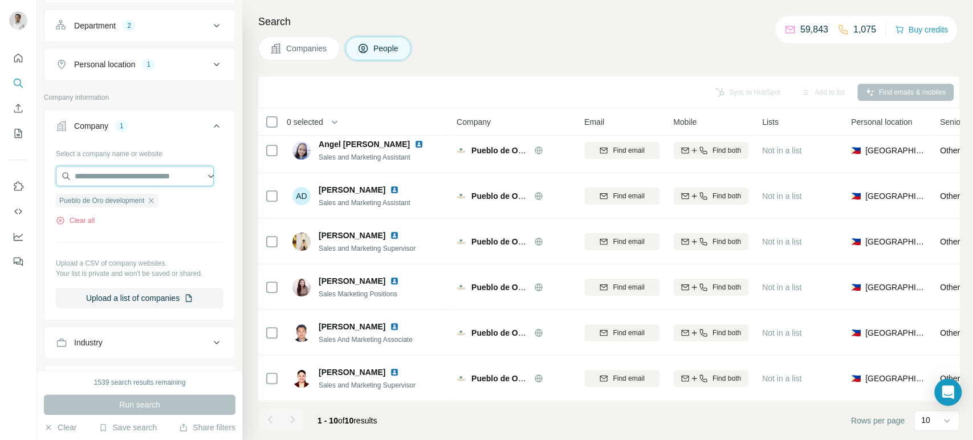
paste input "**********"
click at [150, 175] on input "**********" at bounding box center [135, 176] width 158 height 21
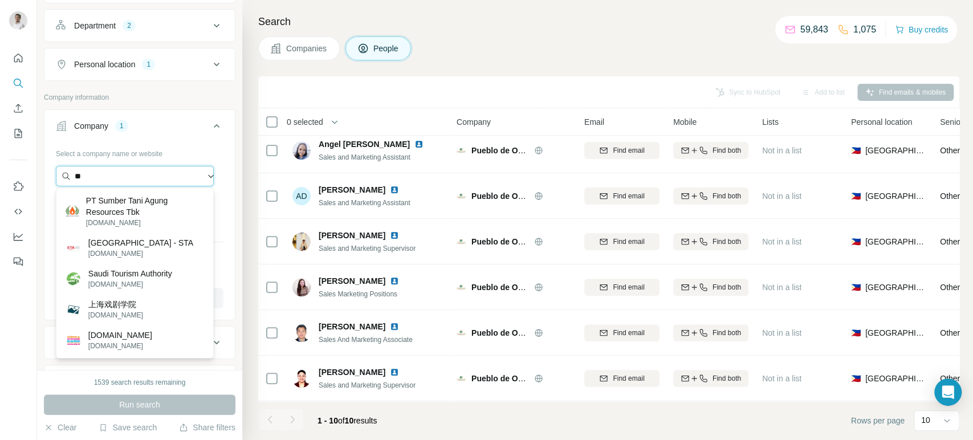
type input "*"
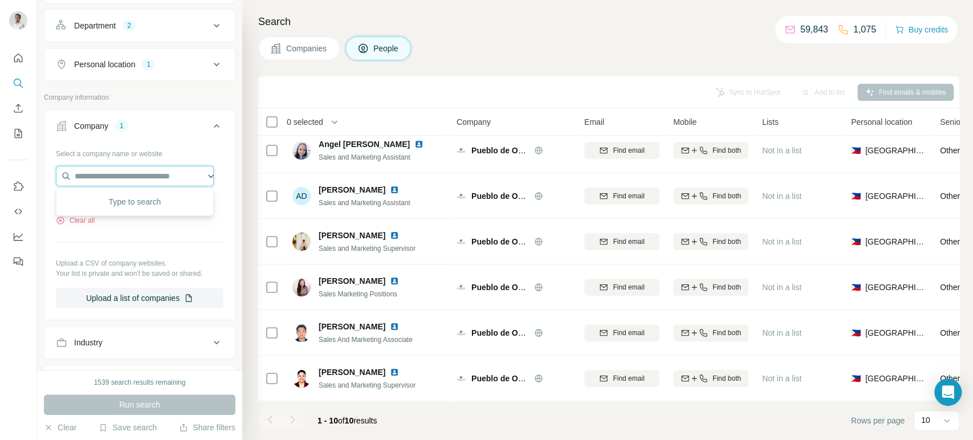
paste input "**********"
click at [89, 170] on input "**********" at bounding box center [135, 176] width 158 height 21
click at [152, 172] on input "**********" at bounding box center [135, 176] width 158 height 21
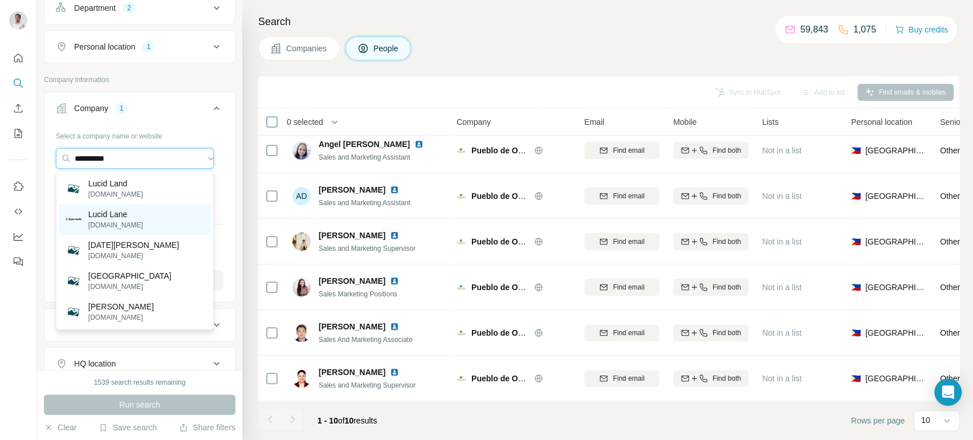
scroll to position [178, 0]
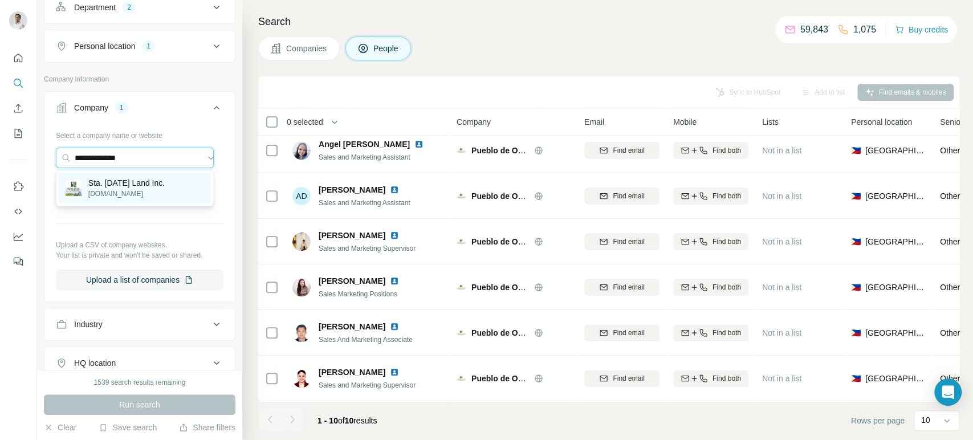
type input "**********"
click at [133, 190] on p "stalucialand.com.ph" at bounding box center [126, 194] width 76 height 10
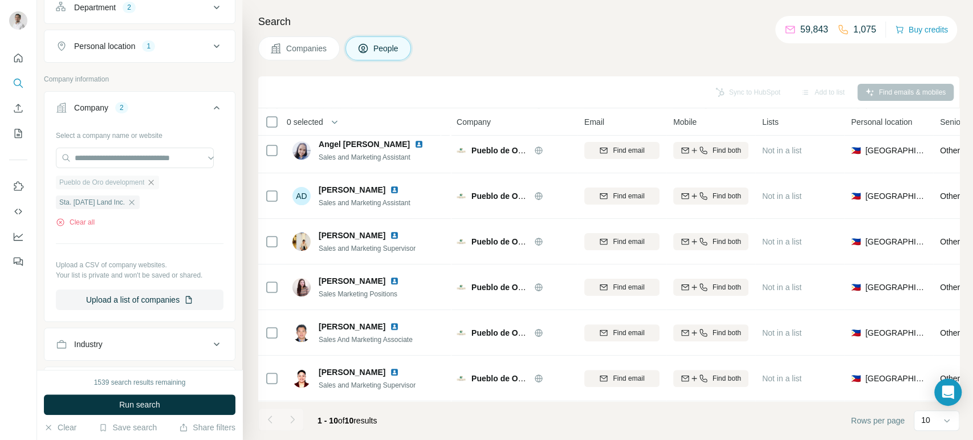
click at [154, 180] on icon "button" at bounding box center [151, 182] width 5 height 5
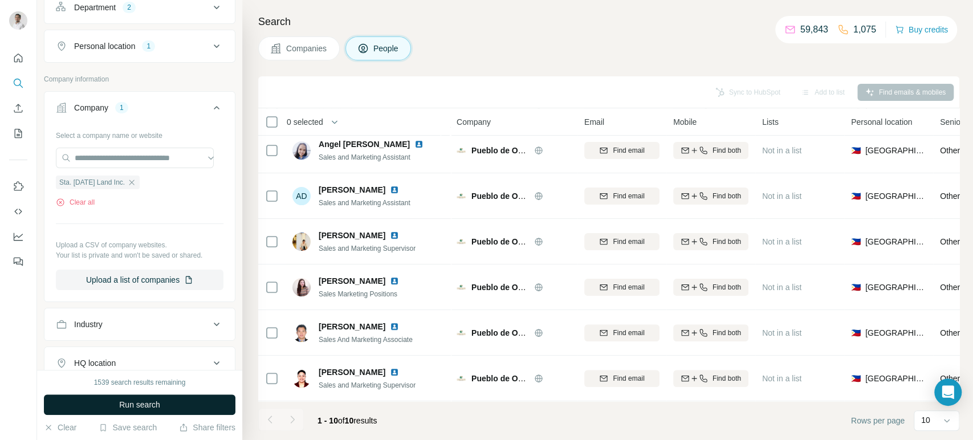
click at [148, 404] on span "Run search" at bounding box center [139, 404] width 41 height 11
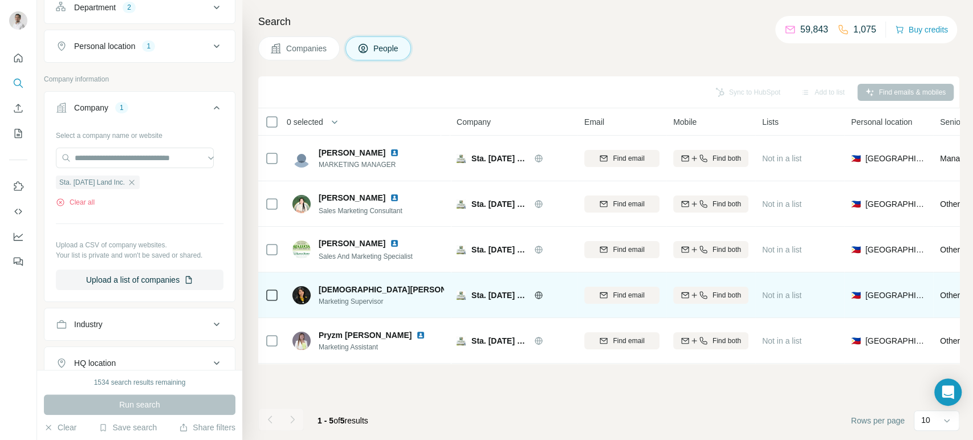
click at [482, 288] on img at bounding box center [486, 289] width 9 height 9
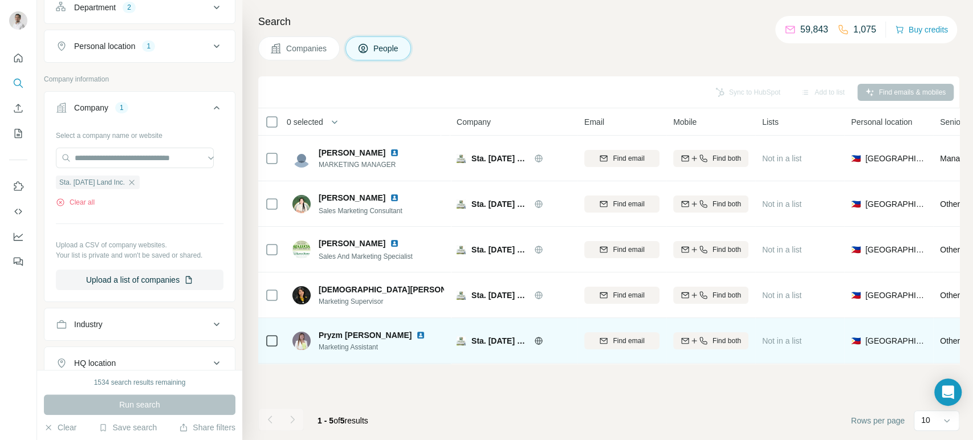
click at [416, 333] on img at bounding box center [420, 335] width 9 height 9
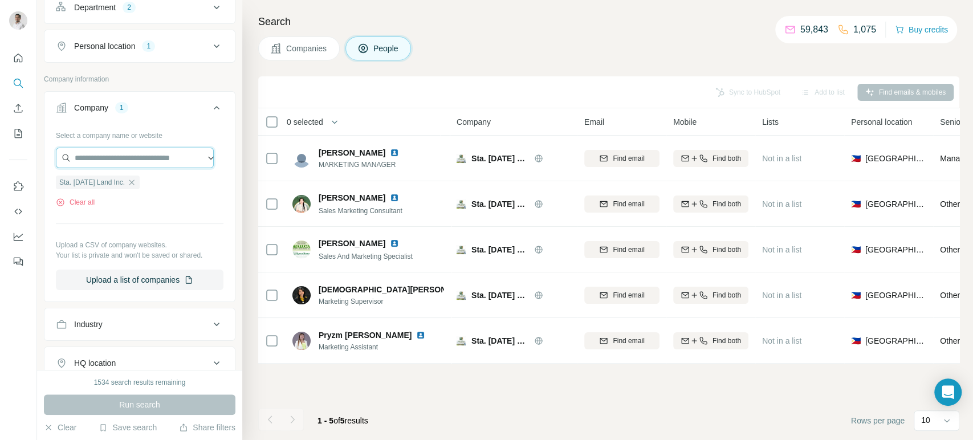
click at [153, 158] on input "text" at bounding box center [135, 158] width 158 height 21
paste input "**********"
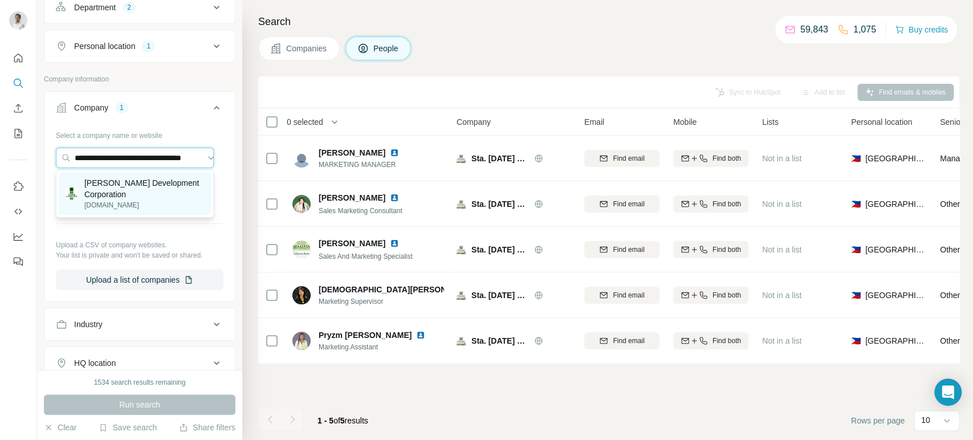
type input "**********"
click at [142, 188] on p "Torre Lorenzo Development Corporation" at bounding box center [144, 188] width 120 height 23
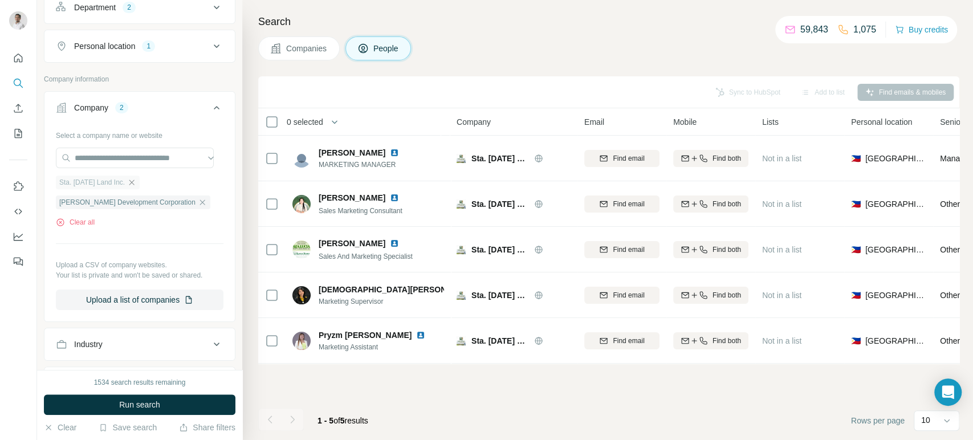
click at [128, 181] on icon "button" at bounding box center [131, 182] width 9 height 9
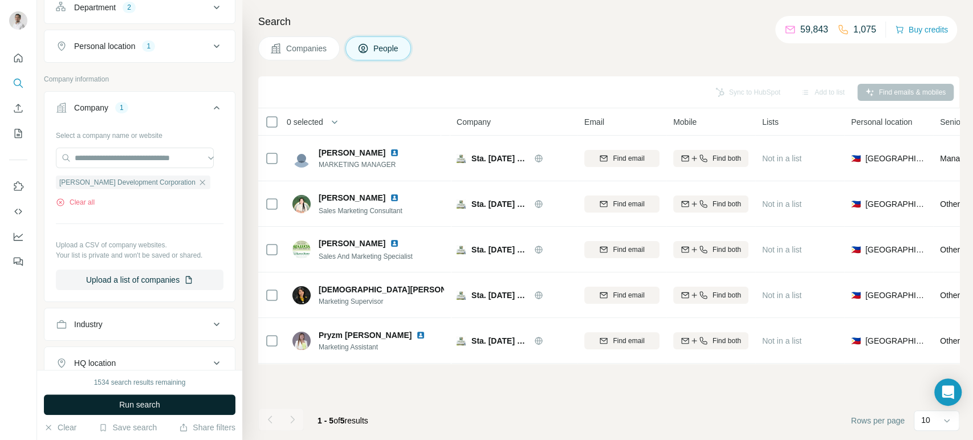
click at [137, 402] on span "Run search" at bounding box center [139, 404] width 41 height 11
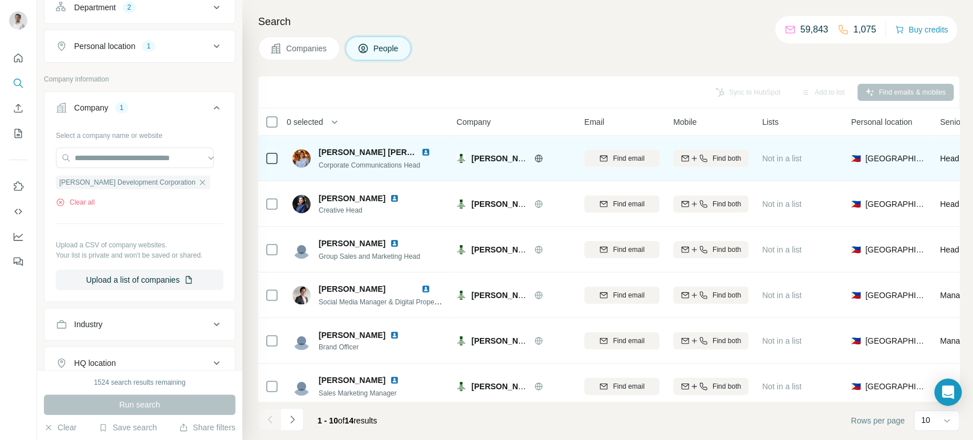
click at [425, 149] on img at bounding box center [425, 152] width 9 height 9
click at [428, 150] on img at bounding box center [425, 152] width 9 height 9
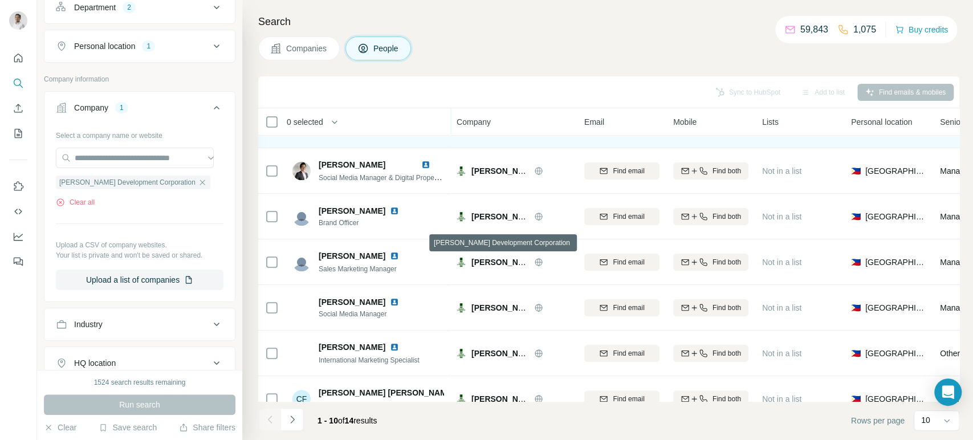
scroll to position [125, 0]
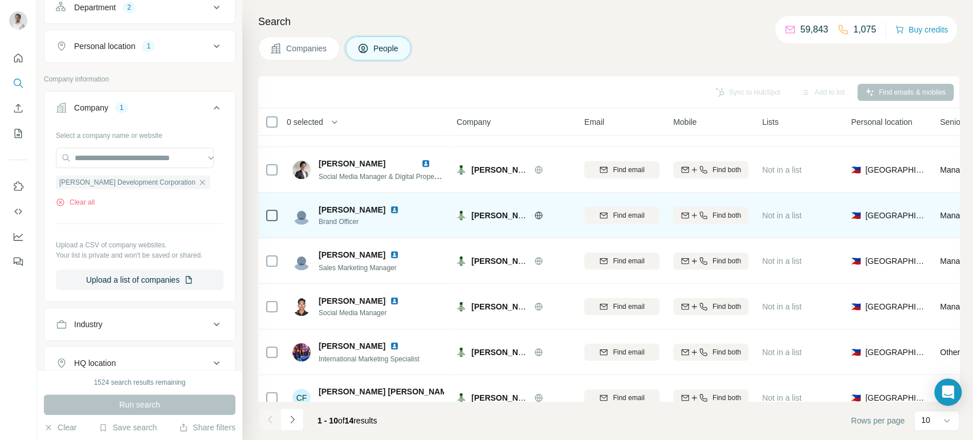
click at [390, 205] on img at bounding box center [394, 209] width 9 height 9
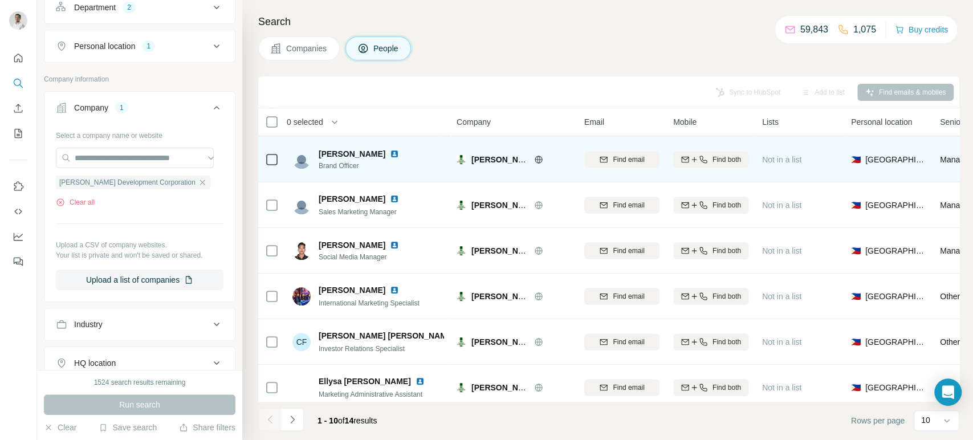
scroll to position [196, 0]
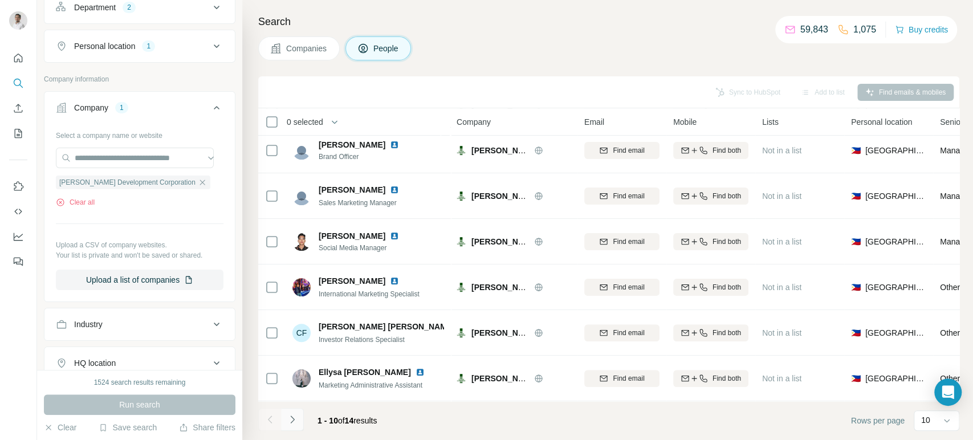
click at [293, 420] on icon "Navigate to next page" at bounding box center [292, 418] width 4 height 7
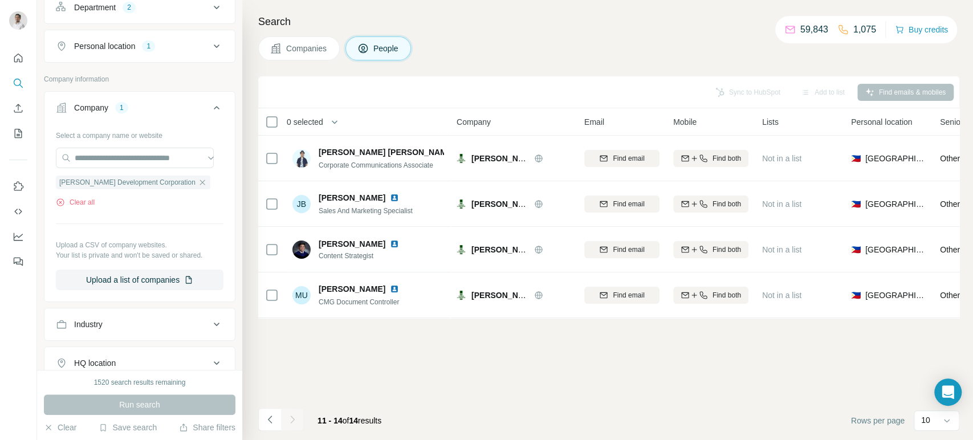
scroll to position [0, 0]
click at [156, 156] on input "text" at bounding box center [135, 158] width 158 height 21
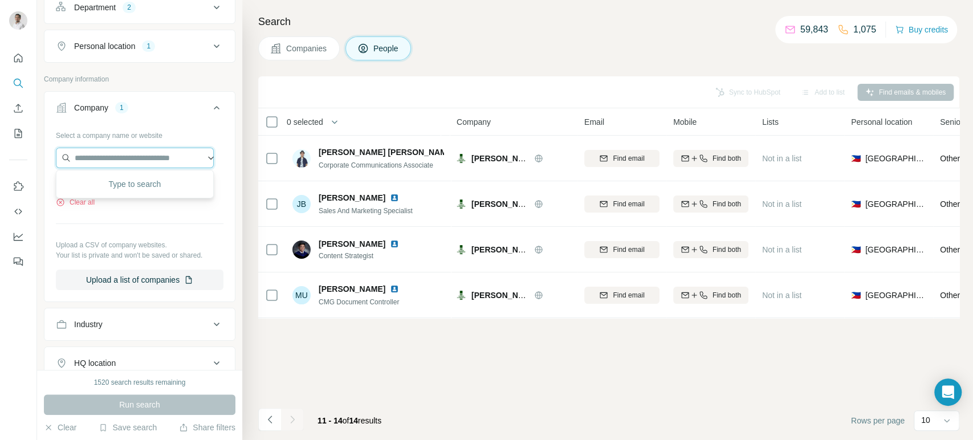
paste input "**********"
type input "**********"
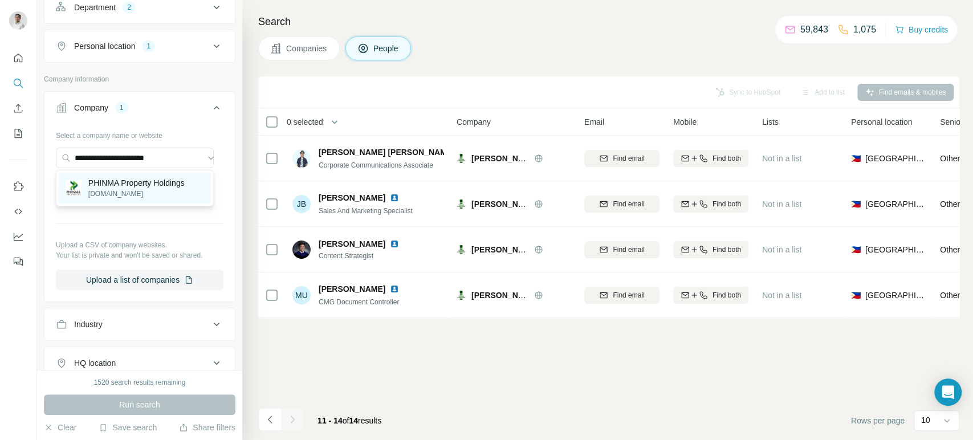
click at [153, 186] on p "PHINMA Property Holdings" at bounding box center [136, 182] width 96 height 11
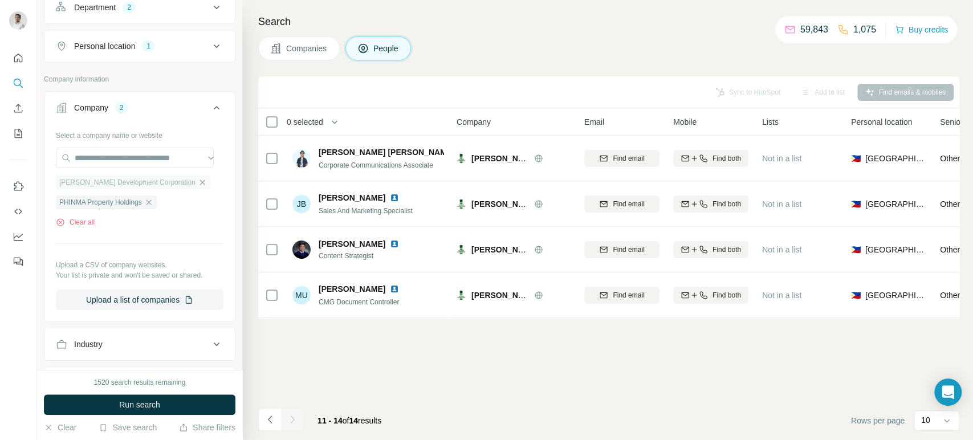
click at [198, 178] on icon "button" at bounding box center [202, 182] width 9 height 9
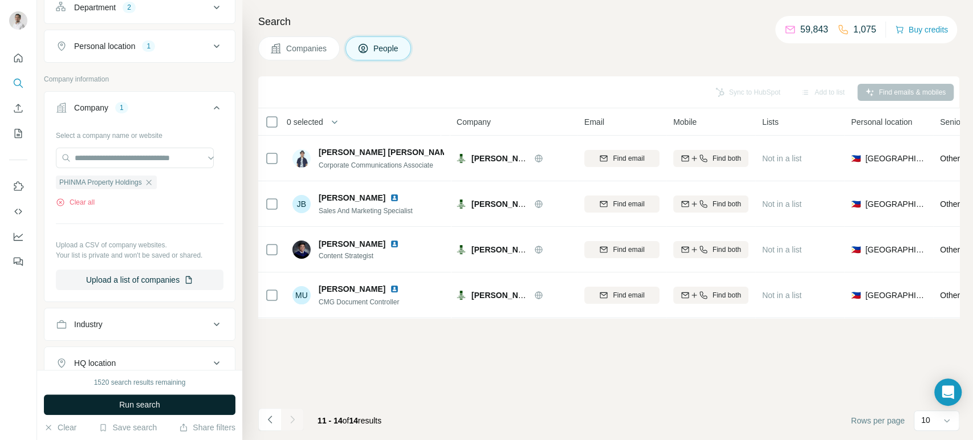
click at [142, 404] on span "Run search" at bounding box center [139, 404] width 41 height 11
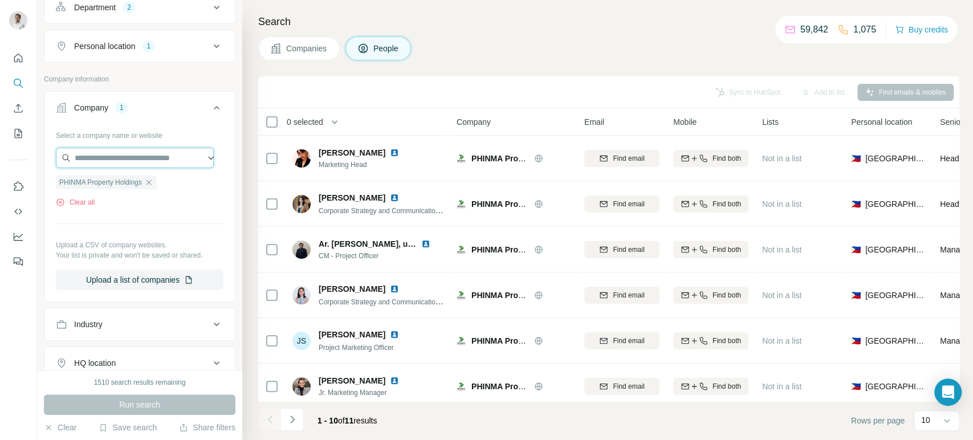
click at [114, 156] on input "text" at bounding box center [135, 158] width 158 height 21
paste input "**********"
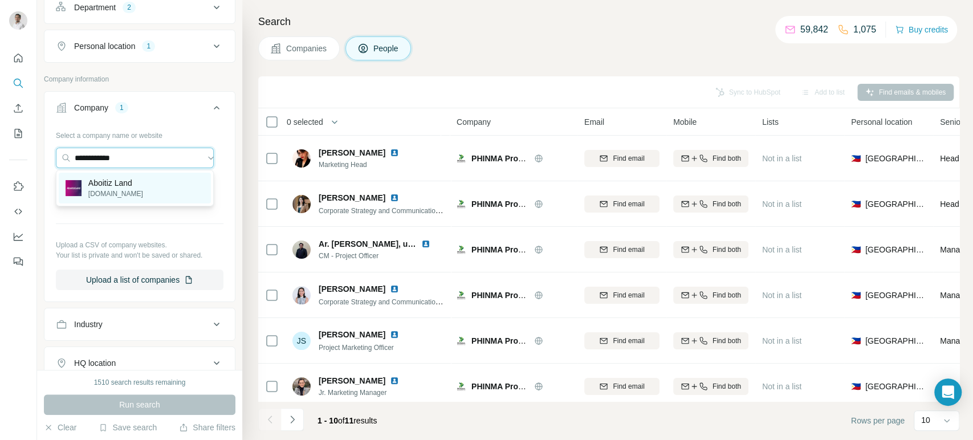
type input "**********"
click at [116, 190] on p "aboitizland.com" at bounding box center [115, 194] width 55 height 10
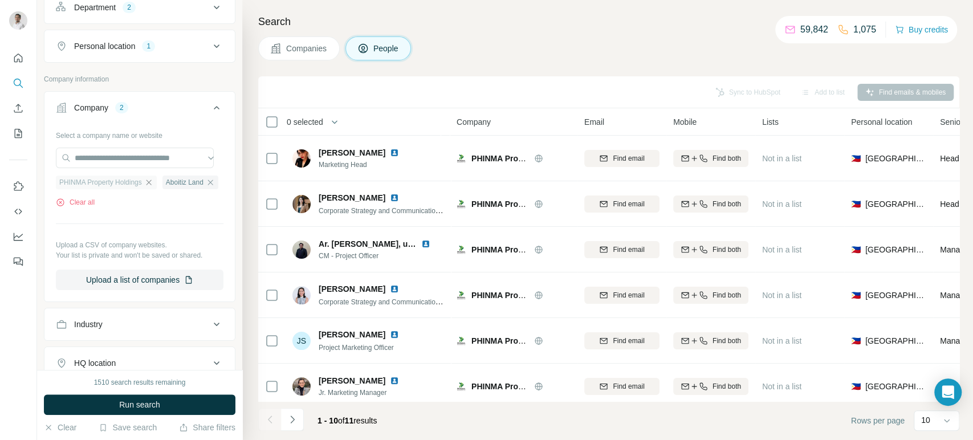
click at [153, 179] on icon "button" at bounding box center [148, 182] width 9 height 9
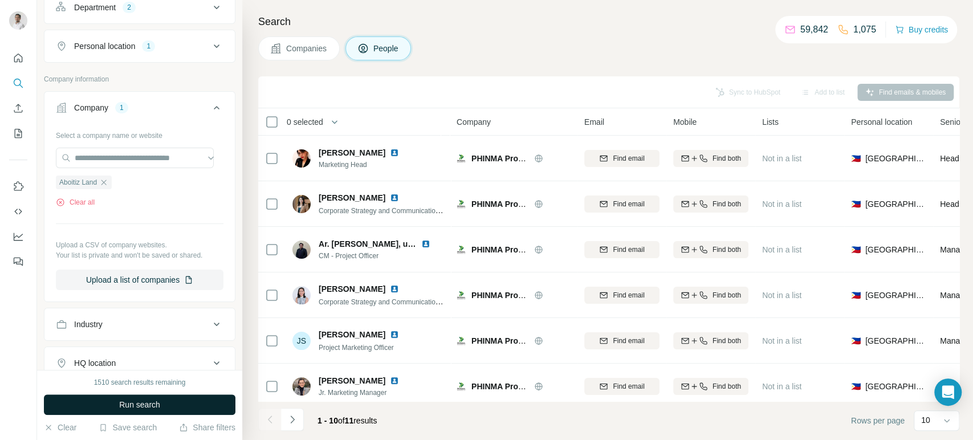
click at [150, 404] on span "Run search" at bounding box center [139, 404] width 41 height 11
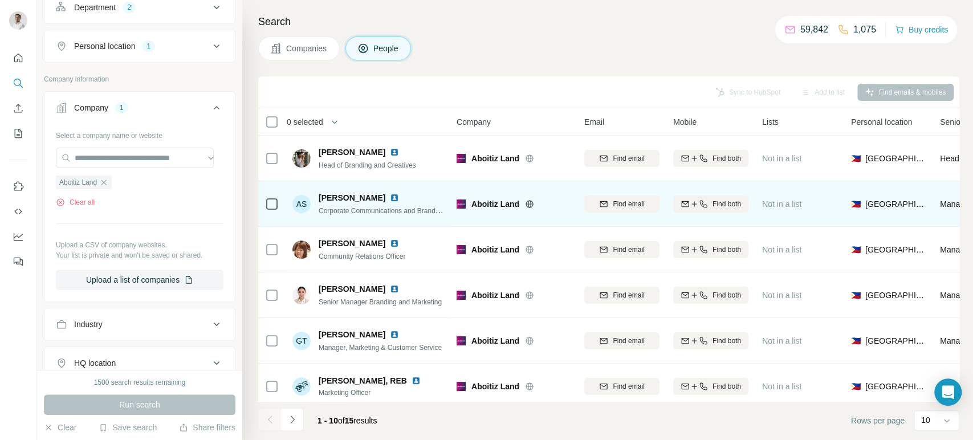
click at [399, 193] on img at bounding box center [394, 197] width 9 height 9
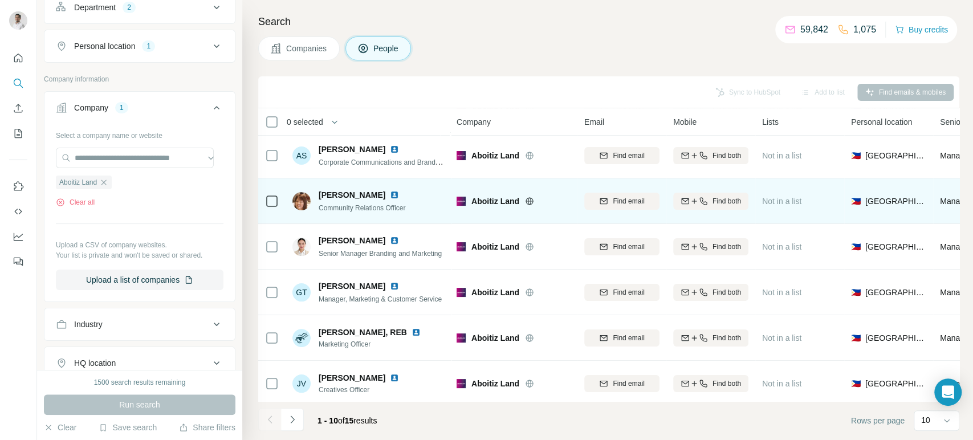
scroll to position [62, 0]
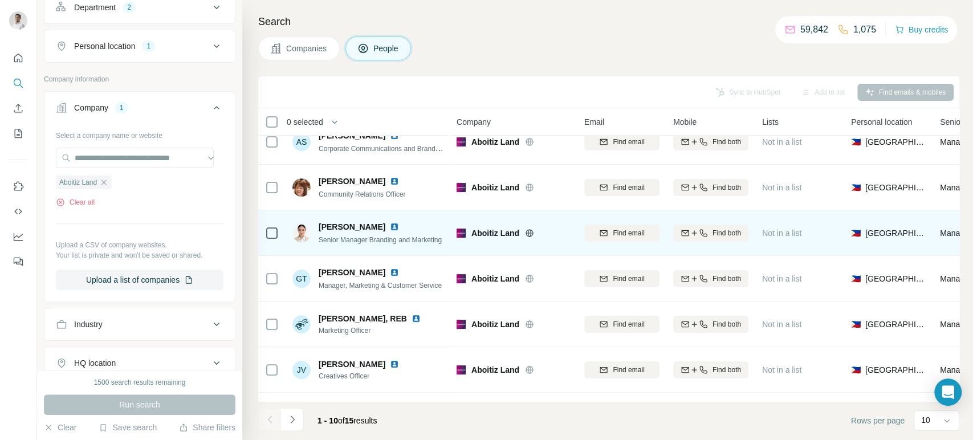
click at [399, 224] on img at bounding box center [394, 226] width 9 height 9
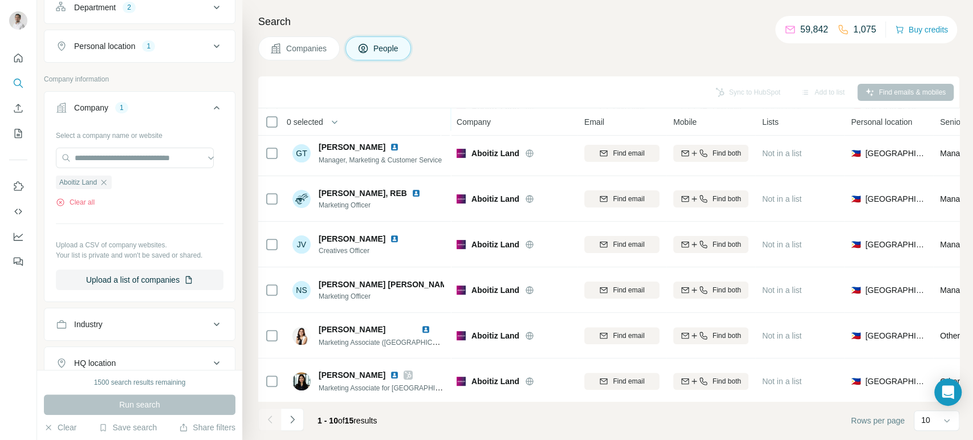
scroll to position [196, 0]
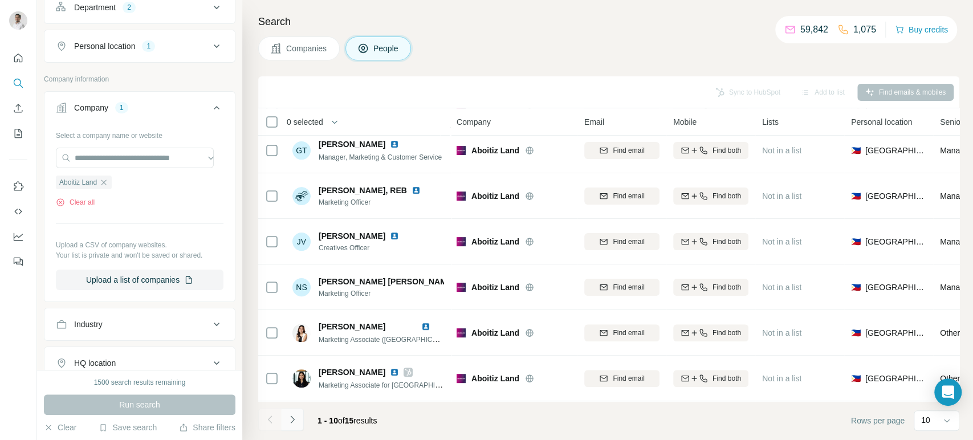
click at [295, 421] on icon "Navigate to next page" at bounding box center [292, 419] width 11 height 11
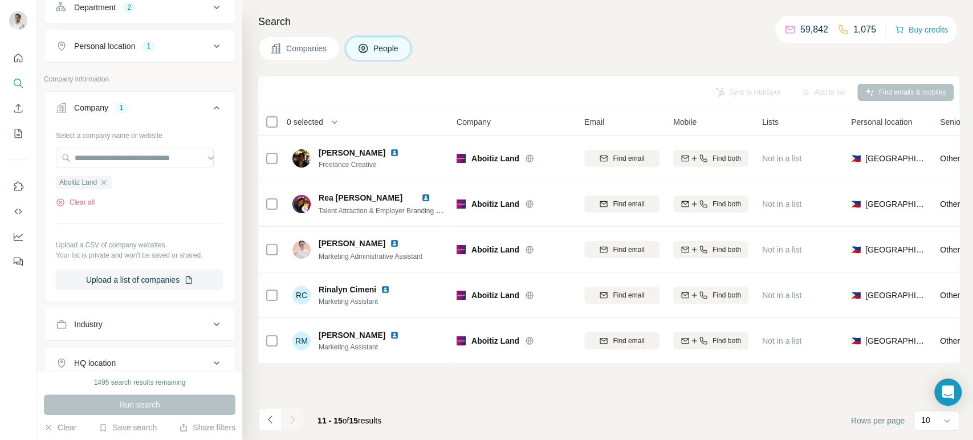
scroll to position [104, 0]
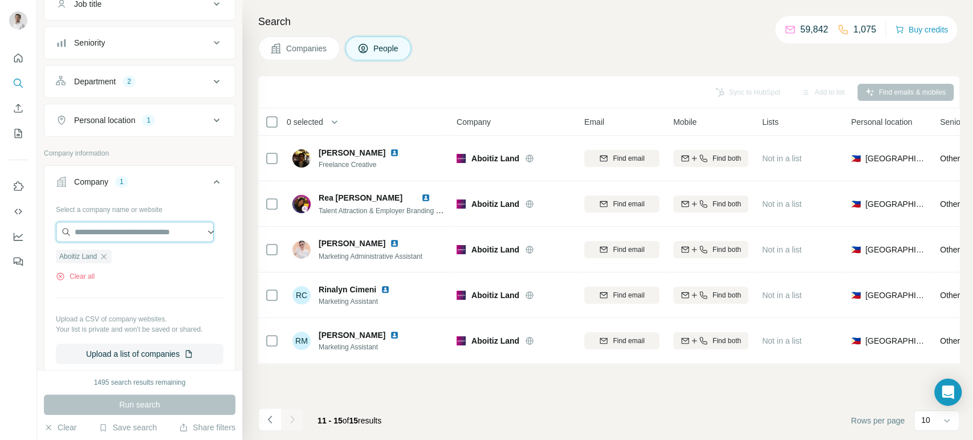
paste input "**********"
click at [150, 230] on input "**********" at bounding box center [135, 232] width 158 height 21
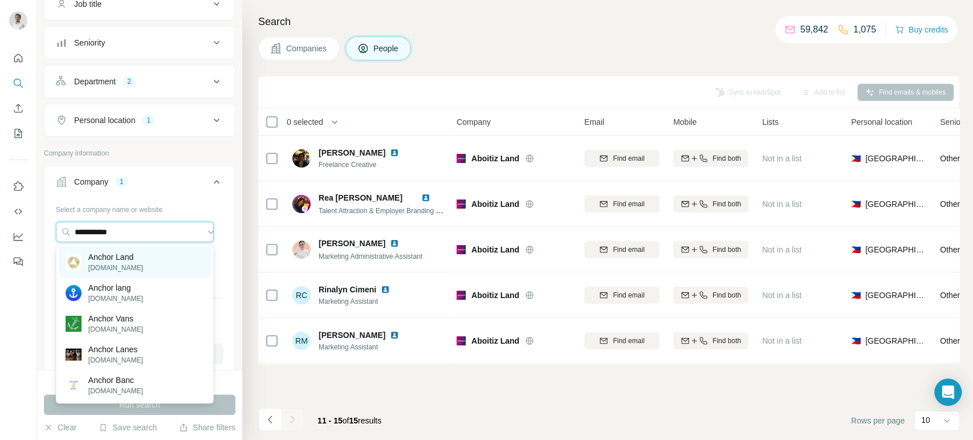
type input "**********"
click at [143, 256] on p "Anchor Land" at bounding box center [115, 256] width 55 height 11
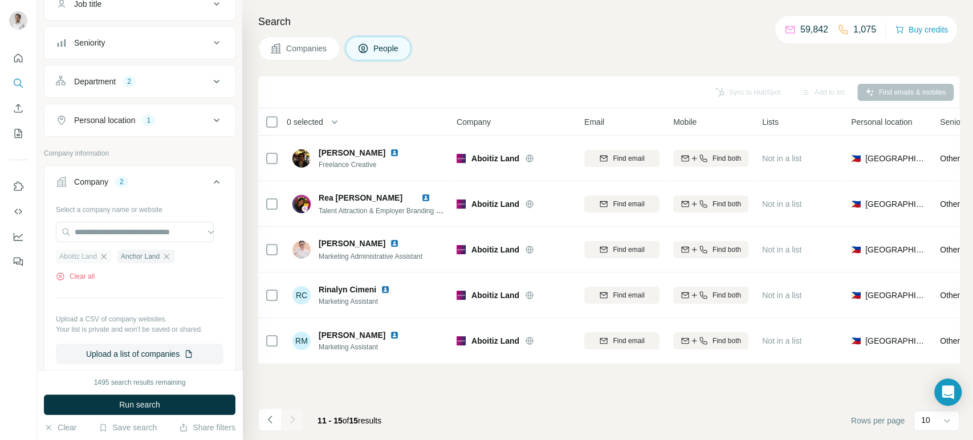
click at [106, 255] on icon "button" at bounding box center [103, 256] width 9 height 9
click at [143, 404] on span "Run search" at bounding box center [139, 404] width 41 height 11
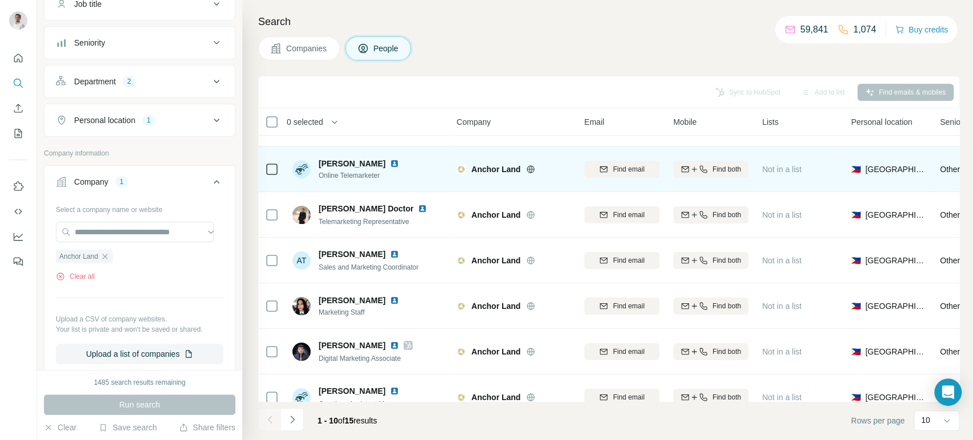
scroll to position [126, 0]
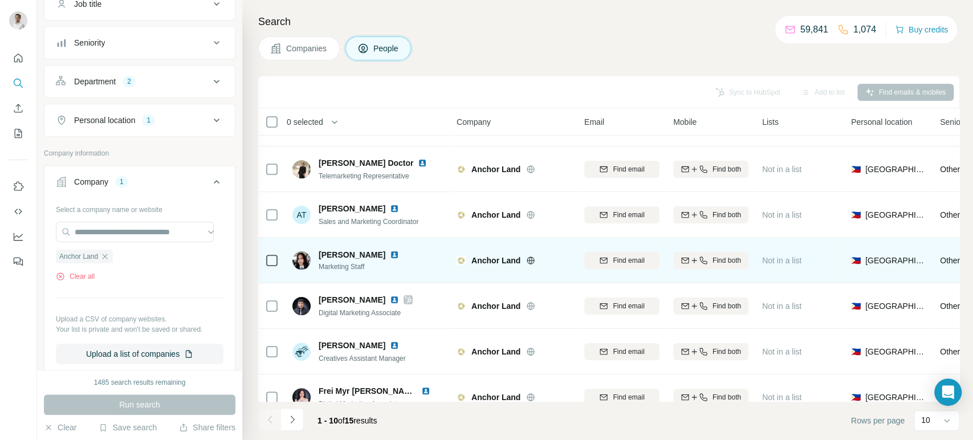
click at [390, 253] on img at bounding box center [394, 254] width 9 height 9
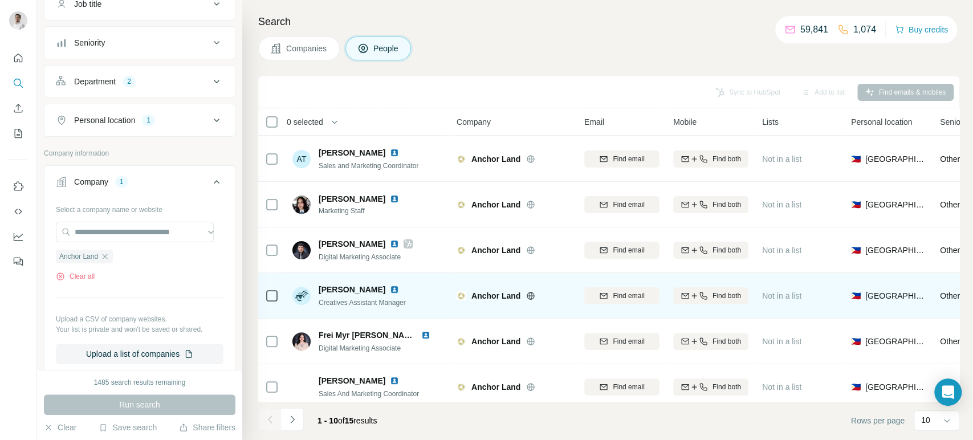
scroll to position [196, 0]
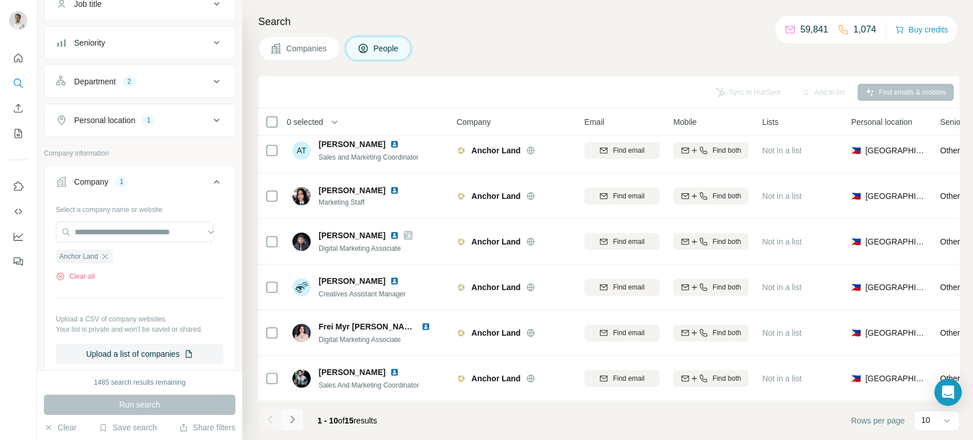
click at [295, 417] on icon "Navigate to next page" at bounding box center [292, 419] width 11 height 11
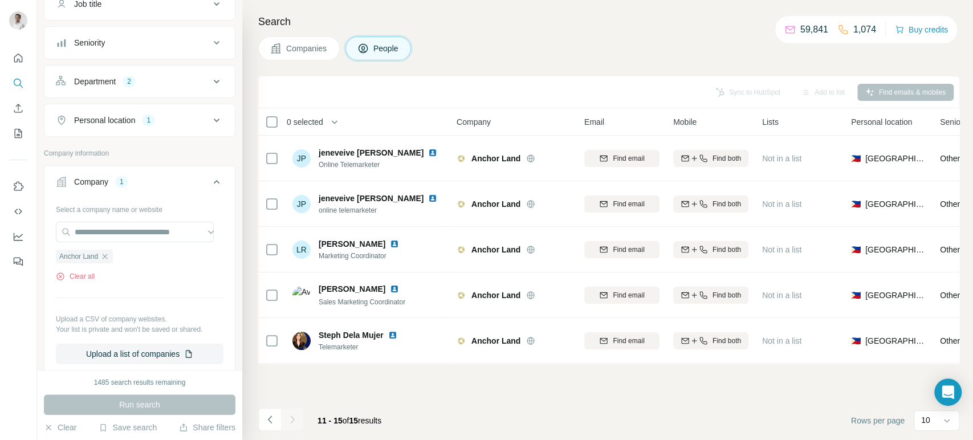
scroll to position [0, 0]
click at [113, 237] on input "text" at bounding box center [135, 232] width 158 height 21
paste input "**********"
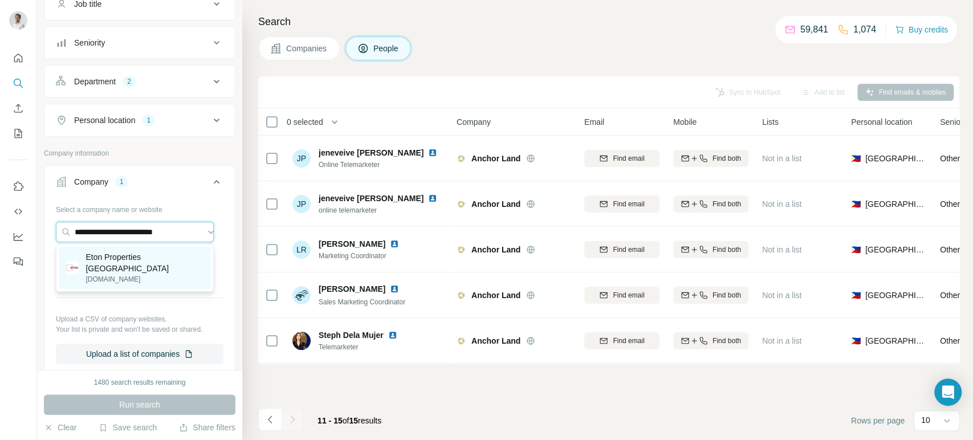
type input "**********"
click at [120, 252] on p "Eton Properties Philippines" at bounding box center [144, 262] width 119 height 23
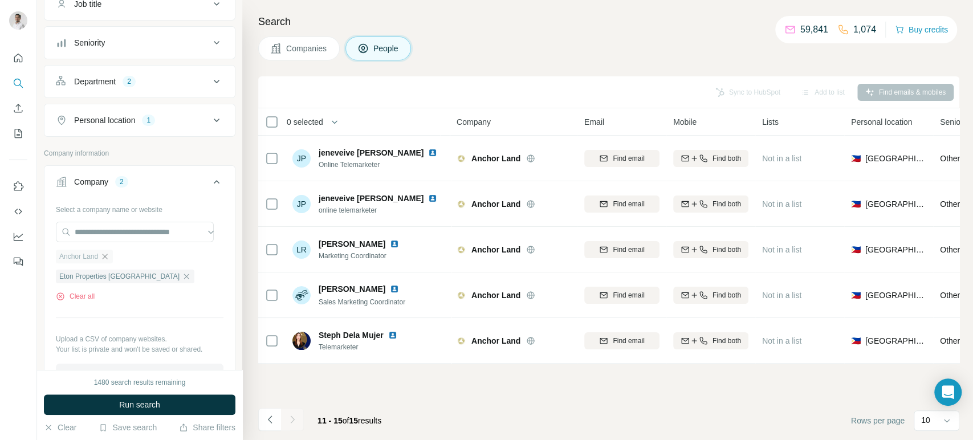
click at [108, 255] on icon "button" at bounding box center [104, 256] width 9 height 9
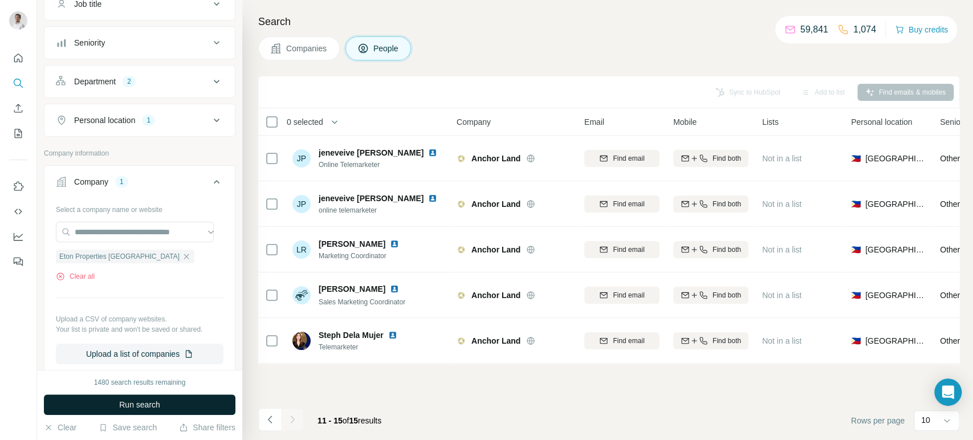
click at [130, 404] on span "Run search" at bounding box center [139, 404] width 41 height 11
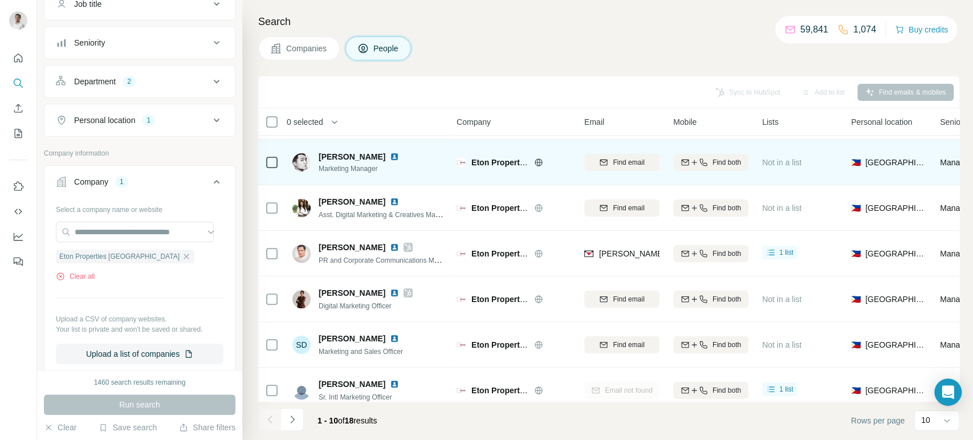
scroll to position [88, 0]
click at [390, 153] on img at bounding box center [394, 156] width 9 height 9
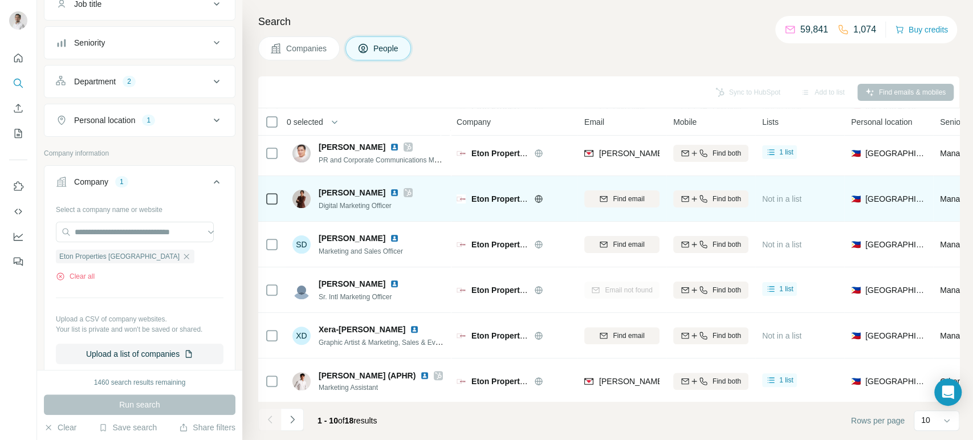
scroll to position [196, 0]
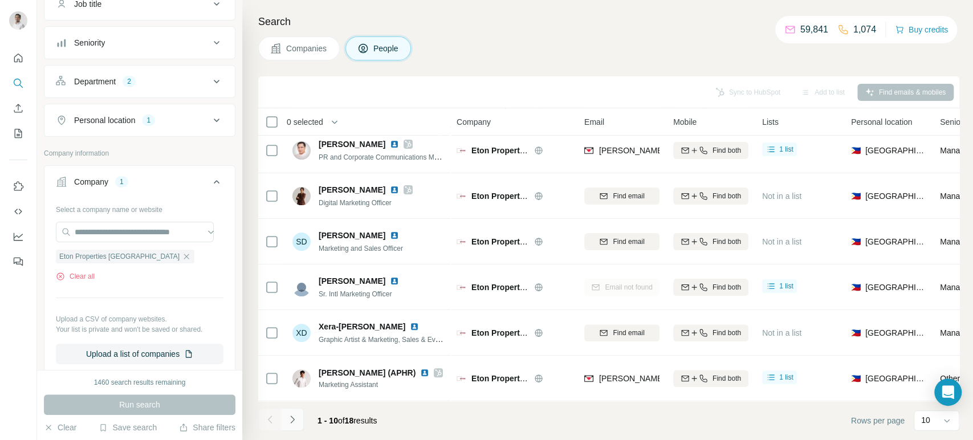
click at [296, 425] on button "Navigate to next page" at bounding box center [292, 419] width 23 height 23
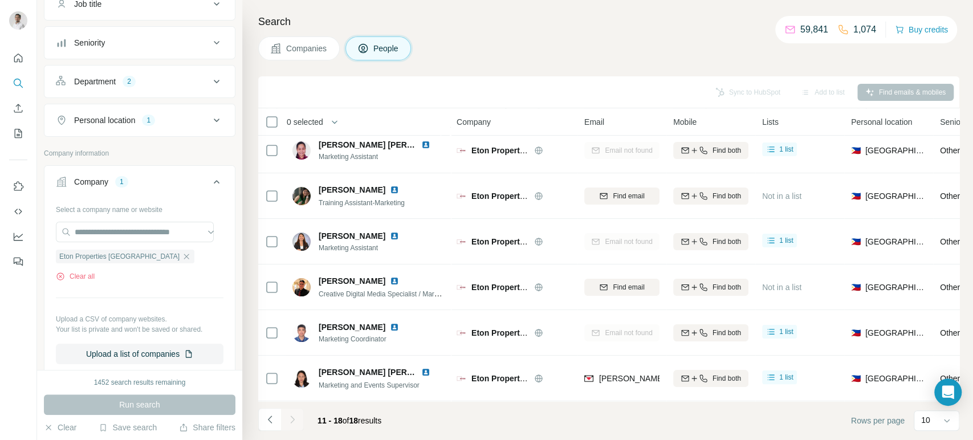
scroll to position [0, 0]
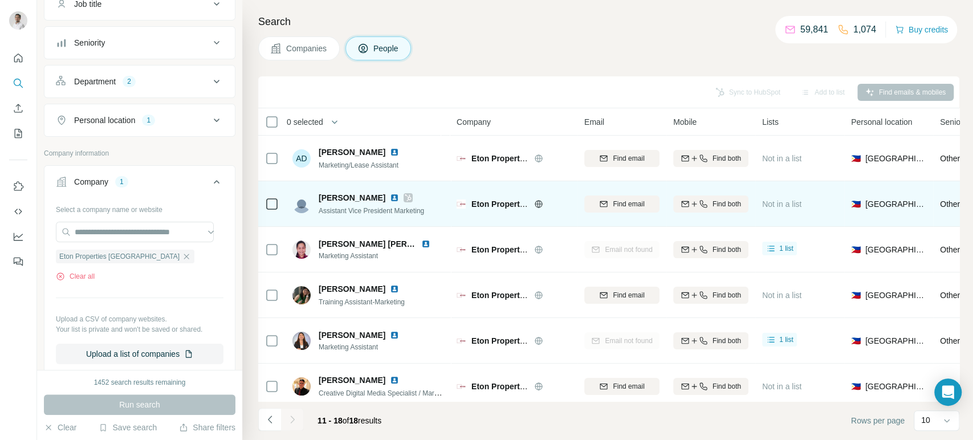
click at [405, 195] on icon at bounding box center [408, 197] width 7 height 9
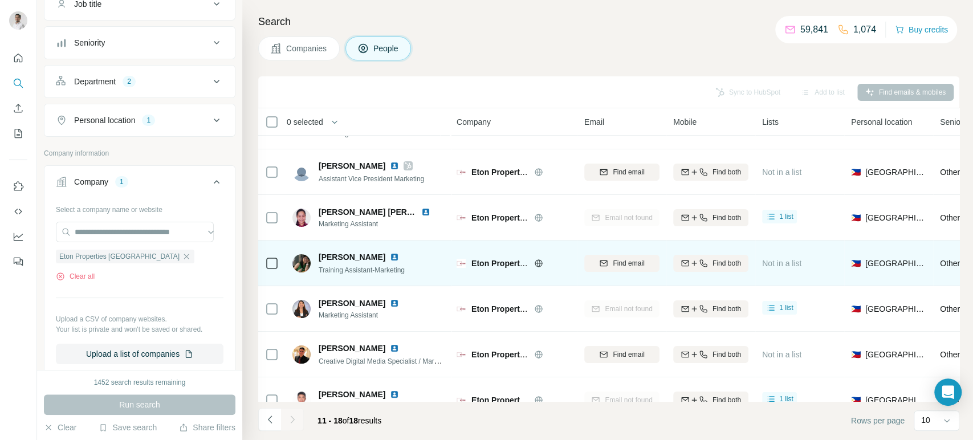
scroll to position [32, 0]
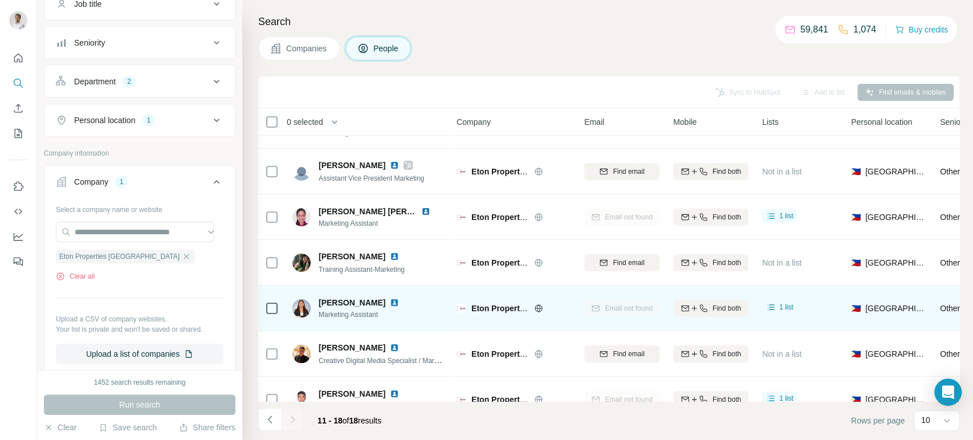
click at [390, 301] on img at bounding box center [394, 302] width 9 height 9
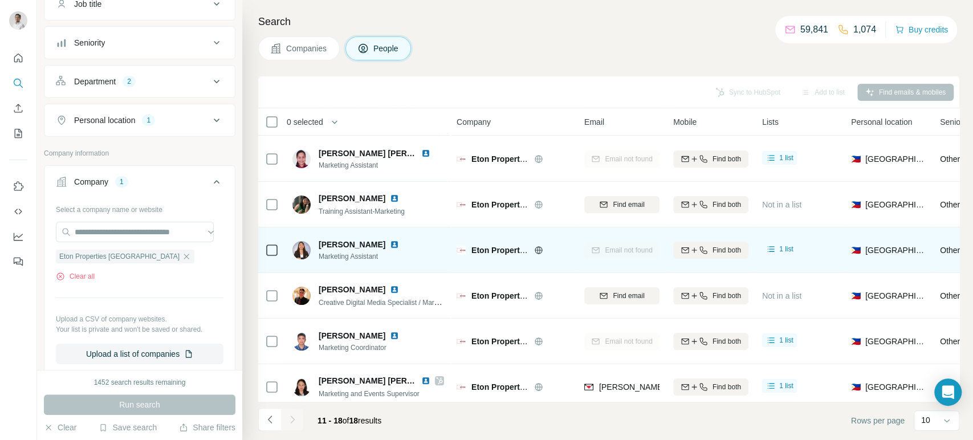
scroll to position [105, 0]
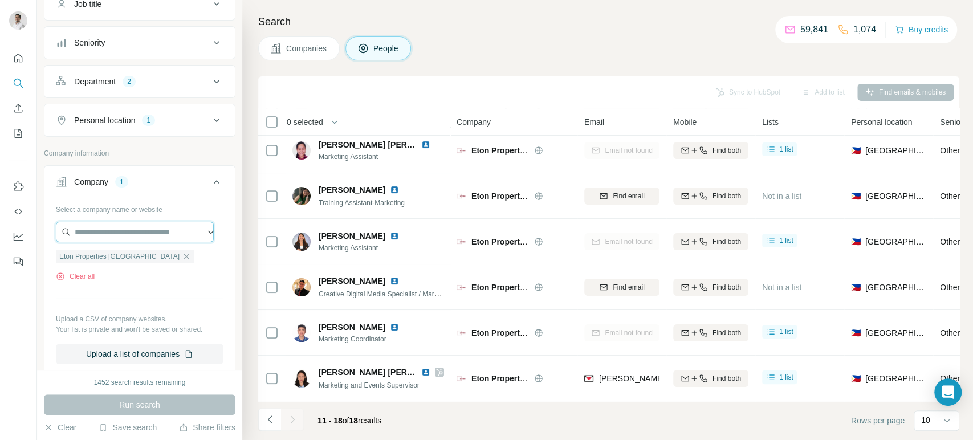
click at [128, 235] on input "text" at bounding box center [135, 232] width 158 height 21
paste input "**********"
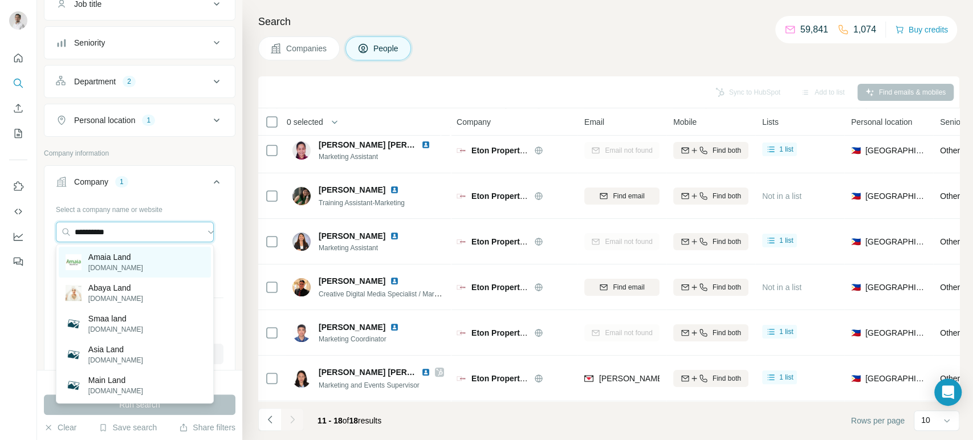
type input "**********"
click at [140, 266] on div "Amaia Land amaialand.com" at bounding box center [135, 262] width 152 height 31
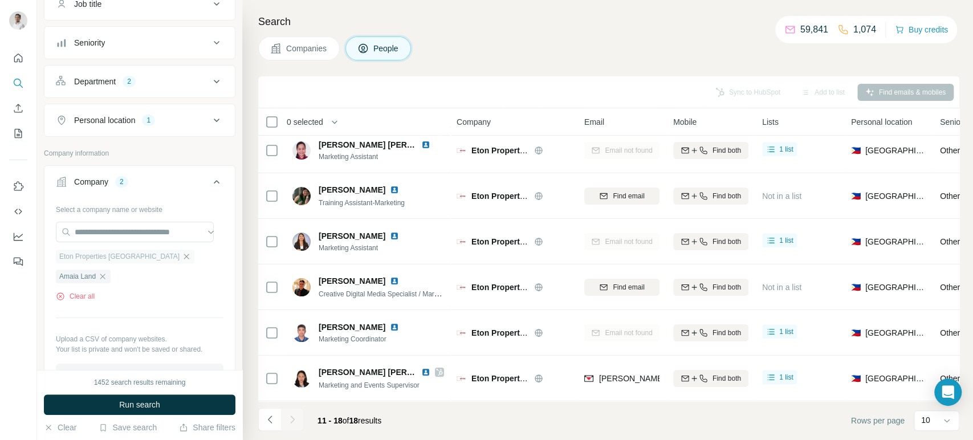
click at [182, 255] on icon "button" at bounding box center [186, 256] width 9 height 9
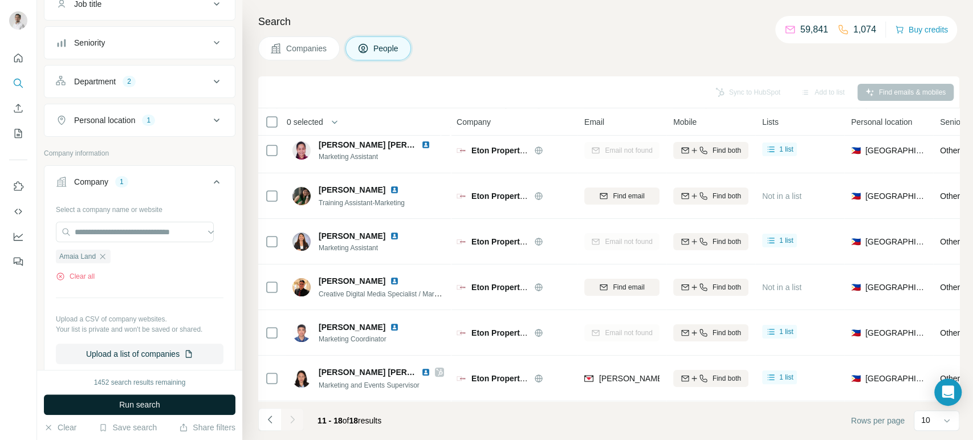
click at [137, 409] on span "Run search" at bounding box center [139, 404] width 41 height 11
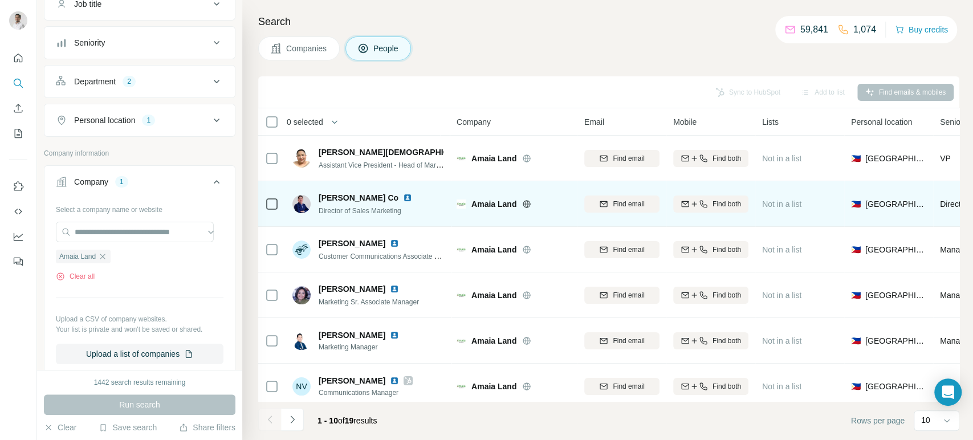
click at [403, 197] on img at bounding box center [407, 197] width 9 height 9
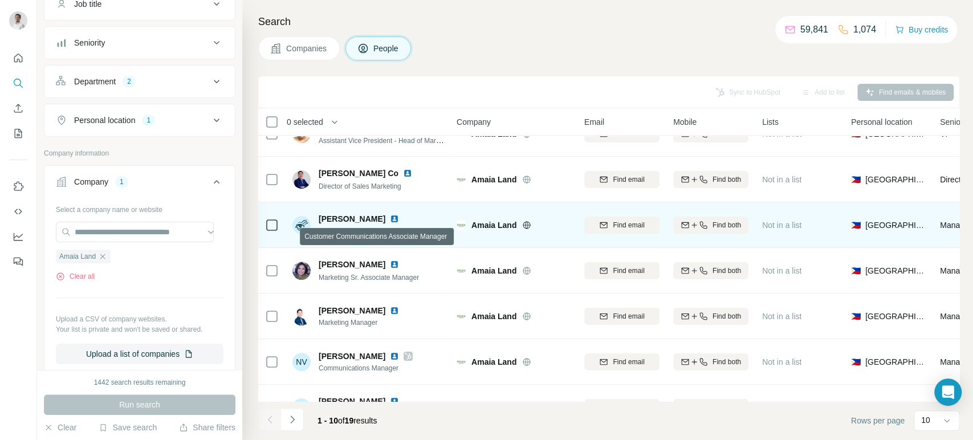
scroll to position [26, 0]
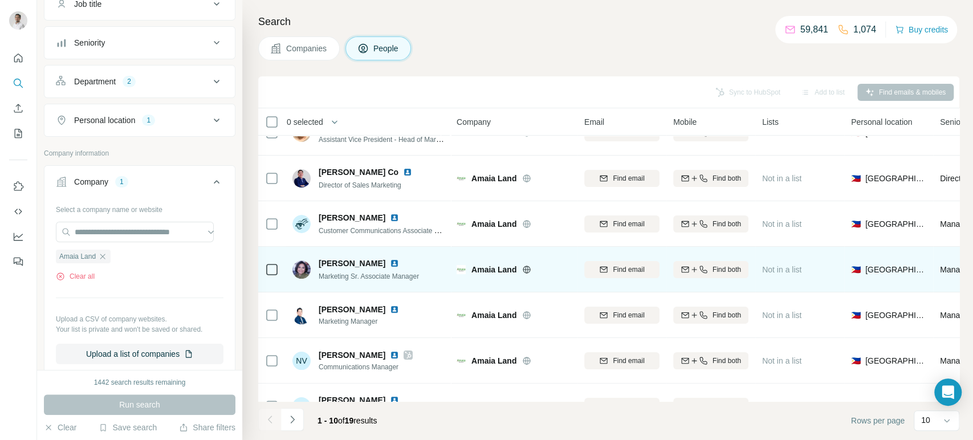
click at [390, 259] on img at bounding box center [394, 263] width 9 height 9
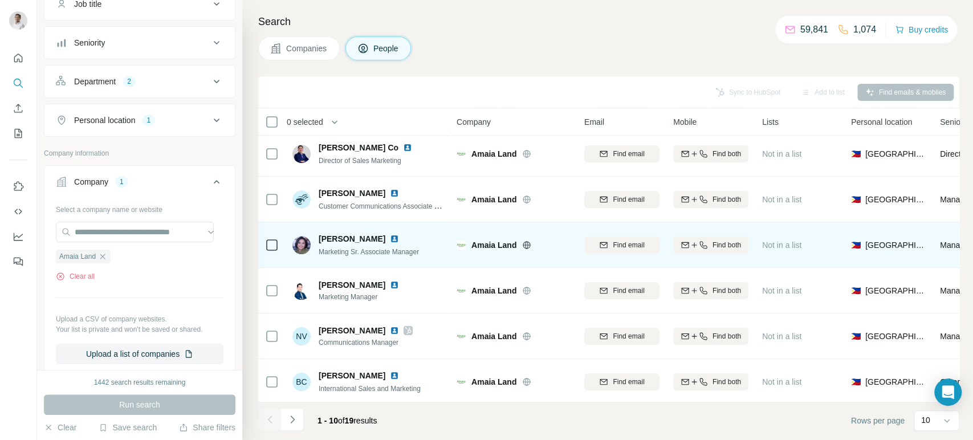
scroll to position [51, 0]
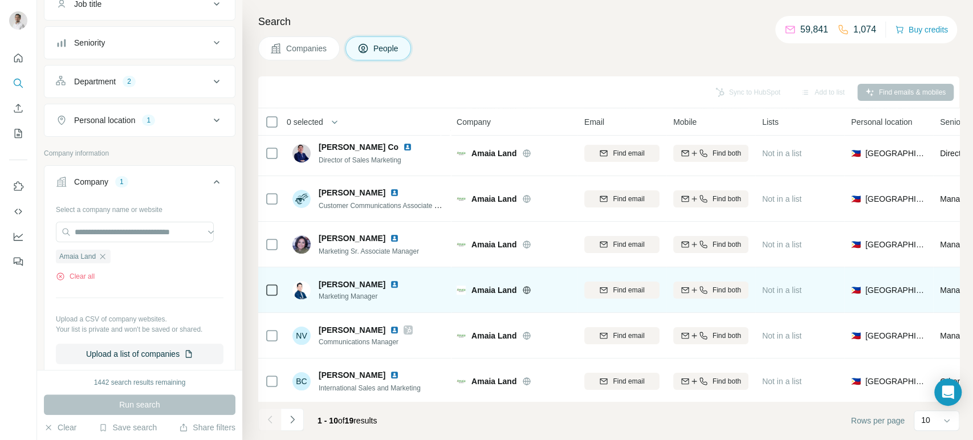
click at [399, 283] on img at bounding box center [394, 284] width 9 height 9
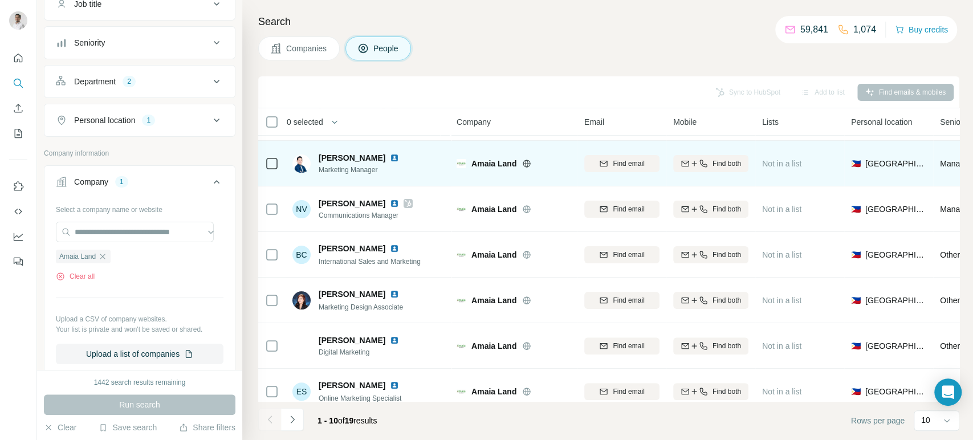
scroll to position [196, 0]
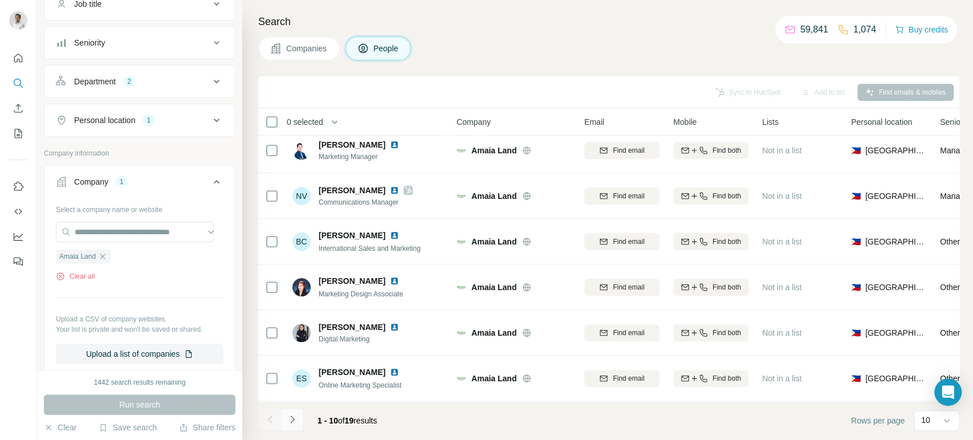
click at [295, 421] on icon "Navigate to next page" at bounding box center [292, 419] width 11 height 11
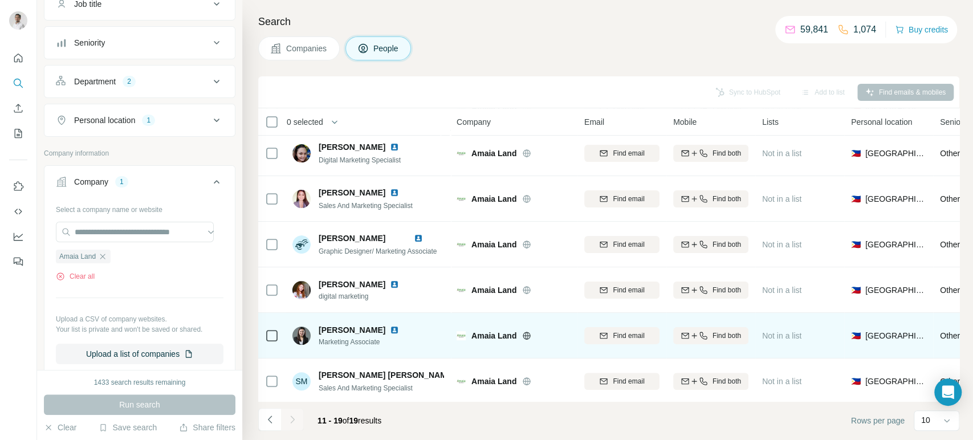
scroll to position [150, 0]
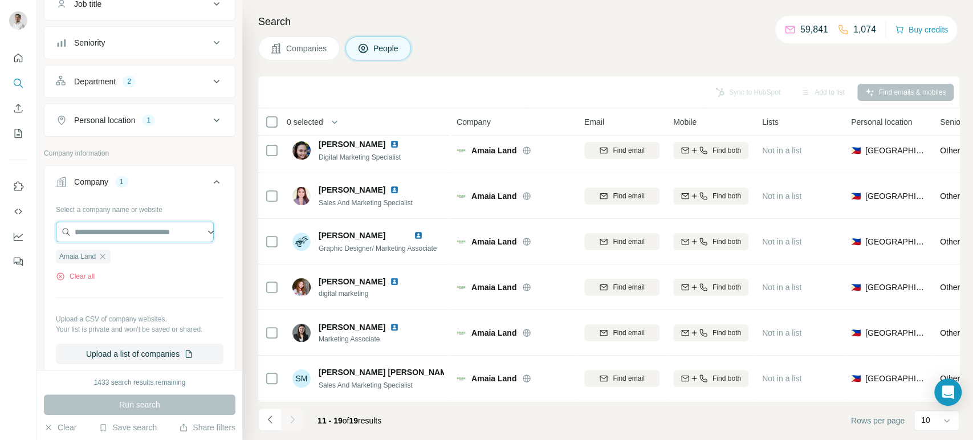
click at [169, 231] on input "text" at bounding box center [135, 232] width 158 height 21
paste input "**********"
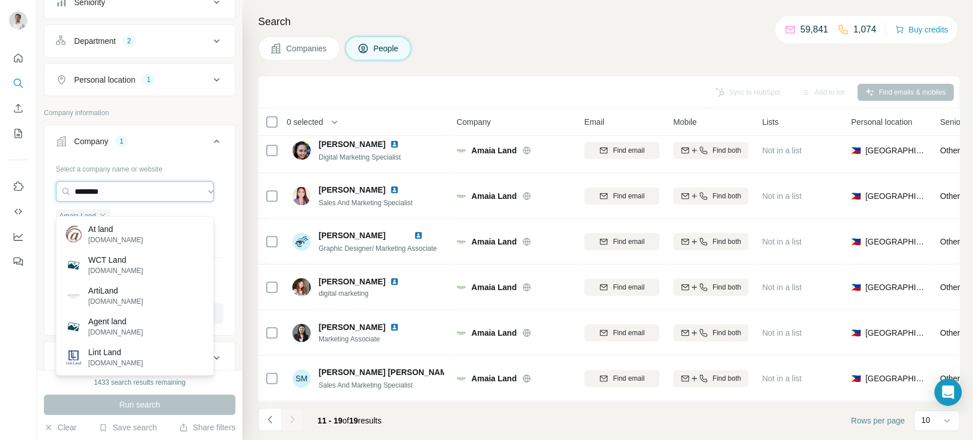
scroll to position [131, 0]
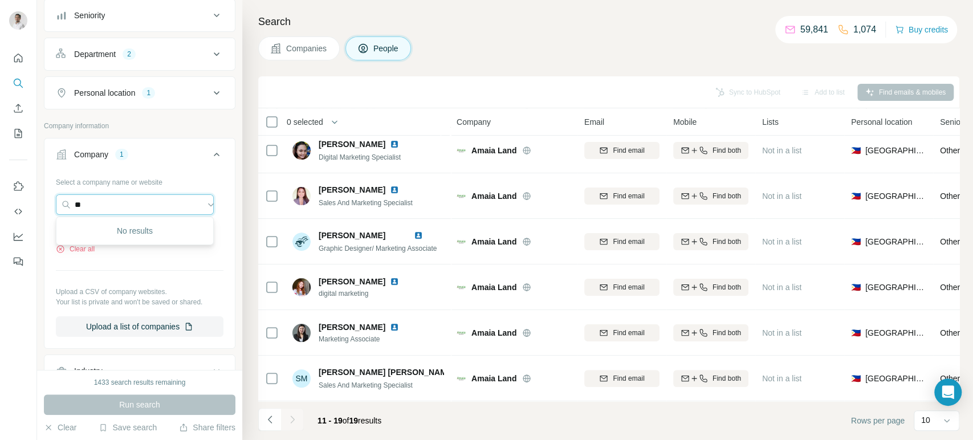
type input "*"
paste input "**********"
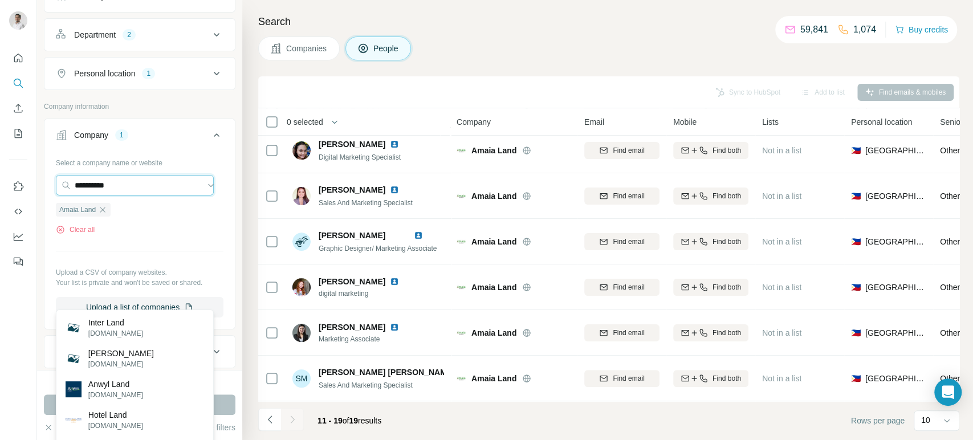
scroll to position [0, 0]
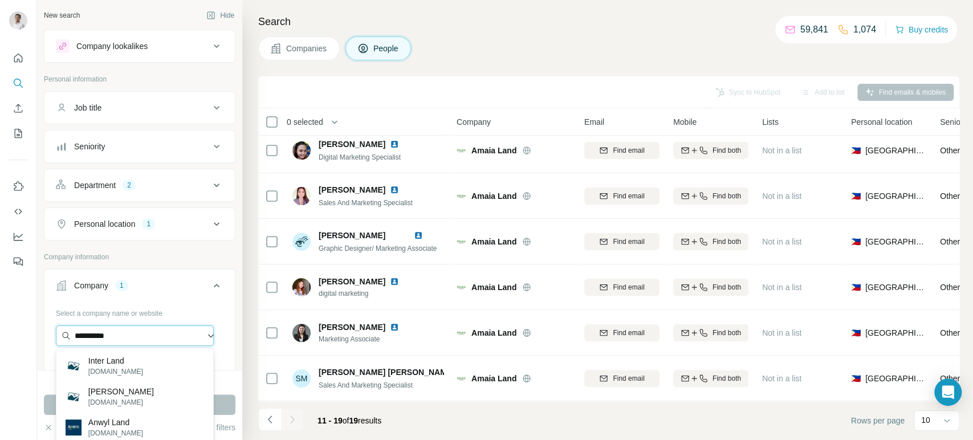
click at [156, 341] on input "**********" at bounding box center [135, 335] width 158 height 21
paste input "**********"
click at [156, 341] on input "**********" at bounding box center [135, 335] width 158 height 21
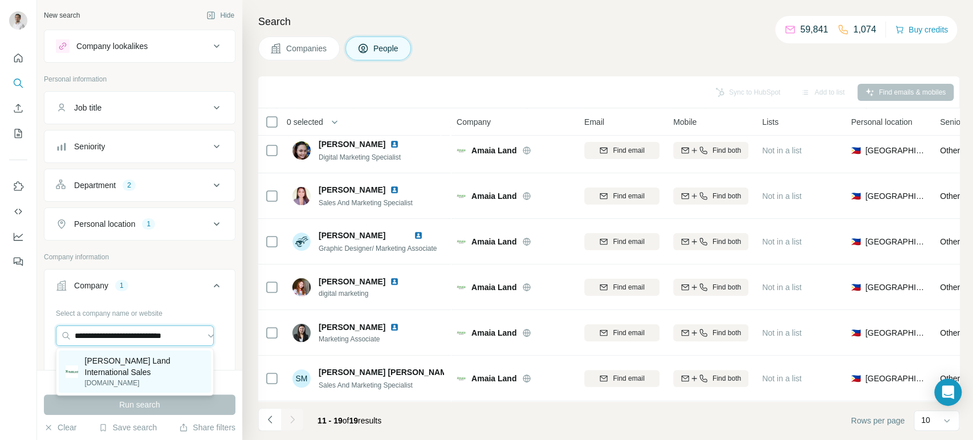
type input "**********"
click at [153, 362] on p "Ayala Land International Sales" at bounding box center [145, 366] width 120 height 23
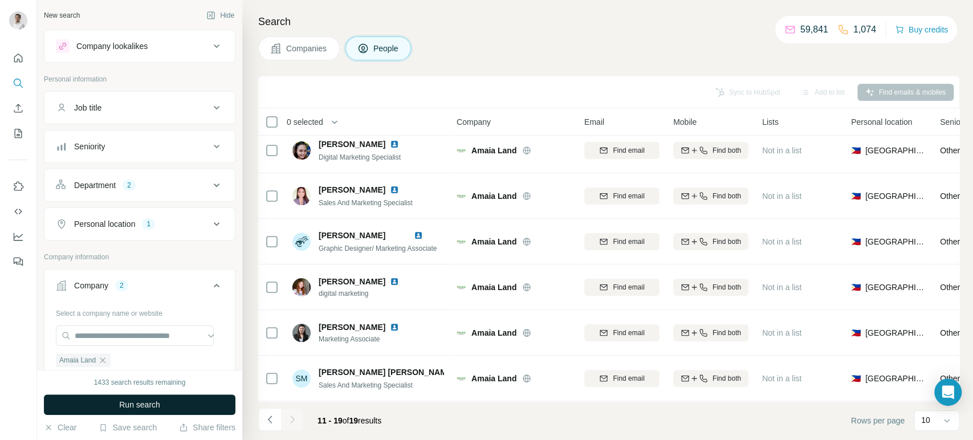
click at [153, 405] on span "Run search" at bounding box center [139, 404] width 41 height 11
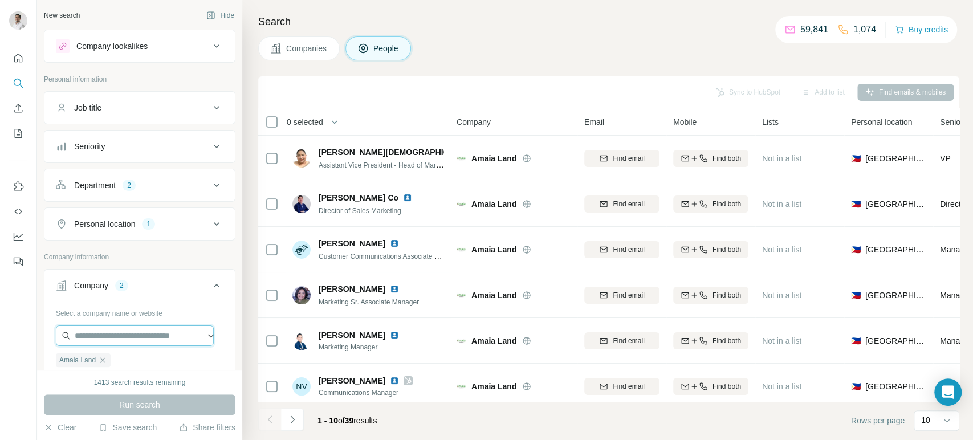
click at [136, 332] on input "text" at bounding box center [135, 335] width 158 height 21
paste input "**********"
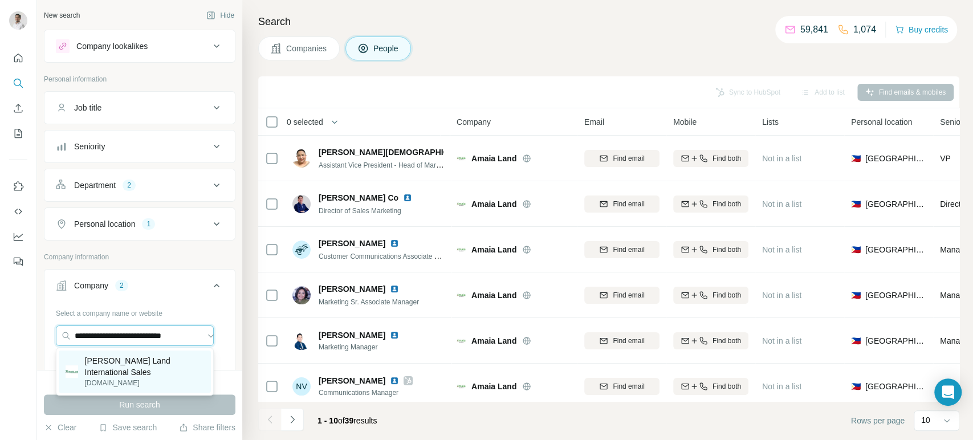
type input "**********"
click at [131, 378] on p "atayala.com" at bounding box center [145, 383] width 120 height 10
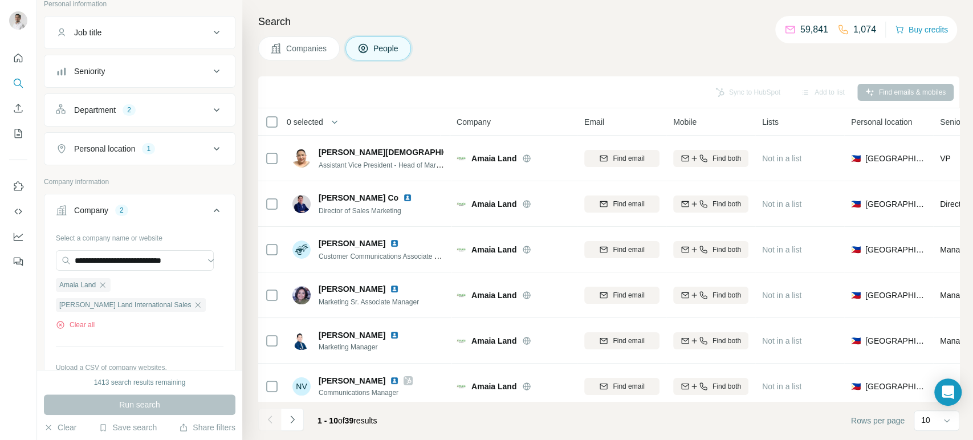
scroll to position [76, 0]
click at [101, 282] on icon "button" at bounding box center [102, 284] width 5 height 5
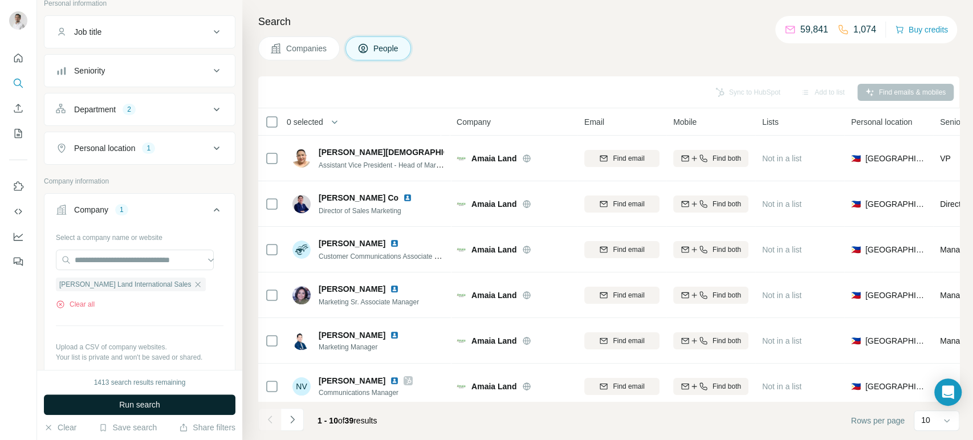
click at [143, 400] on span "Run search" at bounding box center [139, 404] width 41 height 11
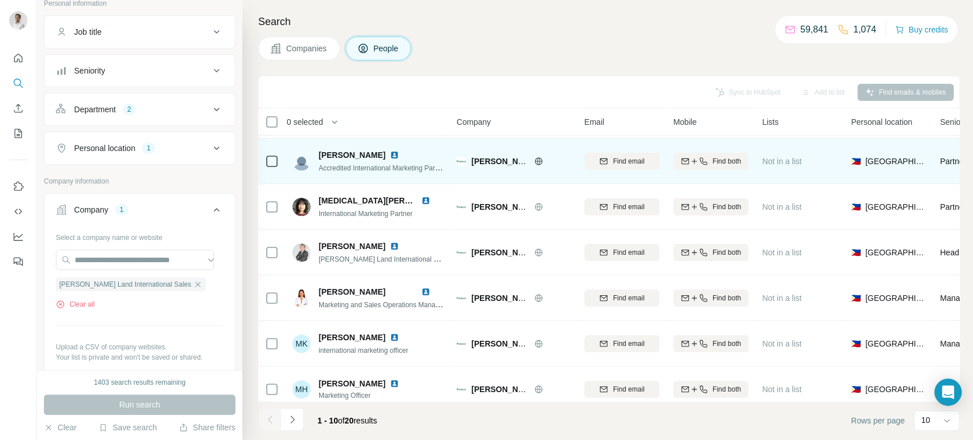
scroll to position [196, 0]
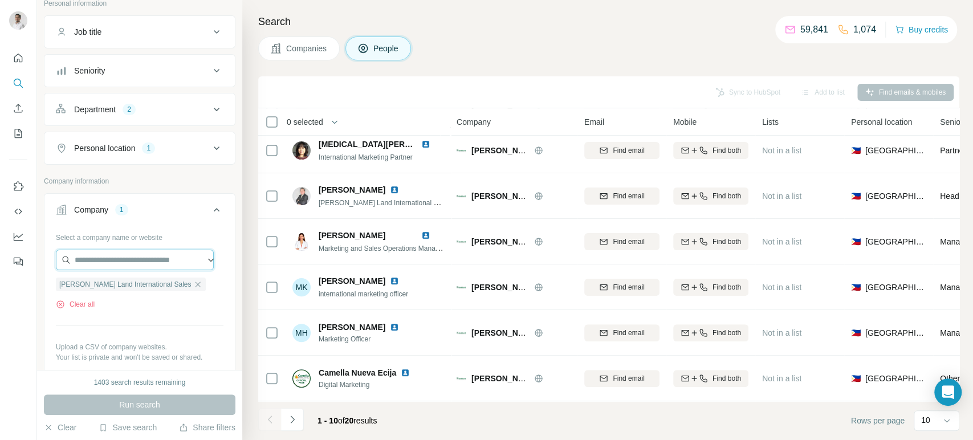
click at [160, 260] on input "text" at bounding box center [135, 260] width 158 height 21
paste input "**********"
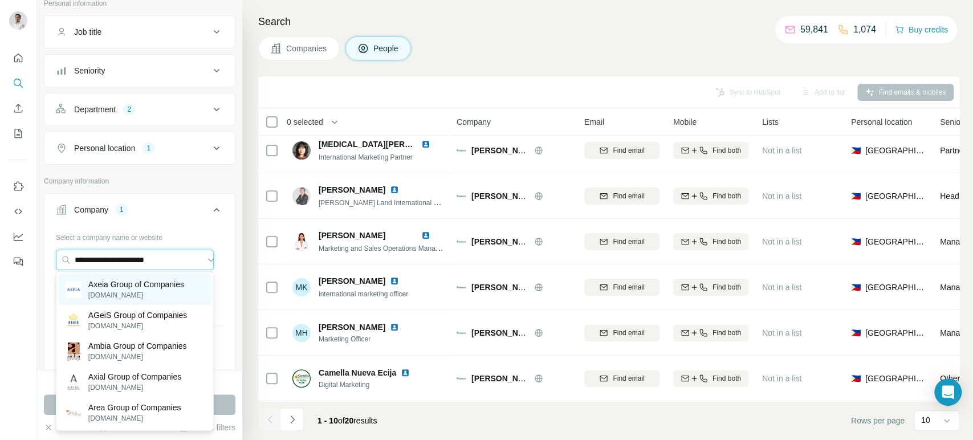
type input "**********"
click at [146, 287] on p "Axeia Group of Companies" at bounding box center [136, 284] width 96 height 11
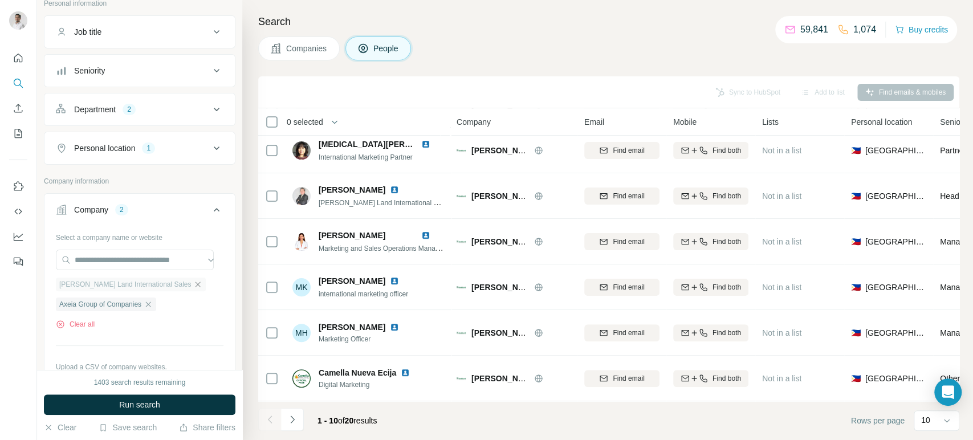
click at [193, 280] on icon "button" at bounding box center [197, 284] width 9 height 9
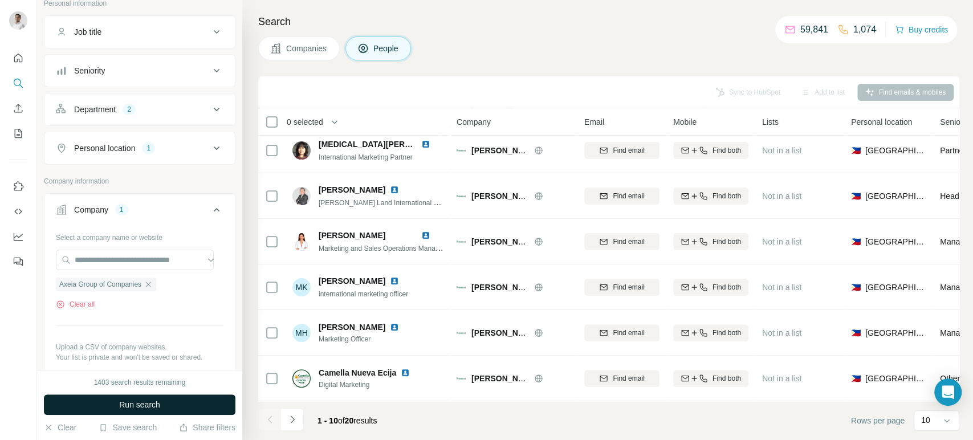
click at [164, 399] on button "Run search" at bounding box center [139, 404] width 191 height 21
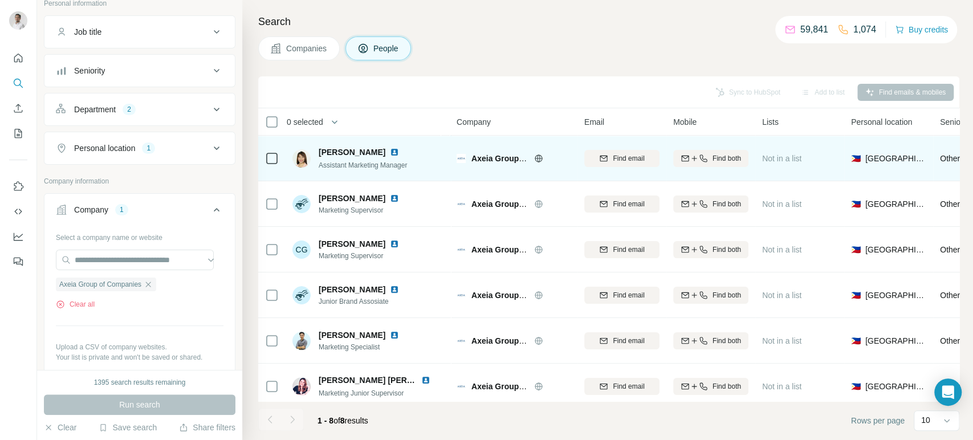
click at [390, 153] on img at bounding box center [394, 152] width 9 height 9
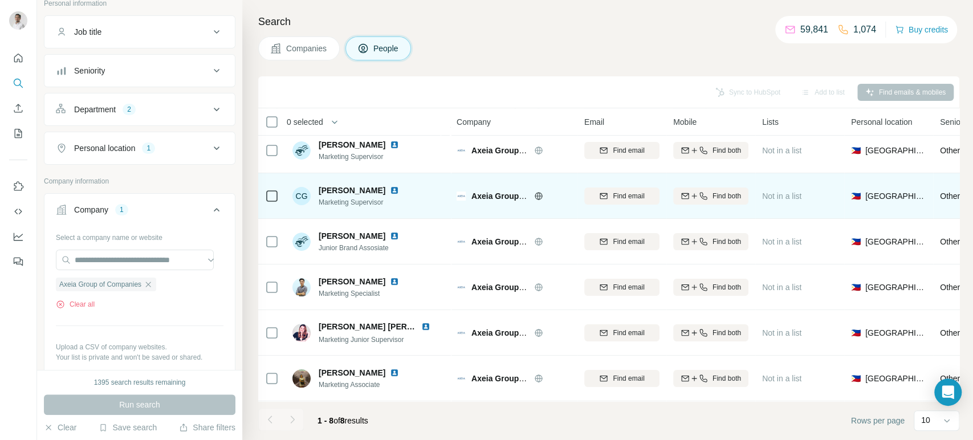
scroll to position [55, 0]
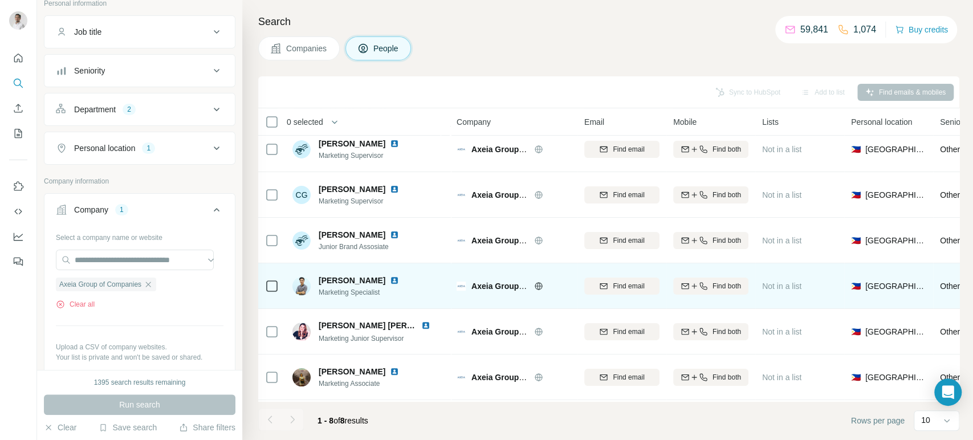
click at [390, 278] on img at bounding box center [394, 280] width 9 height 9
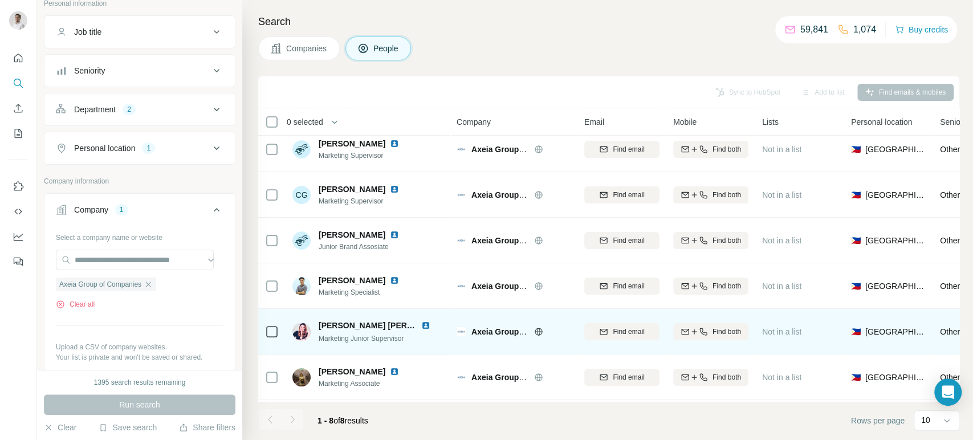
click at [421, 323] on img at bounding box center [425, 325] width 9 height 9
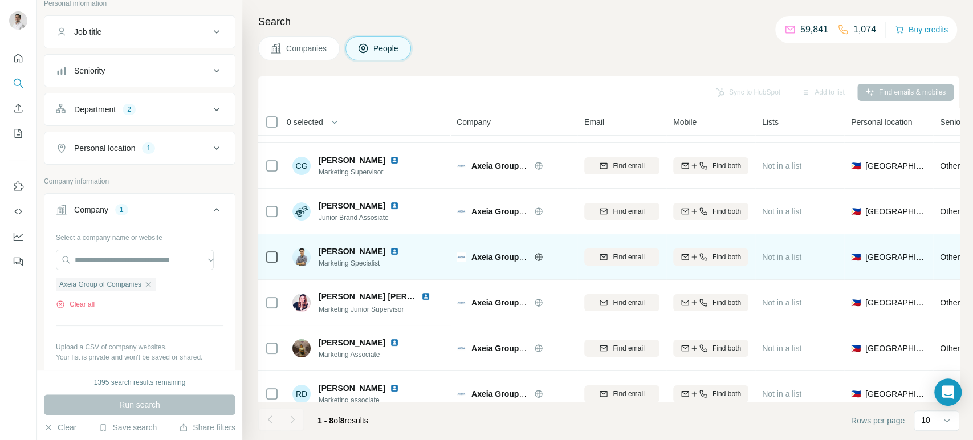
scroll to position [105, 0]
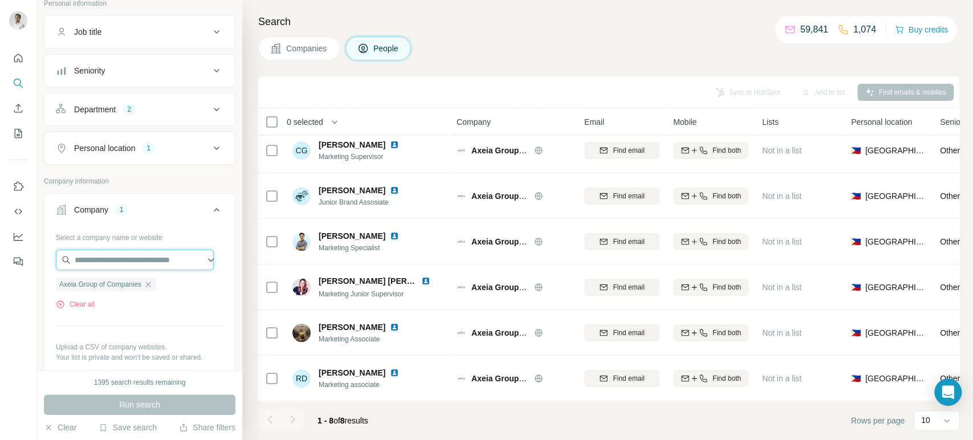
click at [160, 256] on input "text" at bounding box center [135, 260] width 158 height 21
paste input "**********"
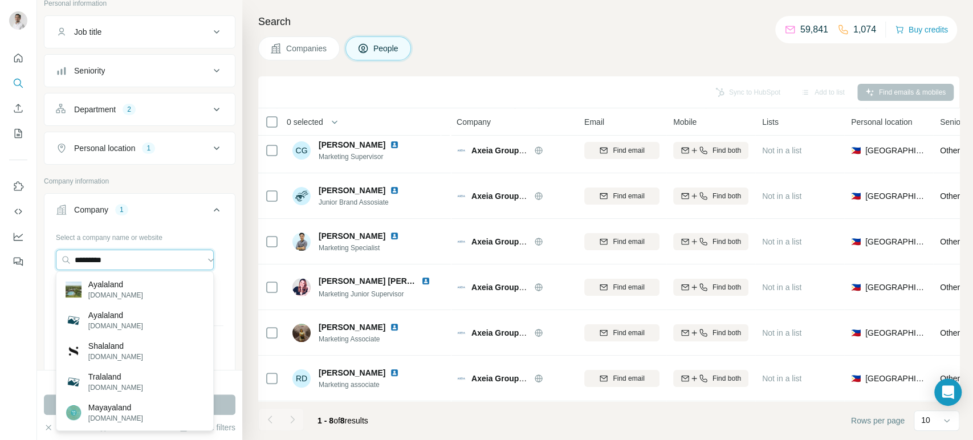
type input "*********"
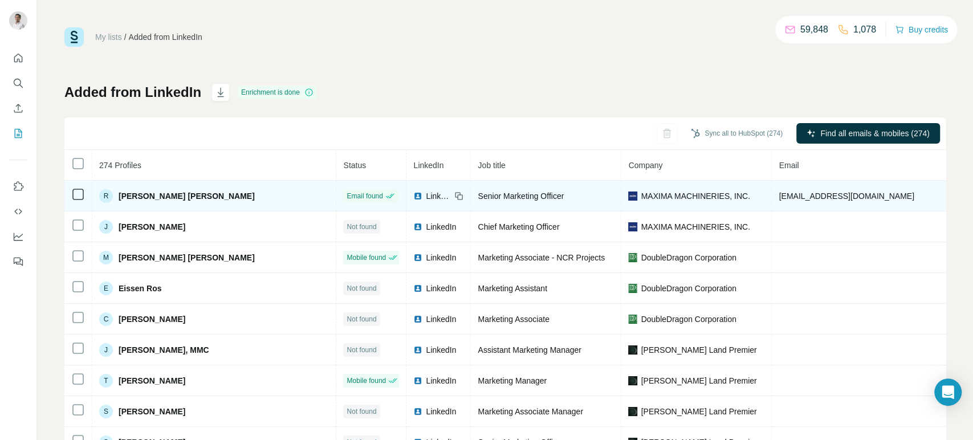
click at [454, 195] on icon at bounding box center [458, 195] width 9 height 9
click at [779, 193] on span "[EMAIL_ADDRESS][DOMAIN_NAME]" at bounding box center [846, 195] width 135 height 9
copy span "[EMAIL_ADDRESS][DOMAIN_NAME]"
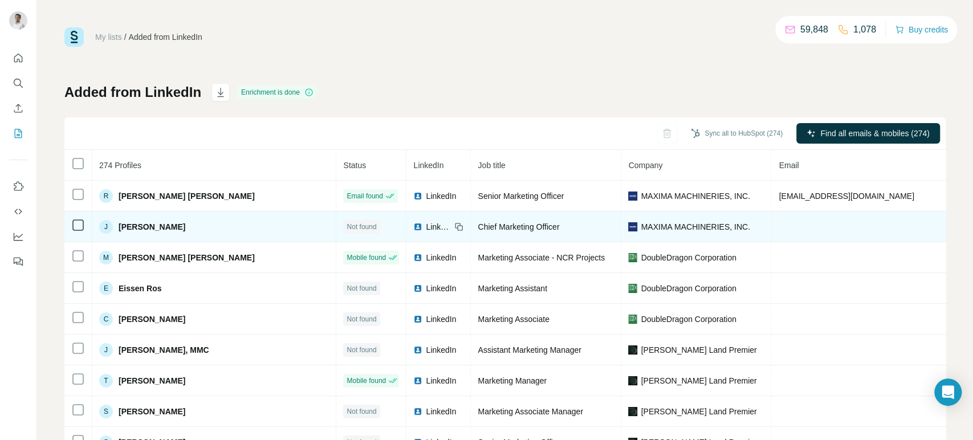
click at [641, 227] on span "MAXIMA MACHINERIES, INC." at bounding box center [695, 226] width 109 height 11
copy span "MAXIMA MACHINERIES, INC."
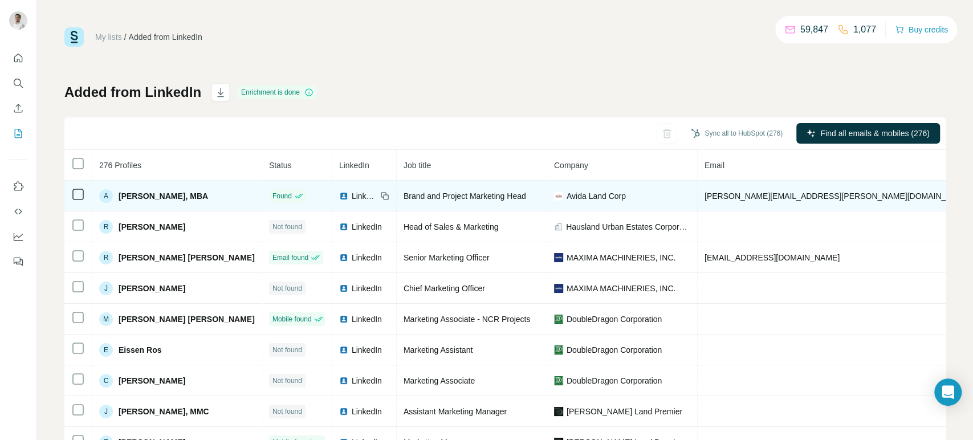
click at [380, 197] on icon at bounding box center [384, 195] width 9 height 9
click at [739, 195] on span "[PERSON_NAME][EMAIL_ADDRESS][PERSON_NAME][DOMAIN_NAME]" at bounding box center [837, 195] width 267 height 9
copy span "[PERSON_NAME][EMAIL_ADDRESS][PERSON_NAME][DOMAIN_NAME]"
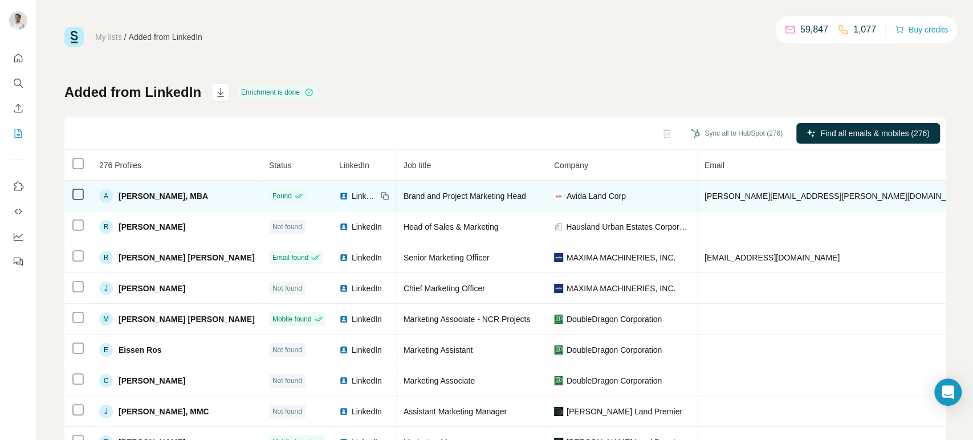
click at [566, 192] on span "Avida Land Corp" at bounding box center [595, 195] width 59 height 11
copy span "Avida Land Corp"
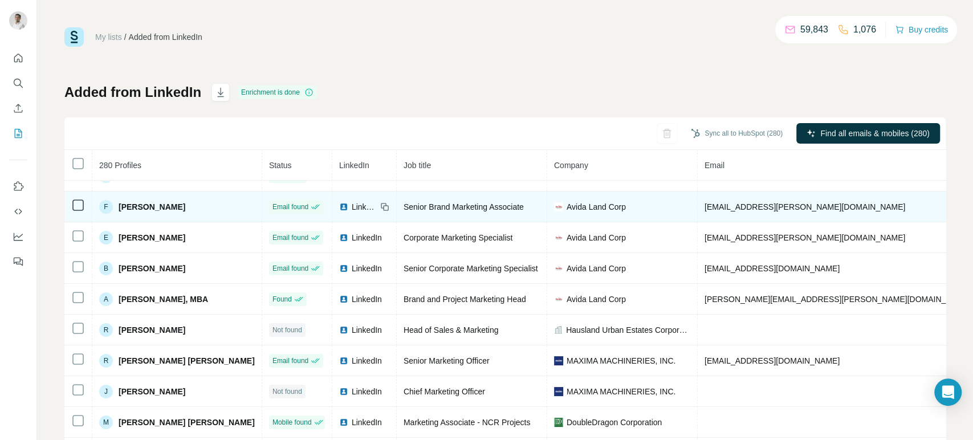
scroll to position [5, 0]
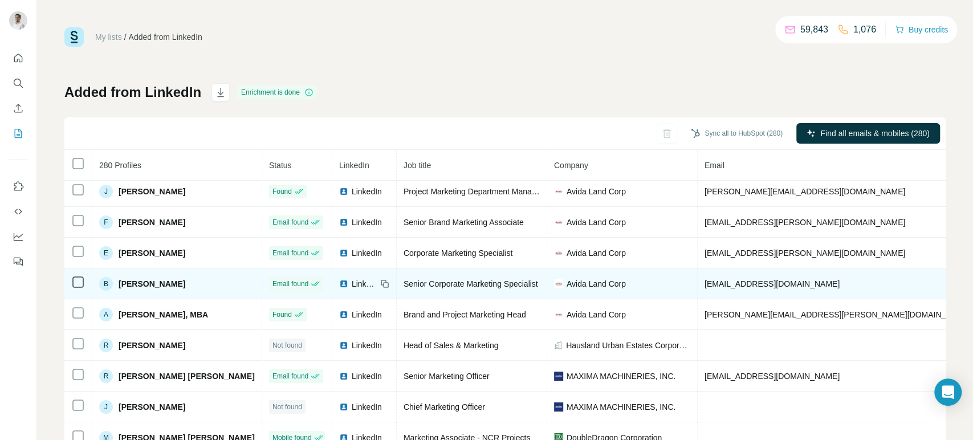
click at [704, 283] on span "[EMAIL_ADDRESS][DOMAIN_NAME]" at bounding box center [771, 283] width 135 height 9
click at [380, 282] on icon at bounding box center [384, 283] width 9 height 9
click at [704, 283] on span "[EMAIL_ADDRESS][DOMAIN_NAME]" at bounding box center [771, 283] width 135 height 9
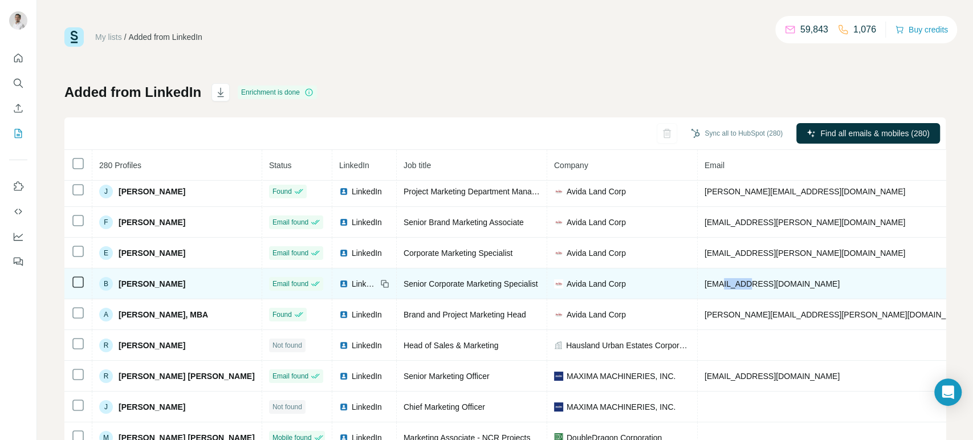
click at [704, 283] on span "[EMAIL_ADDRESS][DOMAIN_NAME]" at bounding box center [771, 283] width 135 height 9
copy span "[EMAIL_ADDRESS][DOMAIN_NAME]"
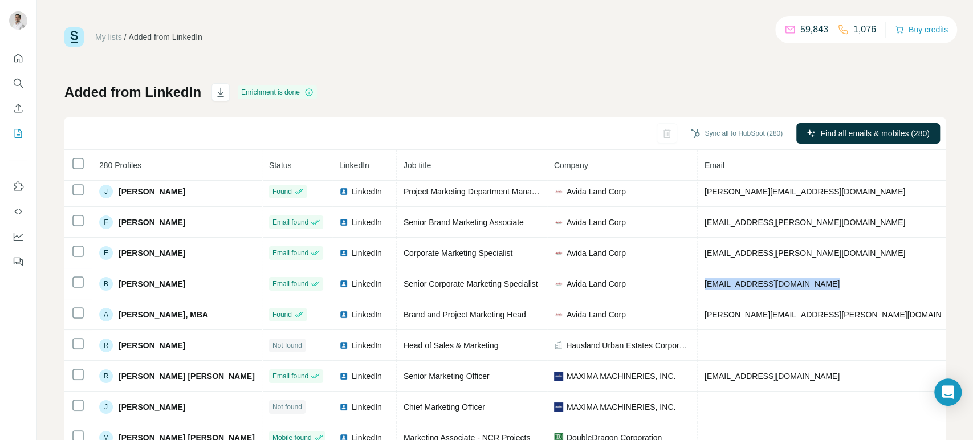
copy span "[EMAIL_ADDRESS][DOMAIN_NAME]"
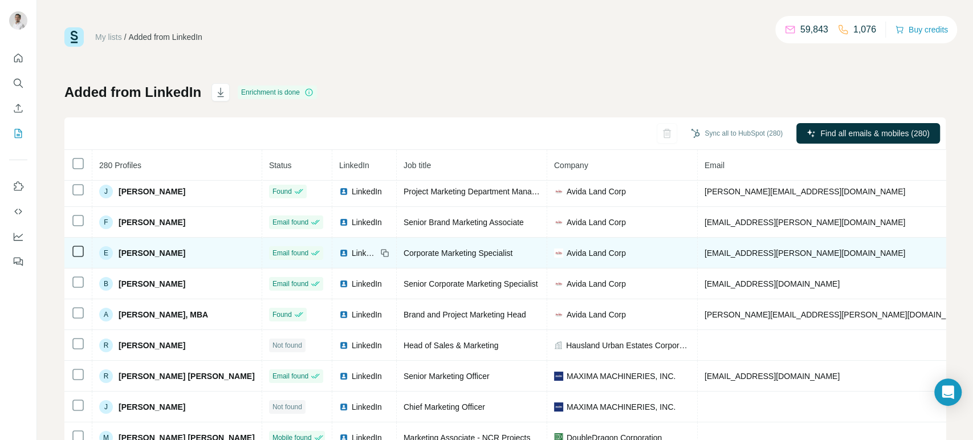
click at [704, 252] on span "[EMAIL_ADDRESS][PERSON_NAME][DOMAIN_NAME]" at bounding box center [804, 252] width 201 height 9
copy span "[EMAIL_ADDRESS][PERSON_NAME][DOMAIN_NAME]"
click at [380, 252] on icon at bounding box center [384, 252] width 9 height 9
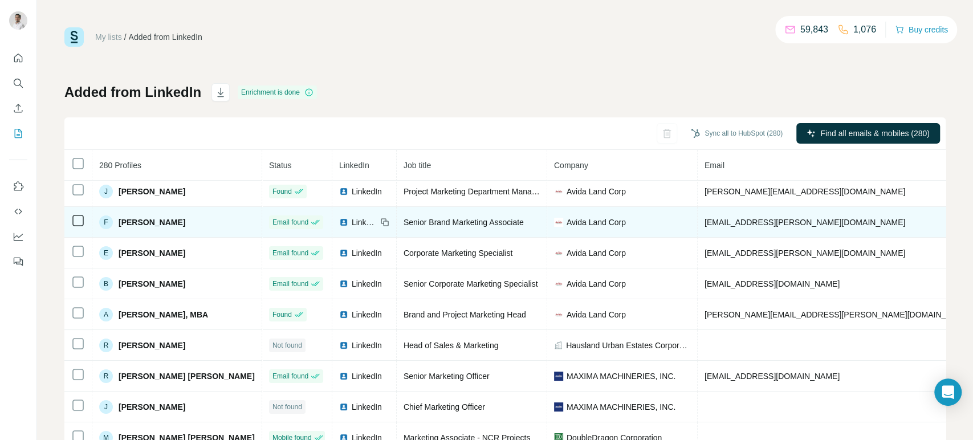
click at [704, 221] on span "[EMAIL_ADDRESS][PERSON_NAME][DOMAIN_NAME]" at bounding box center [804, 222] width 201 height 9
copy span "[EMAIL_ADDRESS][PERSON_NAME][DOMAIN_NAME]"
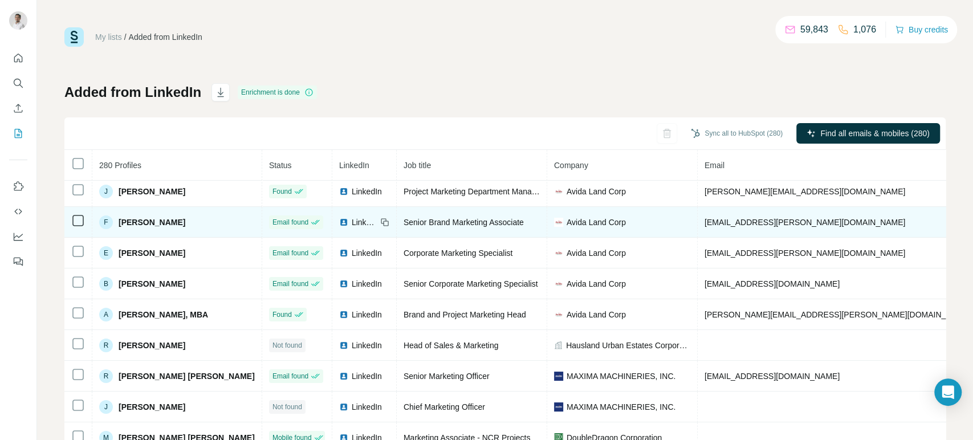
click at [380, 222] on icon at bounding box center [384, 222] width 9 height 9
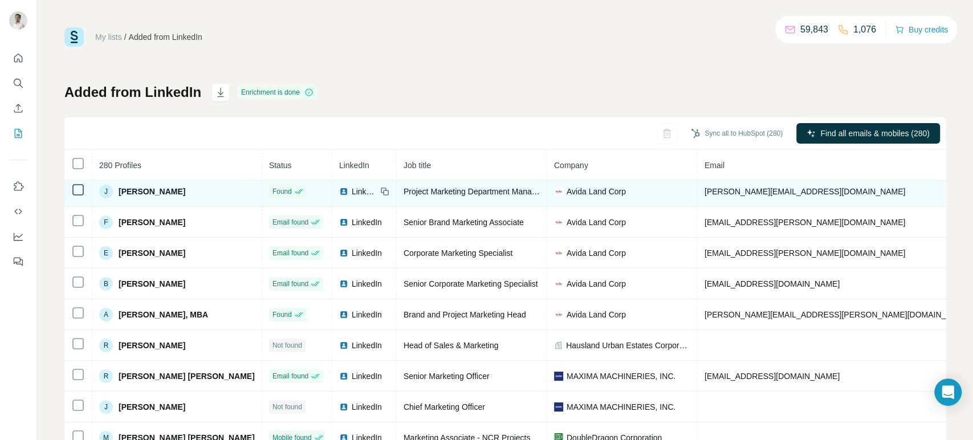
click at [704, 195] on span "[PERSON_NAME][EMAIL_ADDRESS][DOMAIN_NAME]" at bounding box center [804, 191] width 201 height 9
copy span "[PERSON_NAME][EMAIL_ADDRESS][DOMAIN_NAME]"
click at [380, 190] on icon at bounding box center [384, 191] width 9 height 9
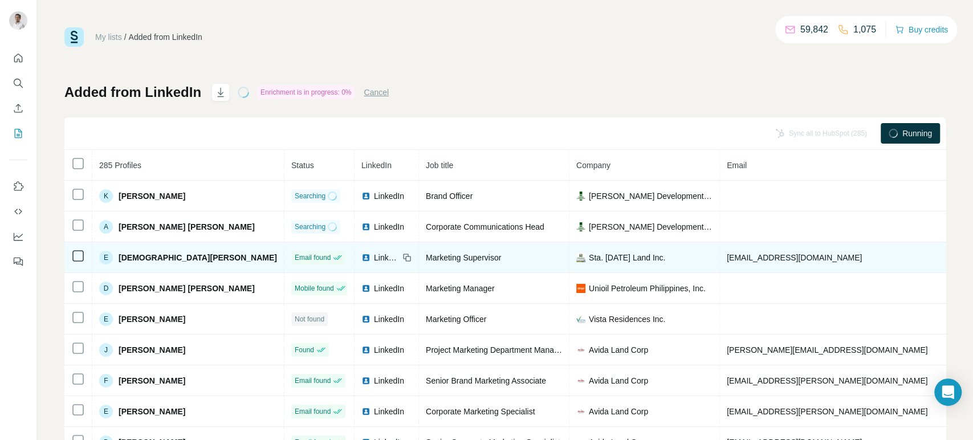
click at [402, 258] on icon at bounding box center [406, 257] width 9 height 9
click at [727, 253] on span "[EMAIL_ADDRESS][DOMAIN_NAME]" at bounding box center [794, 257] width 135 height 9
copy span "[EMAIL_ADDRESS][DOMAIN_NAME]"
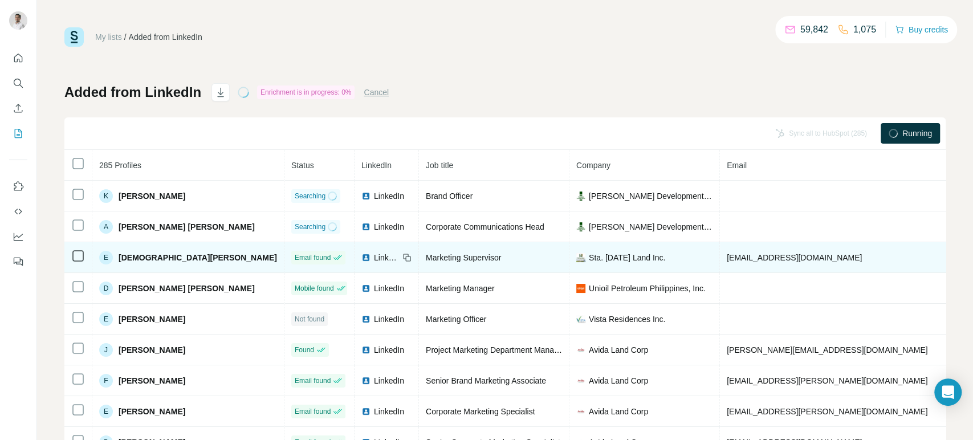
click at [589, 259] on span "Sta. [DATE] Land Inc." at bounding box center [627, 257] width 76 height 11
copy span "Sta. [DATE] Land Inc."
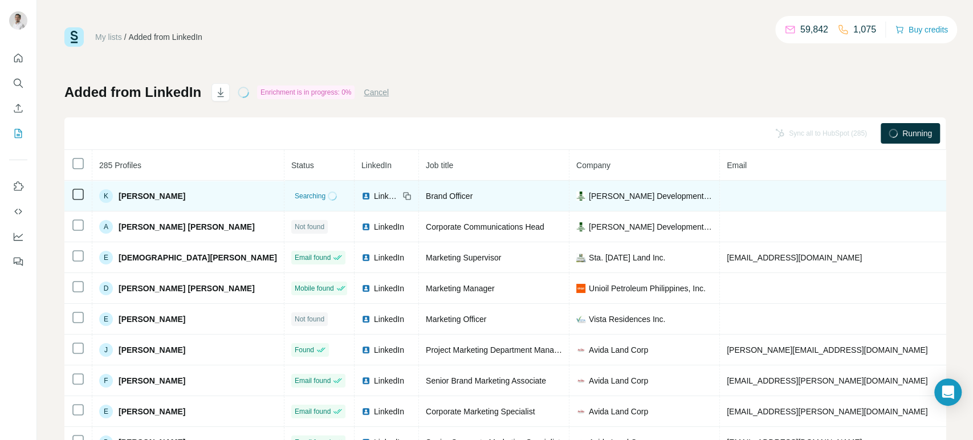
click at [374, 194] on span "LinkedIn" at bounding box center [386, 195] width 25 height 11
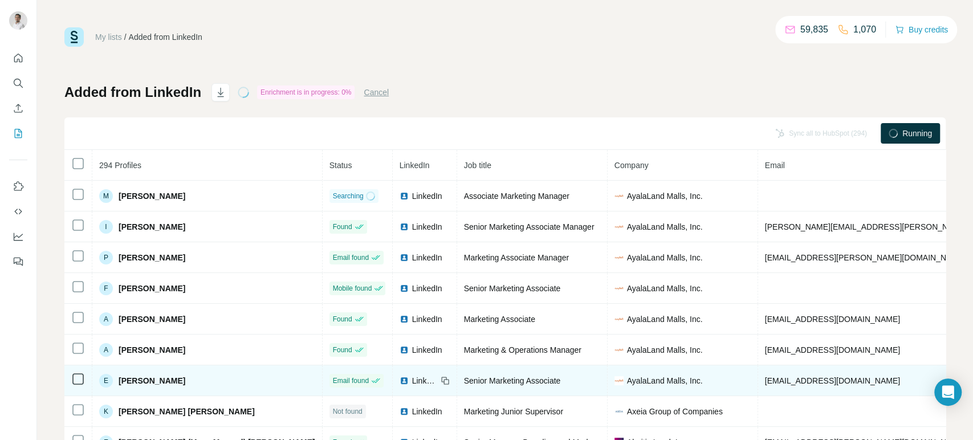
click at [441, 383] on icon at bounding box center [445, 380] width 9 height 9
click at [765, 382] on span "[EMAIL_ADDRESS][DOMAIN_NAME]" at bounding box center [832, 380] width 135 height 9
copy span "[EMAIL_ADDRESS][DOMAIN_NAME]"
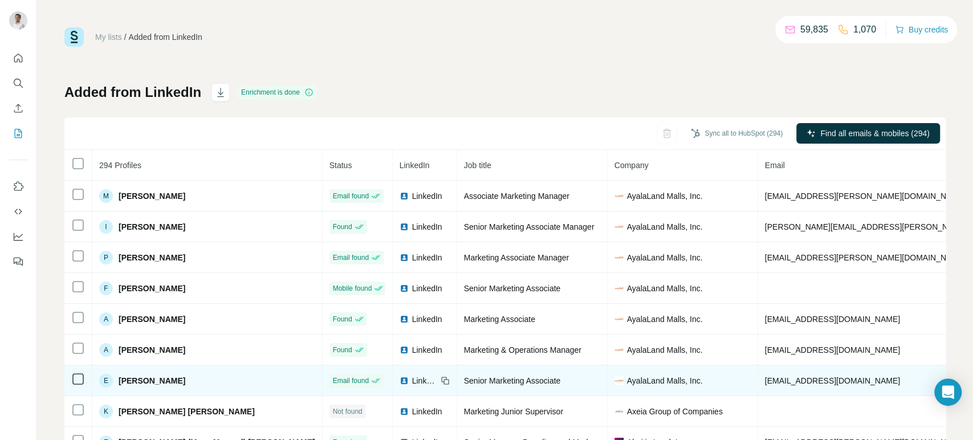
click at [627, 382] on span "AyalaLand Malls, Inc." at bounding box center [665, 380] width 76 height 11
copy span "AyalaLand Malls, Inc."
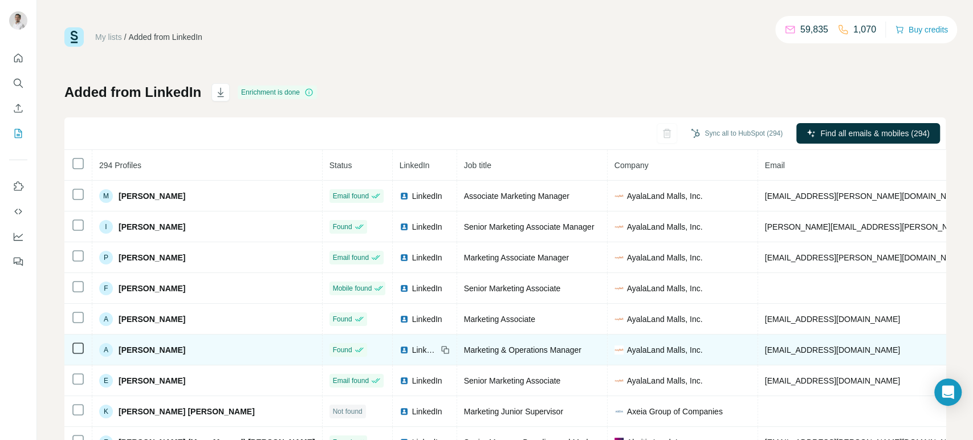
click at [765, 350] on span "[EMAIL_ADDRESS][DOMAIN_NAME]" at bounding box center [832, 349] width 135 height 9
copy span "[EMAIL_ADDRESS][DOMAIN_NAME]"
click at [412, 354] on span "LinkedIn" at bounding box center [424, 349] width 25 height 11
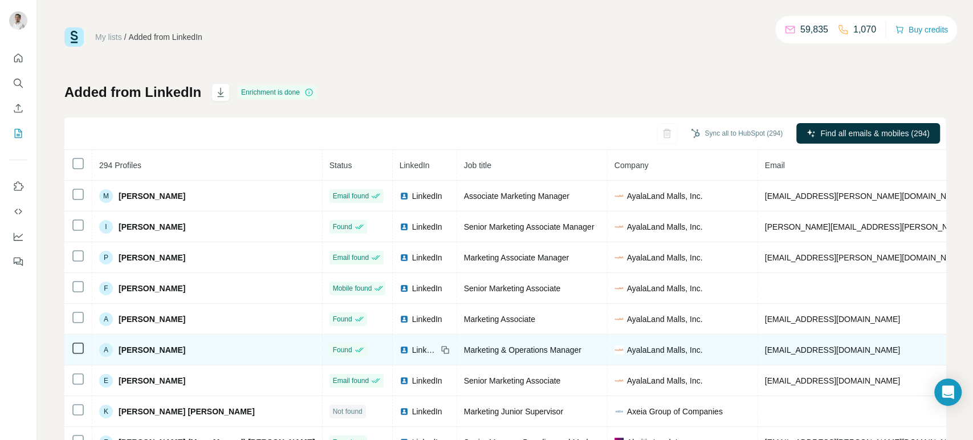
click at [441, 353] on icon at bounding box center [445, 349] width 9 height 9
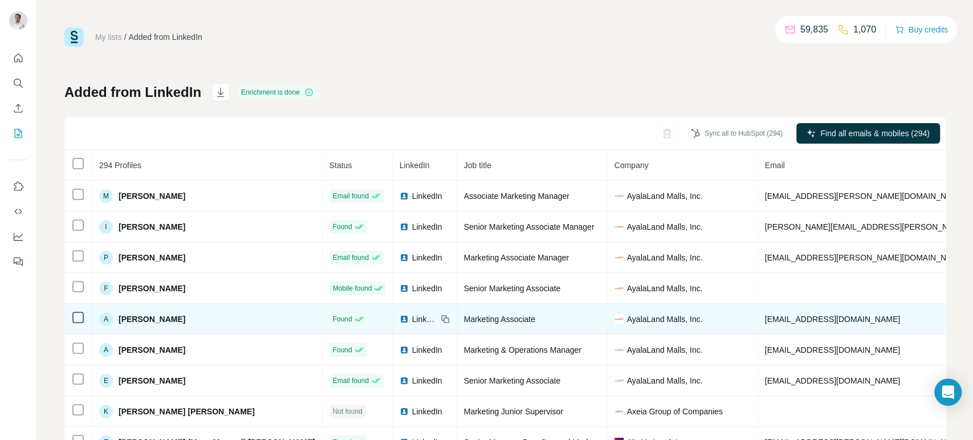
click at [765, 318] on span "[EMAIL_ADDRESS][DOMAIN_NAME]" at bounding box center [832, 319] width 135 height 9
copy span "[EMAIL_ADDRESS][DOMAIN_NAME]"
click at [441, 321] on icon at bounding box center [445, 319] width 9 height 9
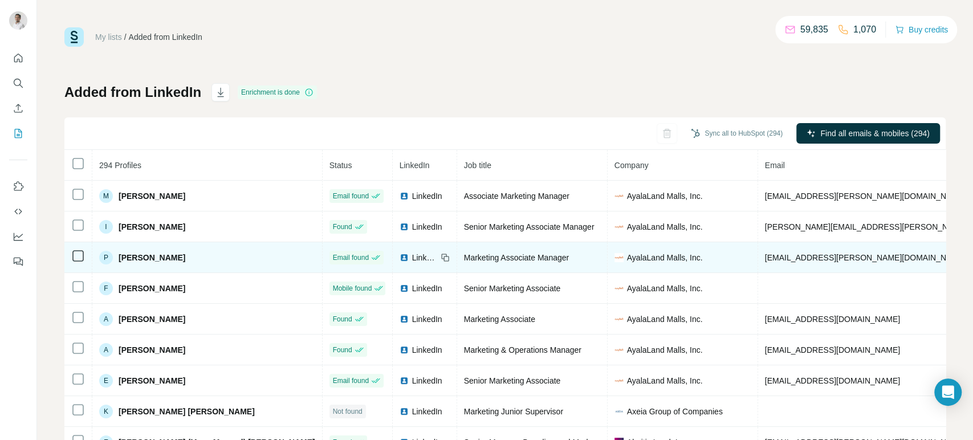
click at [765, 256] on span "[EMAIL_ADDRESS][PERSON_NAME][DOMAIN_NAME]" at bounding box center [865, 257] width 201 height 9
copy span "[EMAIL_ADDRESS][PERSON_NAME][DOMAIN_NAME]"
click at [441, 259] on icon at bounding box center [445, 257] width 9 height 9
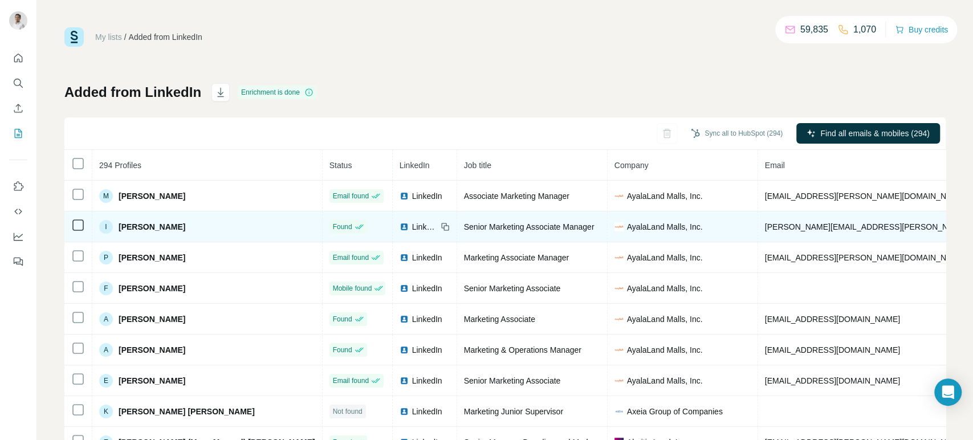
click at [765, 225] on span "[PERSON_NAME][EMAIL_ADDRESS][PERSON_NAME][DOMAIN_NAME]" at bounding box center [898, 226] width 267 height 9
copy span "[PERSON_NAME][EMAIL_ADDRESS][PERSON_NAME][DOMAIN_NAME]"
click at [441, 226] on icon at bounding box center [445, 226] width 9 height 9
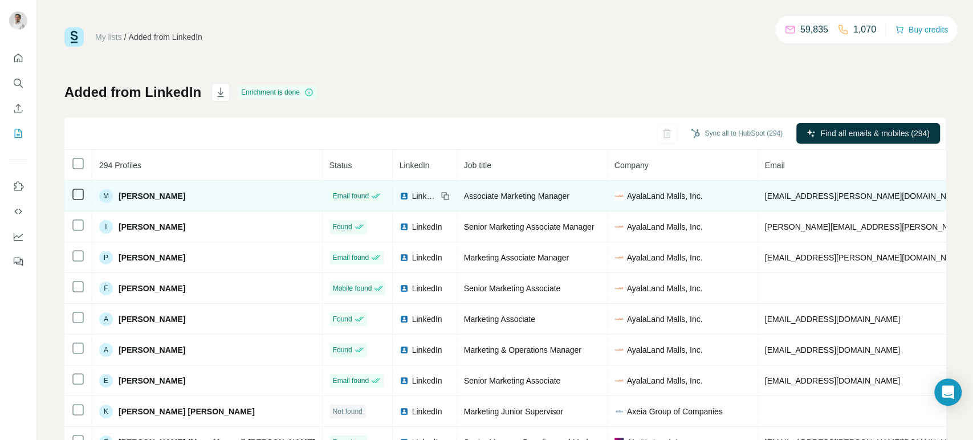
click at [765, 194] on span "[EMAIL_ADDRESS][PERSON_NAME][DOMAIN_NAME]" at bounding box center [865, 195] width 201 height 9
copy span "[EMAIL_ADDRESS][PERSON_NAME][DOMAIN_NAME]"
click at [441, 194] on icon at bounding box center [445, 195] width 9 height 9
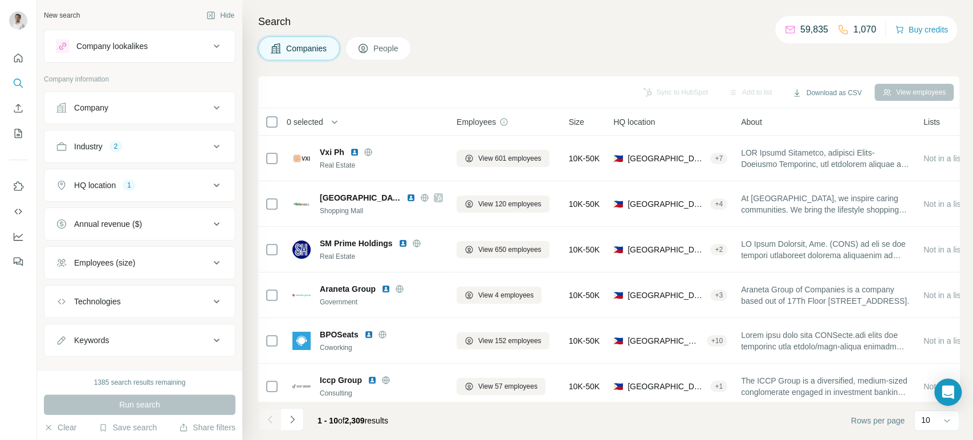
click at [210, 145] on icon at bounding box center [217, 147] width 14 height 14
click at [151, 169] on input at bounding box center [133, 175] width 141 height 13
type input "*"
